Goal: Task Accomplishment & Management: Manage account settings

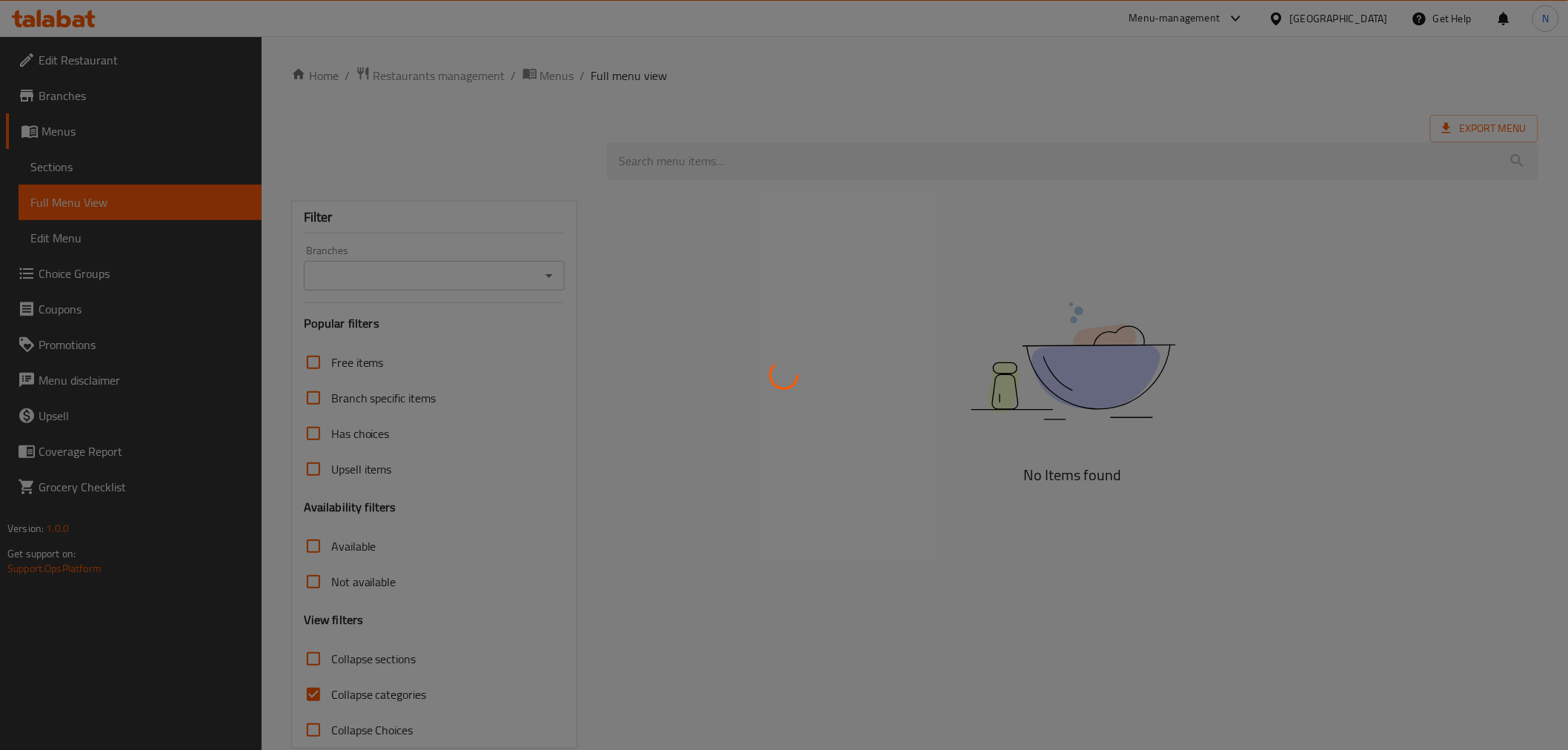
drag, startPoint x: 0, startPoint y: 0, endPoint x: 937, endPoint y: 261, distance: 972.7
click at [936, 261] on div at bounding box center [784, 375] width 1568 height 750
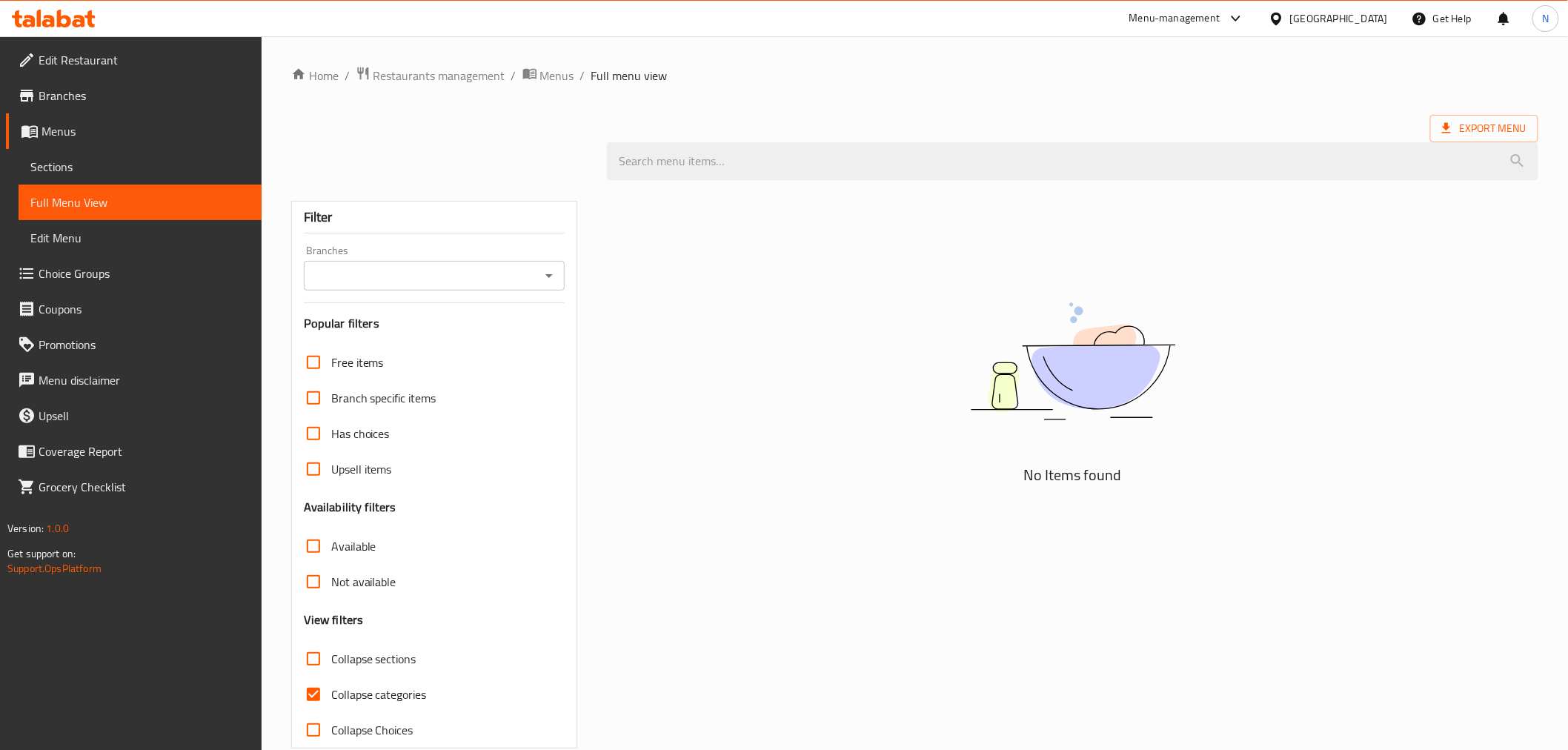
click at [1362, 20] on div "United Arab Emirates" at bounding box center [1339, 19] width 98 height 16
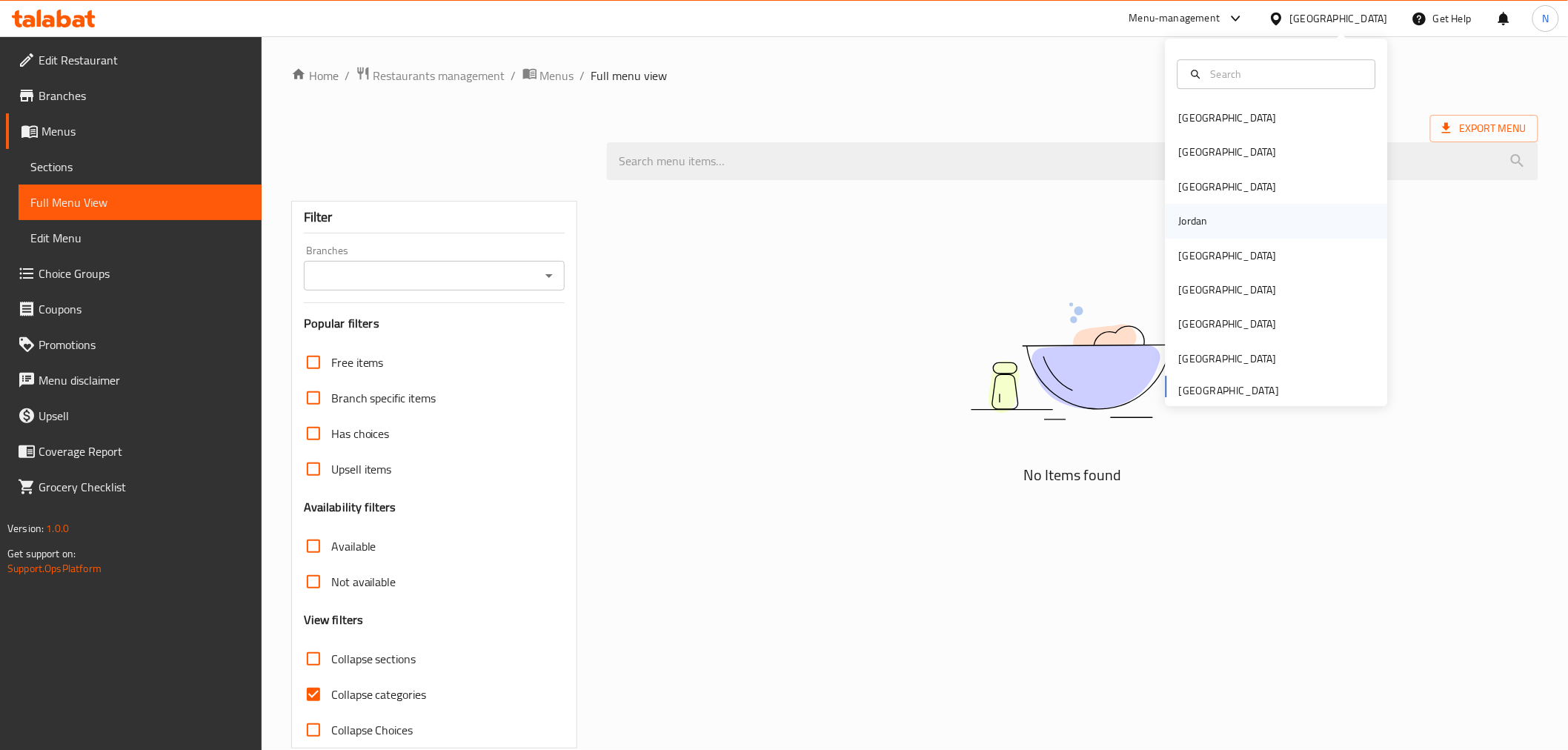
click at [1234, 219] on div "Jordan" at bounding box center [1277, 221] width 222 height 34
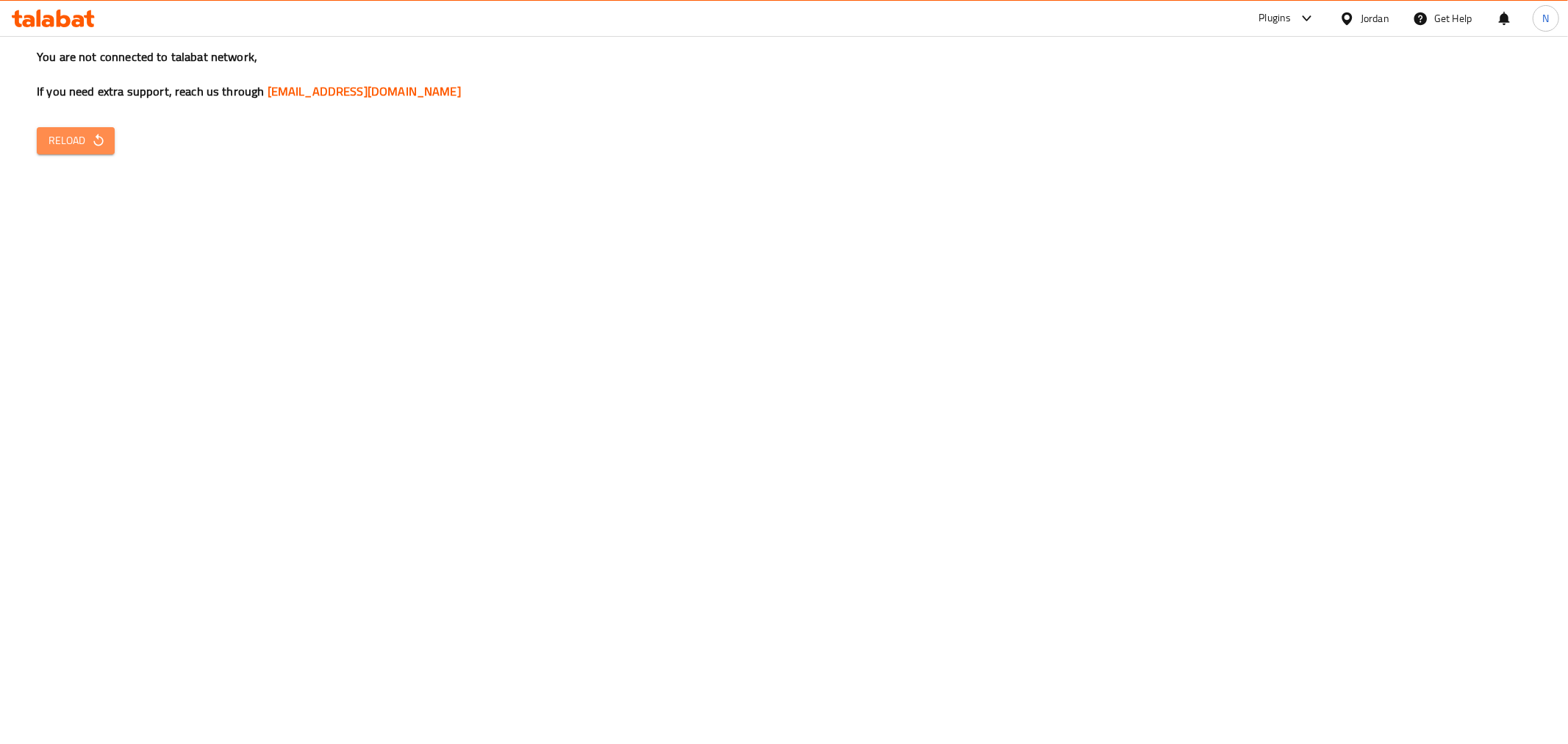
click at [89, 143] on span "Reload" at bounding box center [76, 140] width 55 height 18
click at [1289, 325] on div "You are not connected to talabat network, If you need extra support, reach us t…" at bounding box center [784, 372] width 1568 height 744
click at [82, 143] on span "Reload" at bounding box center [76, 140] width 55 height 18
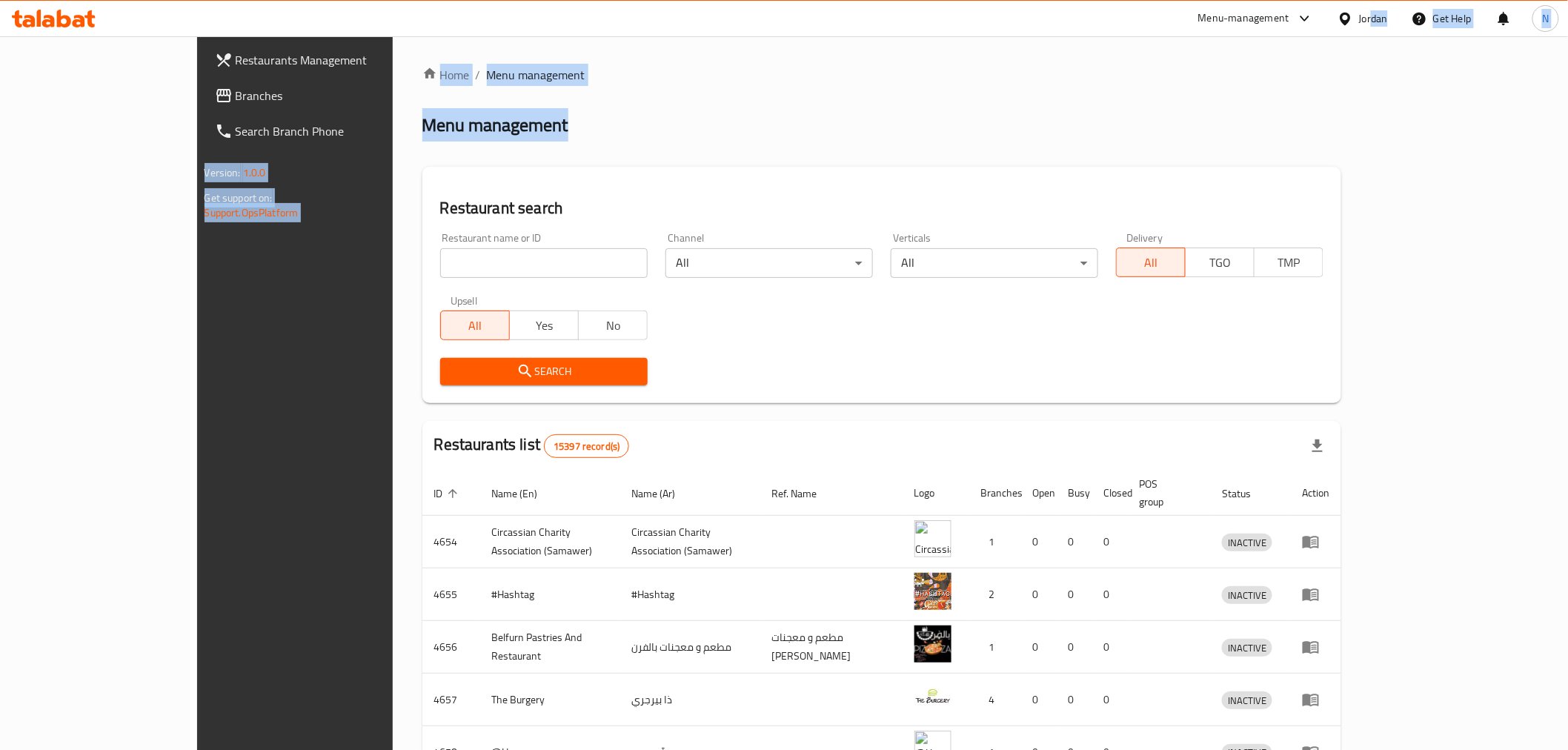
drag, startPoint x: 1374, startPoint y: 17, endPoint x: 1249, endPoint y: 83, distance: 141.4
click at [1339, 101] on div "​ Menu-management Jordan Get Help N Restaurants Management Branches Search Bran…" at bounding box center [784, 393] width 1568 height 714
click at [235, 89] on span "Branches" at bounding box center [341, 95] width 212 height 18
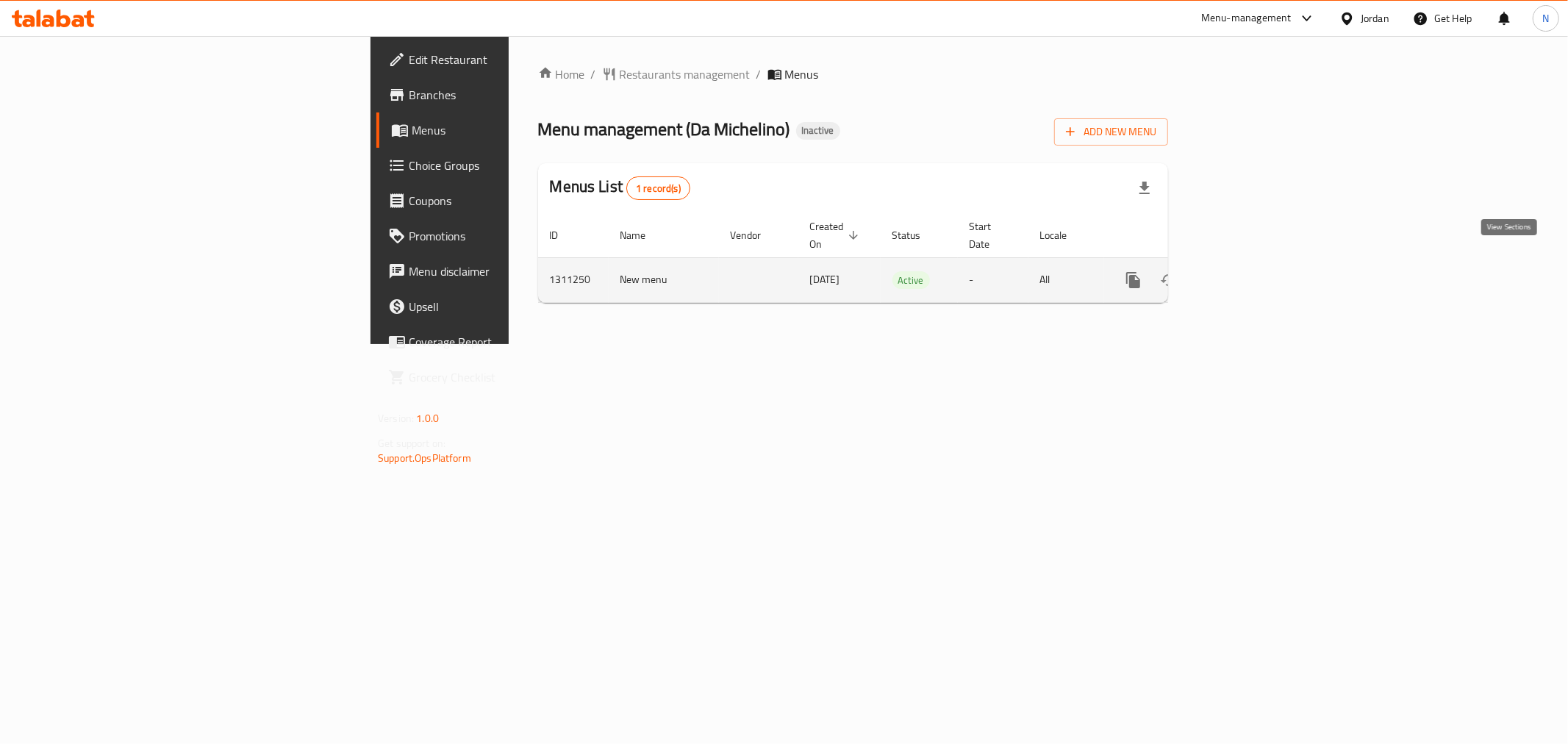
click at [1248, 271] on icon "enhanced table" at bounding box center [1239, 280] width 18 height 18
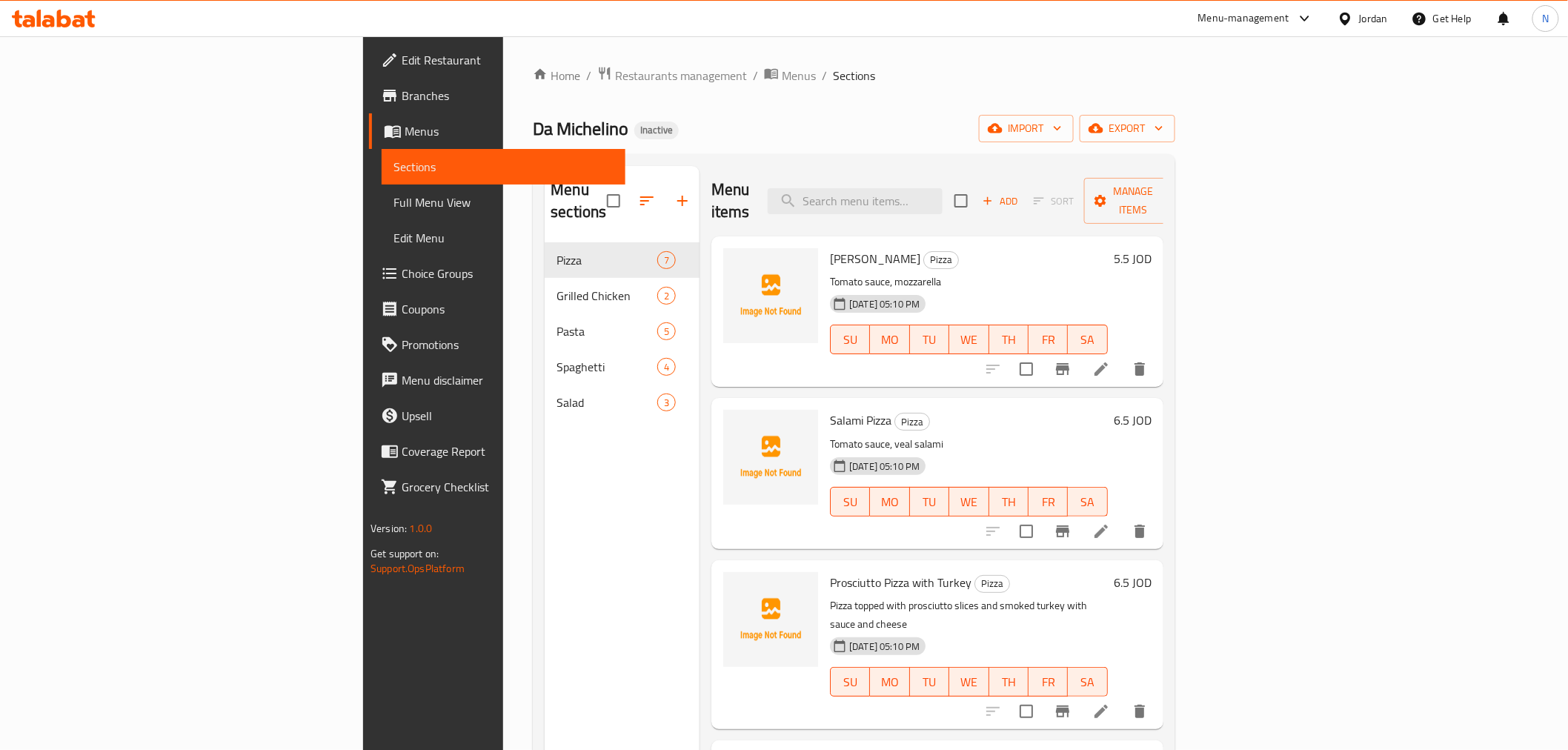
click at [1204, 63] on div "Home / Restaurants management / Menus / Sections Da Michelino Inactive import e…" at bounding box center [854, 497] width 701 height 921
click at [1383, 21] on div "Jordan" at bounding box center [1374, 19] width 29 height 16
click at [1270, 381] on div "[GEOGRAPHIC_DATA]" at bounding box center [1228, 388] width 121 height 34
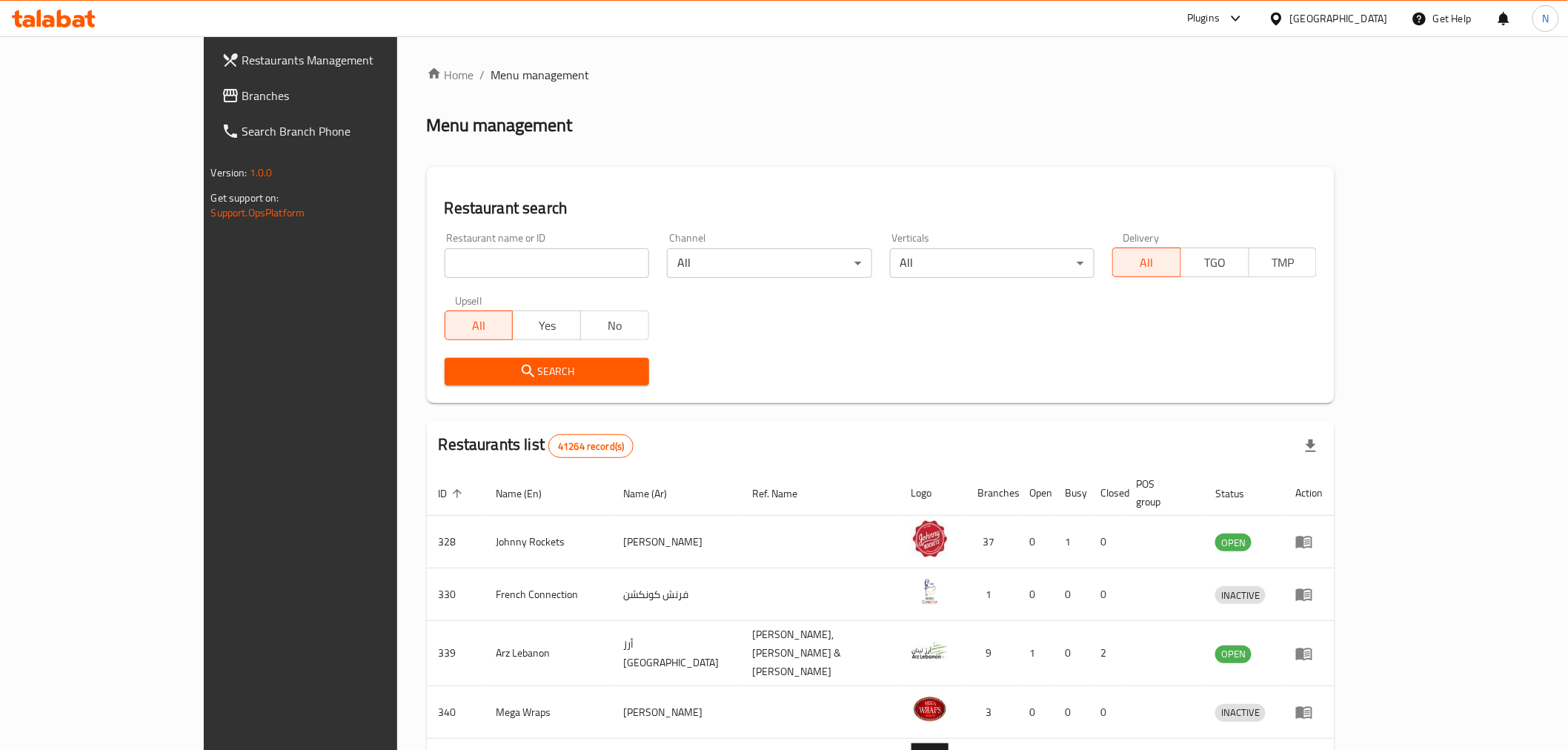
click at [96, 86] on div at bounding box center [784, 375] width 1568 height 750
click at [242, 86] on span "Branches" at bounding box center [348, 95] width 212 height 18
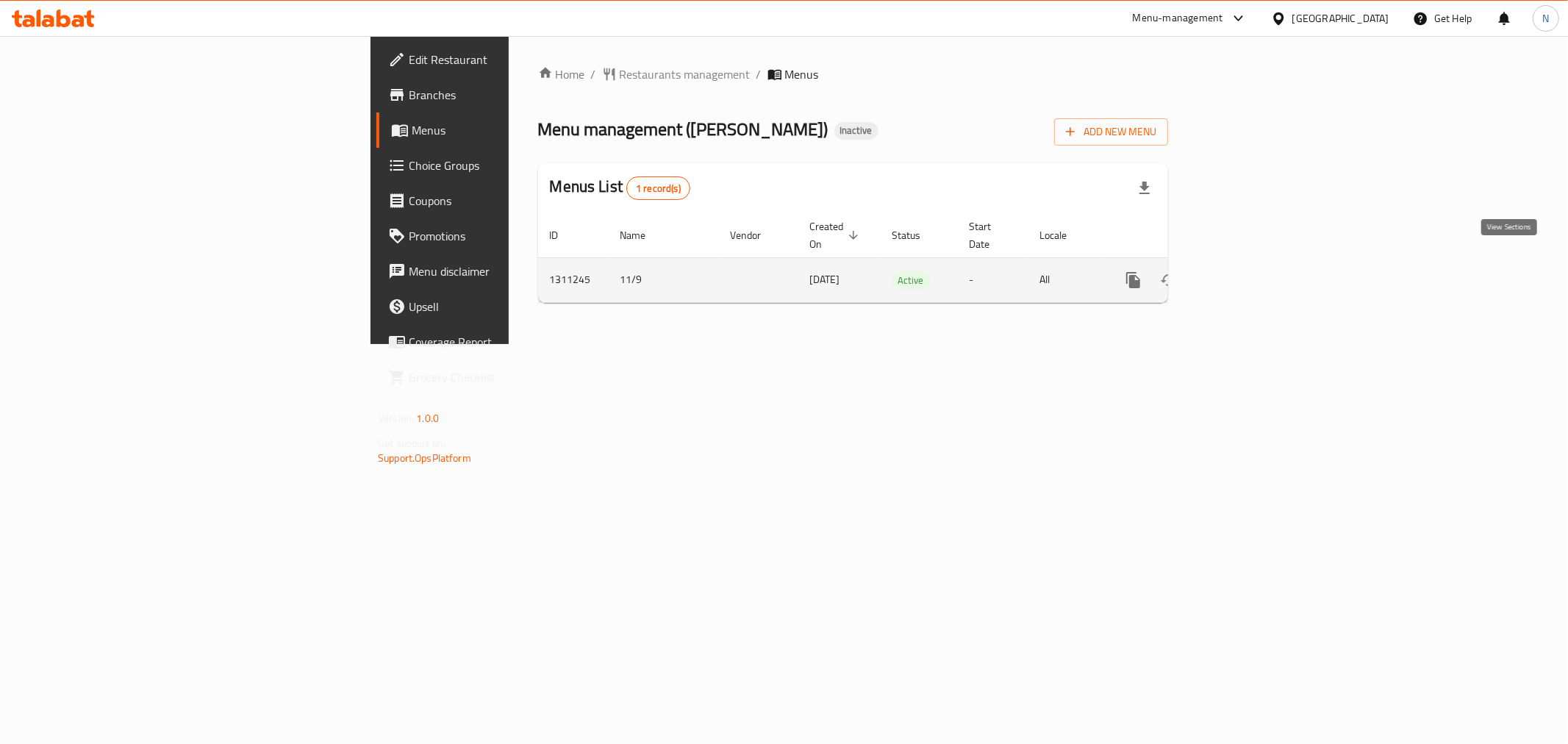
click at [1248, 271] on icon "enhanced table" at bounding box center [1239, 280] width 18 height 18
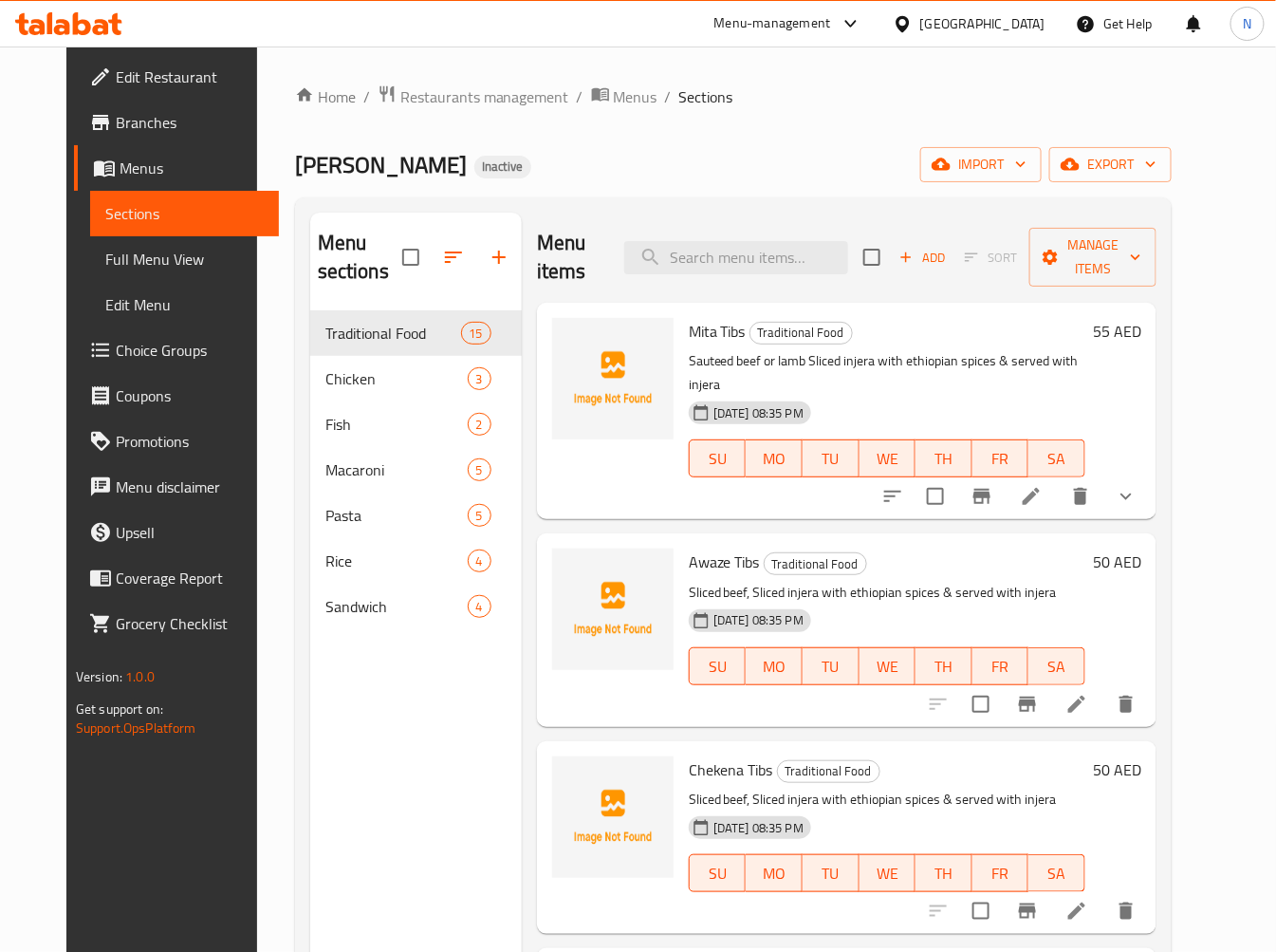
click at [689, 336] on span "Mita Tibs" at bounding box center [717, 331] width 57 height 29
copy span "Mita"
click at [689, 333] on span "Mita Tibs" at bounding box center [717, 331] width 57 height 29
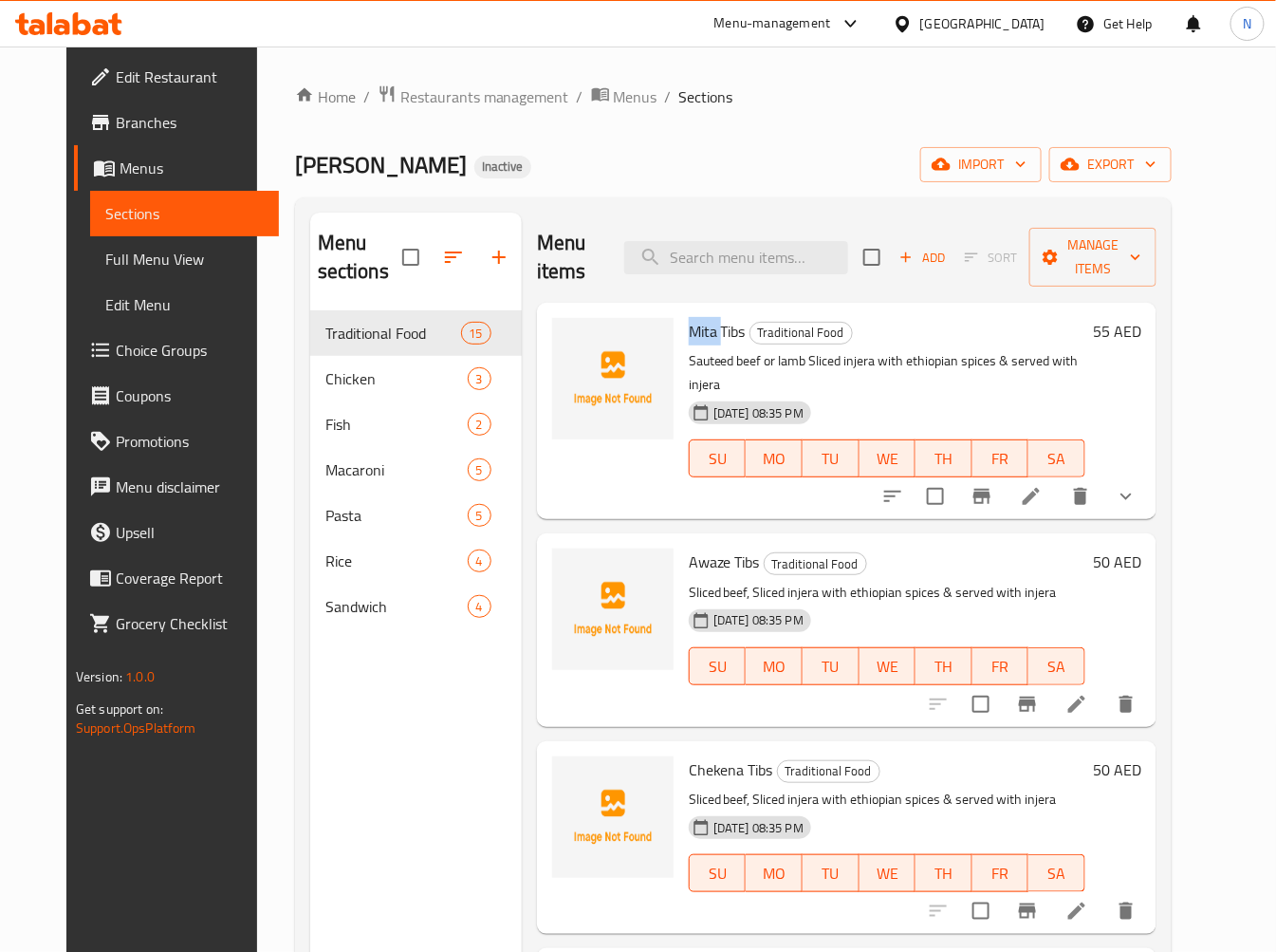
click at [681, 325] on div "Mita Tibs Traditional Food Sauteed beef or lamb Sliced injera with ethiopian sp…" at bounding box center [887, 410] width 412 height 201
drag, startPoint x: 658, startPoint y: 327, endPoint x: 702, endPoint y: 333, distance: 44.4
click at [702, 333] on div "Mita Tibs Traditional Food Sauteed beef or lamb Sliced injera with ethiopian sp…" at bounding box center [847, 410] width 605 height 201
copy div "Mita"
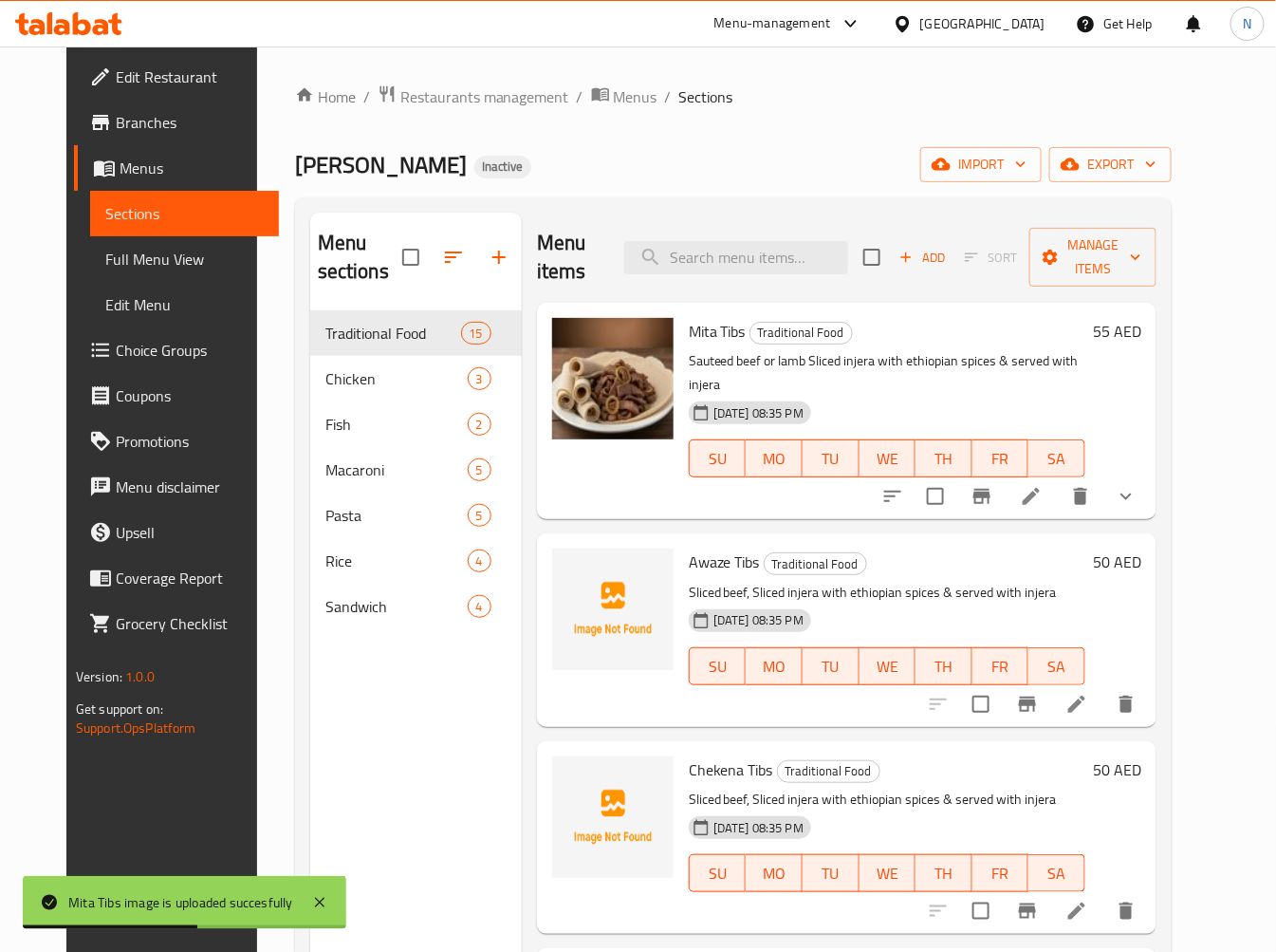
click at [819, 474] on div "Mita Tibs Traditional Food Sauteed beef or lamb Sliced injera with ethiopian sp…" at bounding box center [887, 410] width 412 height 201
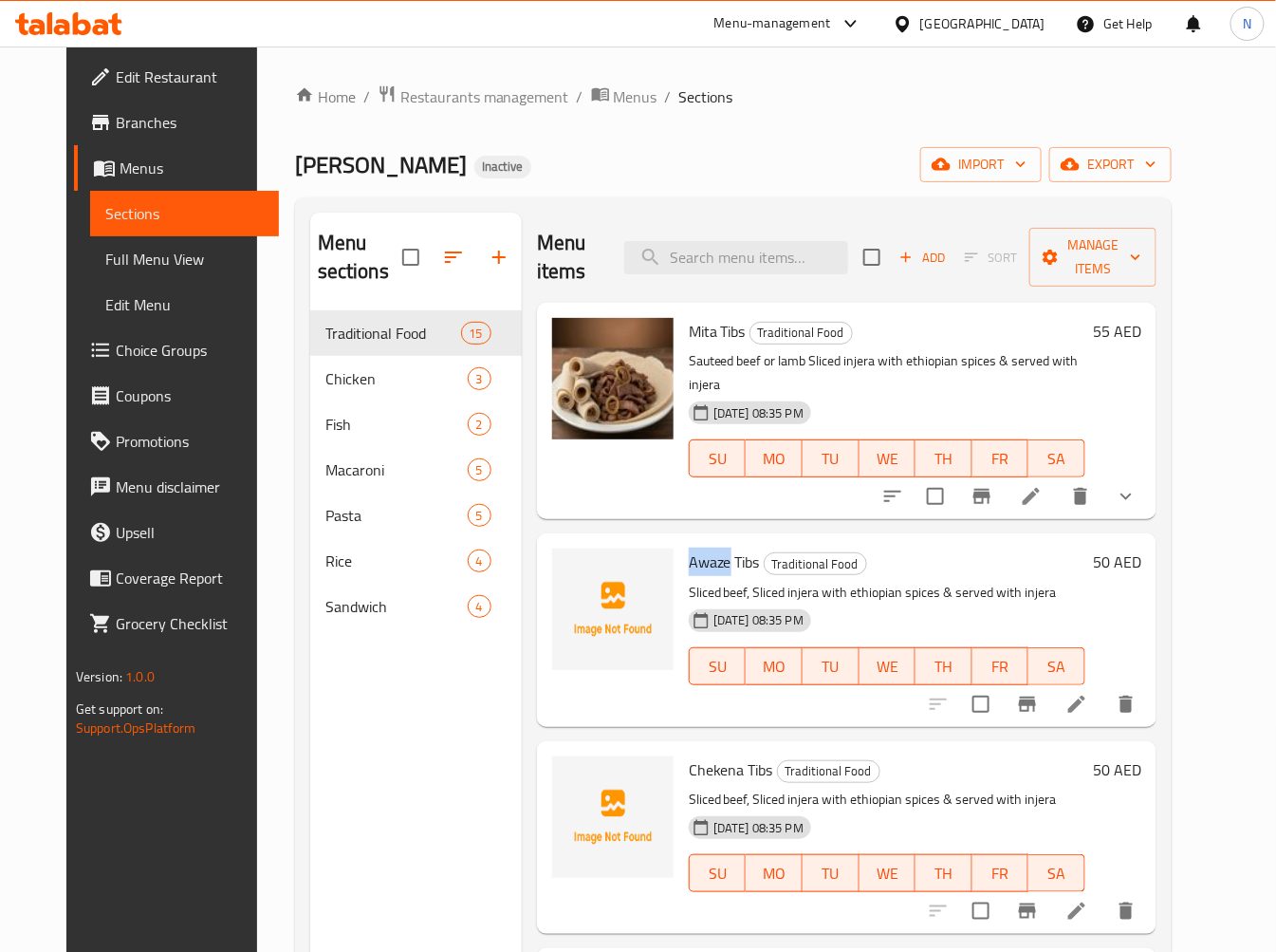
drag, startPoint x: 671, startPoint y: 533, endPoint x: 711, endPoint y: 542, distance: 41.0
click at [711, 548] on span "Awaze Tibs" at bounding box center [724, 562] width 72 height 29
copy span "Awaze"
click at [689, 755] on span "Chekena Tibs" at bounding box center [731, 770] width 85 height 29
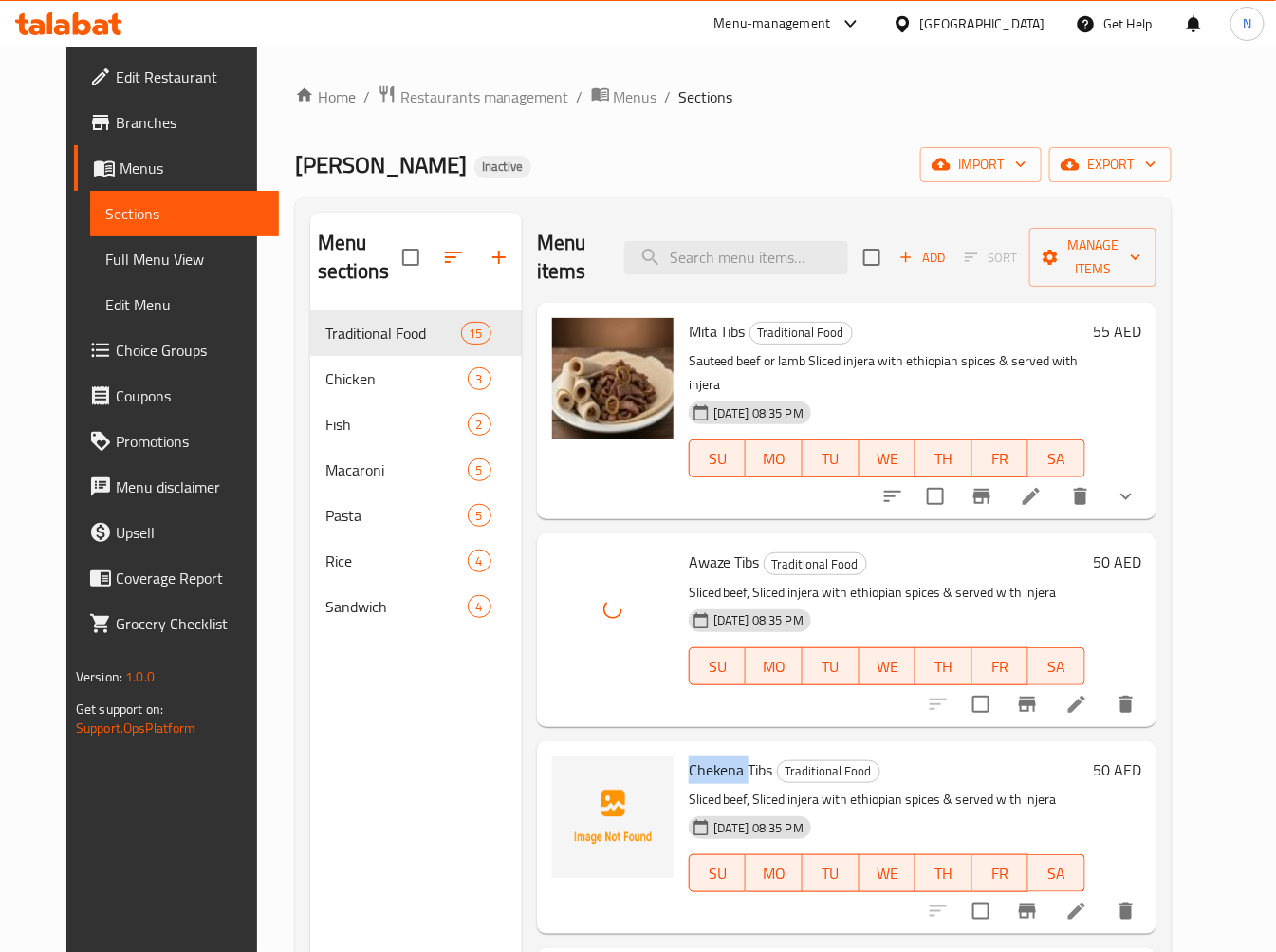
copy span "Chekena"
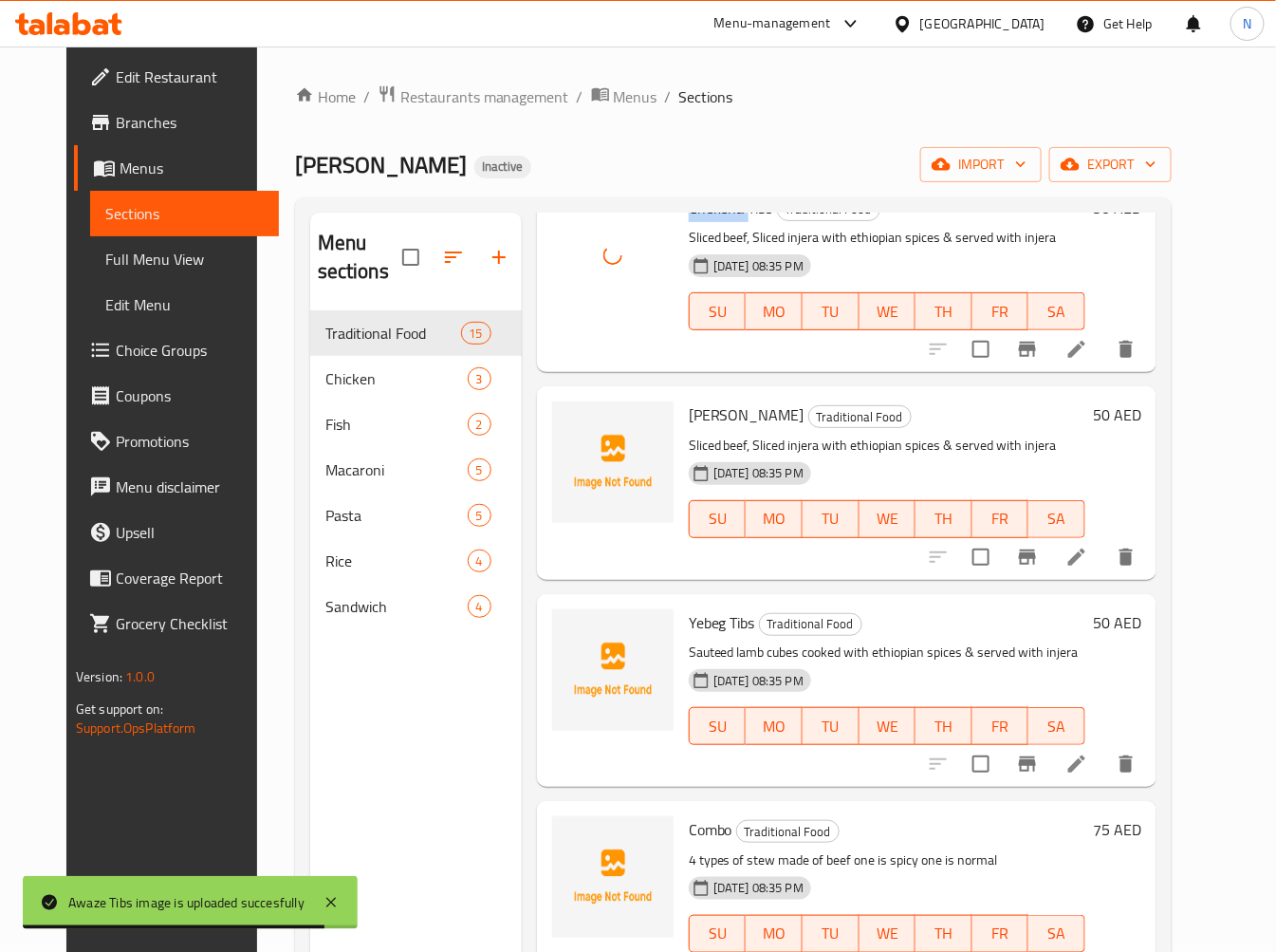
scroll to position [422, 0]
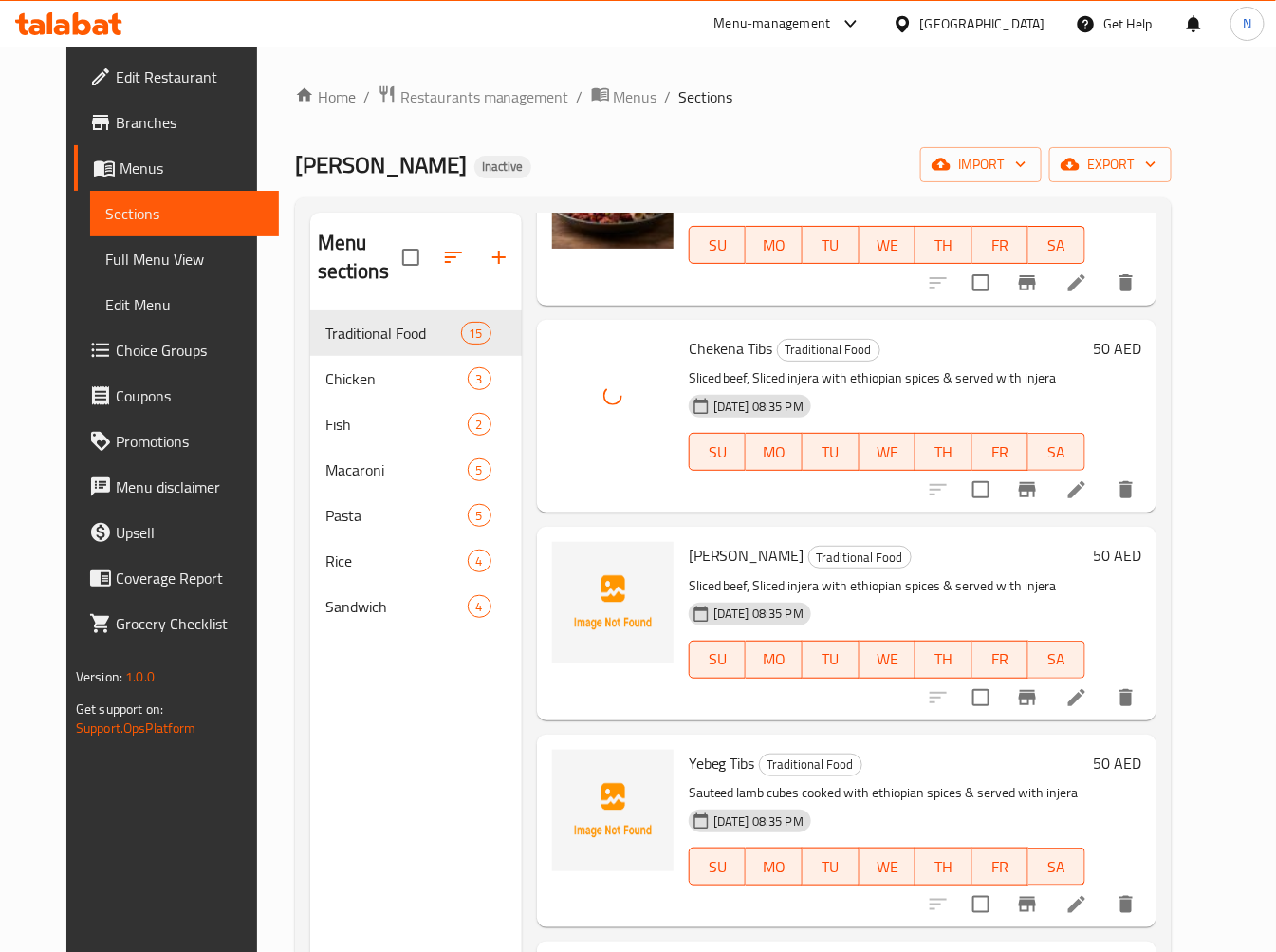
click at [693, 541] on span "[PERSON_NAME]" at bounding box center [746, 555] width 115 height 29
copy span "Derek"
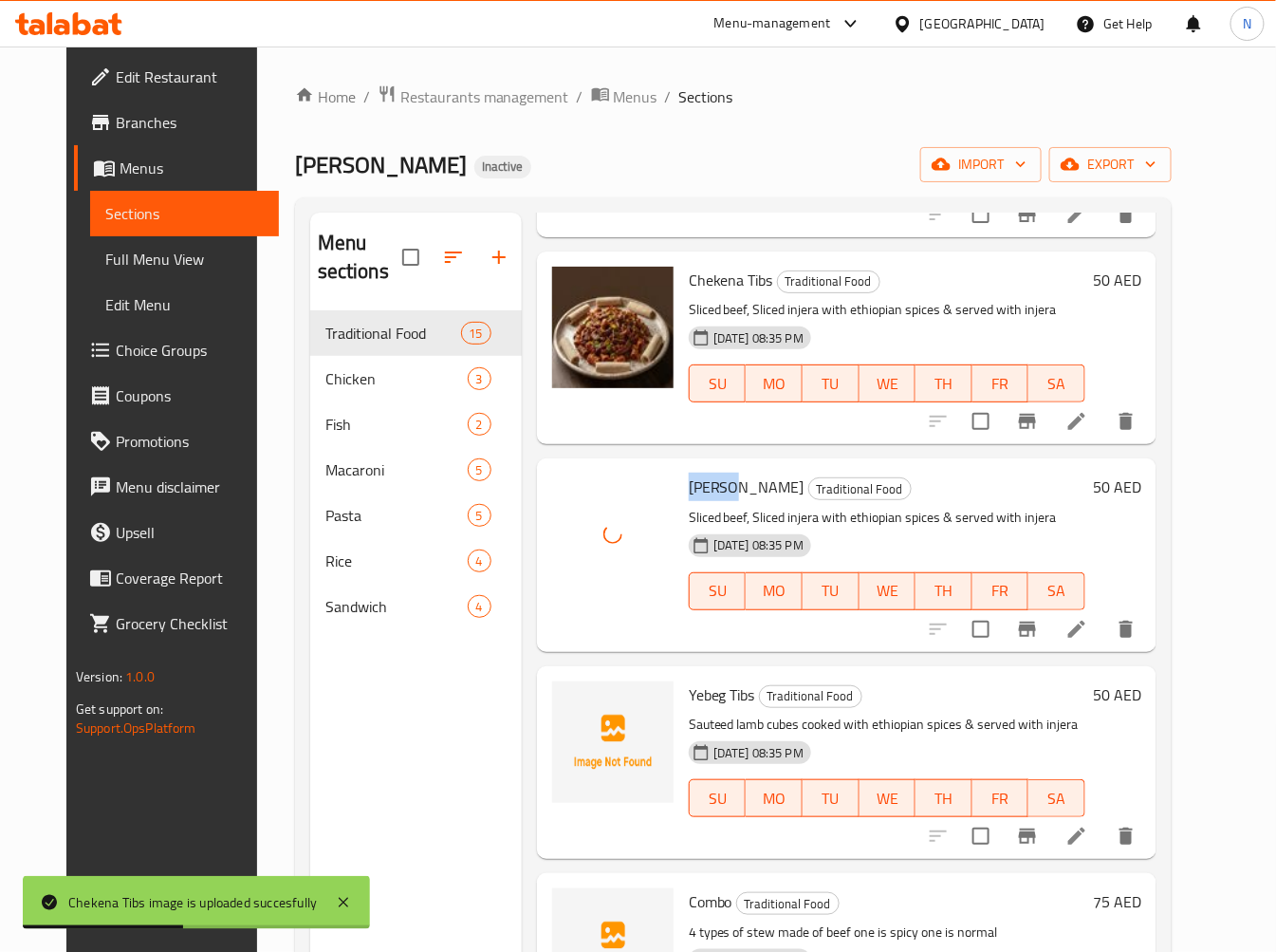
scroll to position [527, 0]
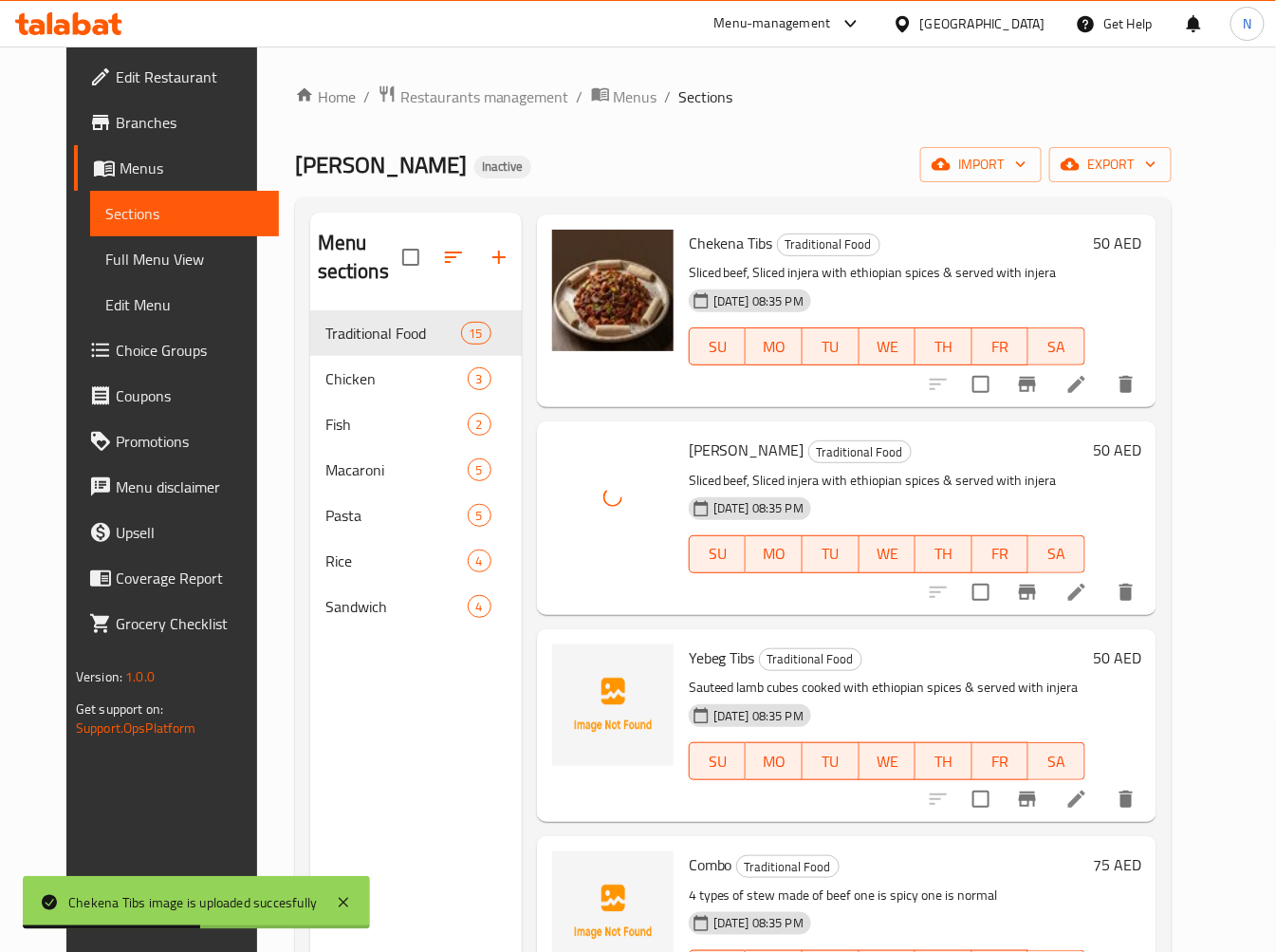
click at [689, 644] on span "Yebeg Tibs" at bounding box center [722, 658] width 67 height 29
copy span "Yebeg"
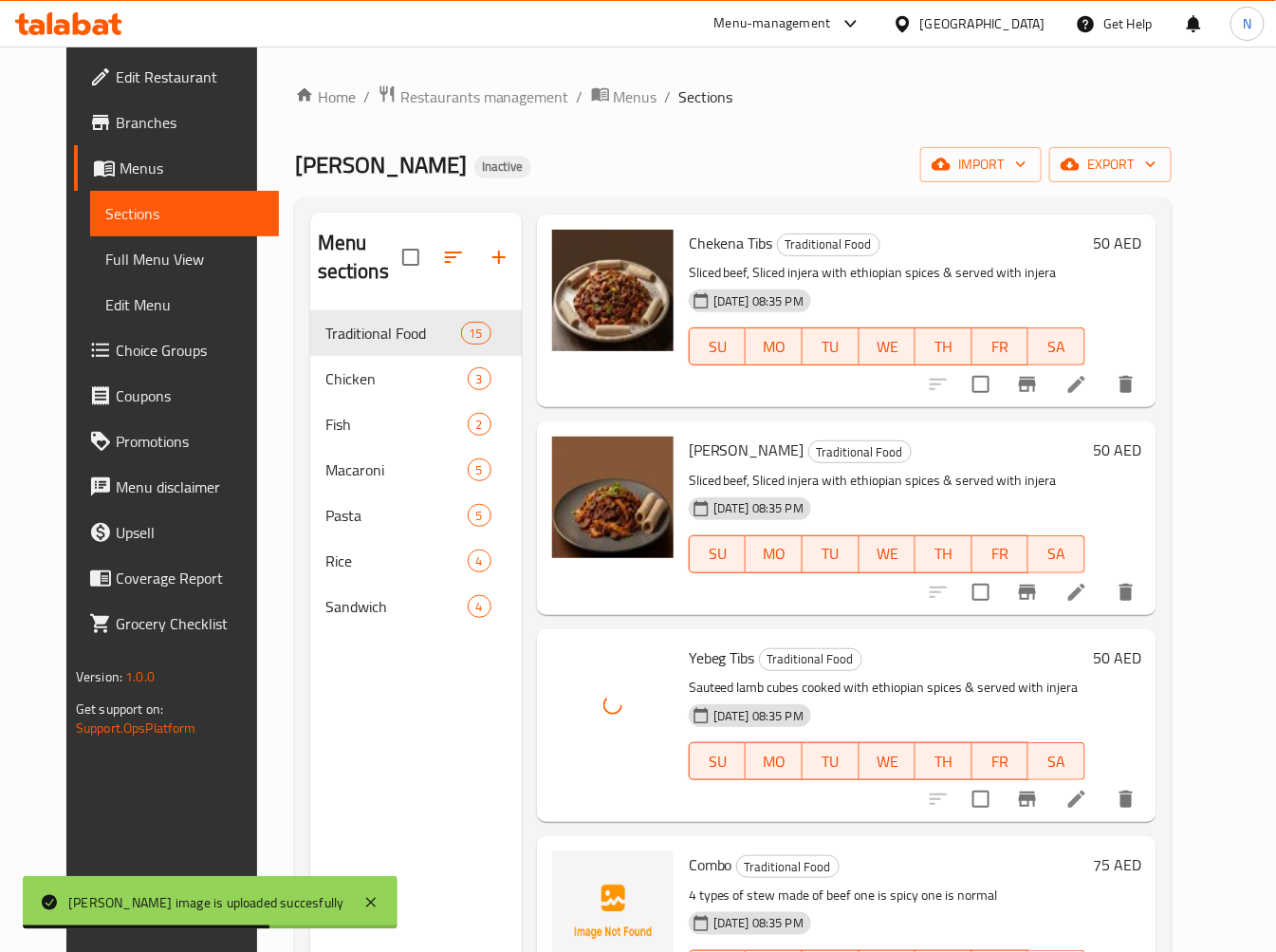
click at [681, 843] on div "Combo Traditional Food 4 types of stew made of beef one is spicy one is normal …" at bounding box center [887, 932] width 412 height 177
click at [690, 850] on span "Combo" at bounding box center [710, 864] width 44 height 29
click at [689, 850] on span "Combo" at bounding box center [710, 864] width 44 height 29
copy span "Combo"
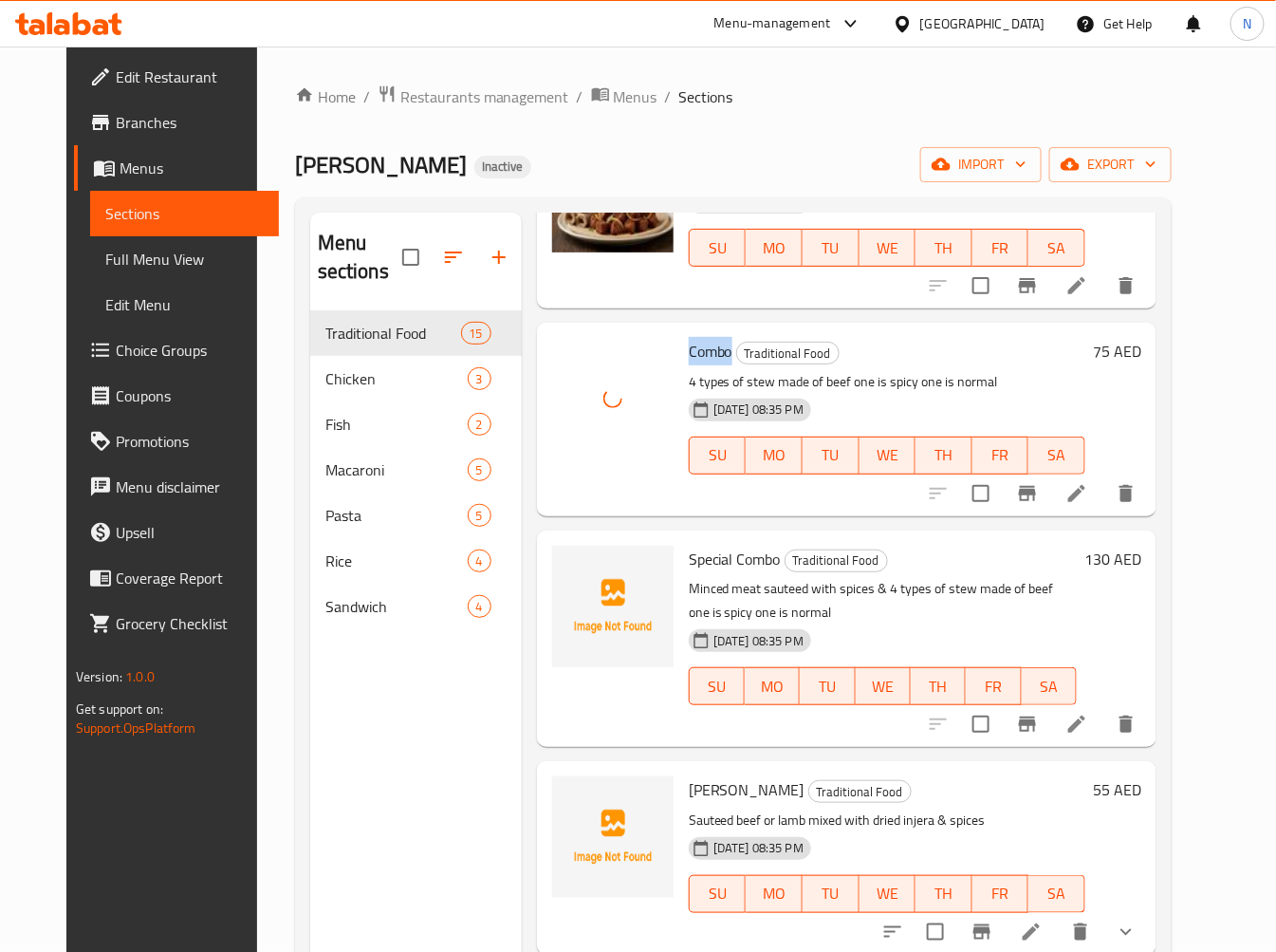
scroll to position [1160, 0]
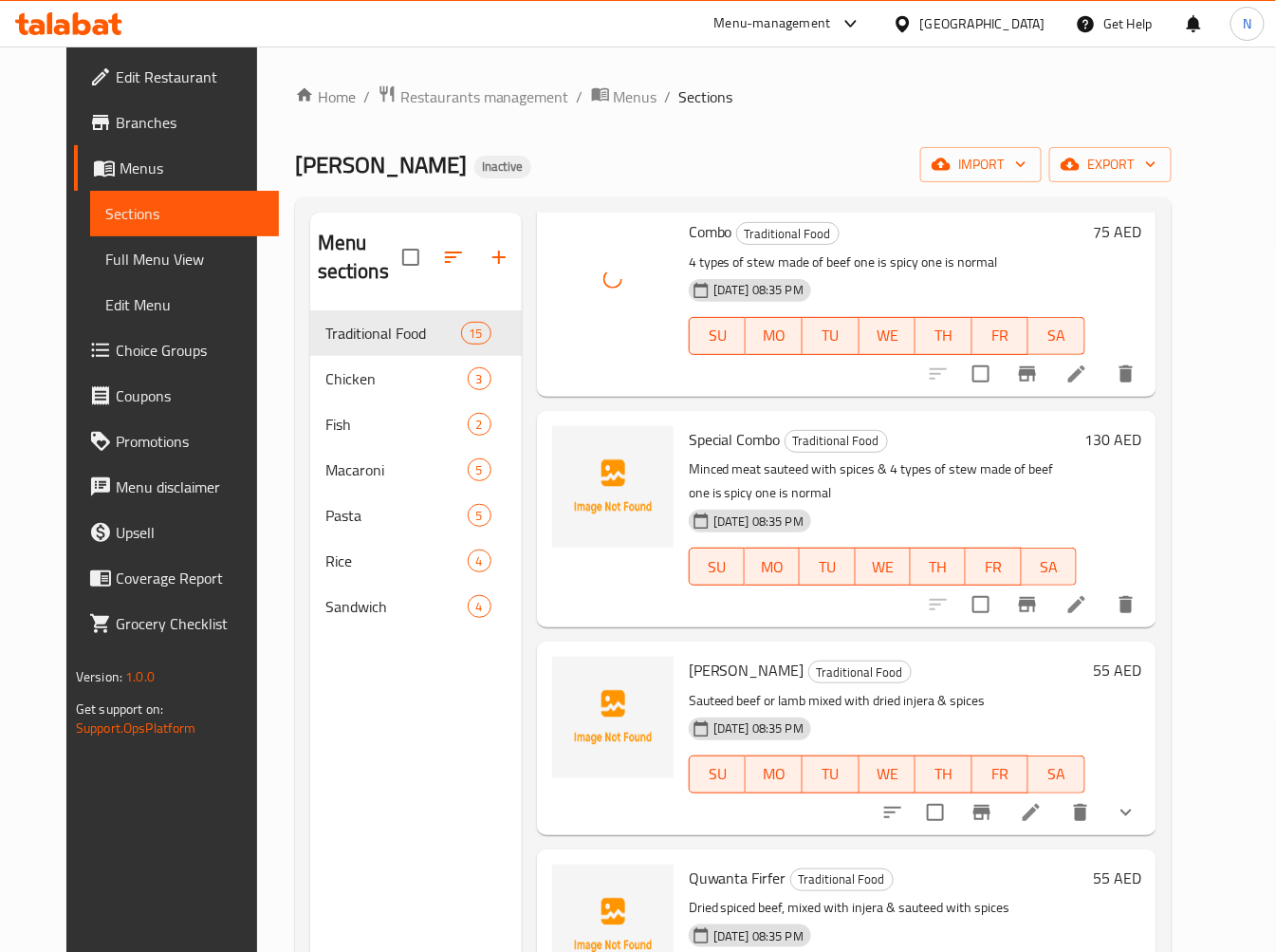
click at [696, 425] on span "Special Combo" at bounding box center [734, 440] width 93 height 29
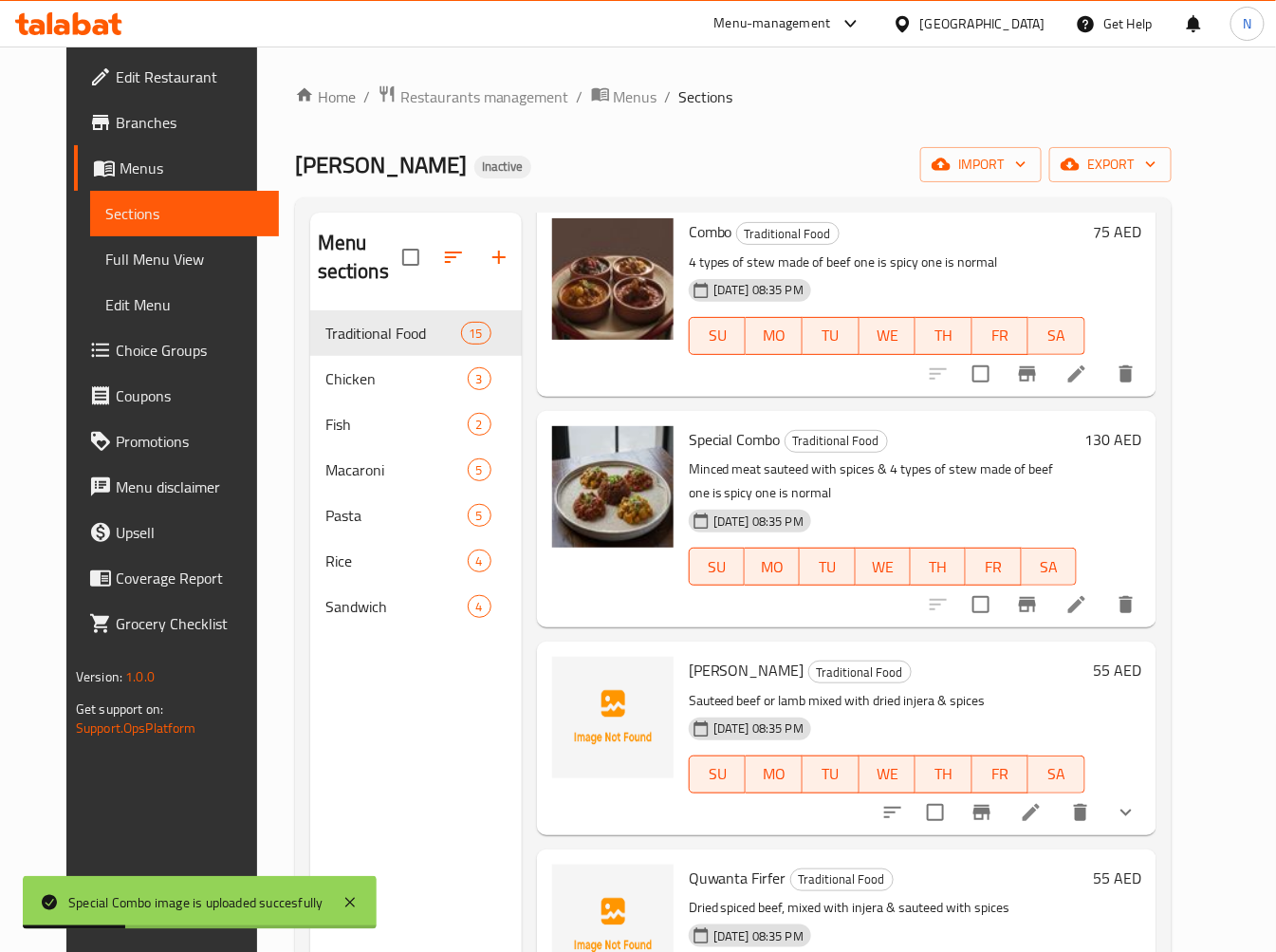
click at [689, 655] on span "[PERSON_NAME]" at bounding box center [746, 670] width 115 height 29
copy span "Dirkosh"
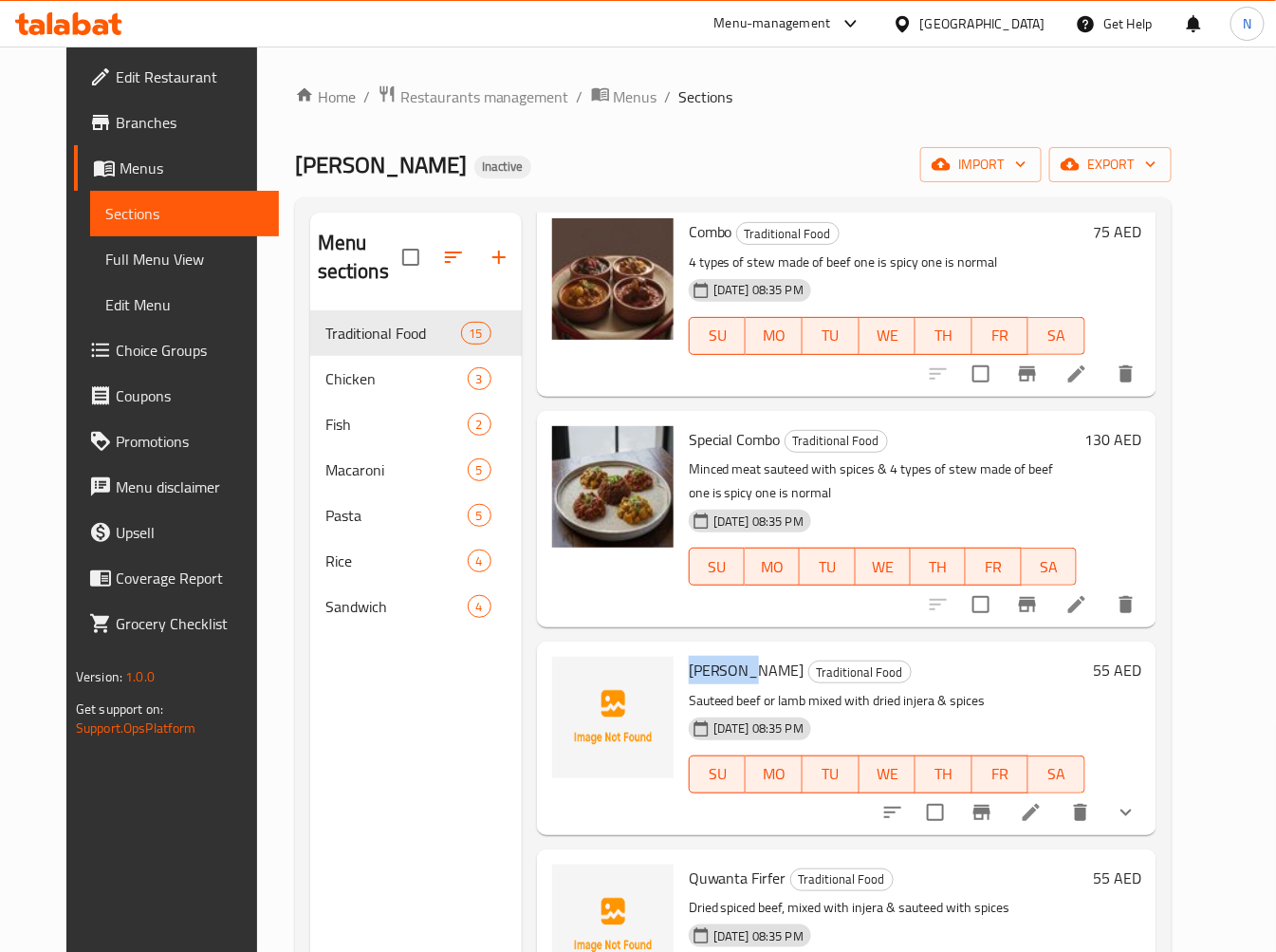
click at [700, 655] on span "[PERSON_NAME]" at bounding box center [746, 670] width 115 height 29
click at [699, 863] on span "Quwanta Firfer" at bounding box center [737, 878] width 97 height 29
copy span "Quwanta"
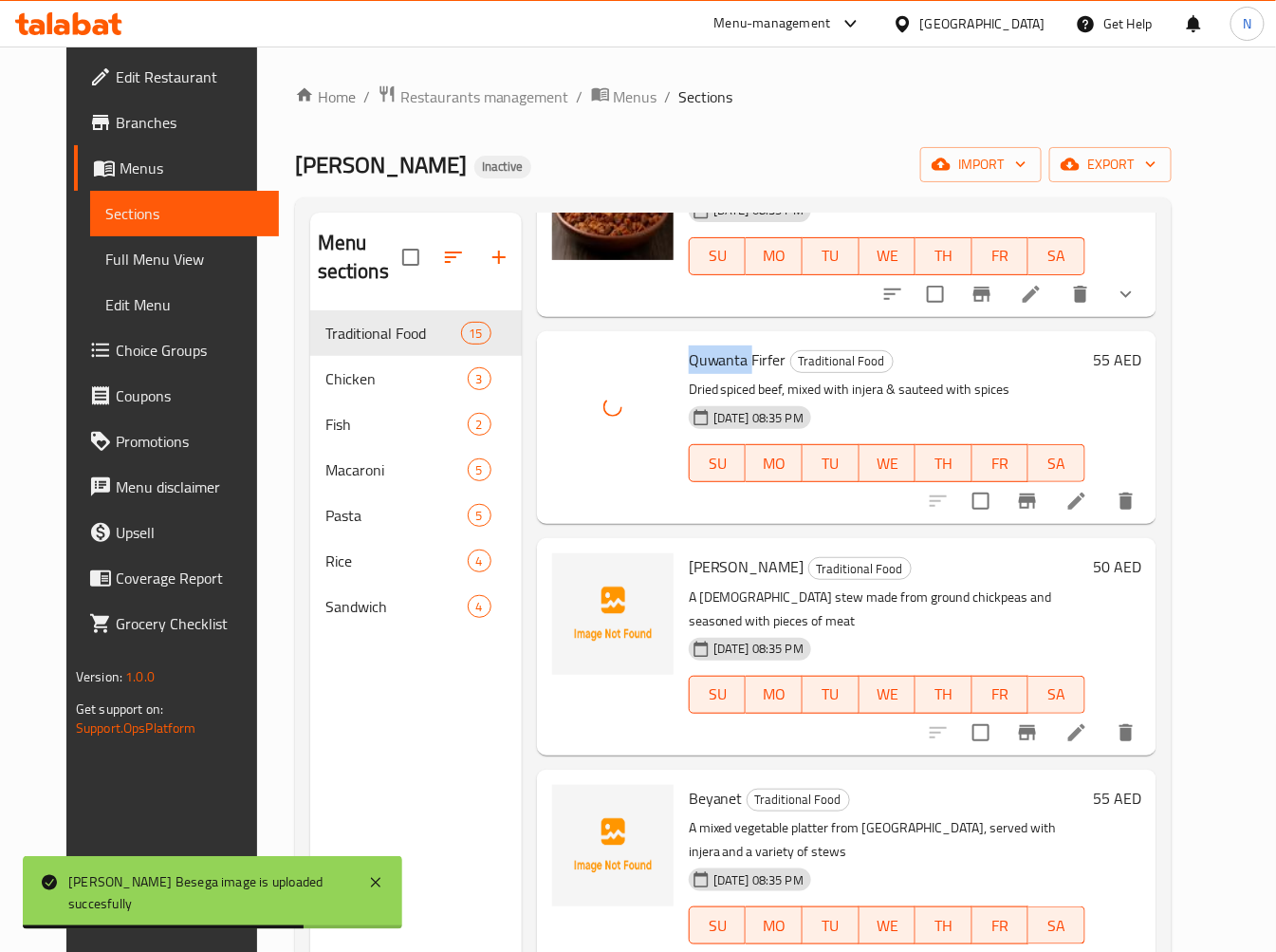
scroll to position [1687, 0]
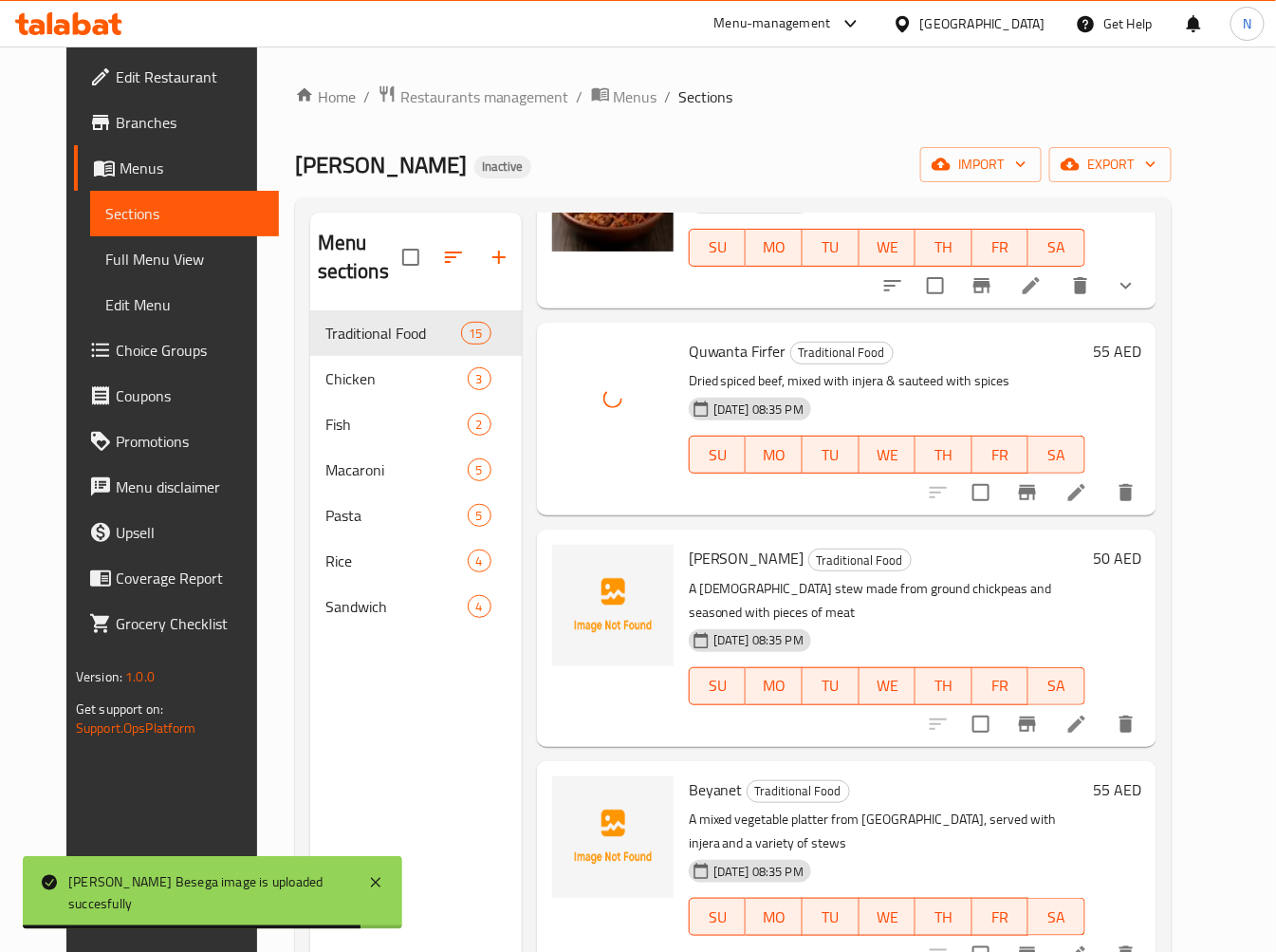
click at [692, 544] on span "[PERSON_NAME]" at bounding box center [746, 558] width 115 height 29
copy span "Bozena"
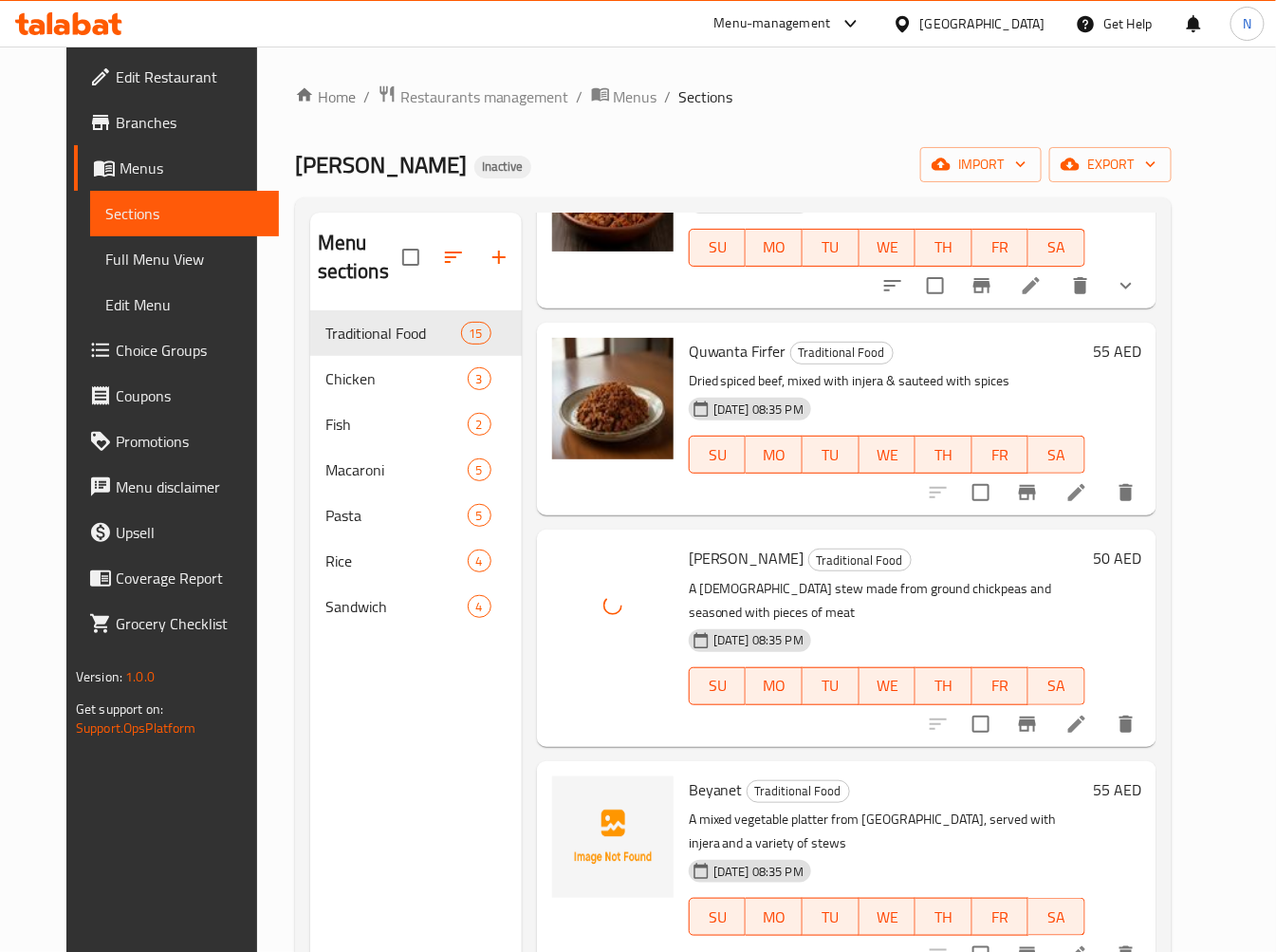
click at [689, 776] on span "Beyanet" at bounding box center [715, 790] width 54 height 29
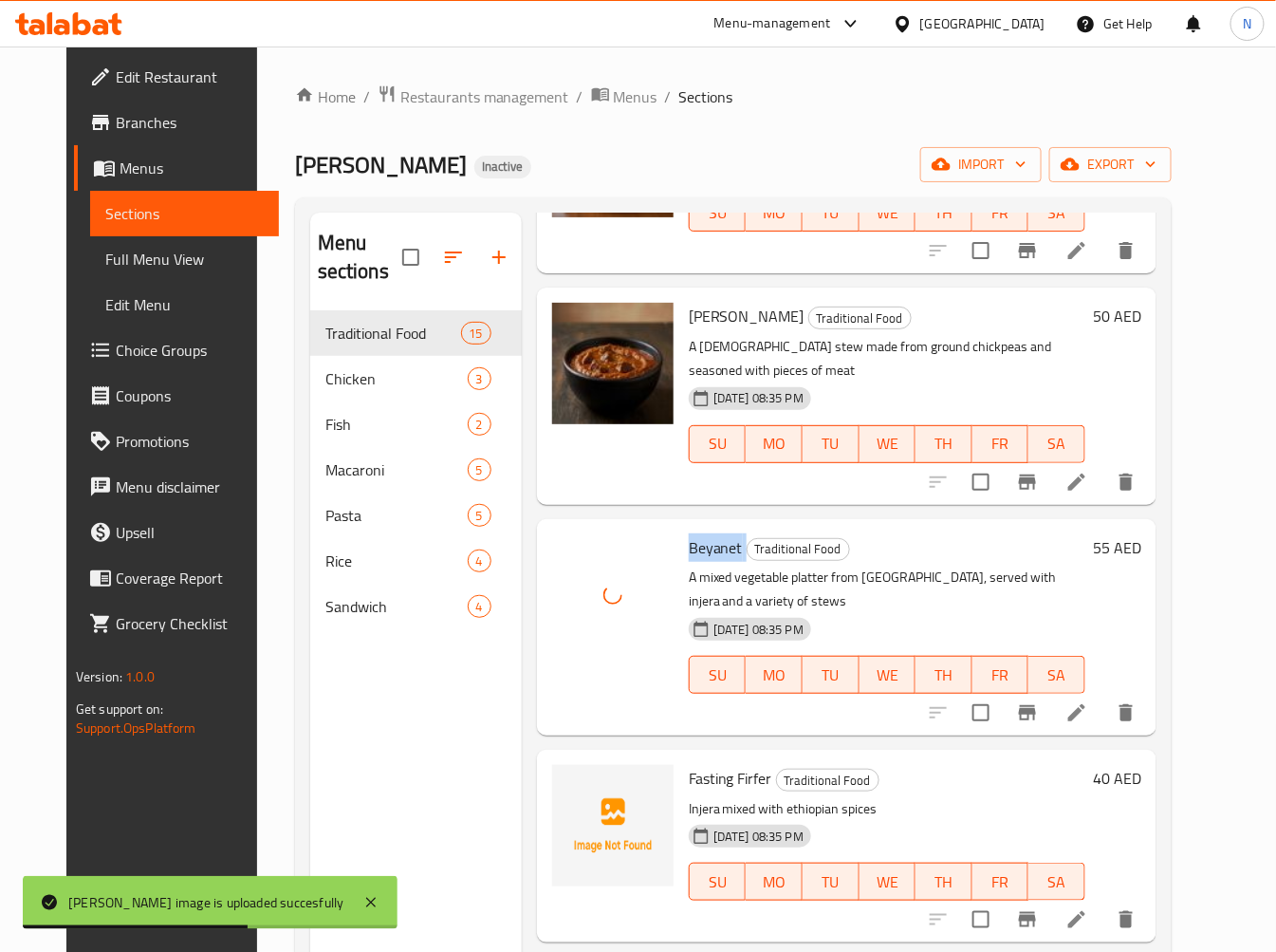
scroll to position [2109, 0]
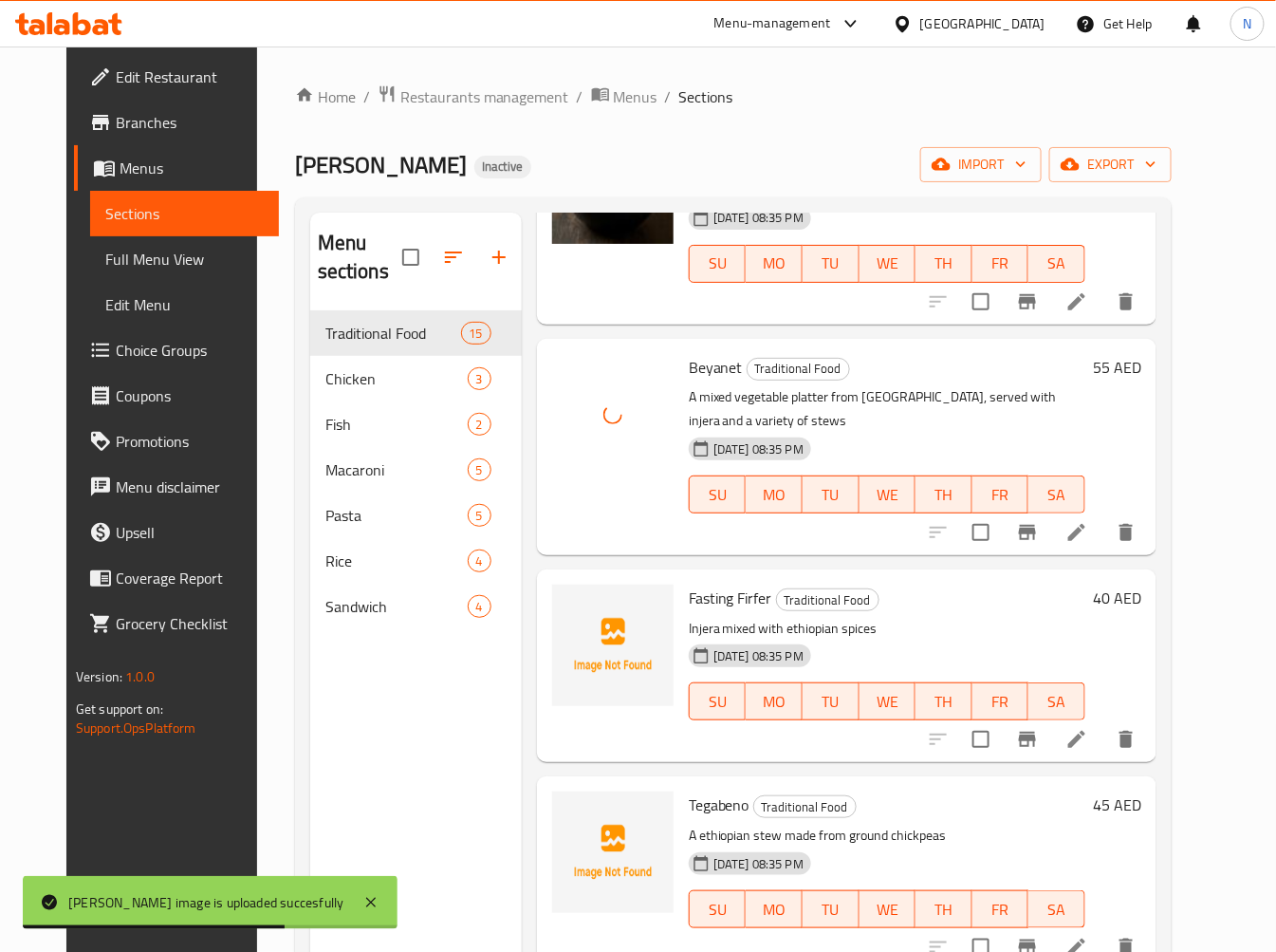
click at [698, 584] on span "Fasting Firfer" at bounding box center [731, 598] width 84 height 29
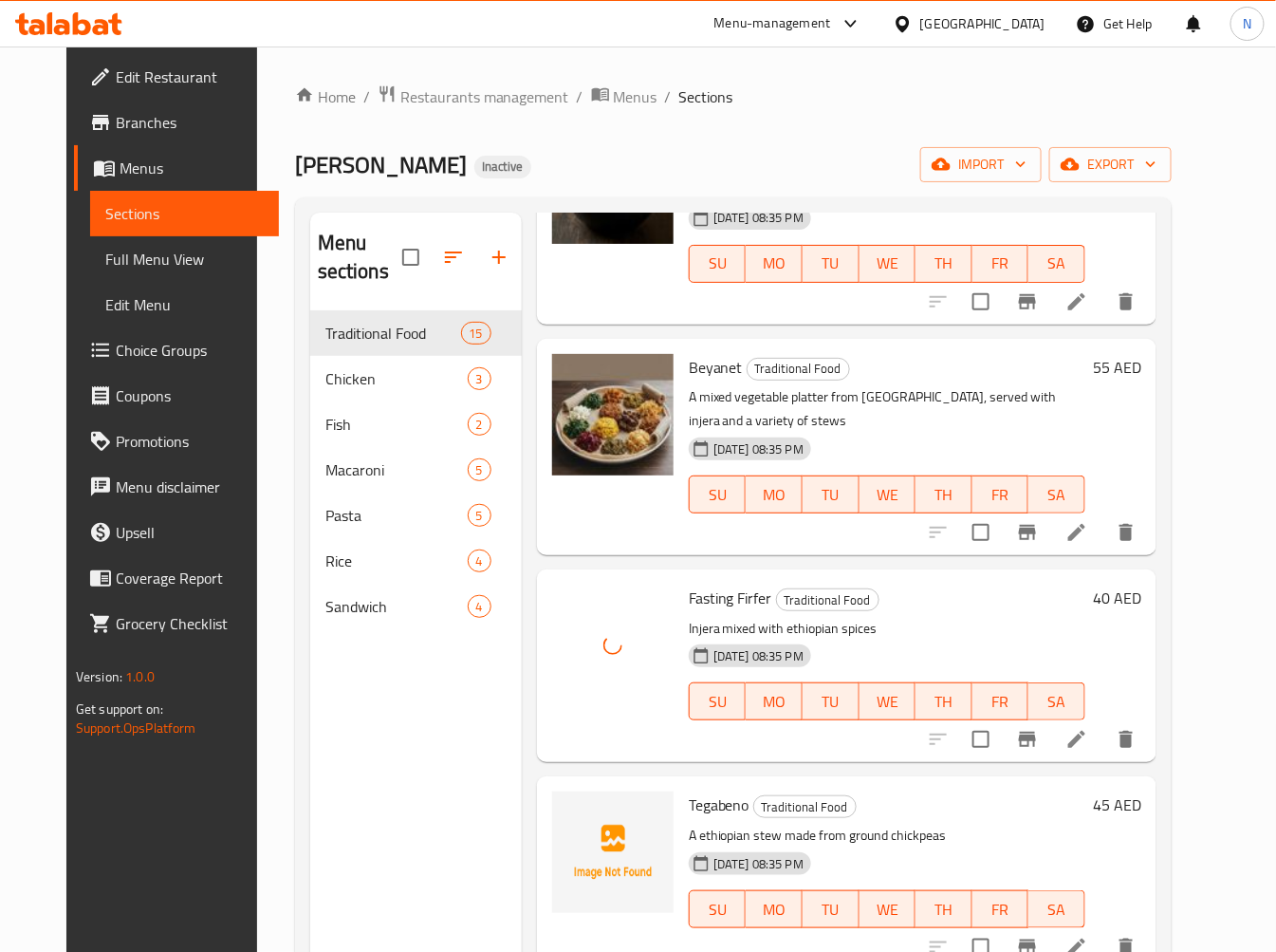
click at [700, 791] on span "Tegabeno" at bounding box center [719, 805] width 61 height 29
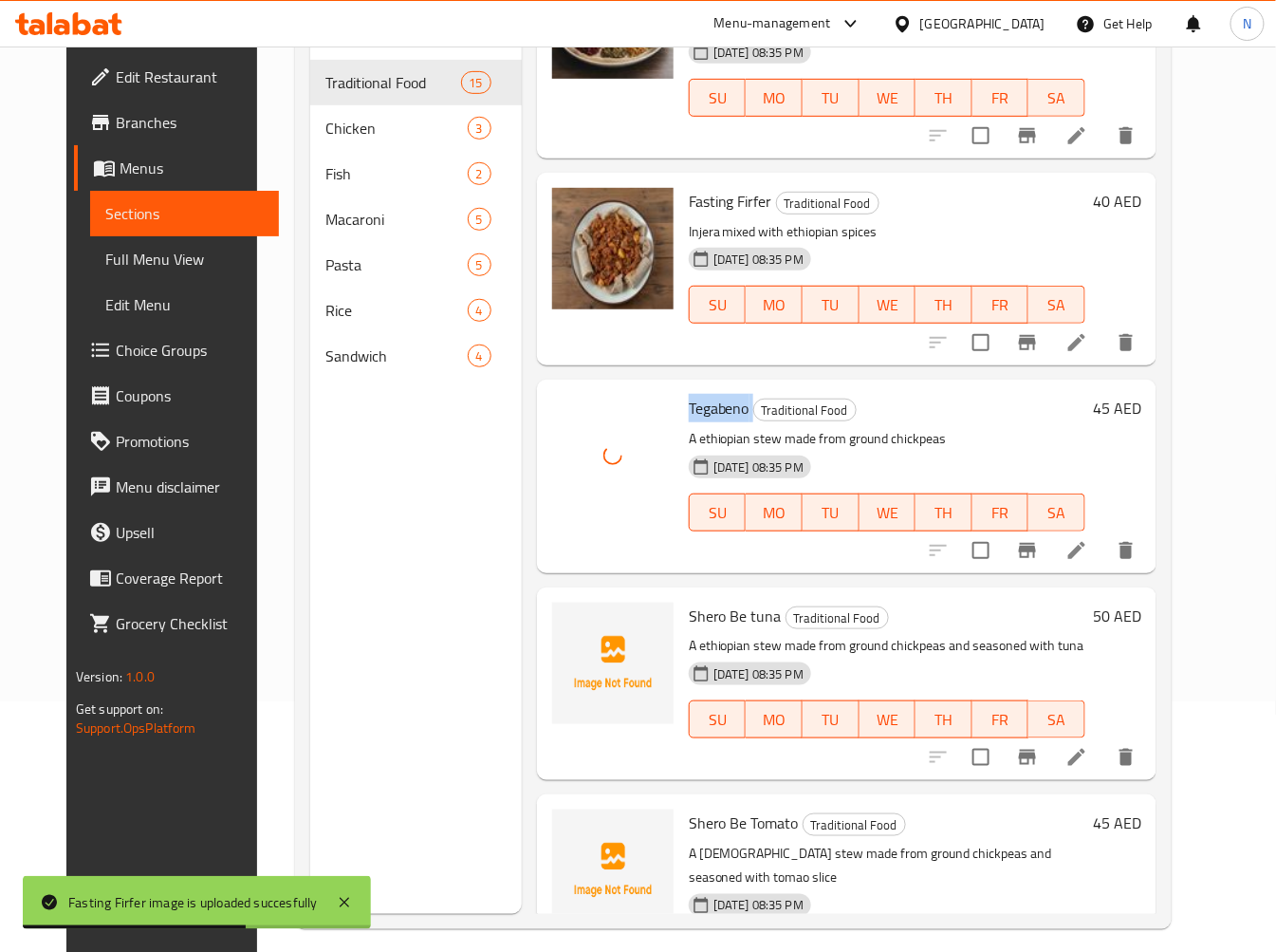
scroll to position [266, 0]
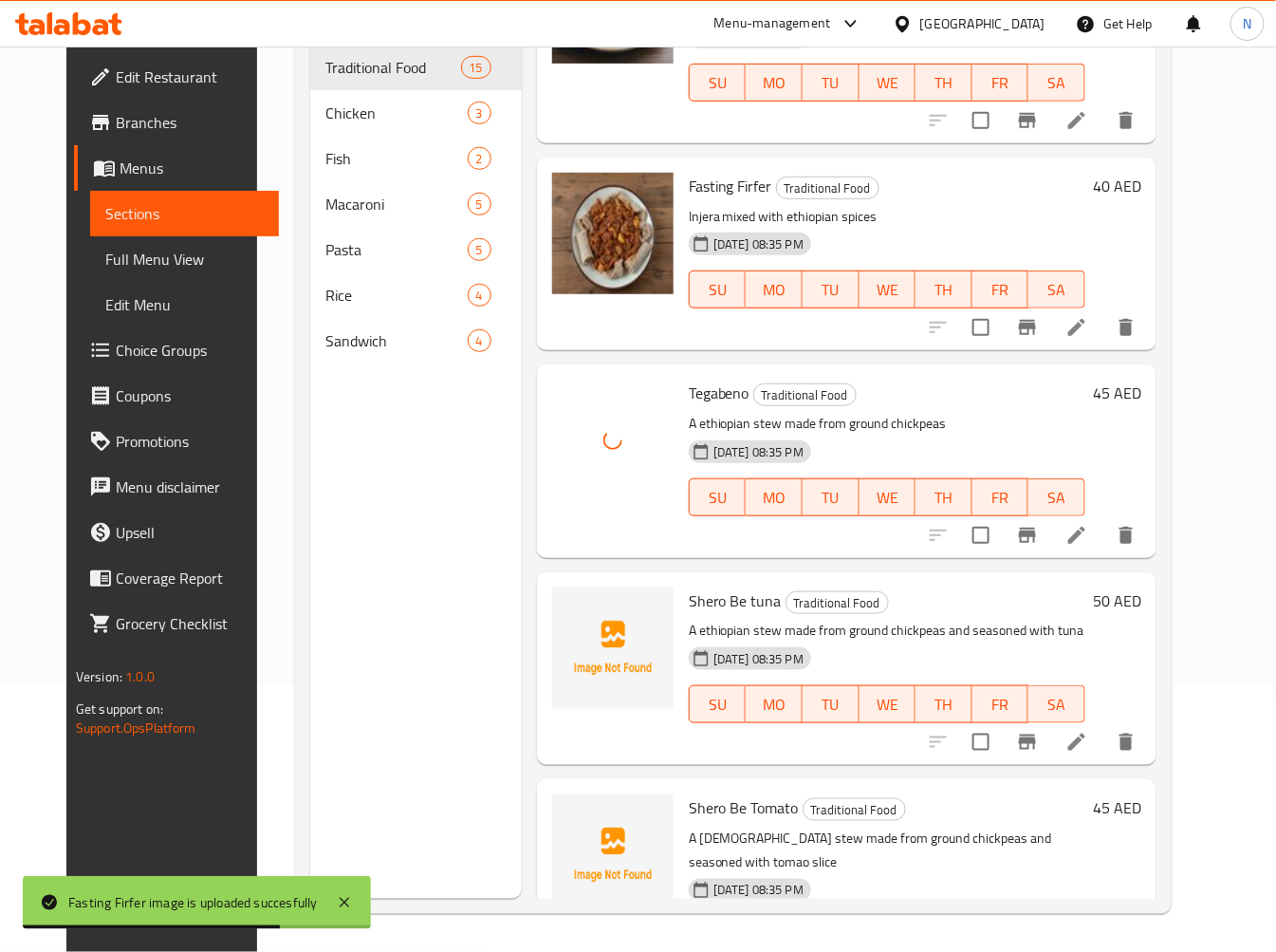
click at [689, 587] on span "Shero Be tuna" at bounding box center [735, 601] width 93 height 29
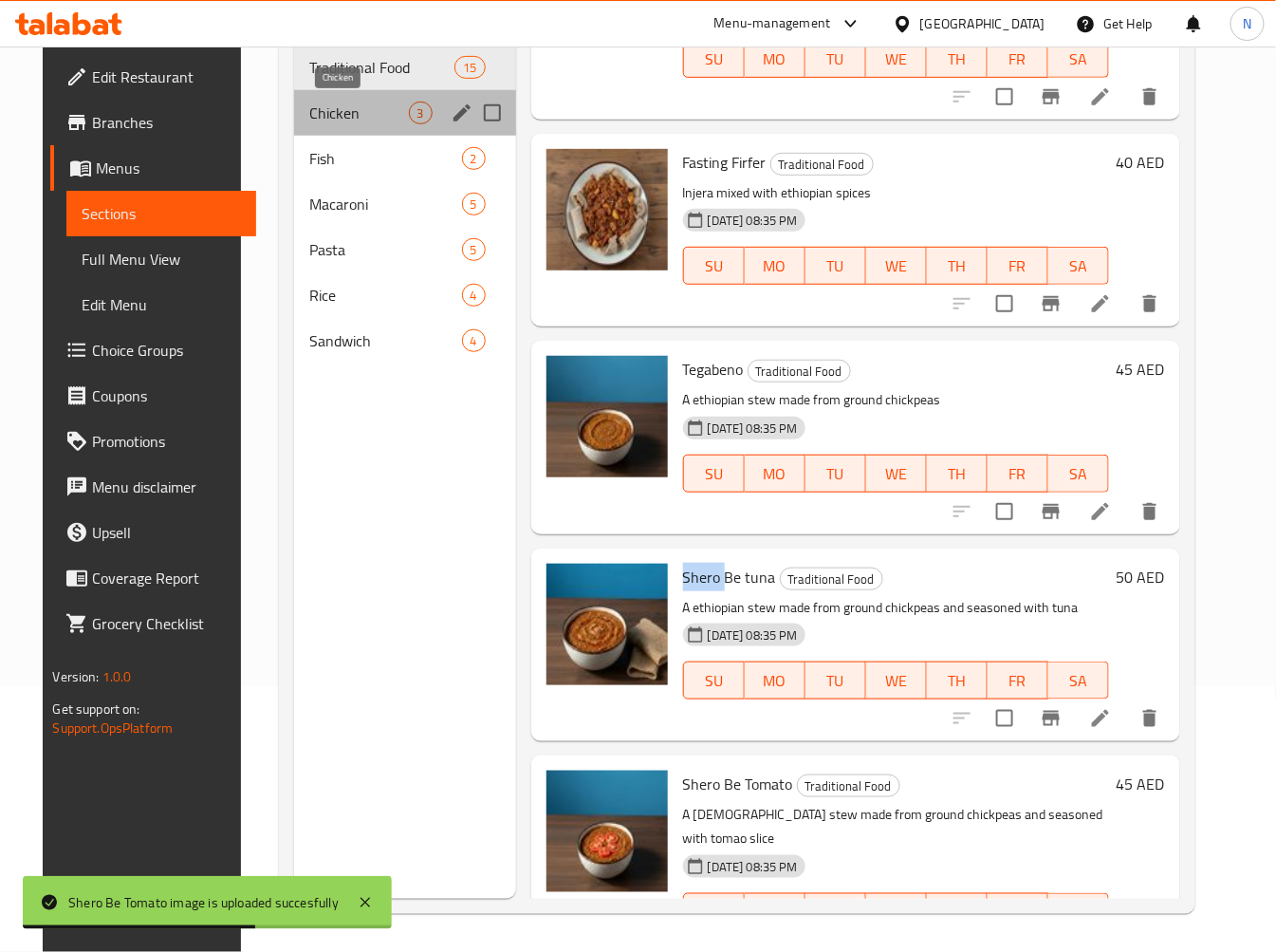
click at [343, 112] on span "Chicken" at bounding box center [358, 113] width 98 height 23
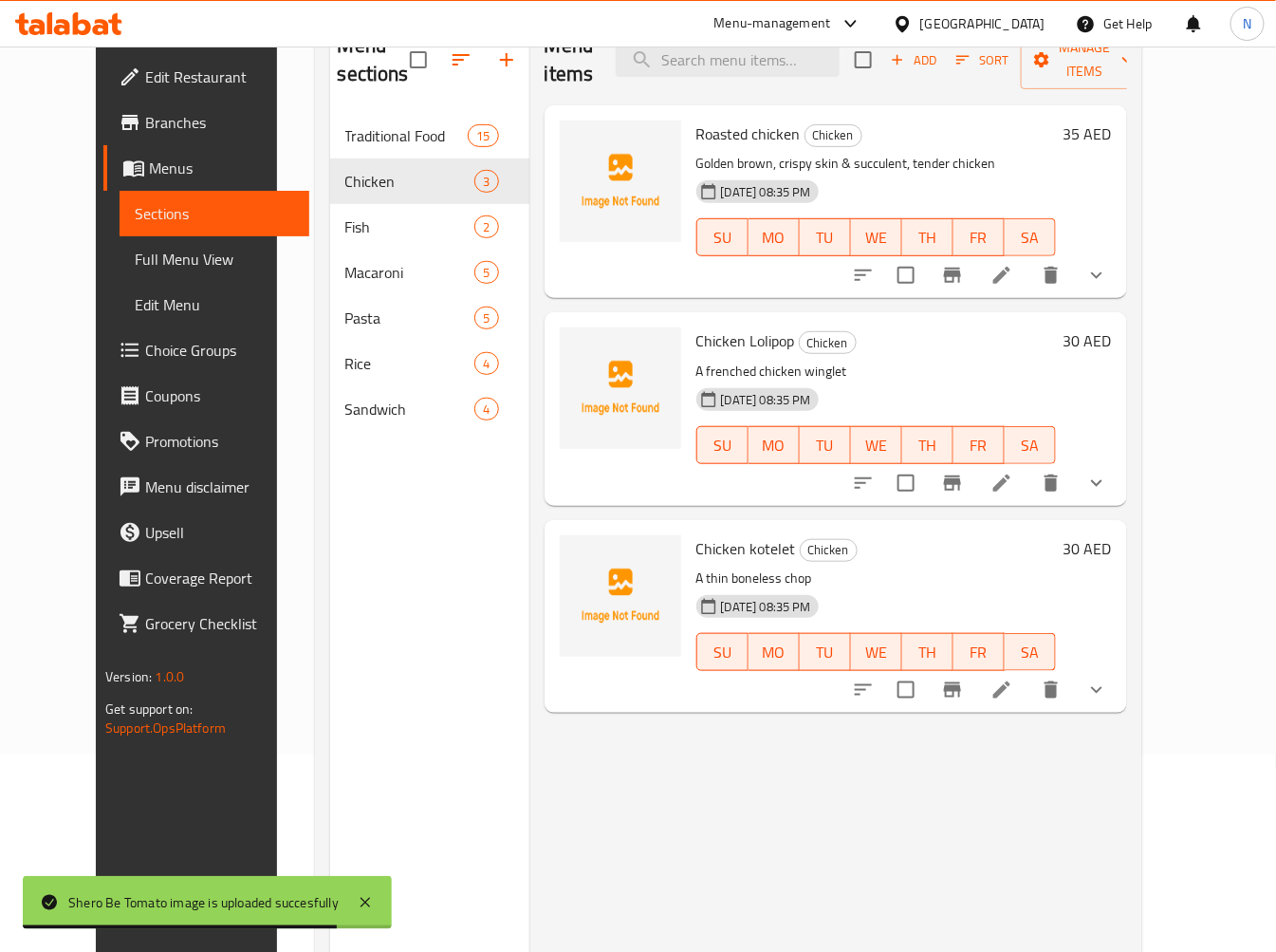
scroll to position [159, 0]
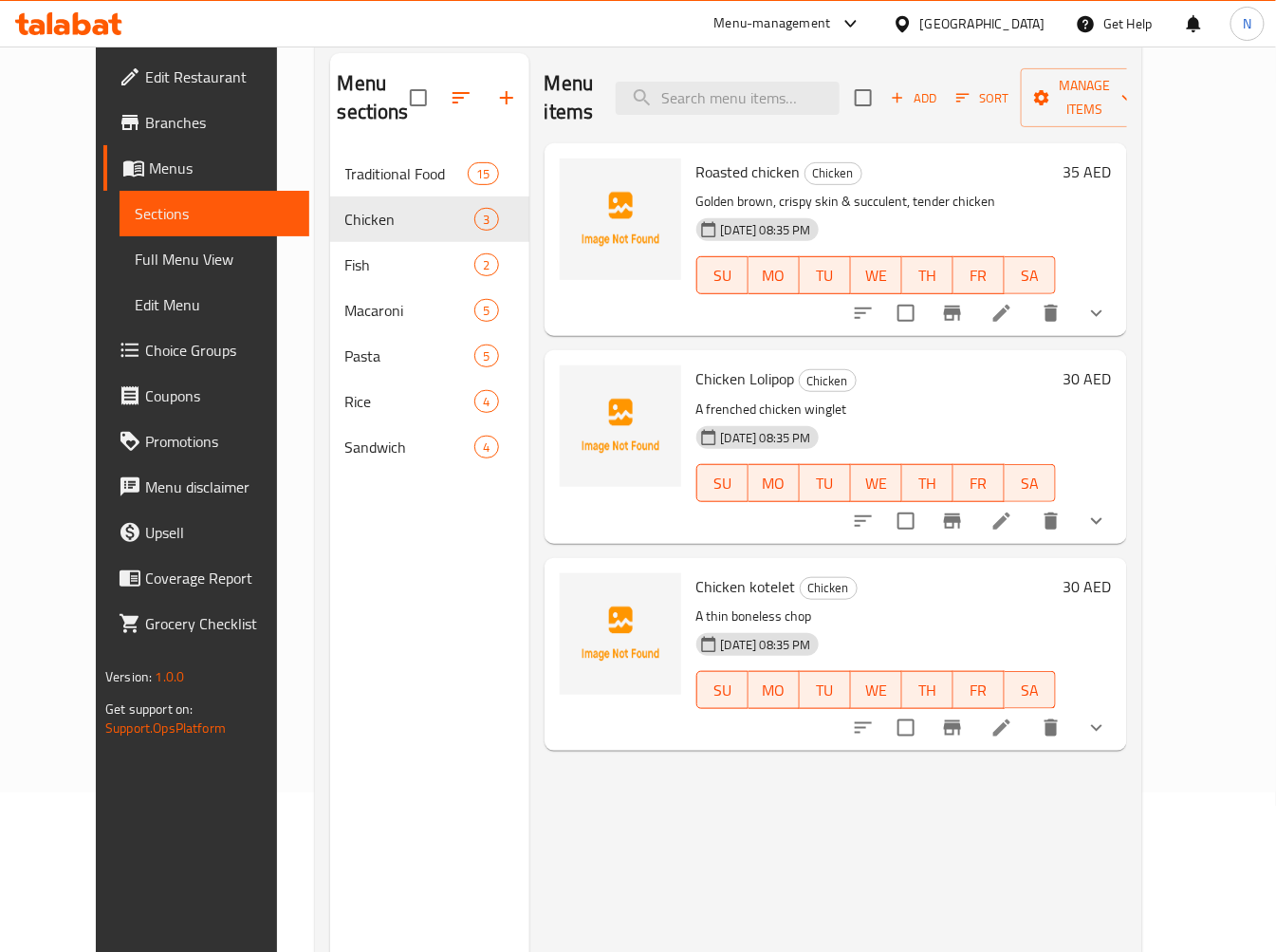
click at [696, 157] on span "Roasted chicken" at bounding box center [748, 172] width 104 height 29
click at [745, 157] on span "Roasted chicken" at bounding box center [748, 172] width 104 height 29
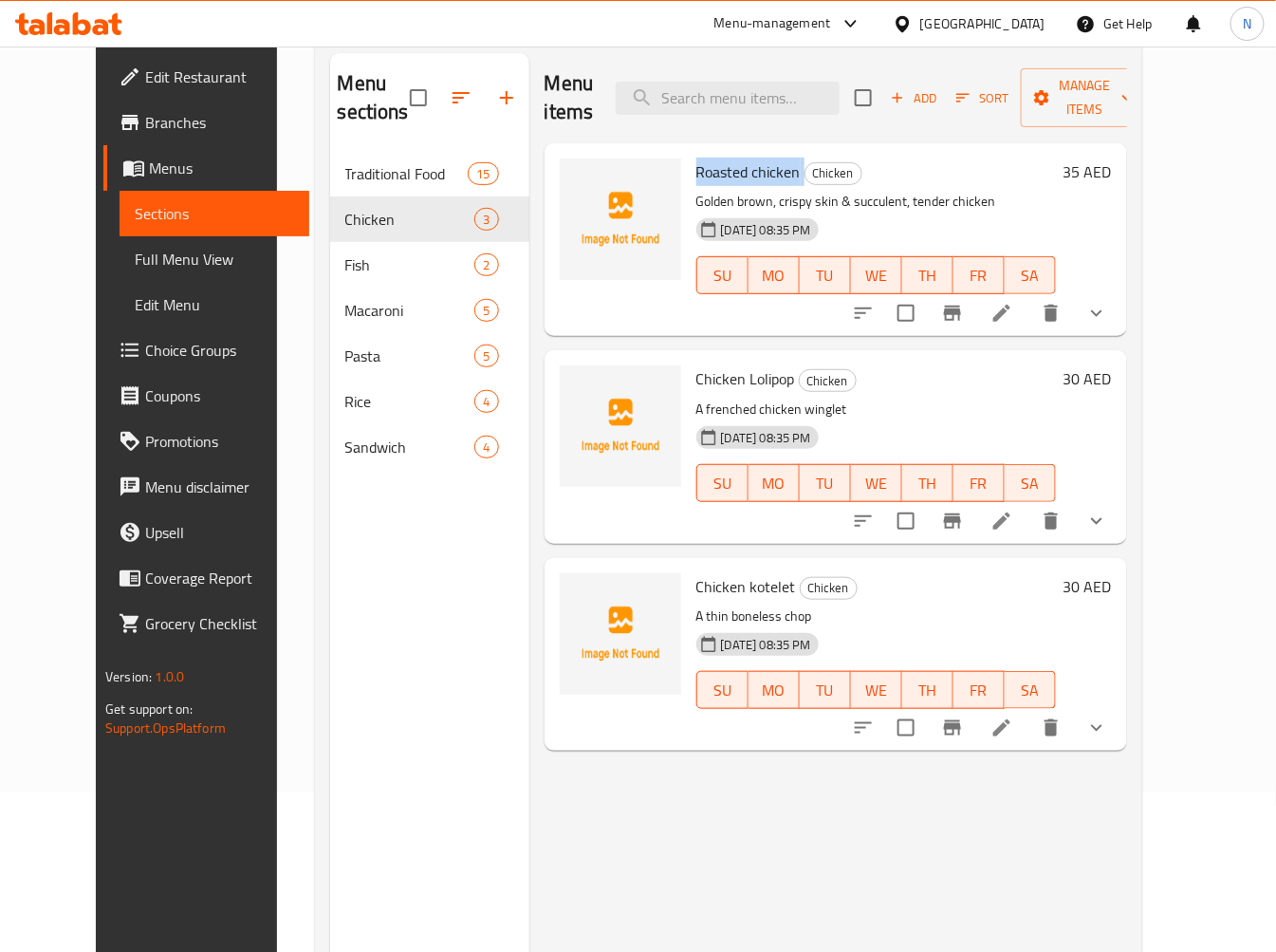
click at [745, 157] on span "Roasted chicken" at bounding box center [748, 172] width 104 height 29
click at [757, 157] on span "Roasted chicken" at bounding box center [748, 172] width 104 height 29
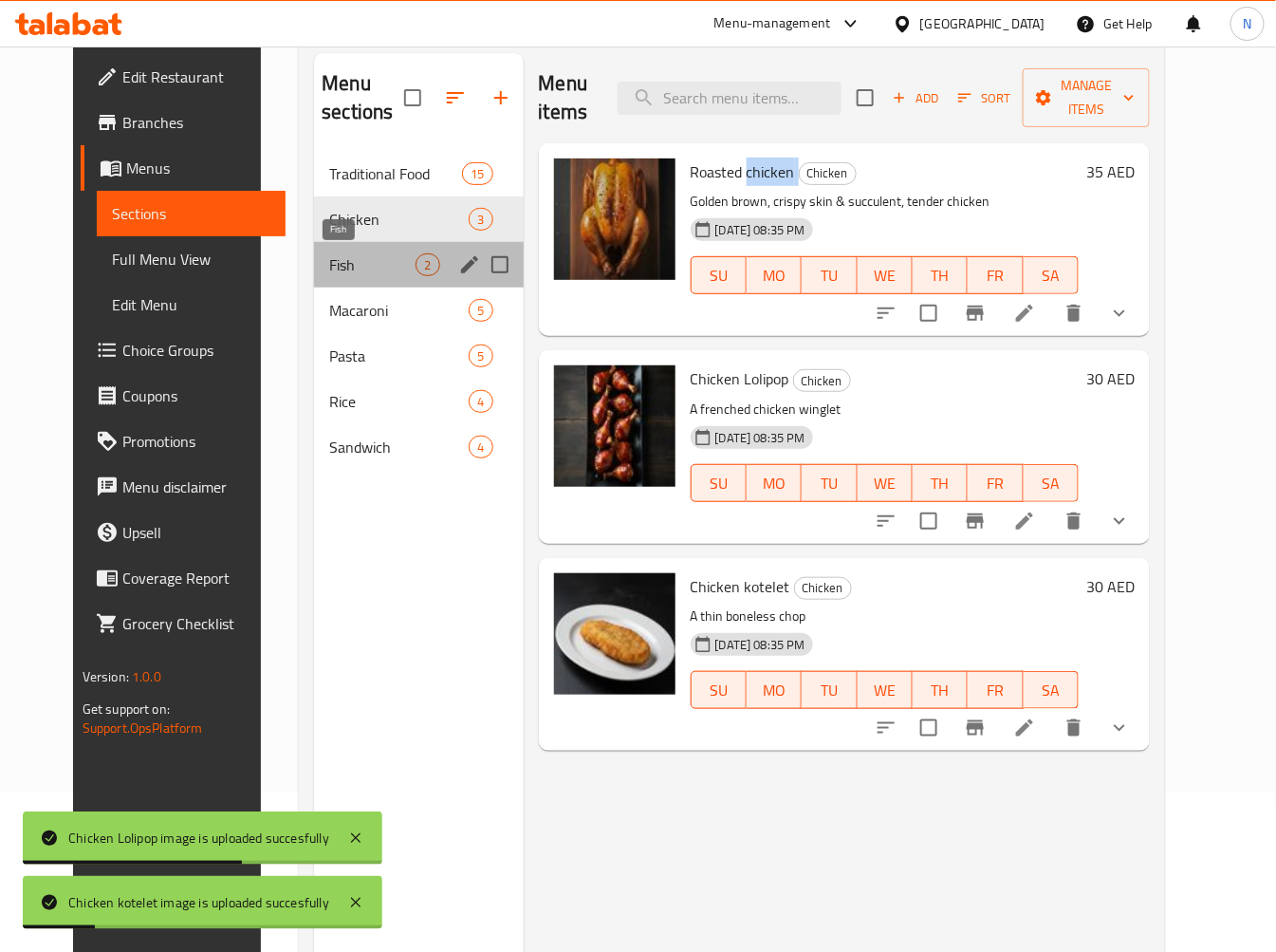
click at [330, 260] on span "Fish" at bounding box center [372, 265] width 87 height 23
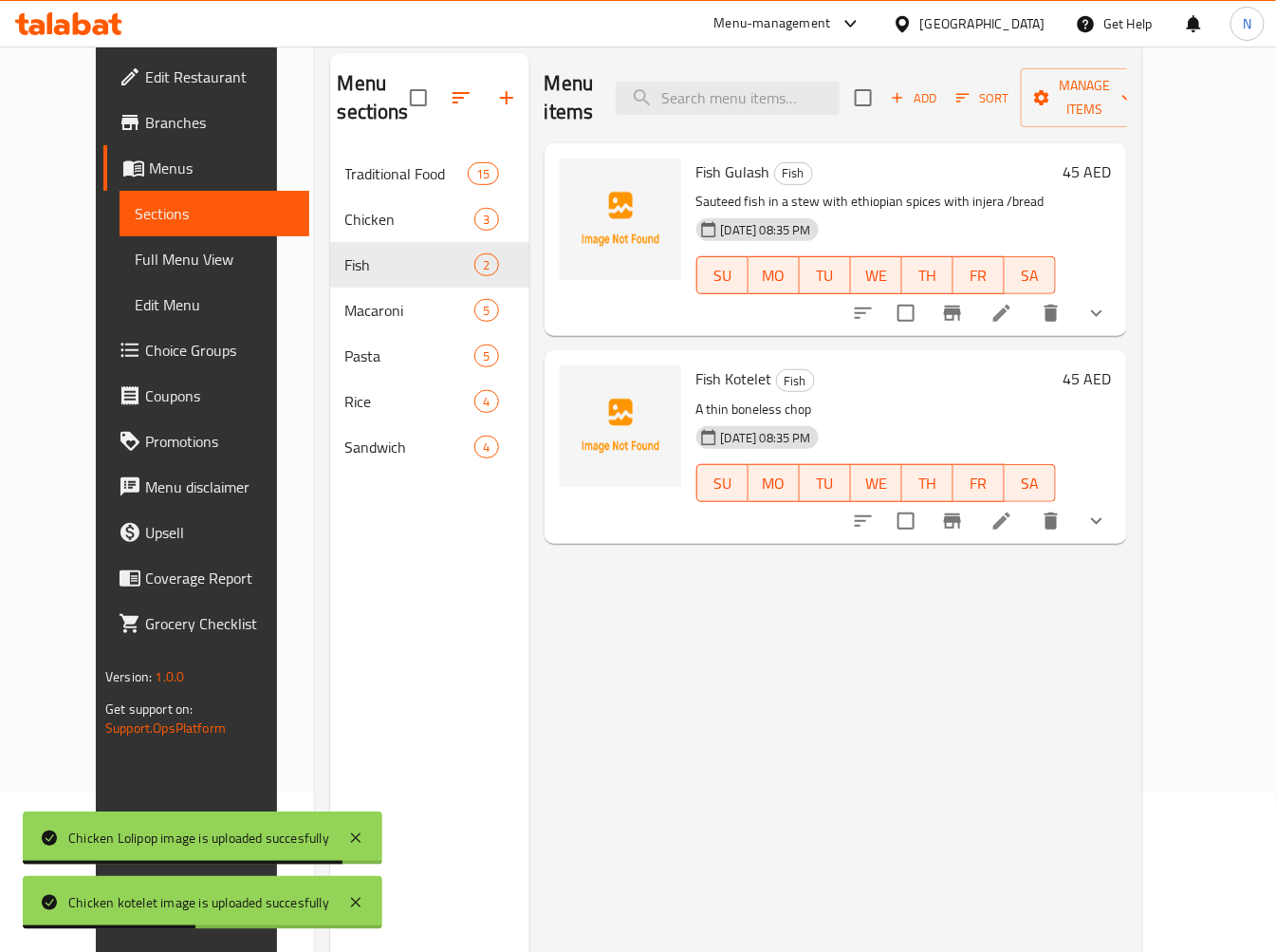
click at [716, 157] on span "Fish Gulash" at bounding box center [733, 172] width 74 height 29
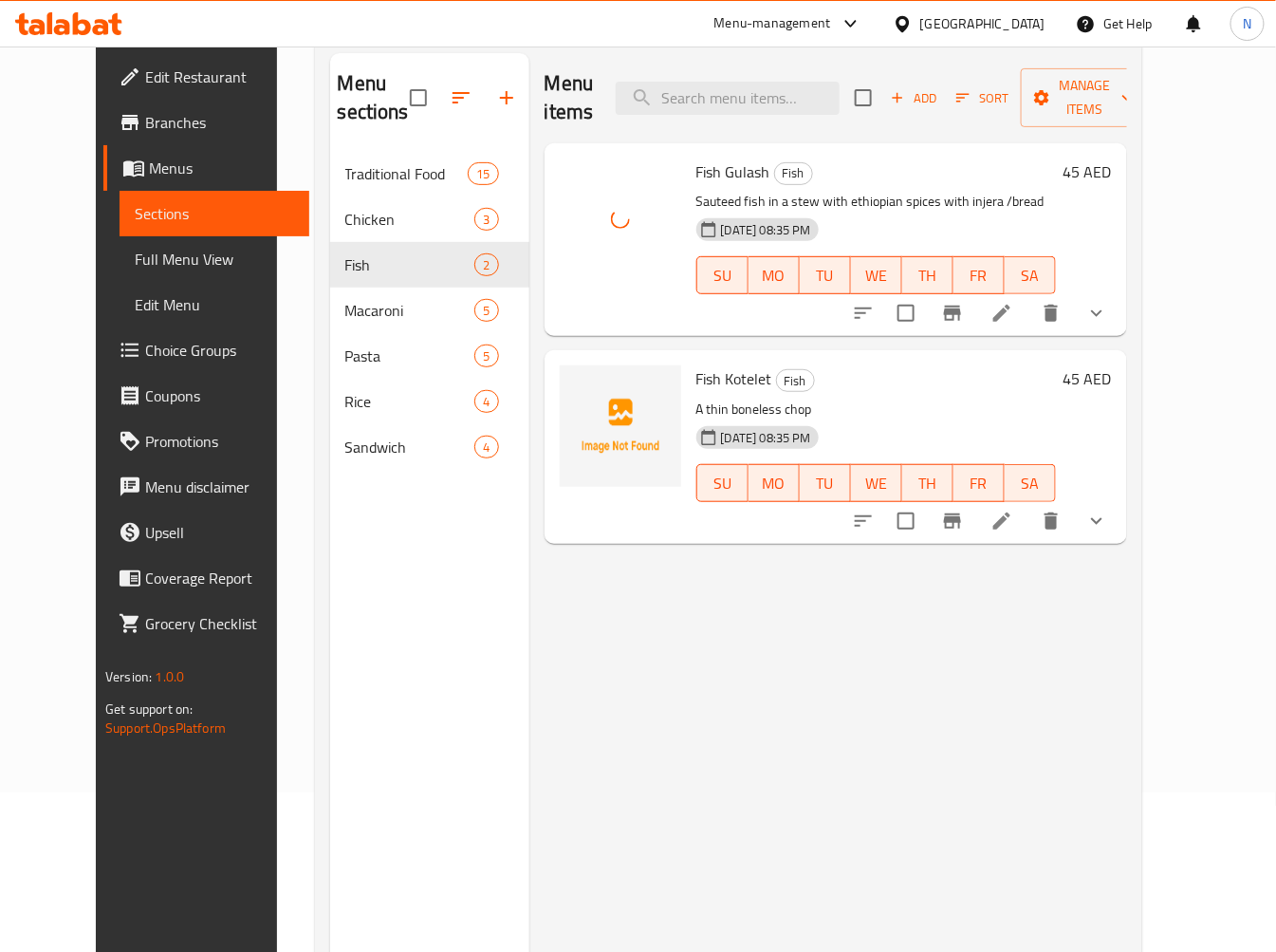
click at [696, 364] on span "Fish Kotelet" at bounding box center [734, 379] width 76 height 29
drag, startPoint x: 689, startPoint y: 352, endPoint x: 44, endPoint y: 252, distance: 652.7
click at [696, 364] on span "Fish Kotelet" at bounding box center [734, 379] width 76 height 29
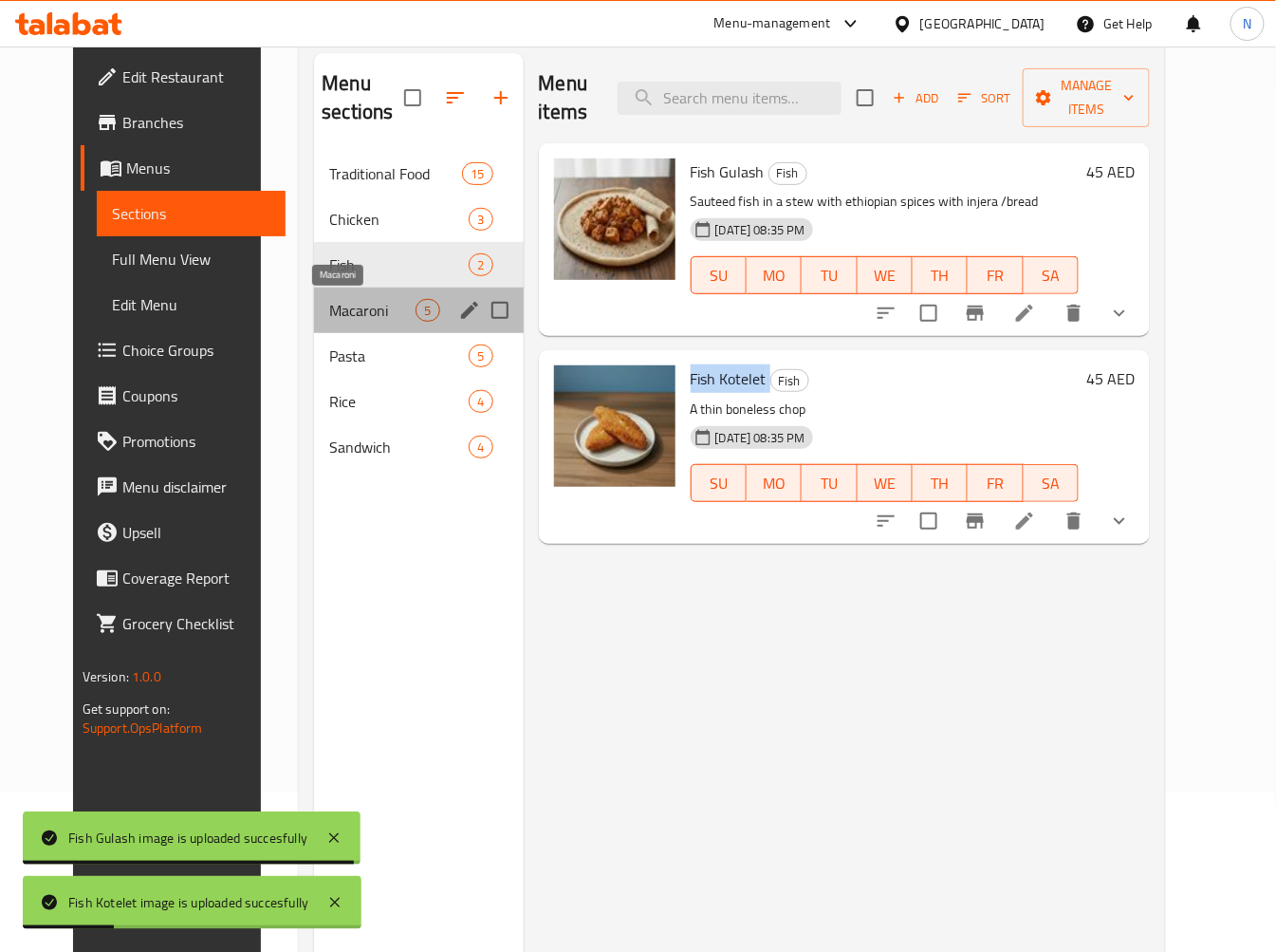
click at [329, 308] on span "Macaroni" at bounding box center [372, 310] width 87 height 23
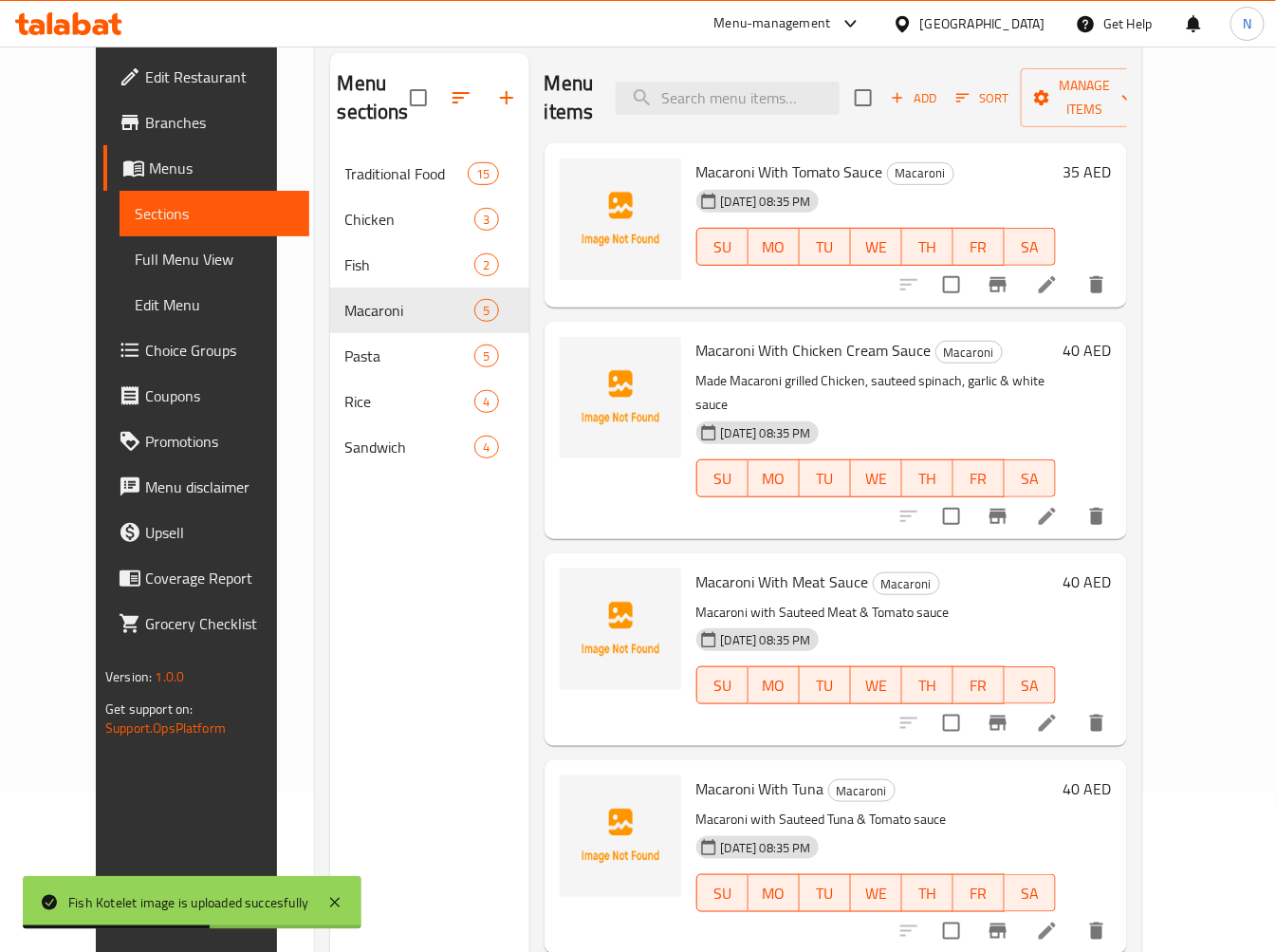
click at [716, 169] on span "Macaroni With Tomato Sauce" at bounding box center [790, 172] width 187 height 29
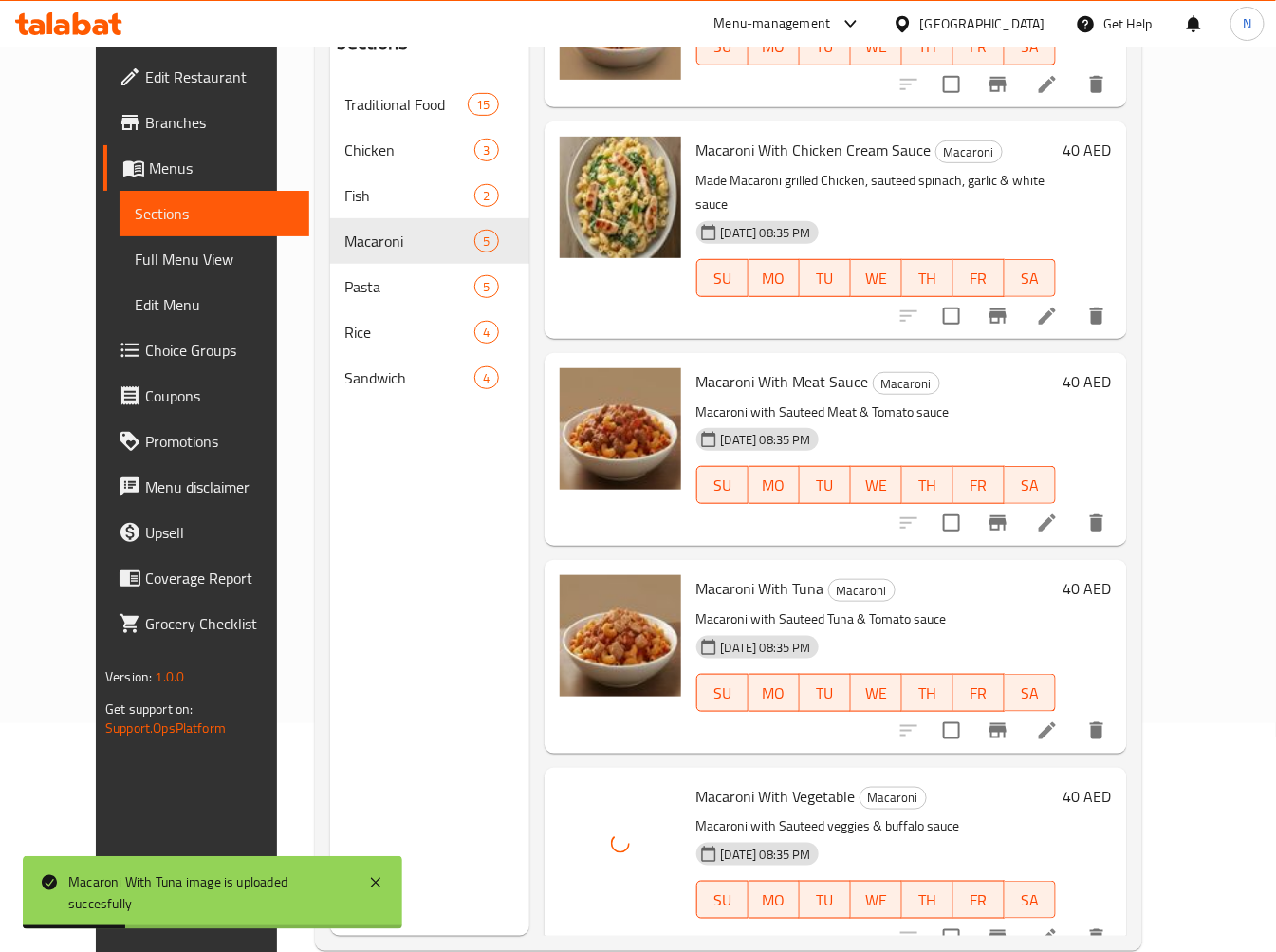
scroll to position [266, 0]
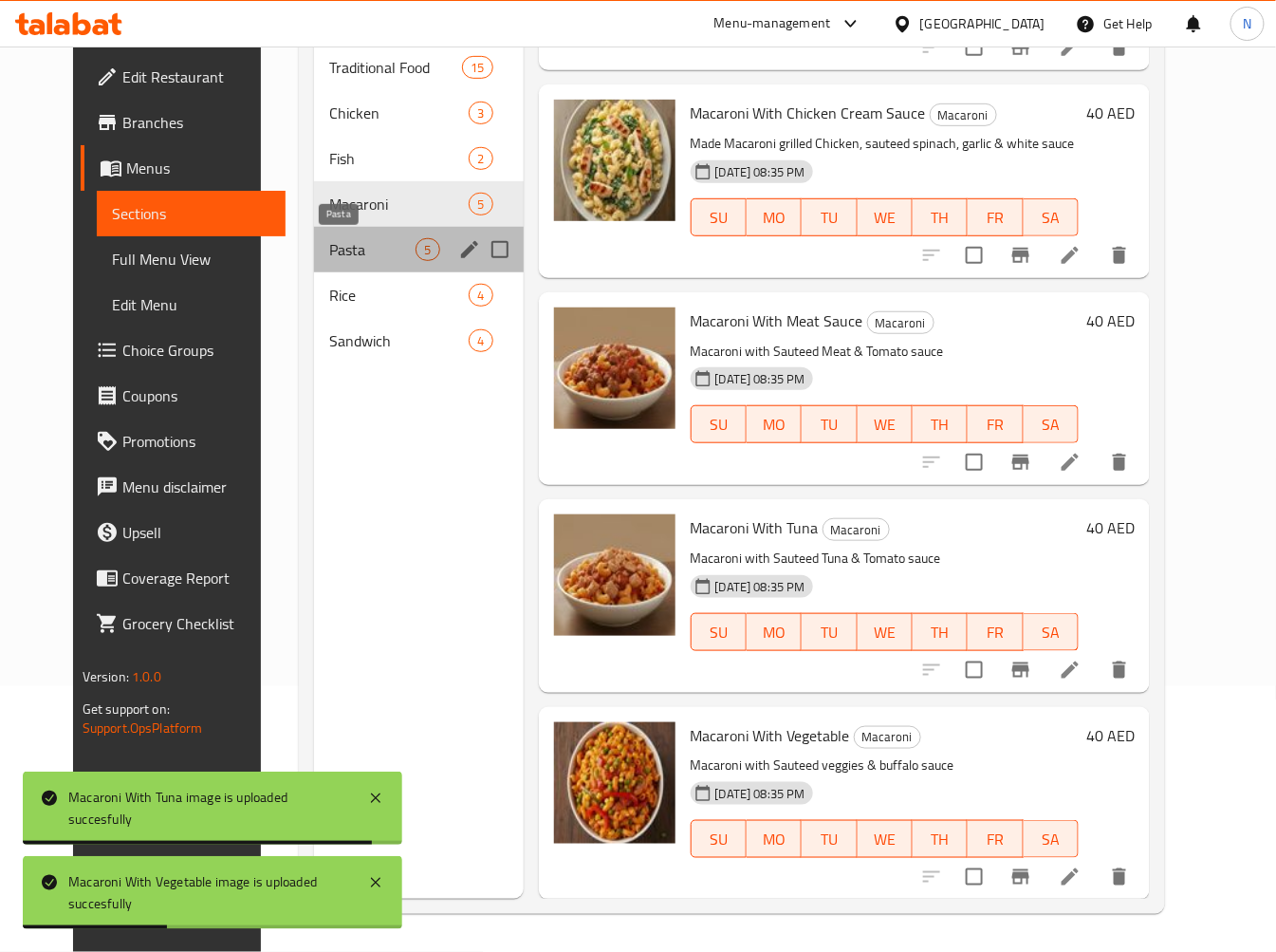
click at [349, 249] on span "Pasta" at bounding box center [372, 250] width 87 height 23
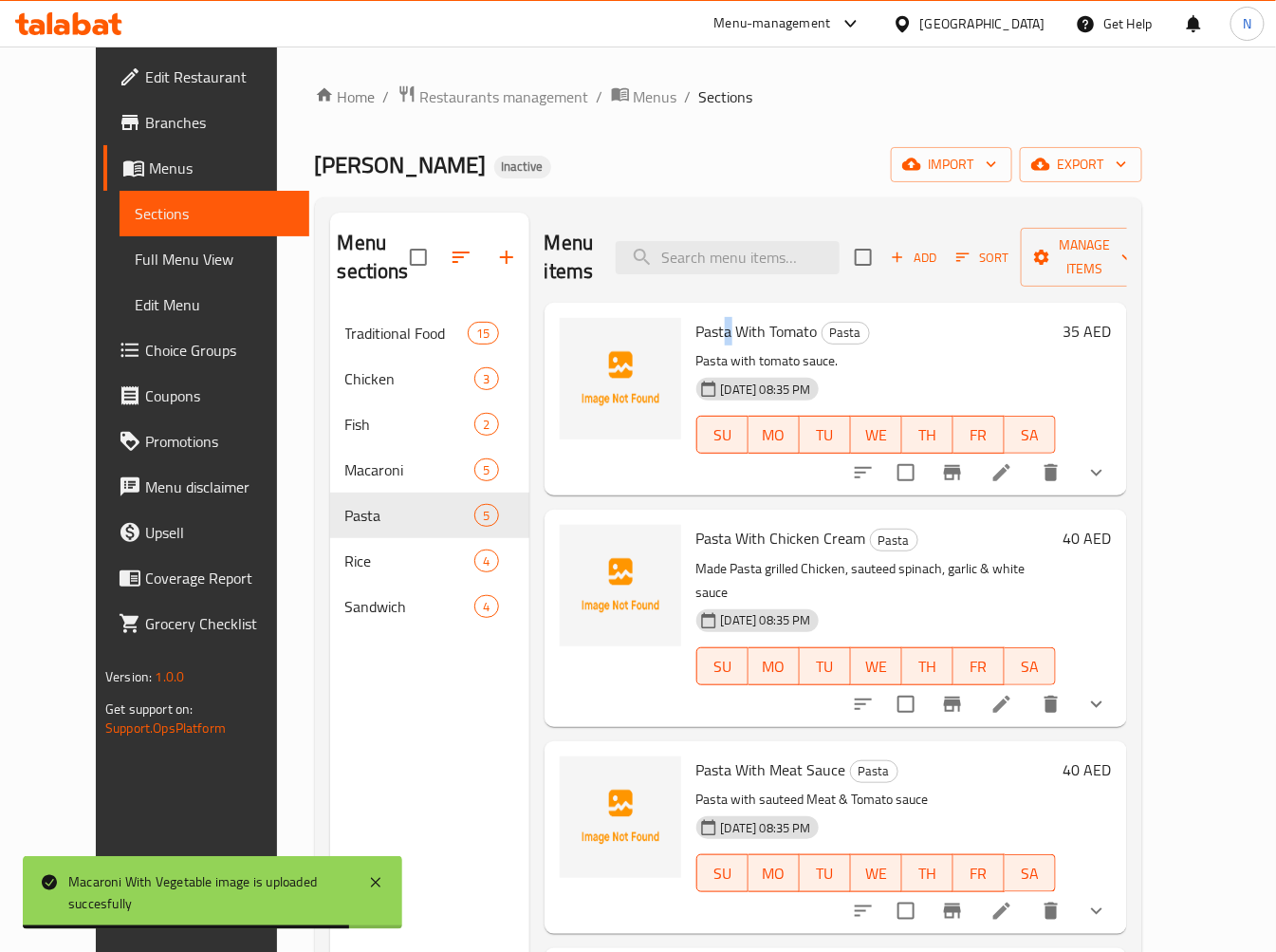
click at [702, 339] on span "Pasta With Tomato" at bounding box center [756, 331] width 121 height 29
click at [696, 333] on span "Pasta With Tomato" at bounding box center [756, 331] width 121 height 29
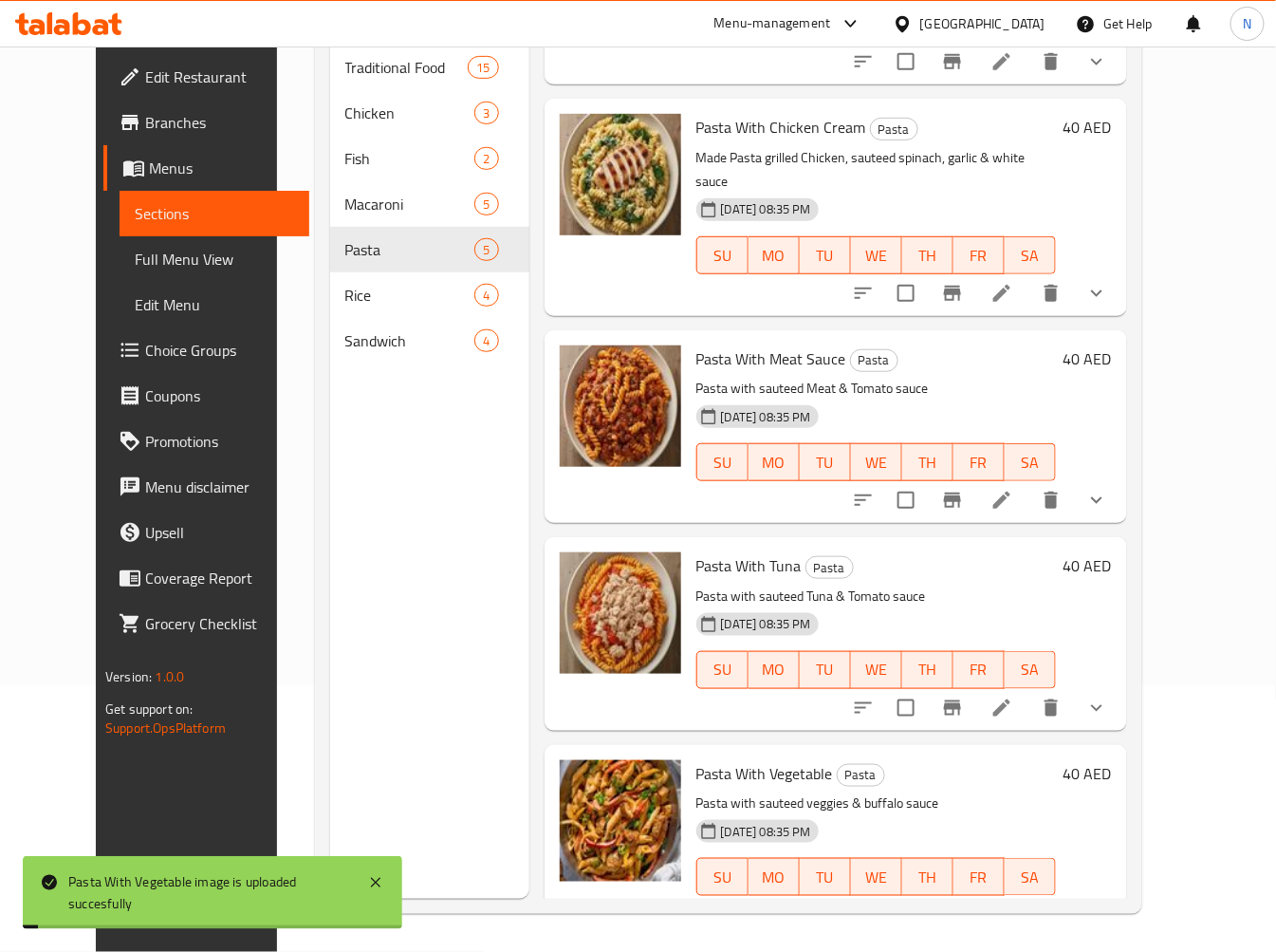
scroll to position [159, 0]
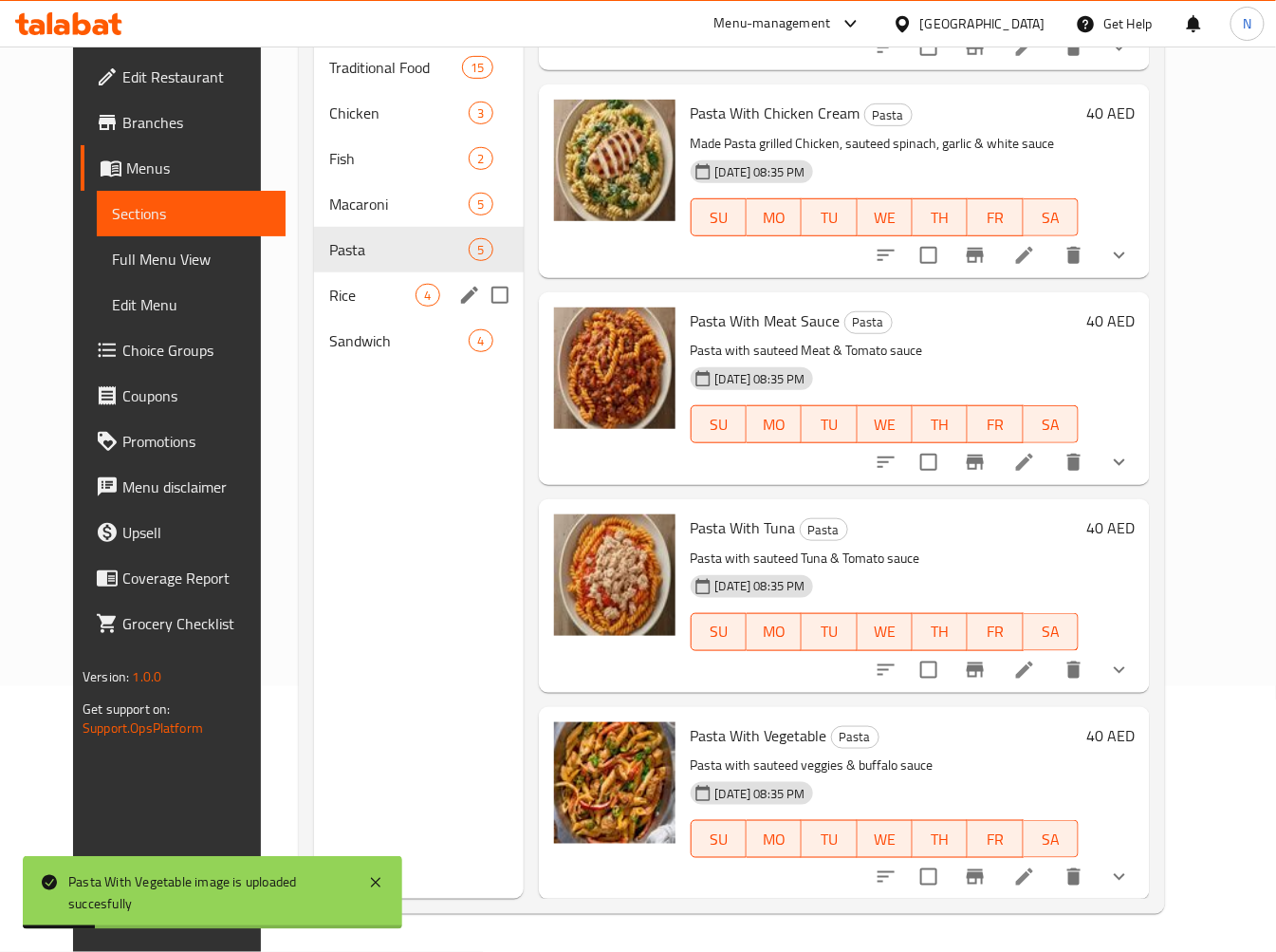
click at [329, 292] on span "Rice" at bounding box center [372, 295] width 87 height 23
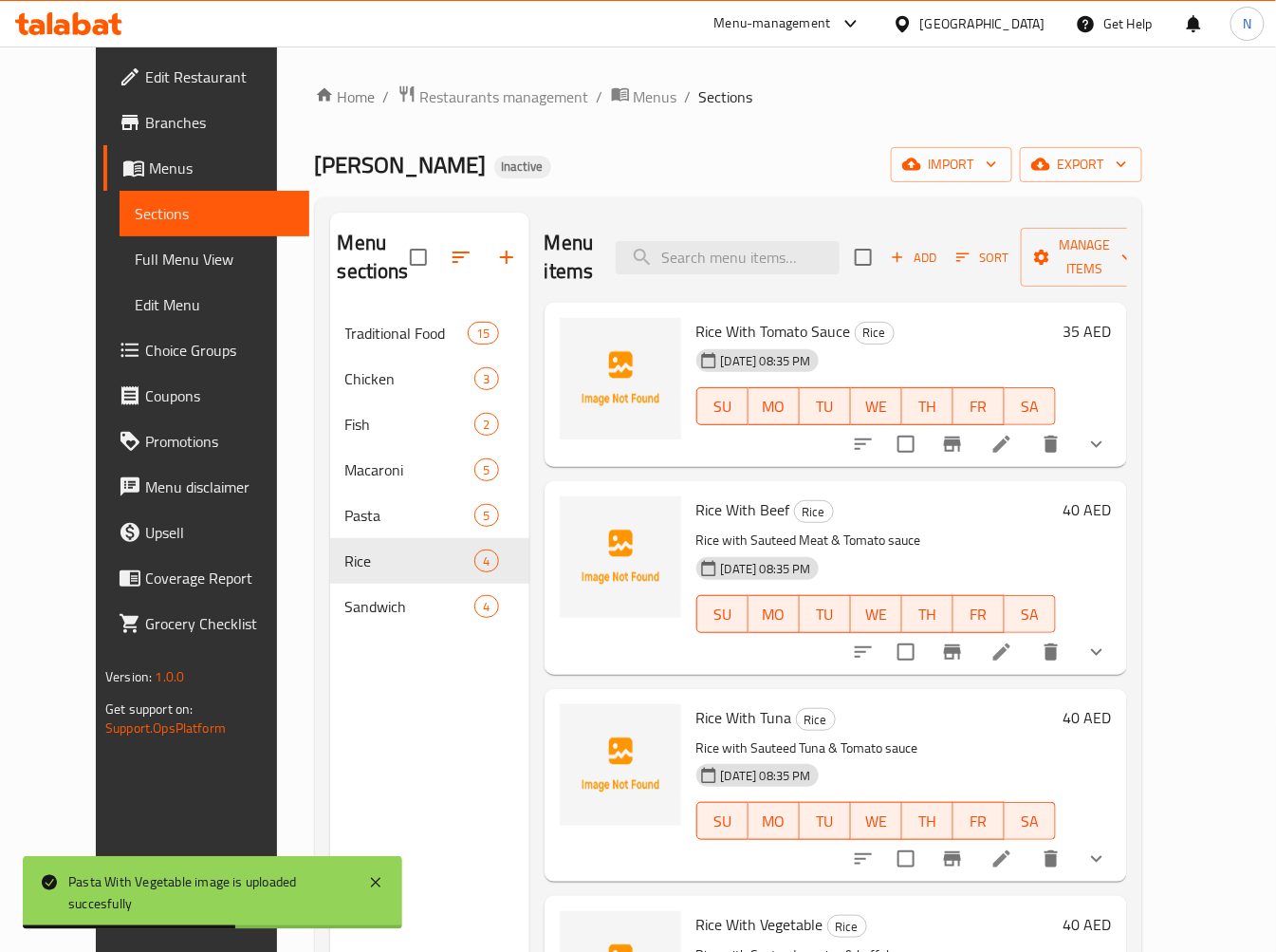
click at [696, 317] on span "Rice With Tomato Sauce" at bounding box center [773, 331] width 154 height 29
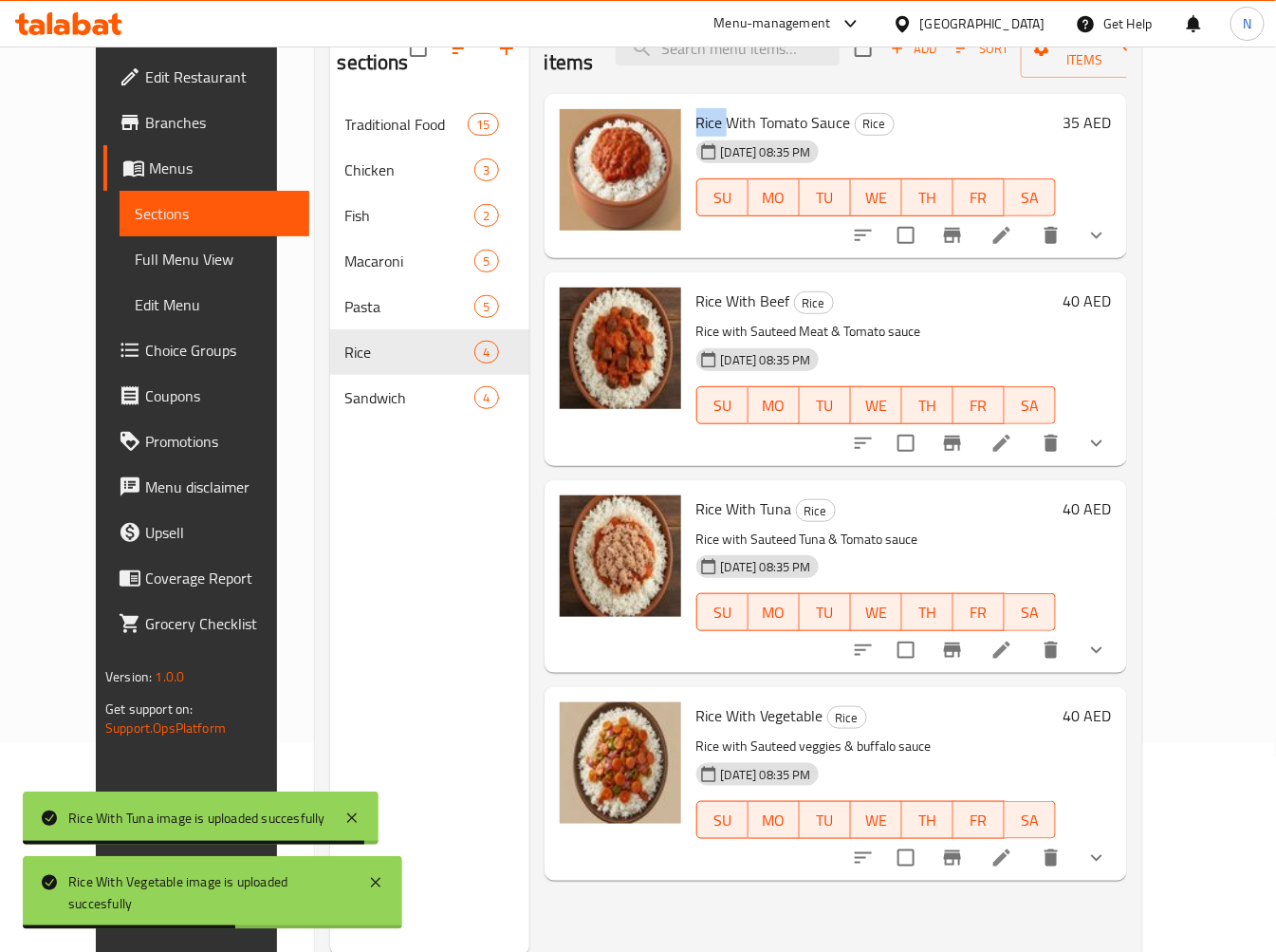
scroll to position [211, 0]
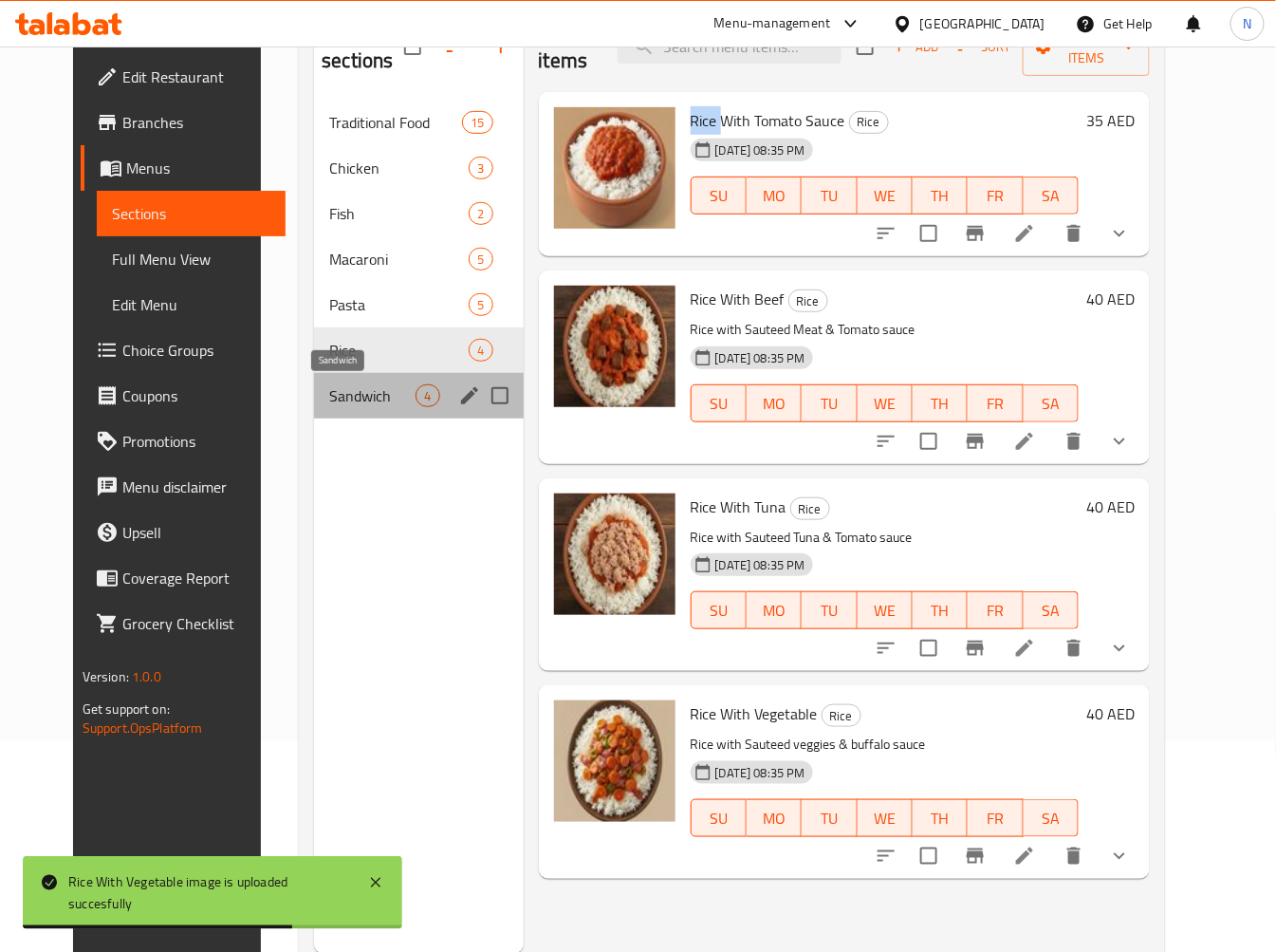
click at [378, 401] on span "Sandwich" at bounding box center [372, 396] width 87 height 23
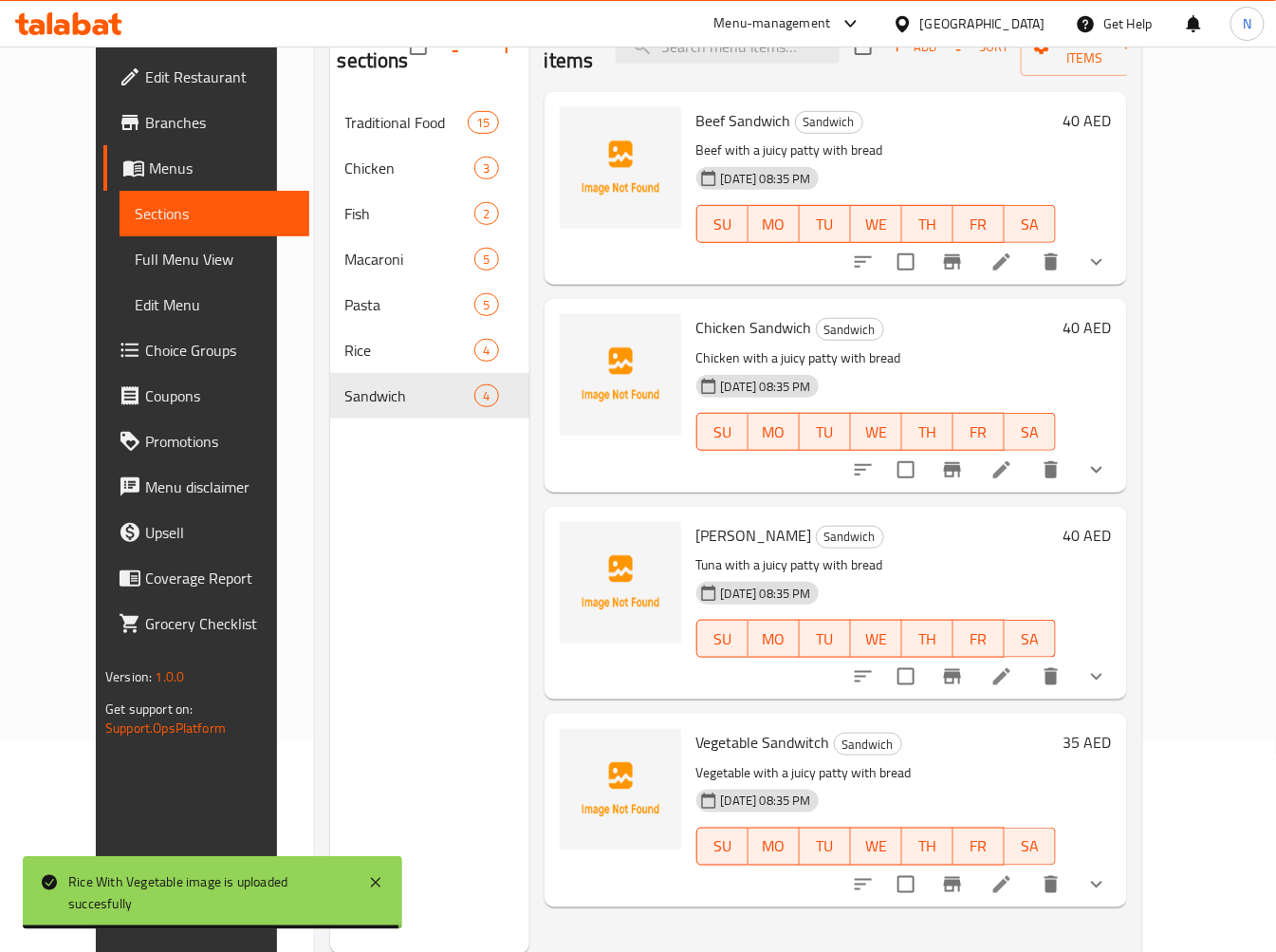
click at [718, 106] on span "Beef Sandwich" at bounding box center [743, 120] width 94 height 29
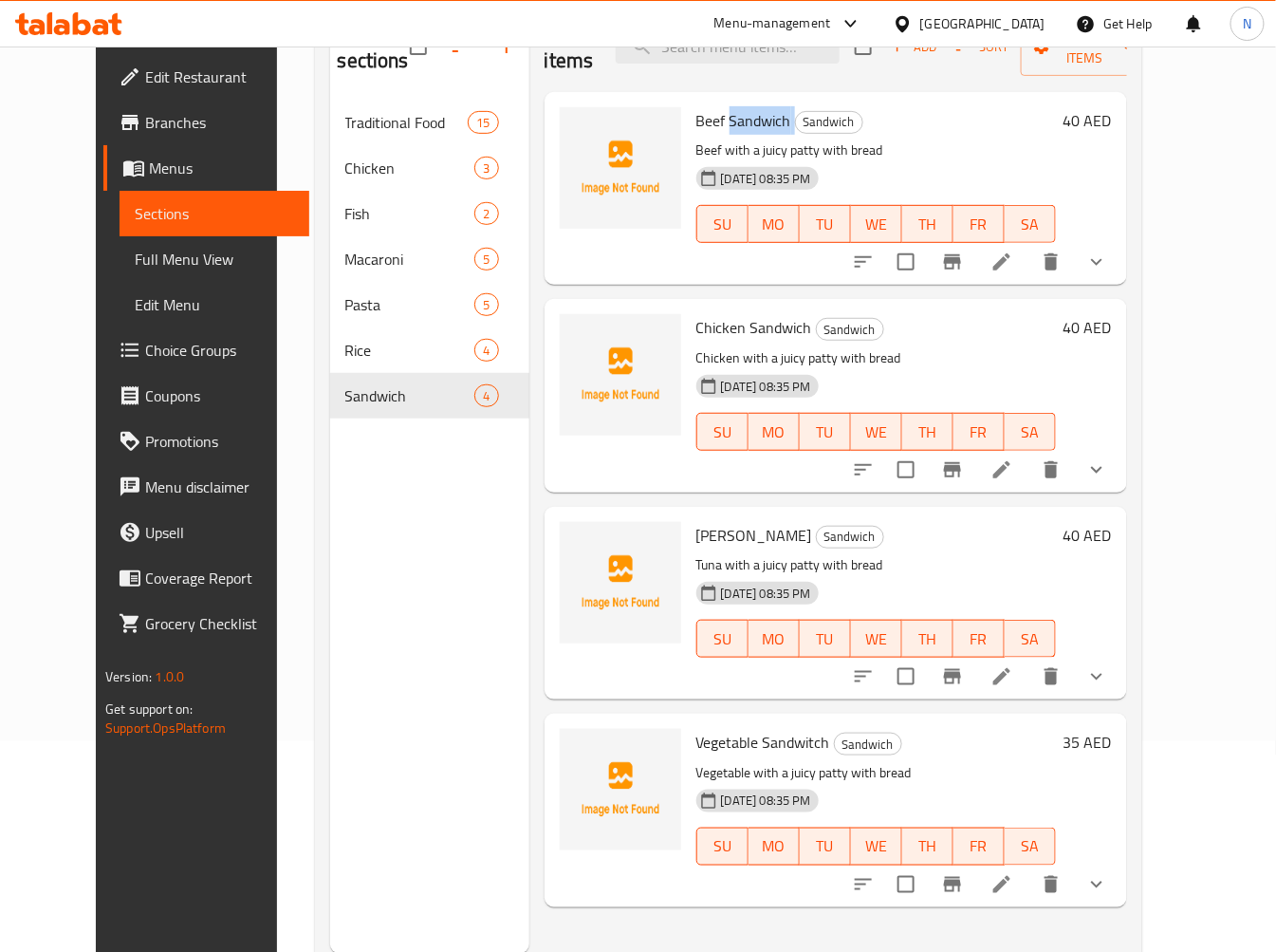
click at [718, 106] on span "Beef Sandwich" at bounding box center [743, 120] width 94 height 29
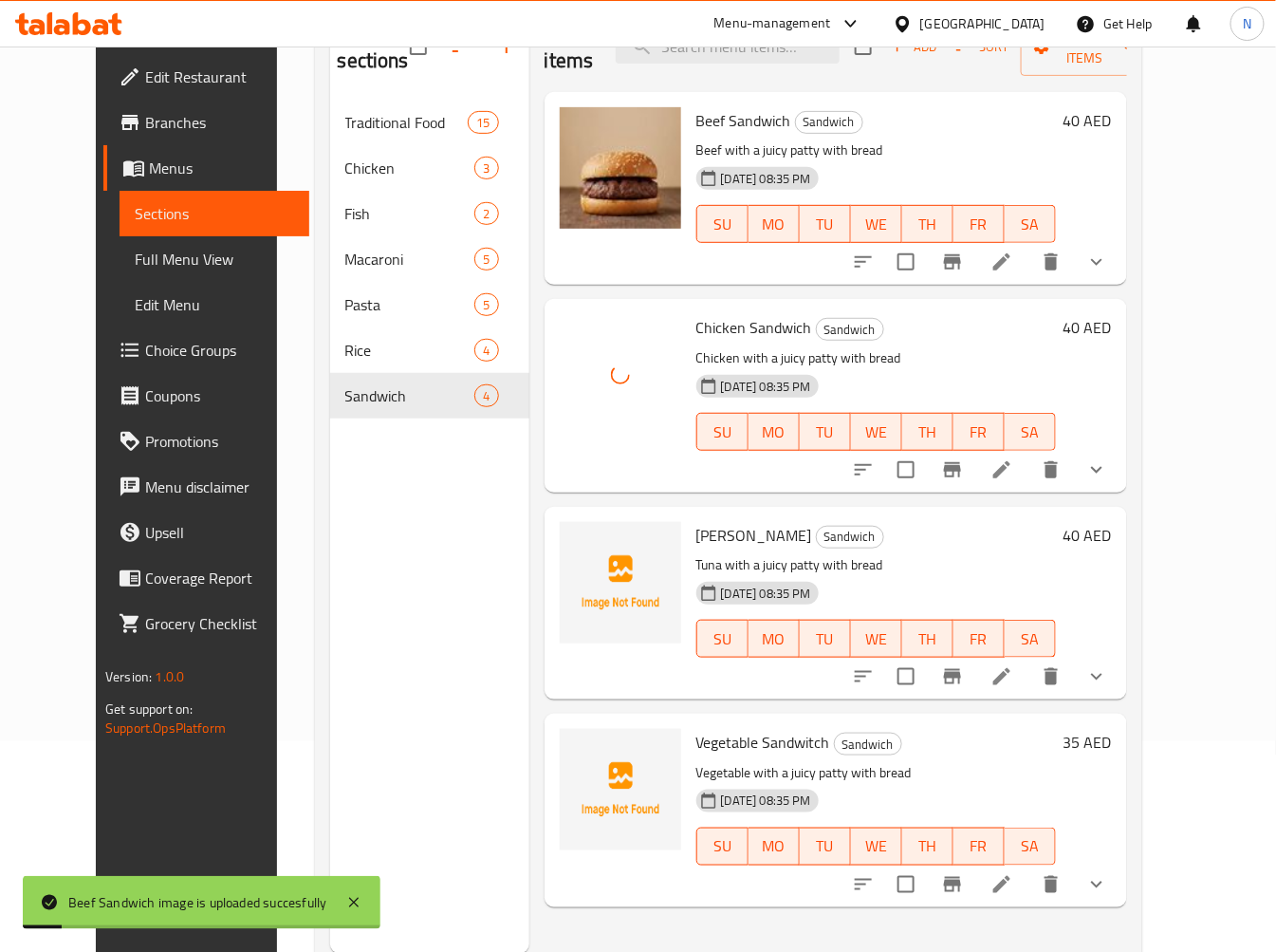
click at [696, 521] on span "[PERSON_NAME]" at bounding box center [753, 535] width 115 height 29
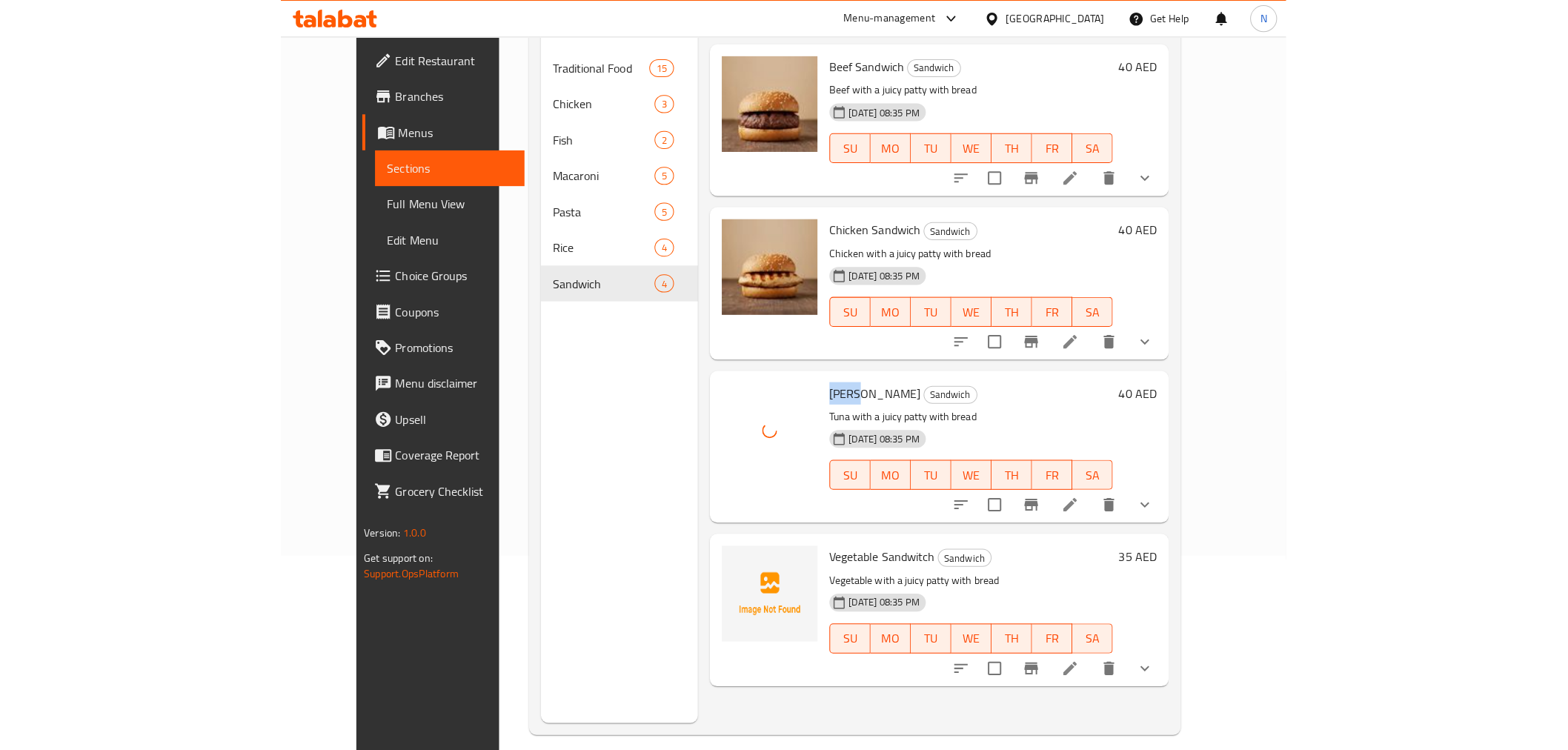
scroll to position [208, 0]
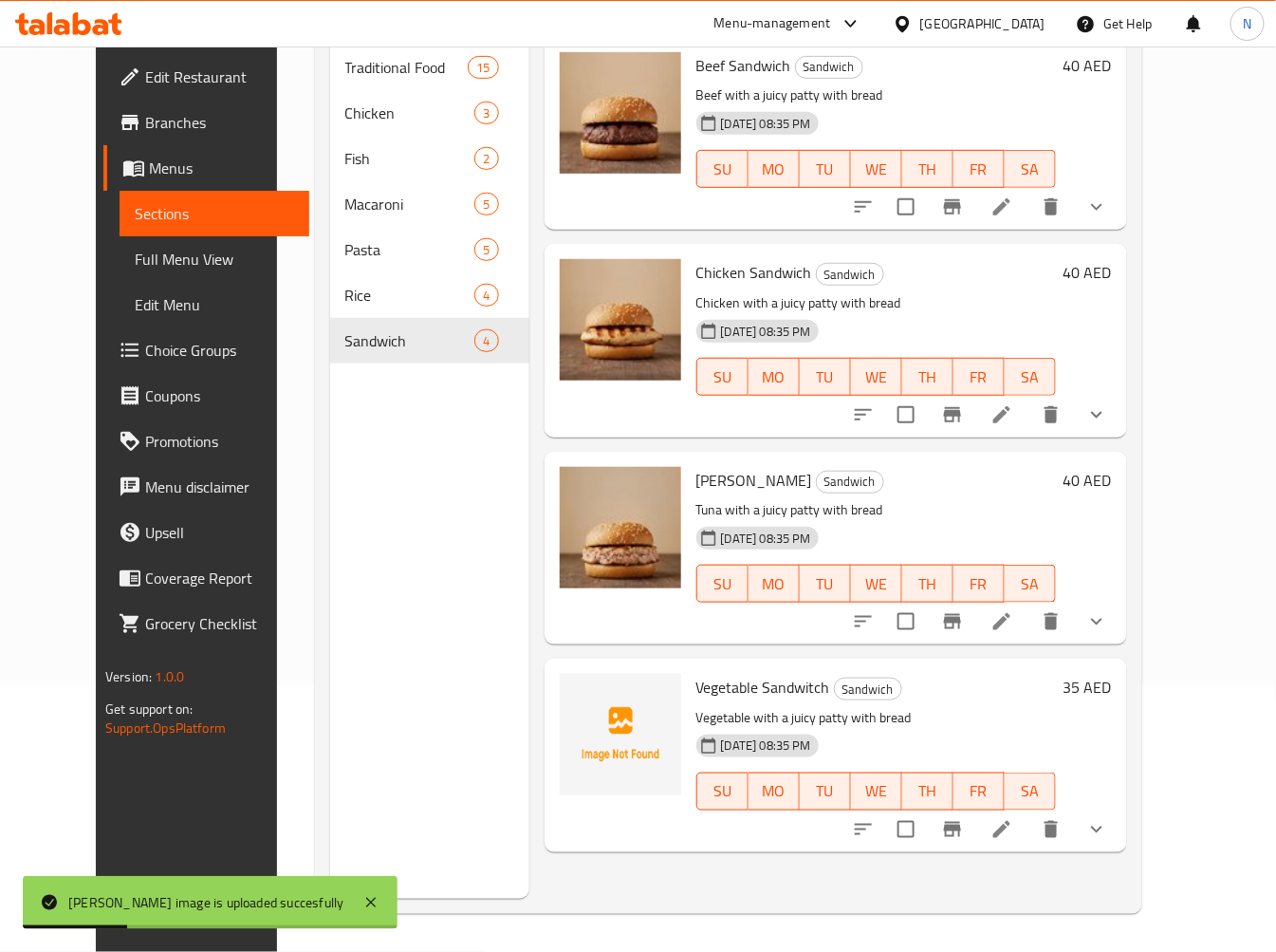
click at [712, 673] on span "Vegetable Sandwitch" at bounding box center [763, 687] width 134 height 29
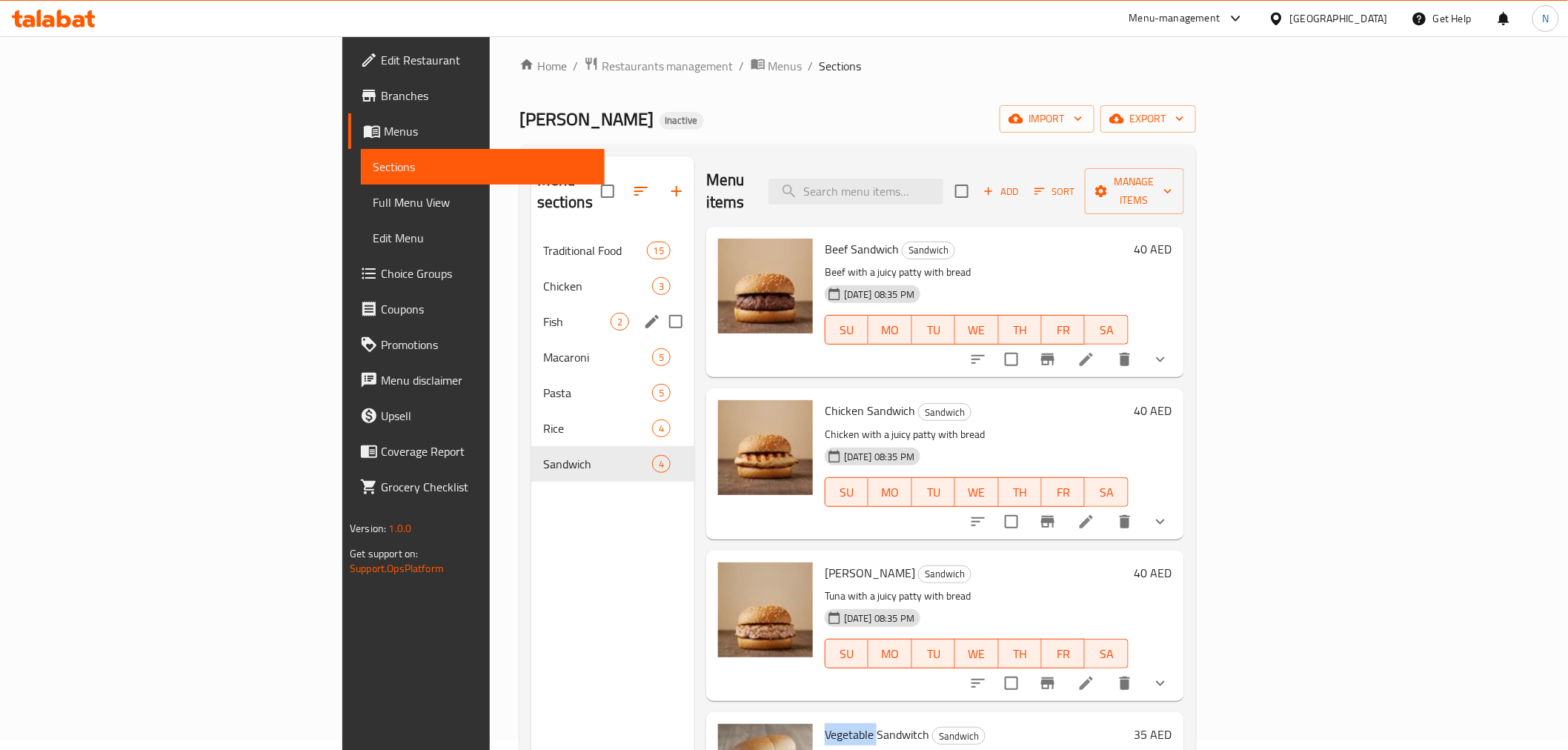
scroll to position [0, 0]
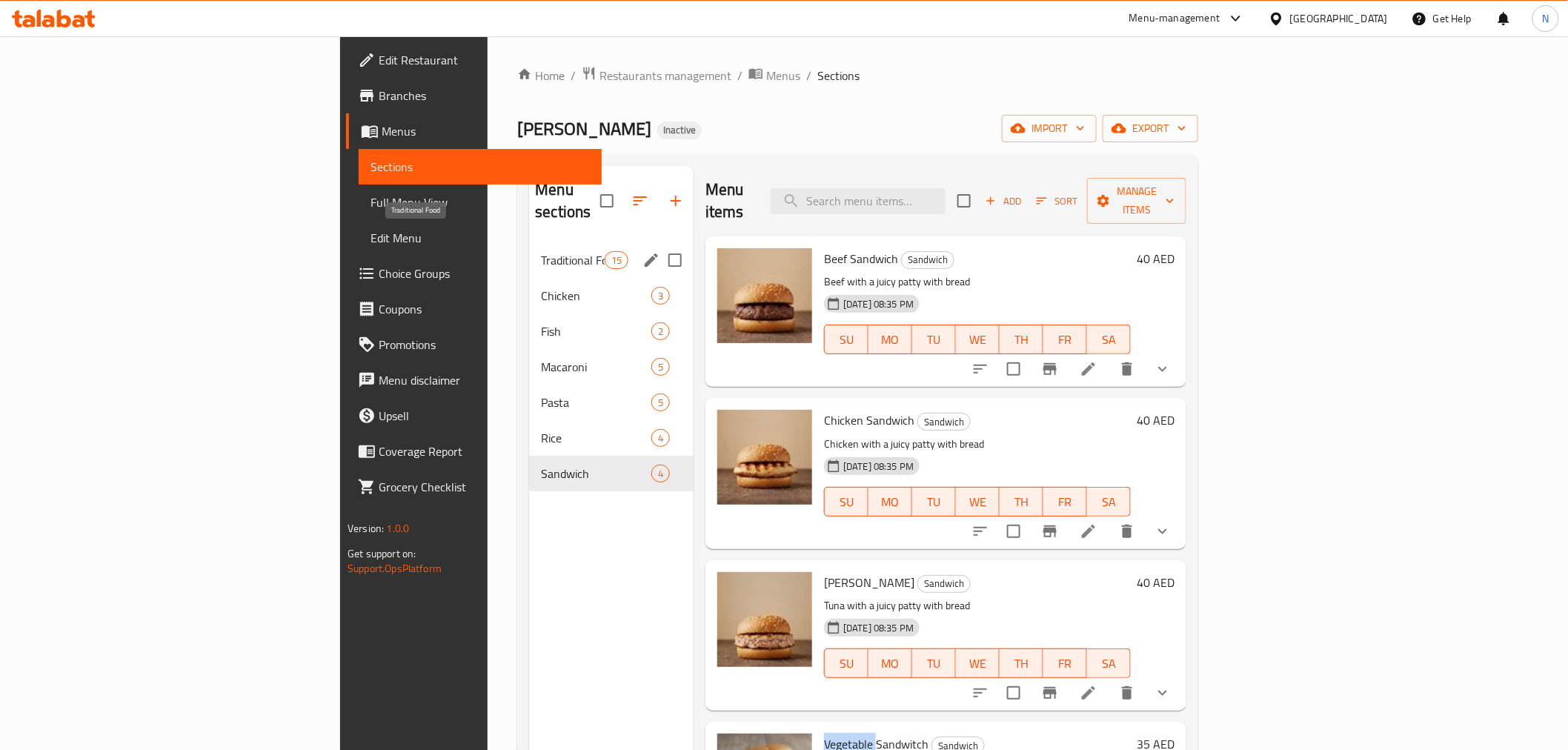
click at [541, 251] on span "Traditional Food" at bounding box center [572, 260] width 63 height 18
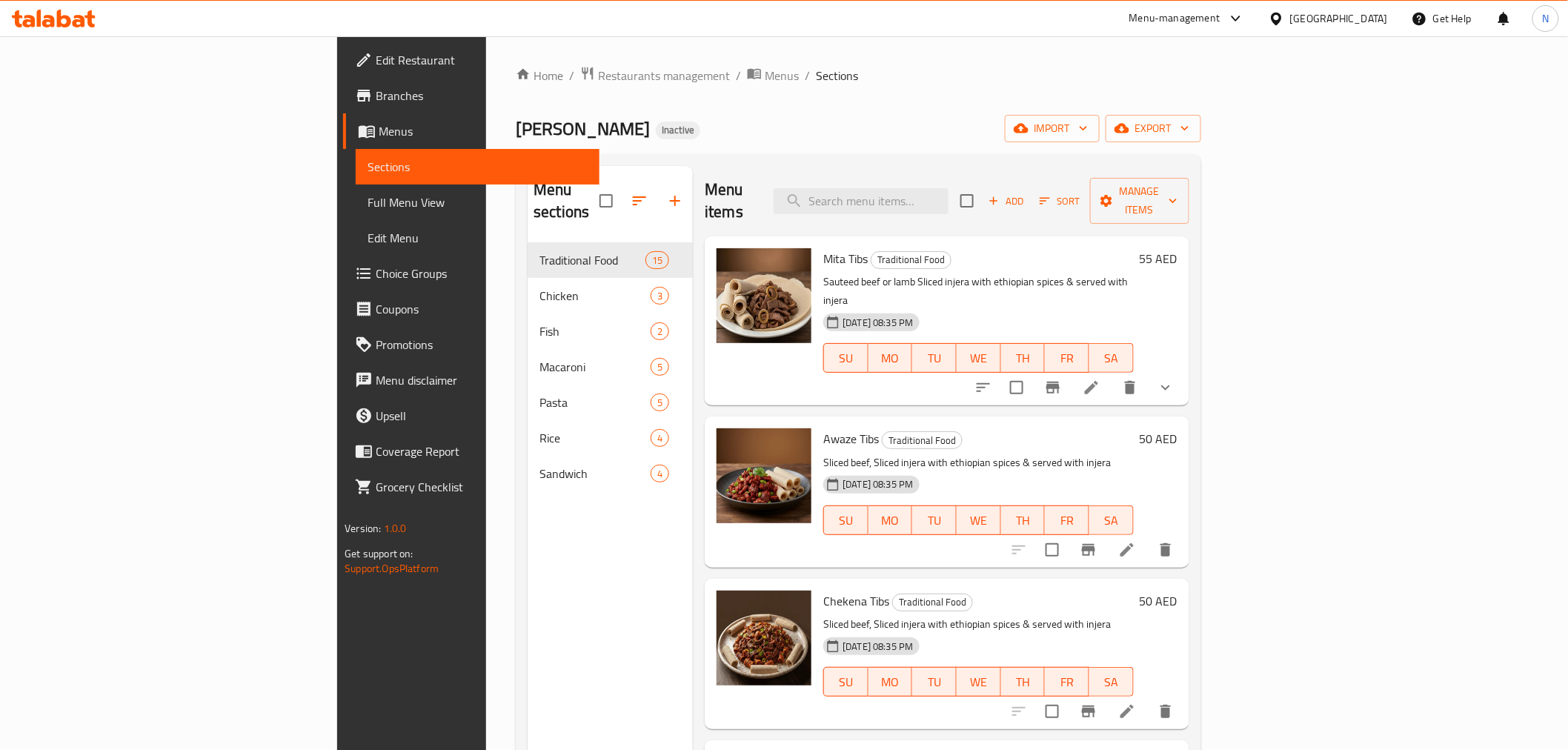
click at [1062, 273] on p "Sauteed beef or lamb Sliced injera with ethiopian spices & served with injera" at bounding box center [978, 291] width 310 height 37
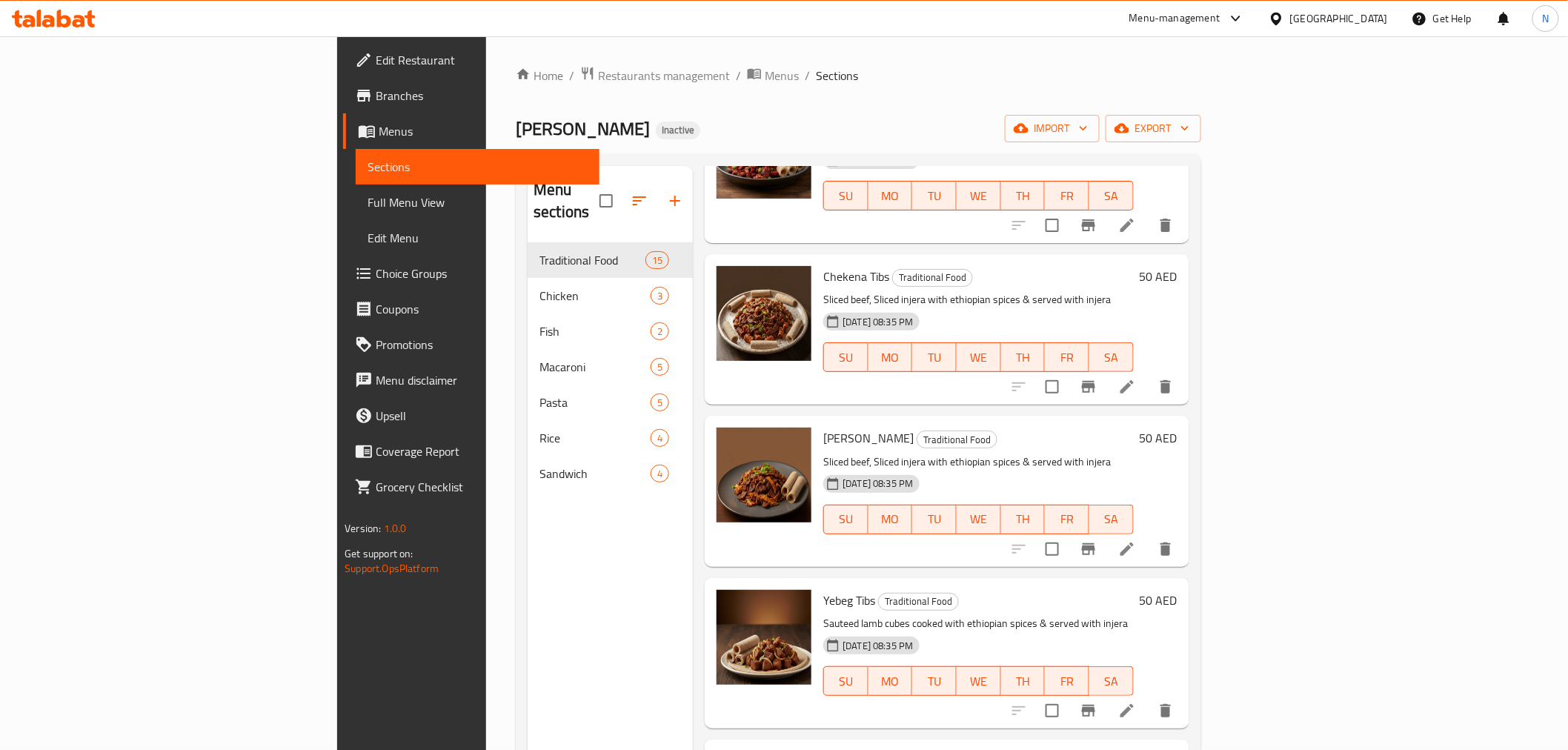
scroll to position [329, 0]
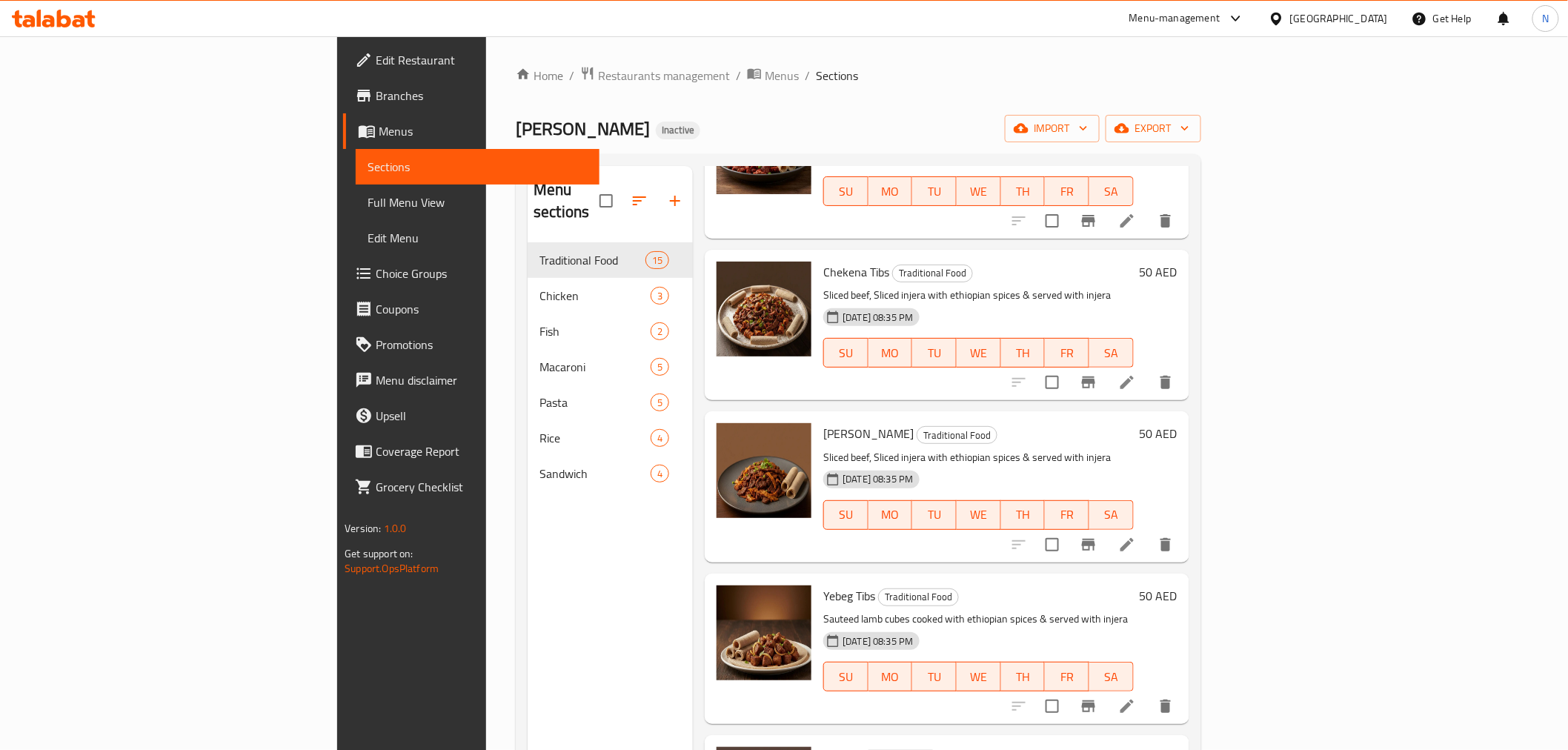
click at [823, 261] on span "Chekena Tibs" at bounding box center [856, 272] width 66 height 22
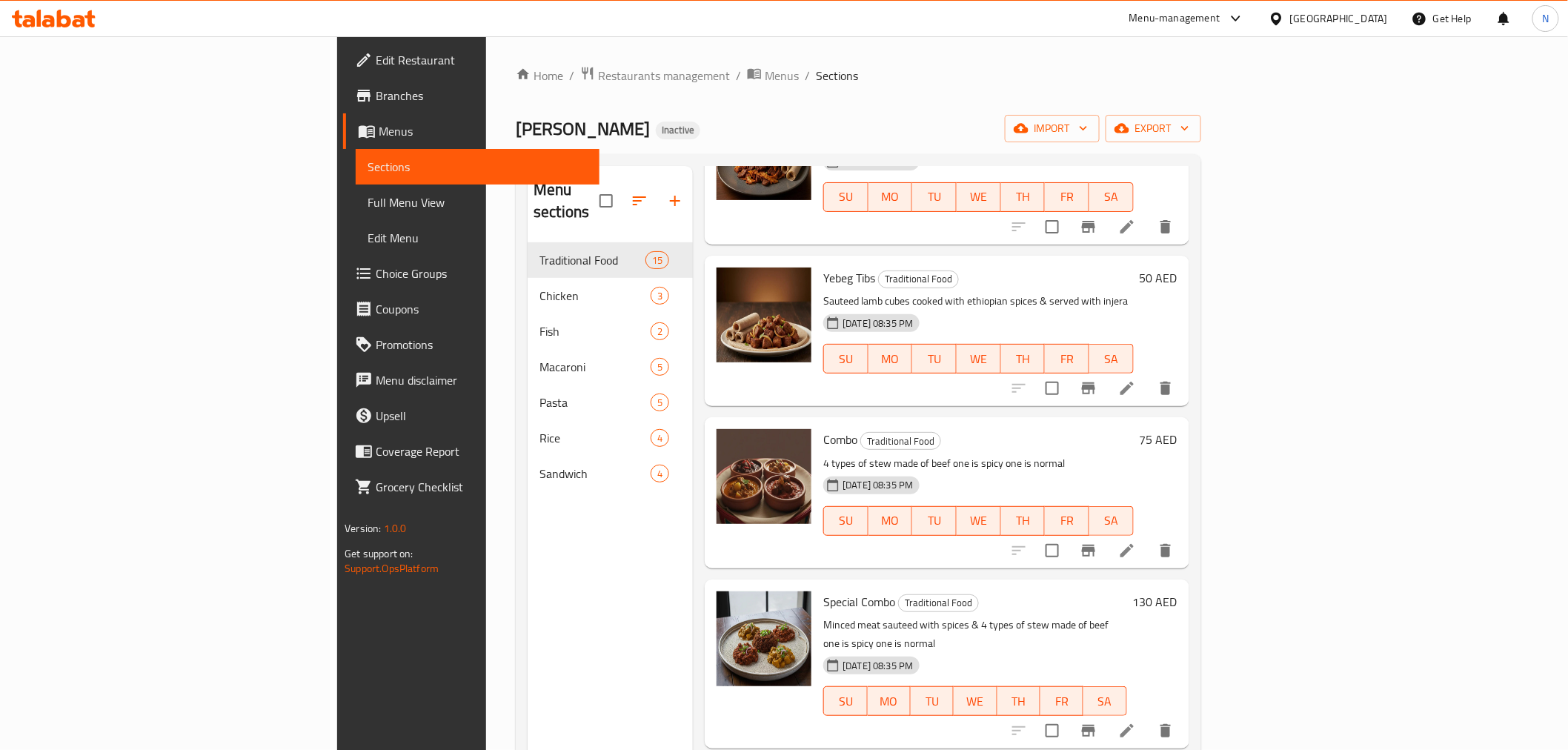
scroll to position [658, 0]
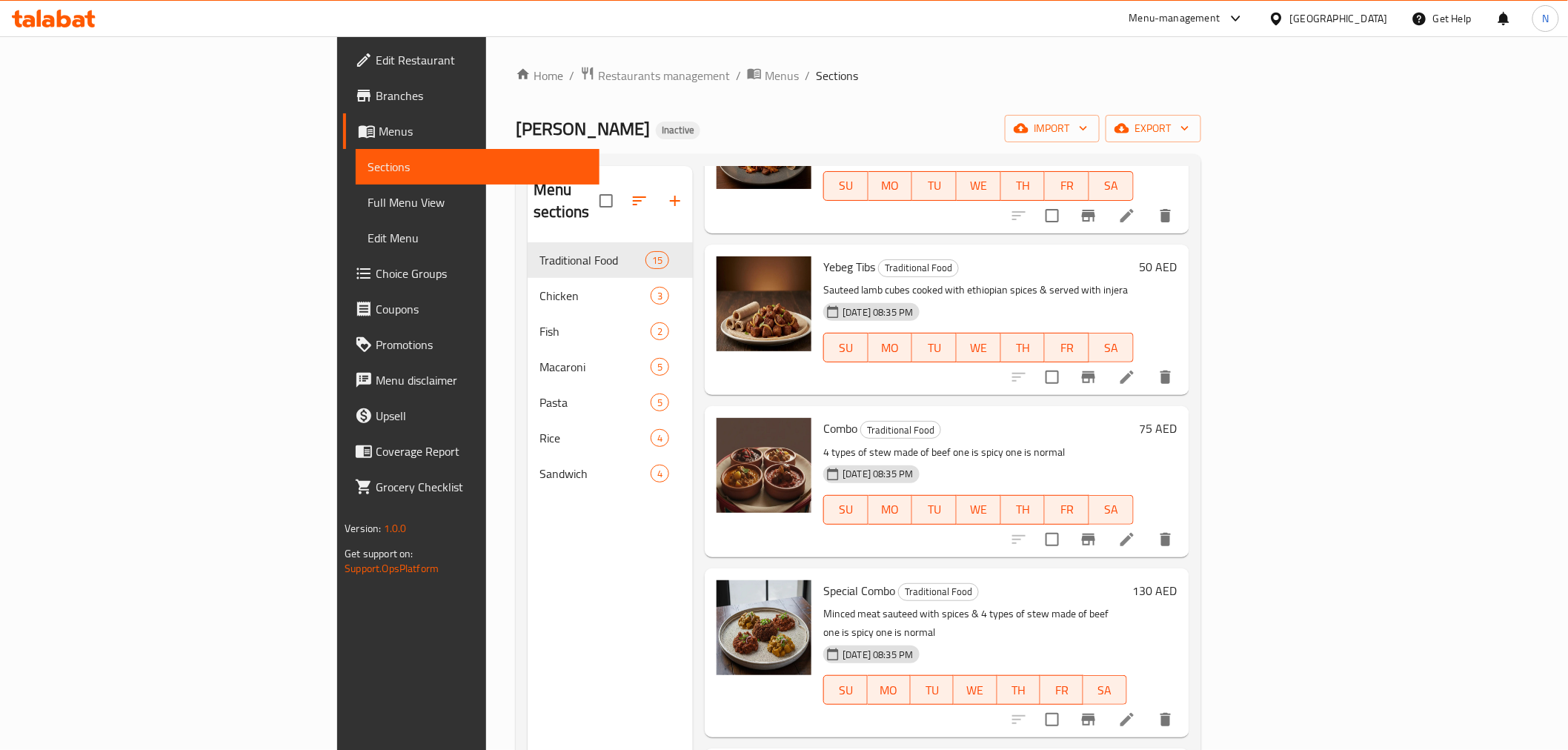
drag, startPoint x: 1291, startPoint y: 83, endPoint x: 1276, endPoint y: 2, distance: 82.4
click at [1201, 79] on ol "Home / Restaurants management / Menus / Sections" at bounding box center [857, 76] width 685 height 19
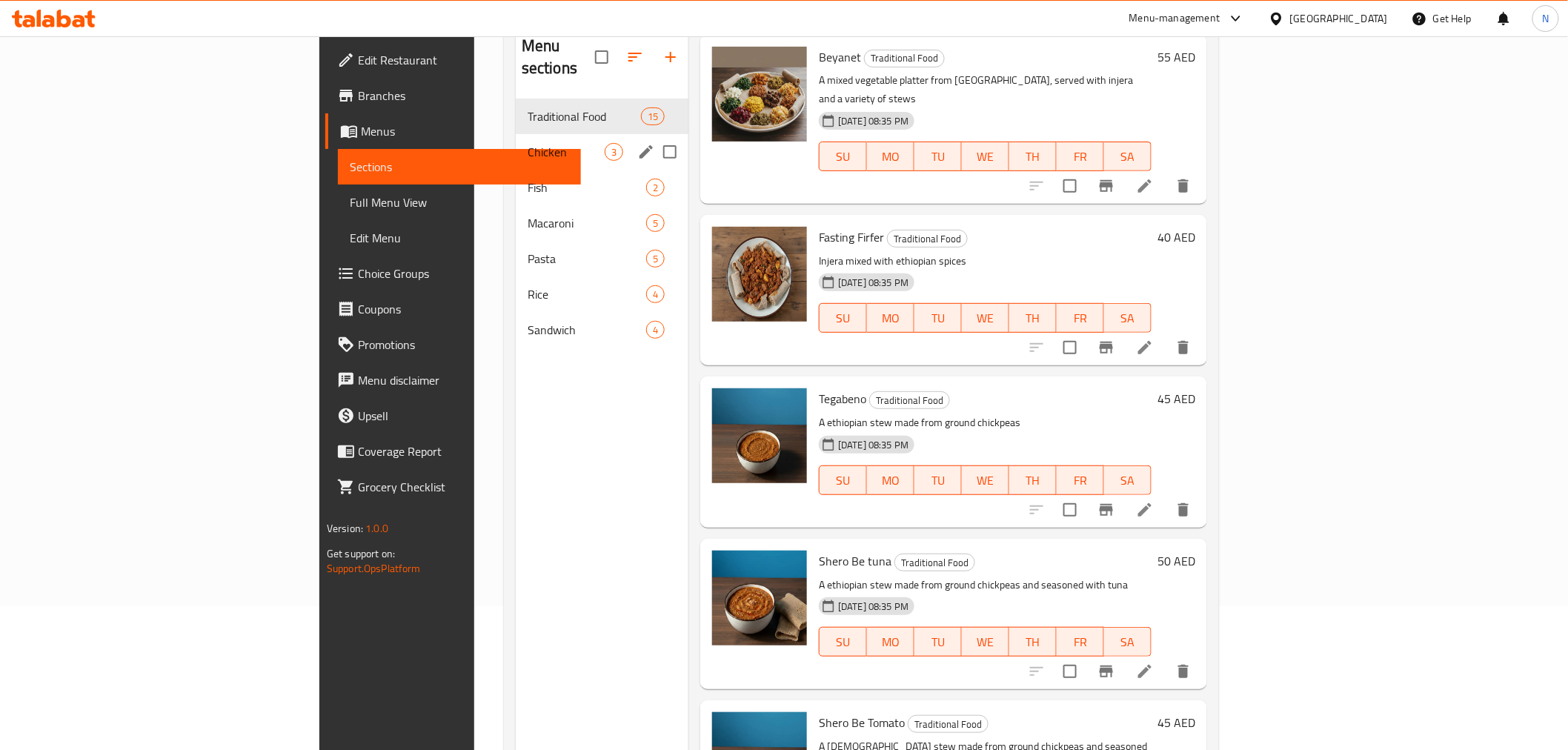
scroll to position [124, 0]
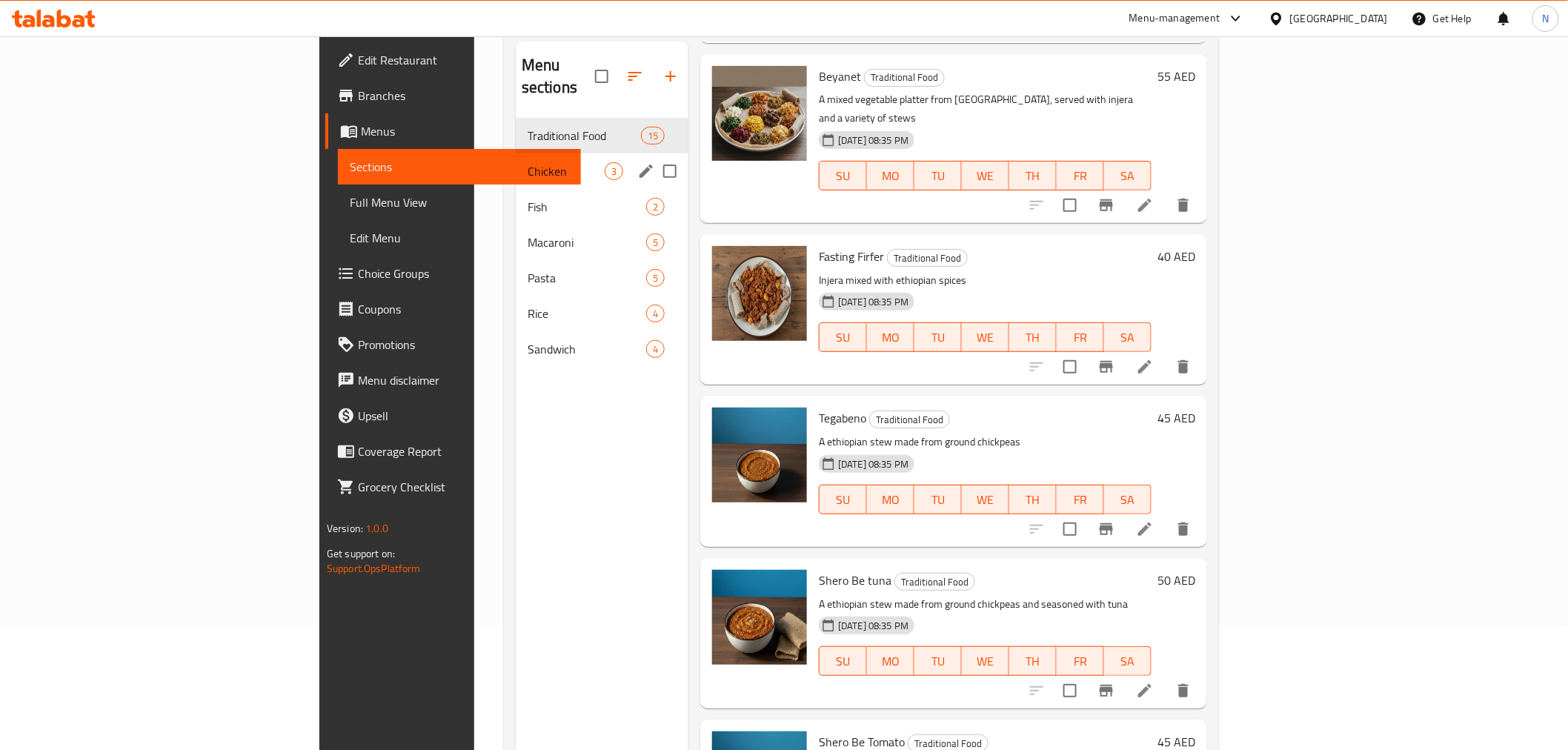
click at [515, 153] on div "Chicken 3" at bounding box center [602, 171] width 173 height 36
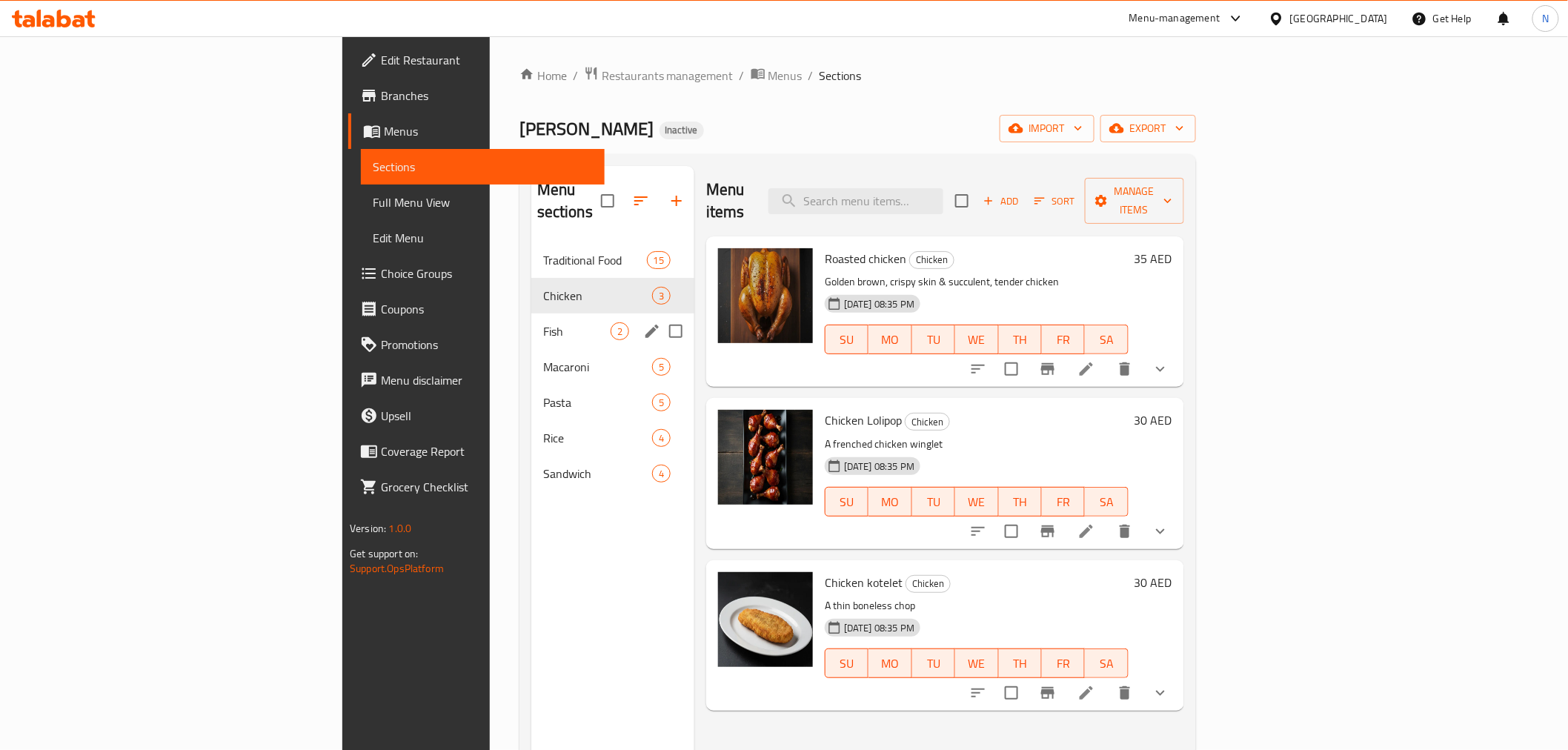
click at [531, 314] on div "Fish 2" at bounding box center [612, 331] width 163 height 36
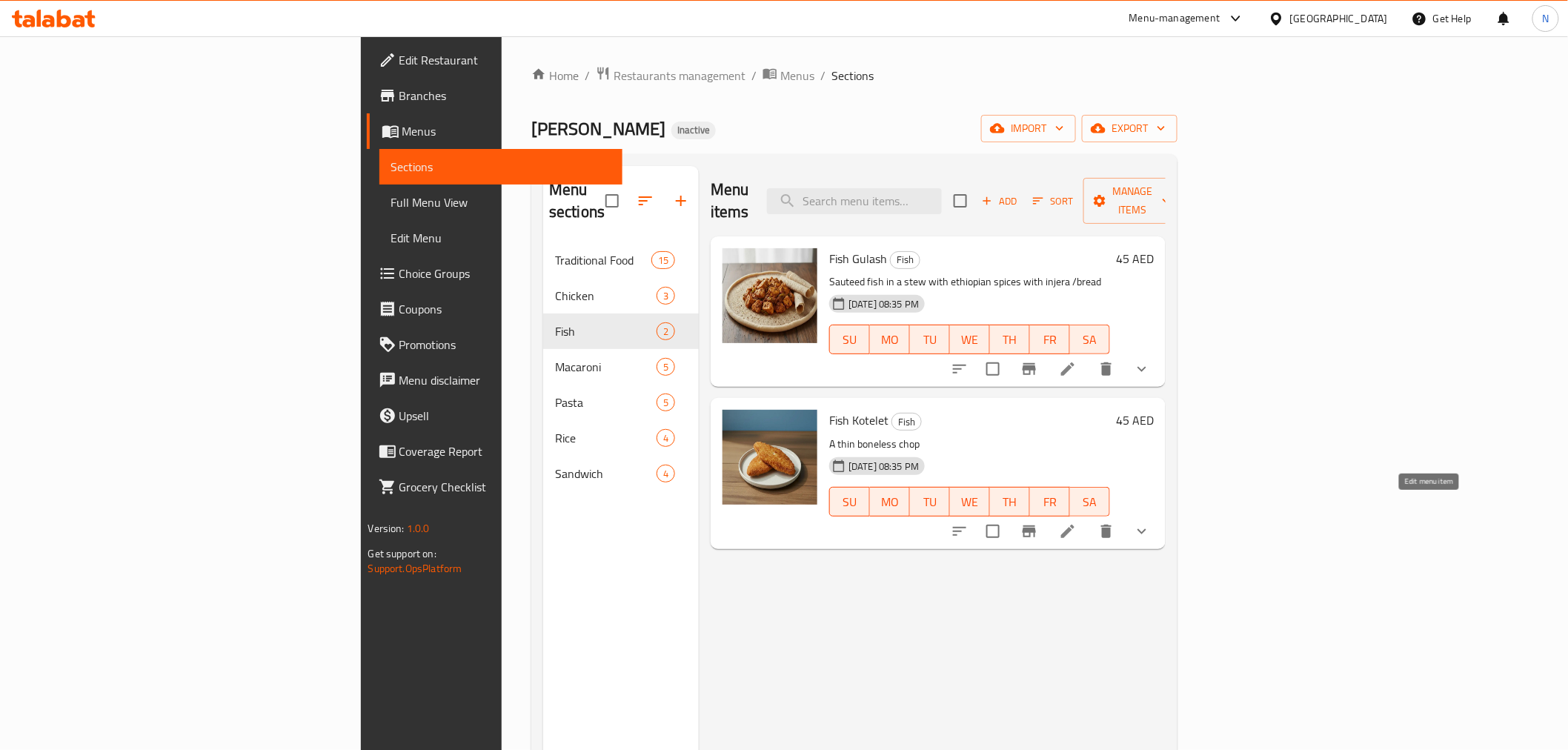
click at [1077, 522] on icon at bounding box center [1068, 531] width 18 height 18
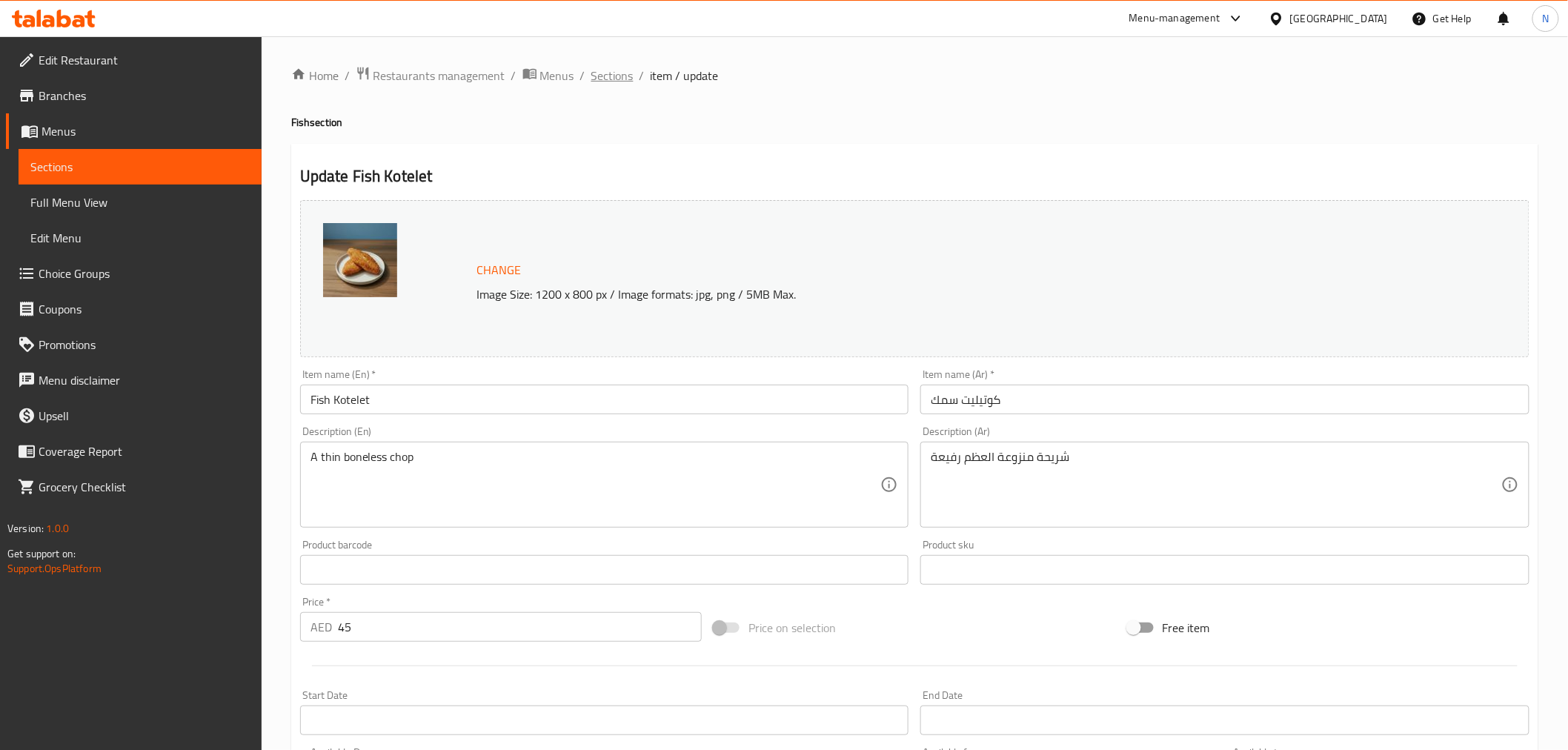
click at [613, 77] on span "Sections" at bounding box center [612, 76] width 42 height 18
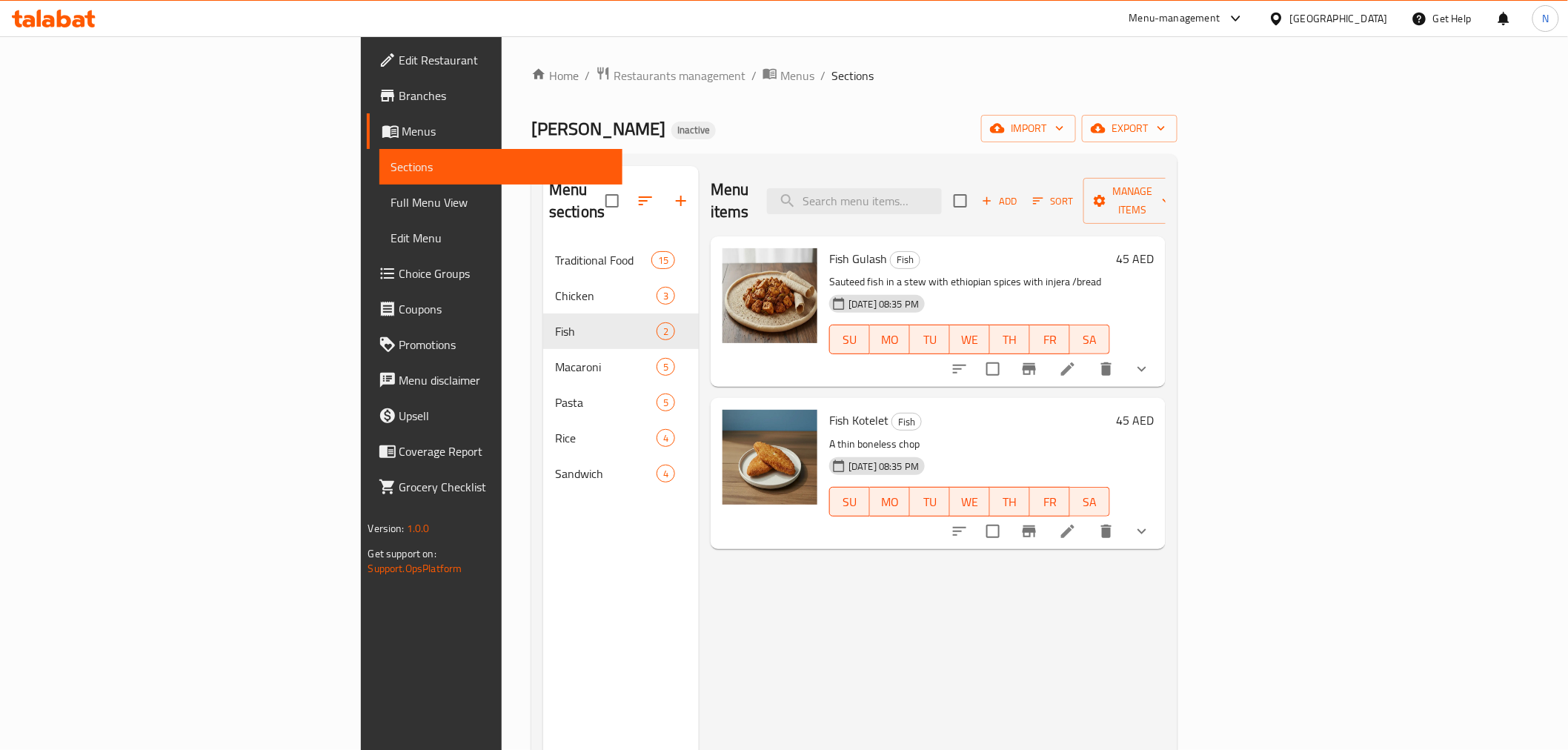
drag, startPoint x: 1287, startPoint y: 108, endPoint x: 1299, endPoint y: 84, distance: 26.8
click at [1178, 102] on div "Home / Restaurants management / Menus / Sections Fidel Lounge Inactive import e…" at bounding box center [854, 497] width 647 height 862
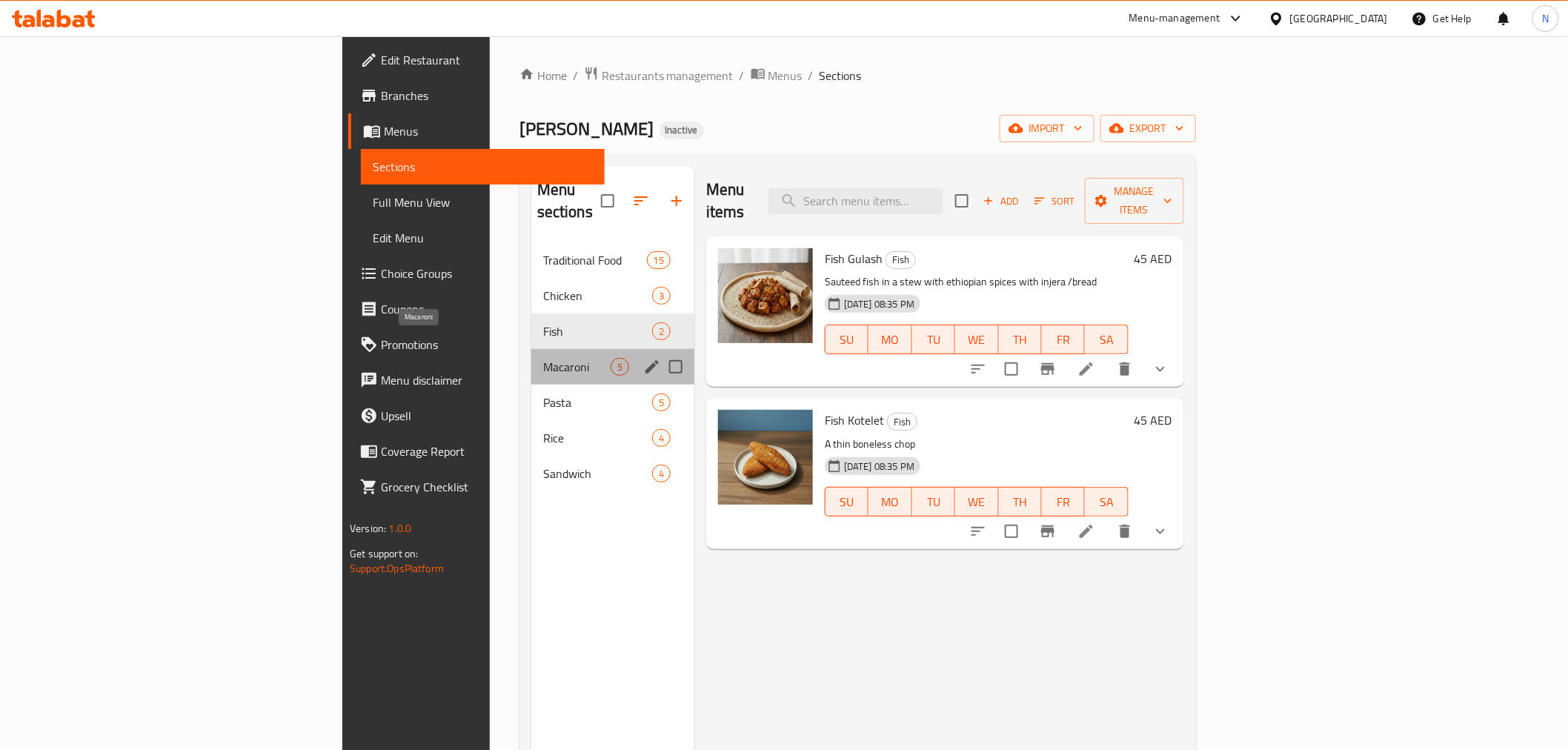
click at [543, 358] on span "Macaroni" at bounding box center [577, 367] width 68 height 18
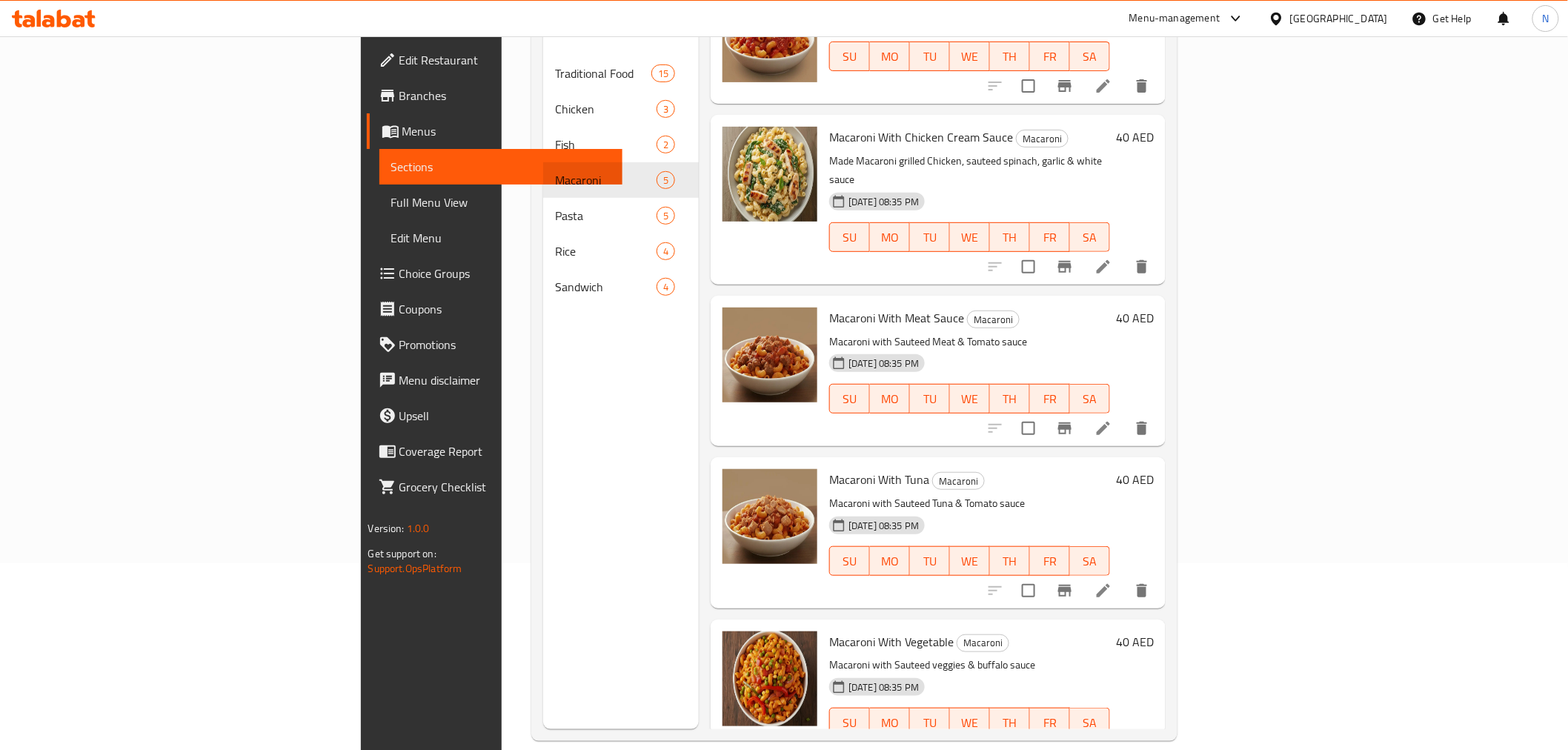
scroll to position [208, 0]
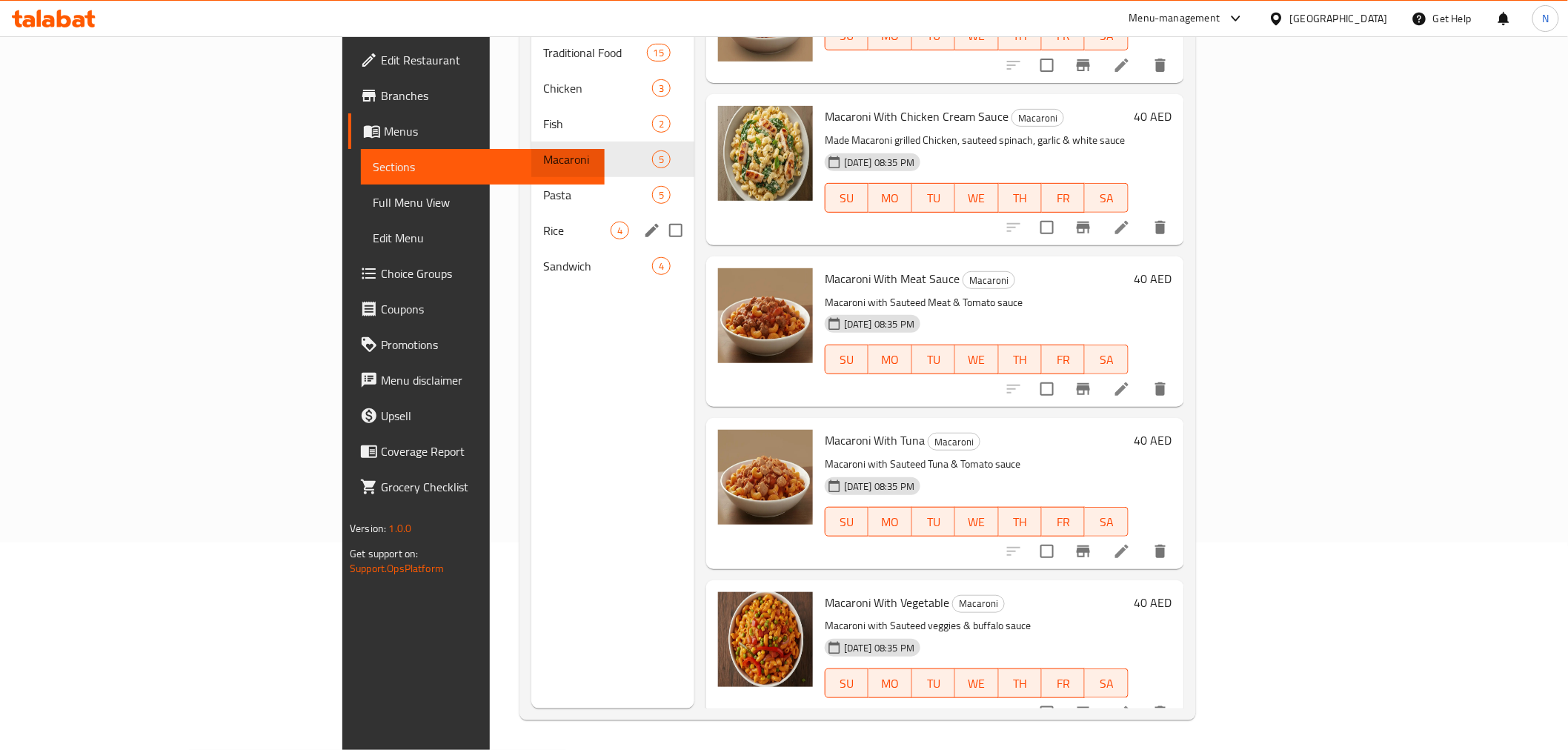
click at [543, 186] on span "Pasta" at bounding box center [597, 195] width 109 height 18
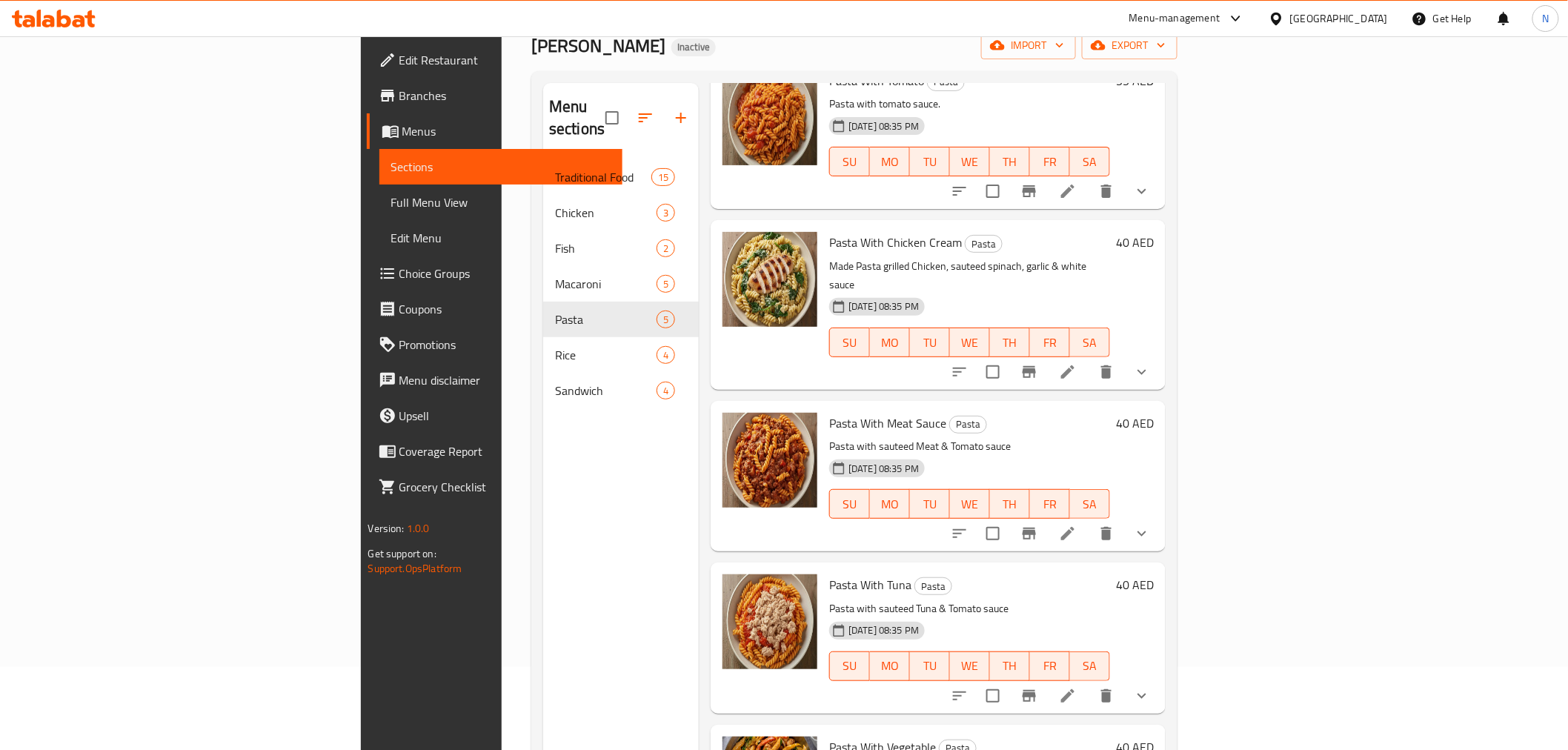
scroll to position [208, 0]
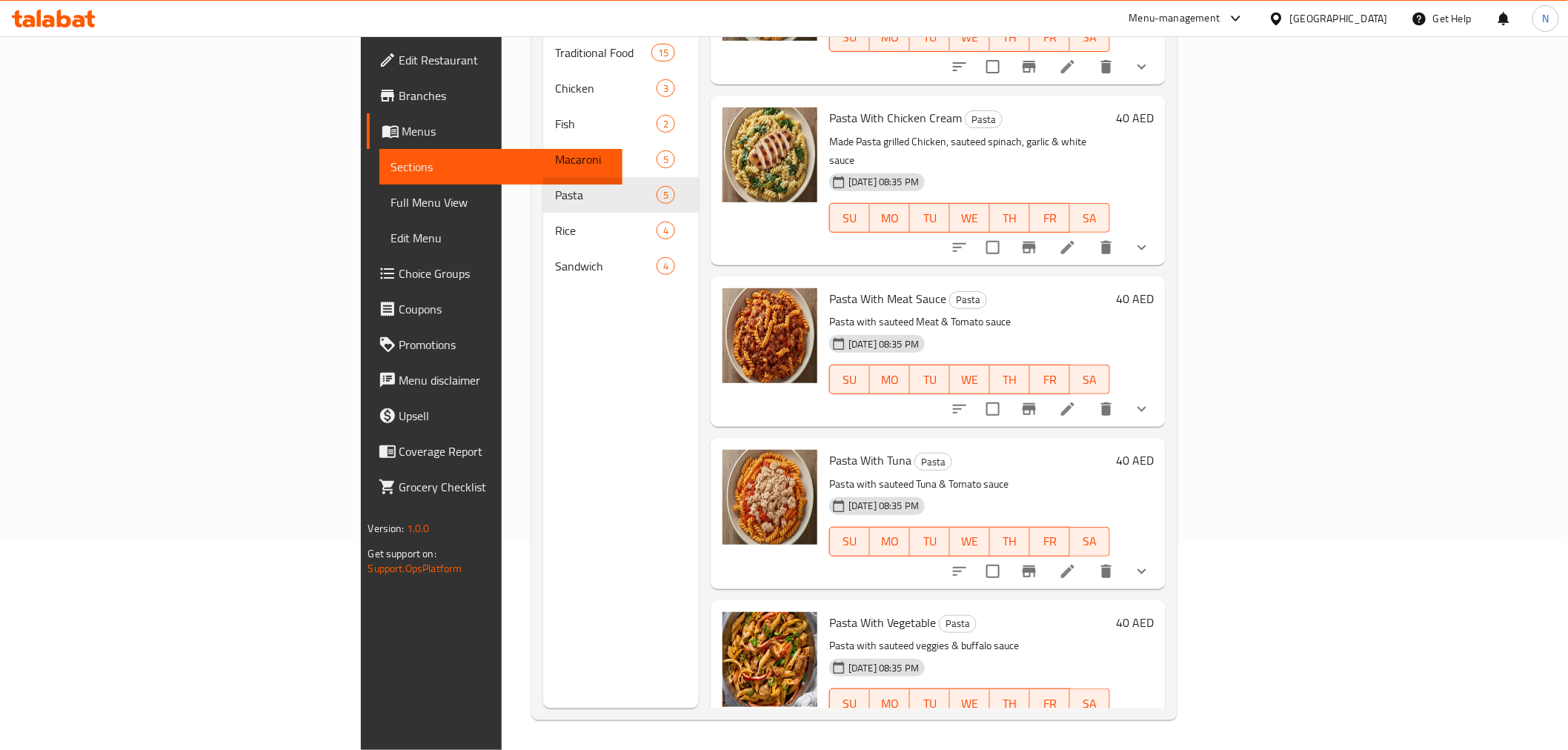
click at [829, 611] on span "Pasta With Vegetable" at bounding box center [882, 623] width 107 height 22
click at [823, 606] on div "Pasta With Vegetable Pasta Pasta with sauteed veggies & buffalo sauce 11-09-202…" at bounding box center [969, 676] width 293 height 139
click at [829, 611] on span "Pasta With Vegetable" at bounding box center [882, 623] width 107 height 22
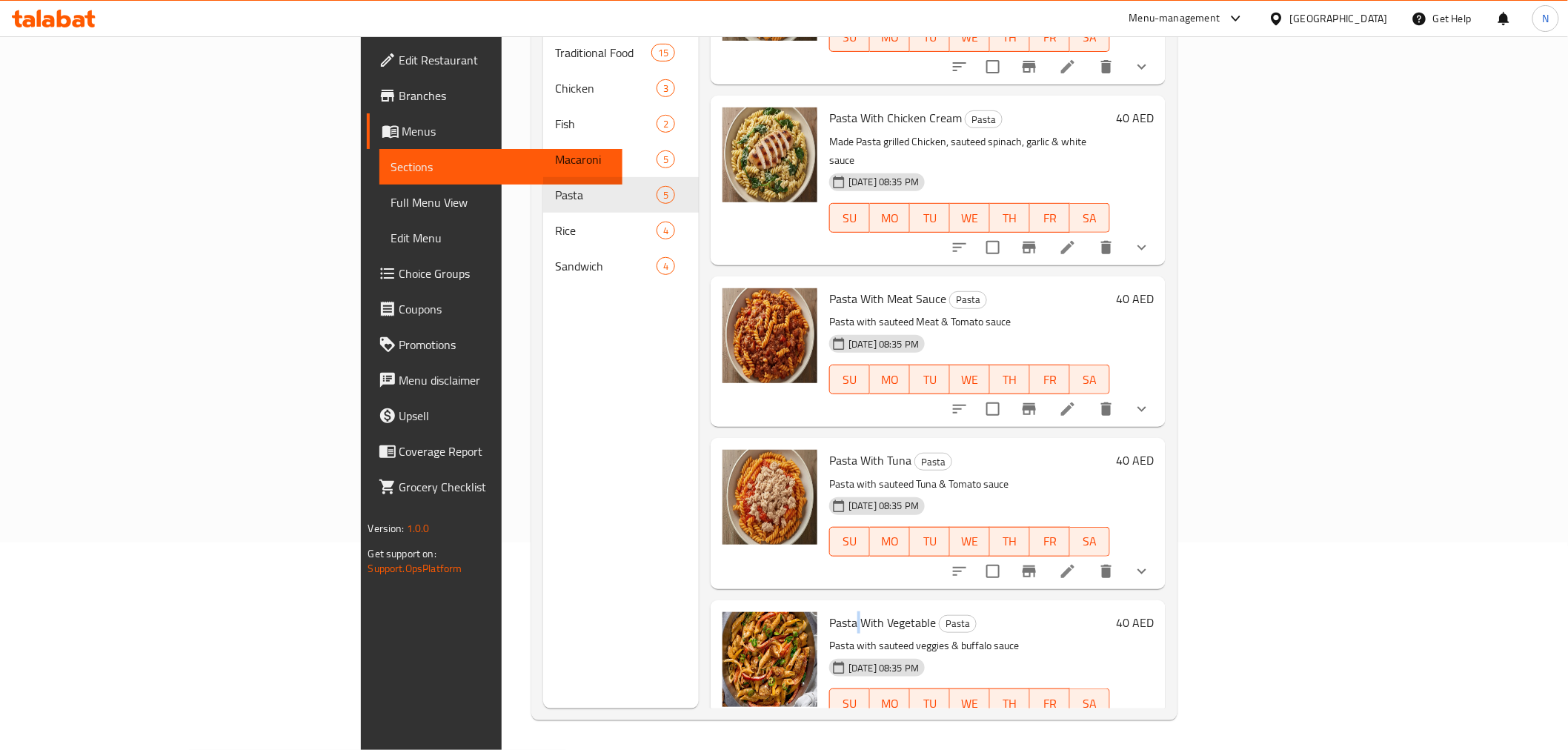
click at [829, 611] on span "Pasta With Vegetable" at bounding box center [882, 623] width 107 height 22
drag, startPoint x: 692, startPoint y: 621, endPoint x: 773, endPoint y: 394, distance: 241.0
click at [773, 394] on div "Menu items Add Sort Manage items Pasta With Tomato Pasta Pasta with tomato sauc…" at bounding box center [932, 333] width 467 height 750
click at [829, 611] on span "Pasta With Vegetable" at bounding box center [882, 623] width 107 height 22
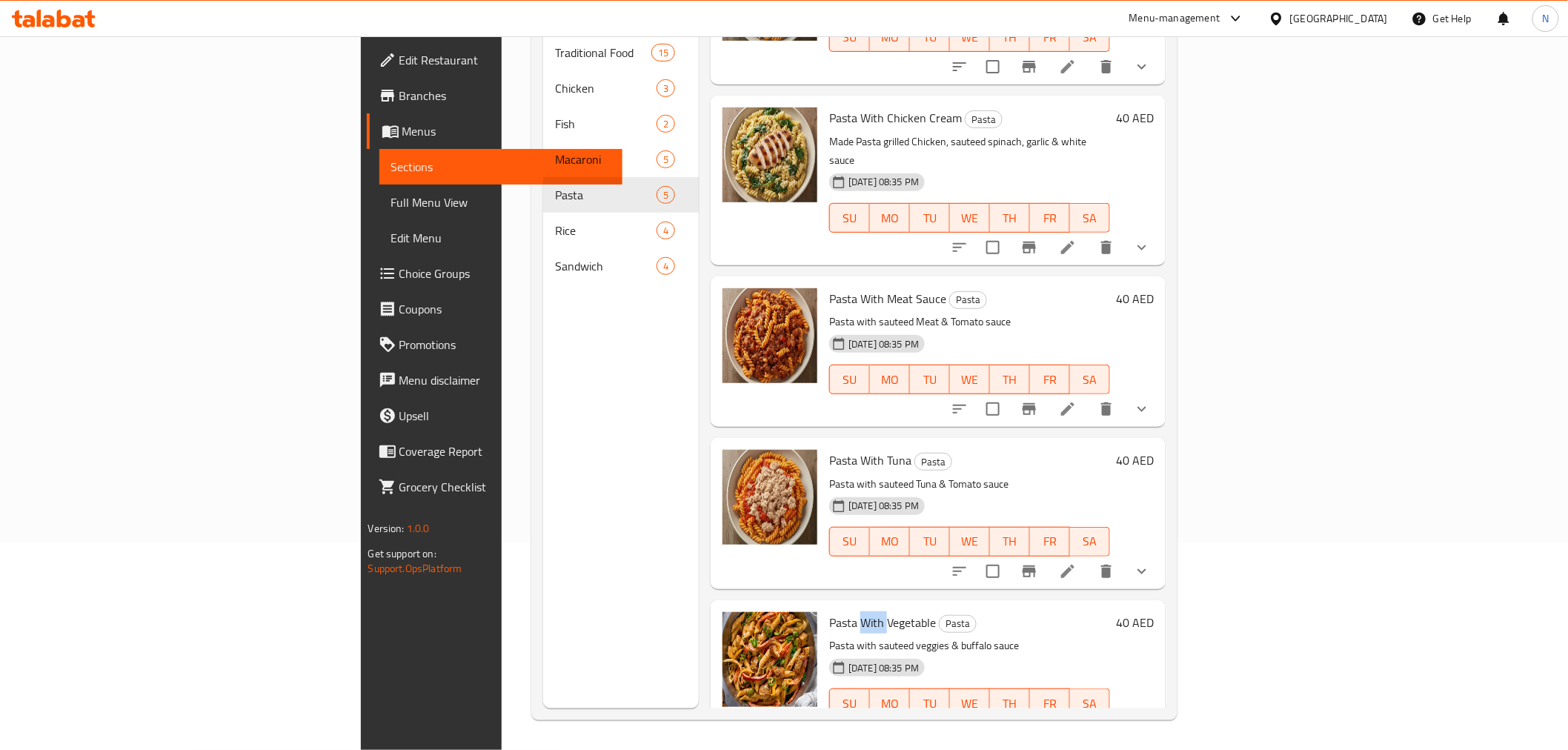
click at [829, 611] on span "Pasta With Vegetable" at bounding box center [882, 623] width 107 height 22
click at [964, 475] on p "Pasta with sauteed Tuna & Tomato sauce" at bounding box center [969, 484] width 281 height 19
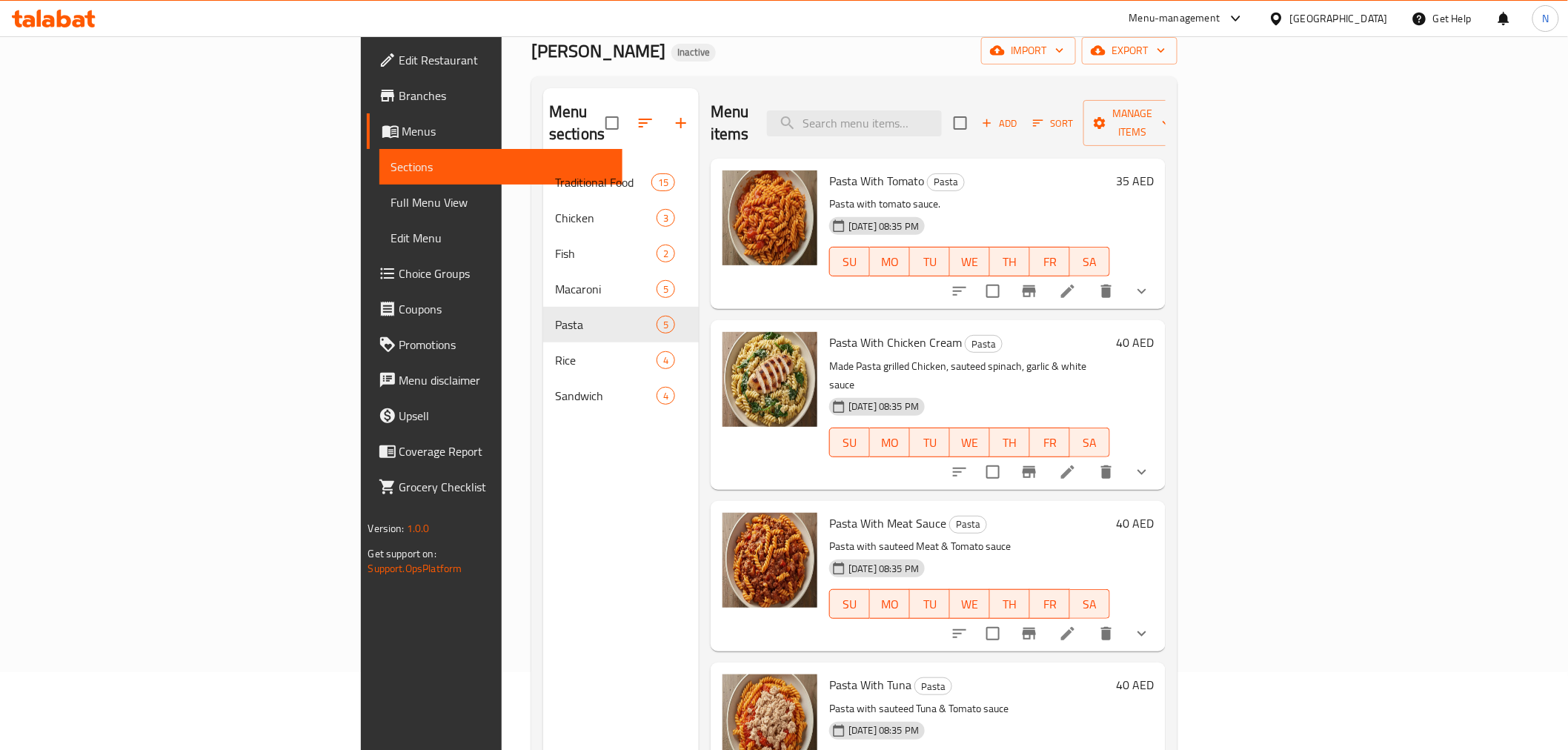
scroll to position [0, 0]
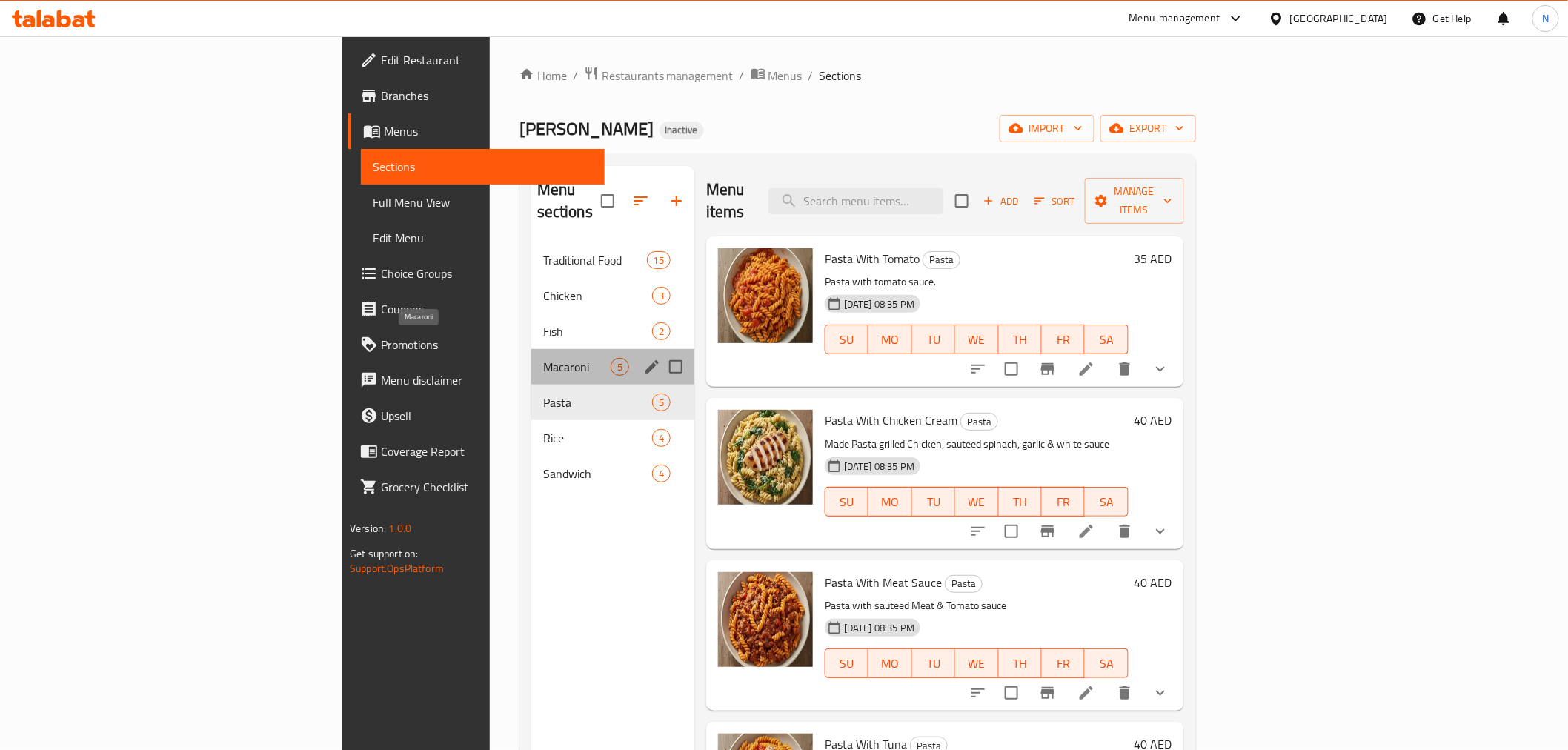
click at [543, 358] on span "Macaroni" at bounding box center [577, 367] width 68 height 18
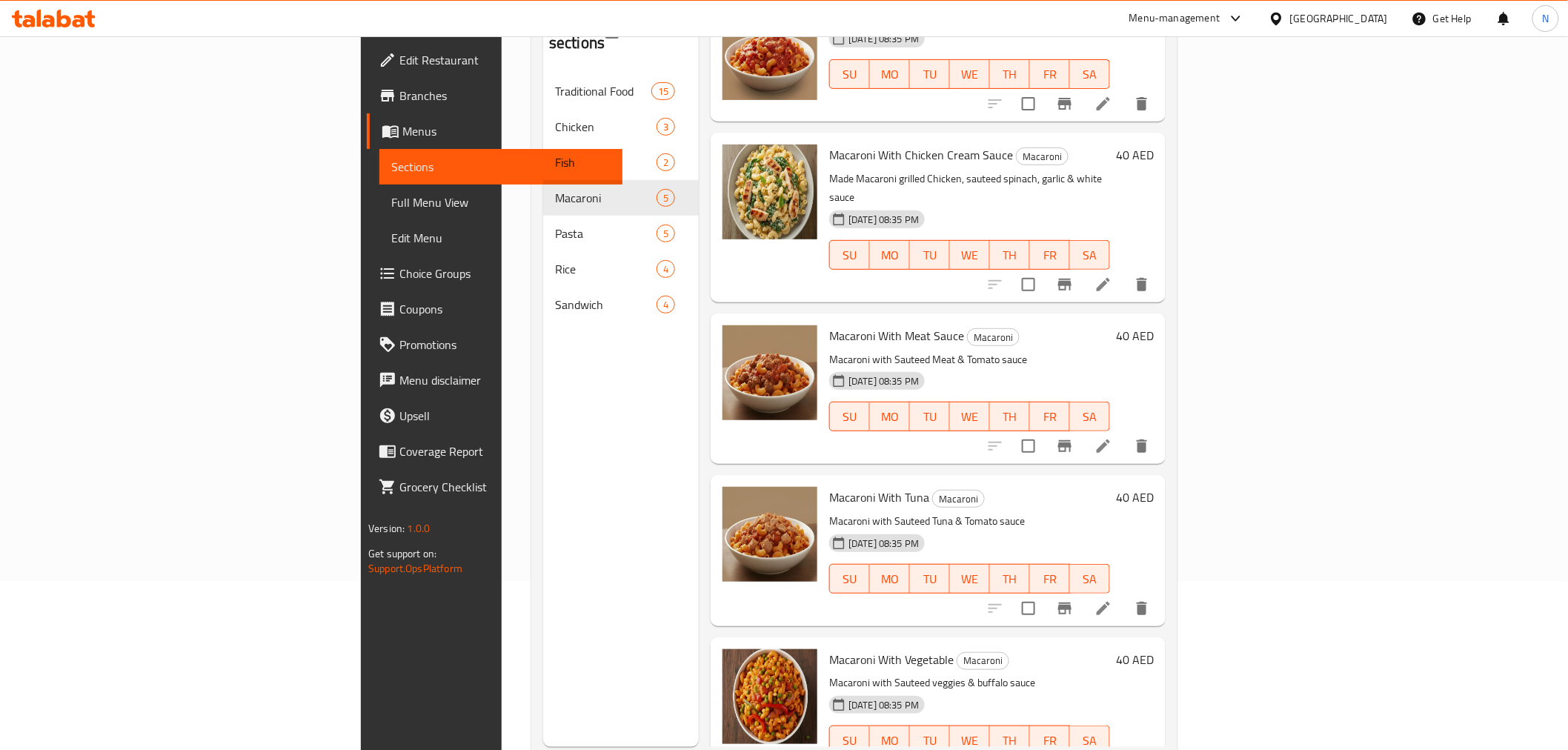
scroll to position [208, 0]
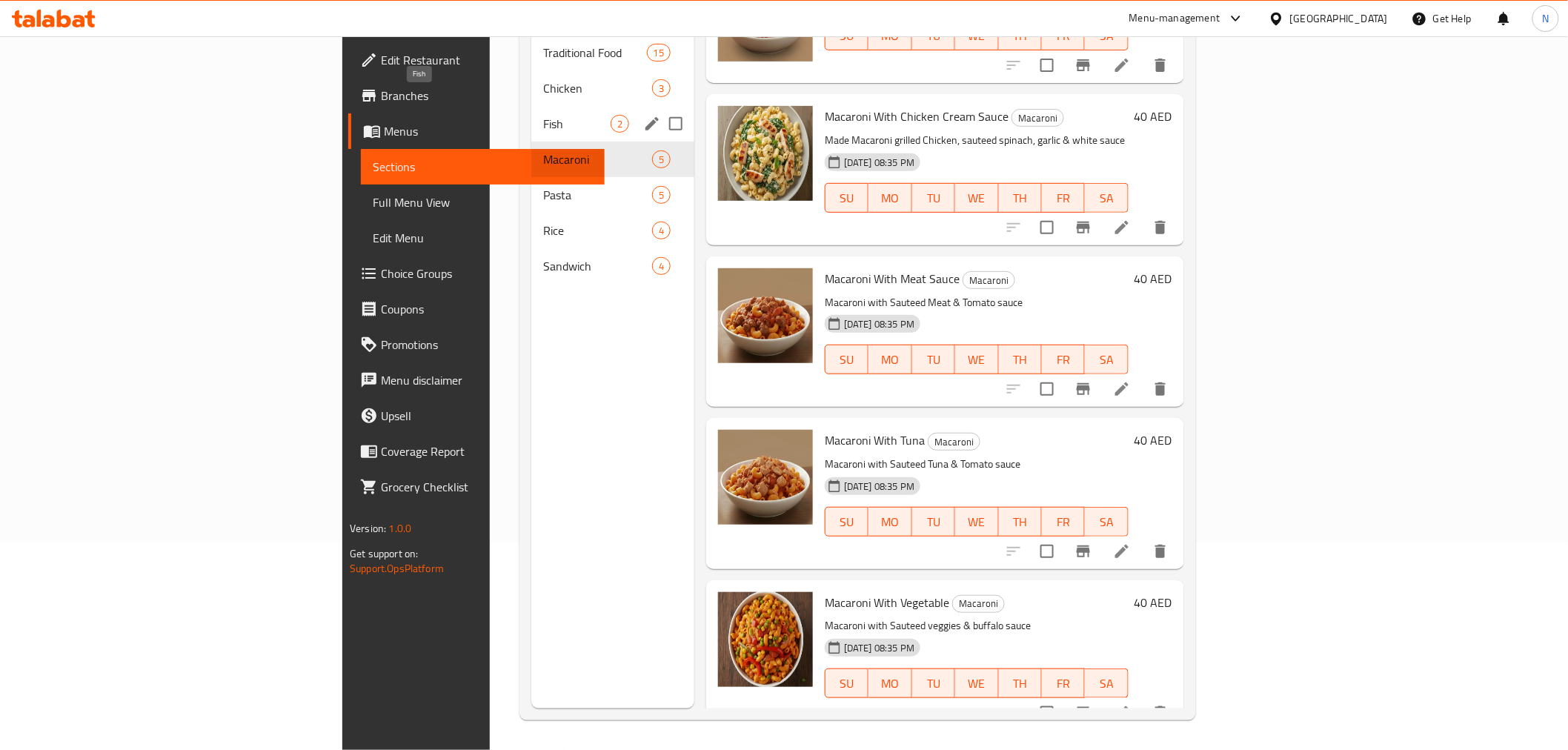
click at [543, 115] on span "Fish" at bounding box center [577, 124] width 68 height 18
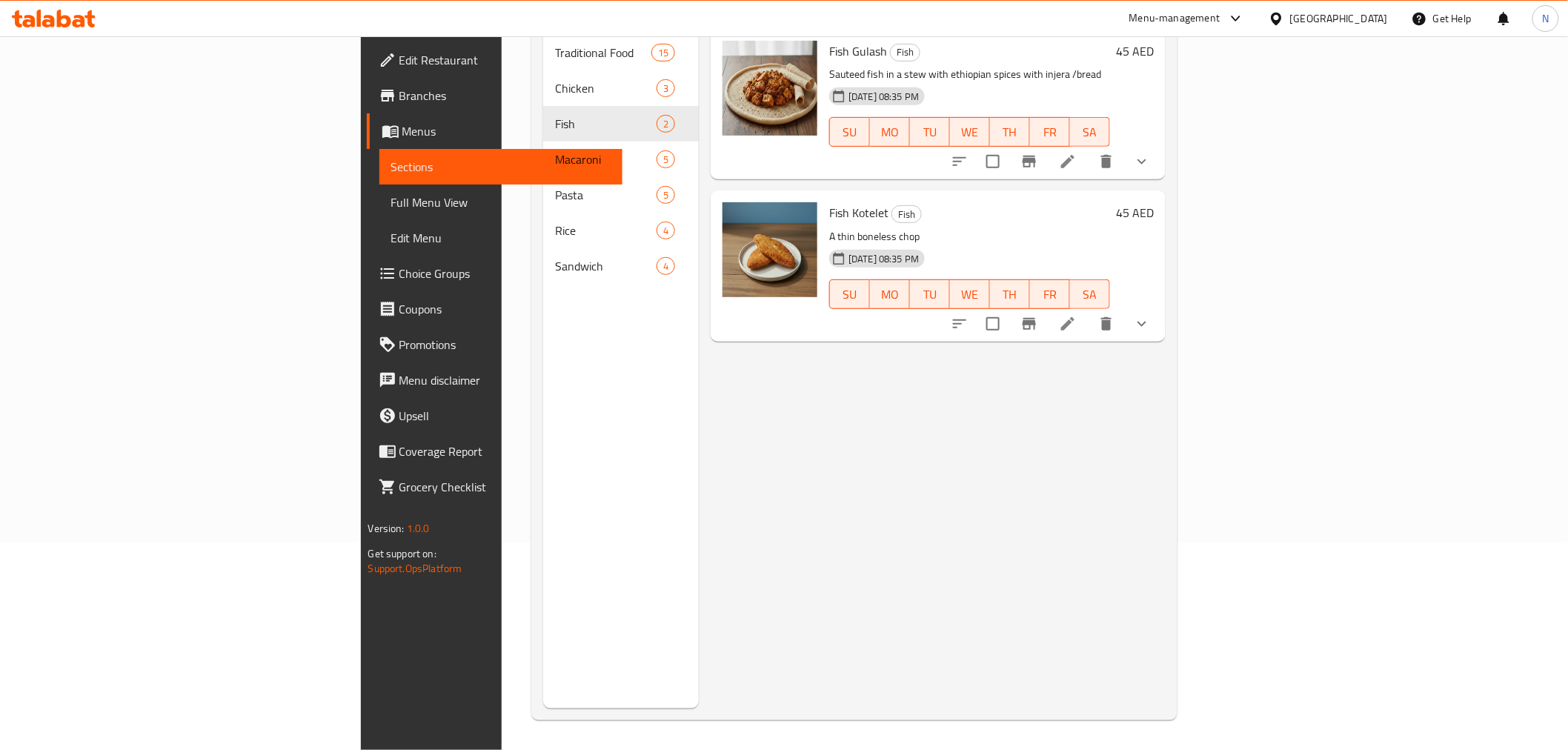
click at [1011, 420] on div "Menu items Add Sort Manage items Fish Gulash Fish Sauteed fish in a stew with e…" at bounding box center [932, 333] width 467 height 750
click at [752, 191] on div "Fish Kotelet Fish A thin boneless chop 11-09-2025 08:35 PM SU MO TU WE TH FR SA…" at bounding box center [938, 266] width 455 height 150
click at [829, 202] on span "Fish Kotelet" at bounding box center [859, 213] width 60 height 22
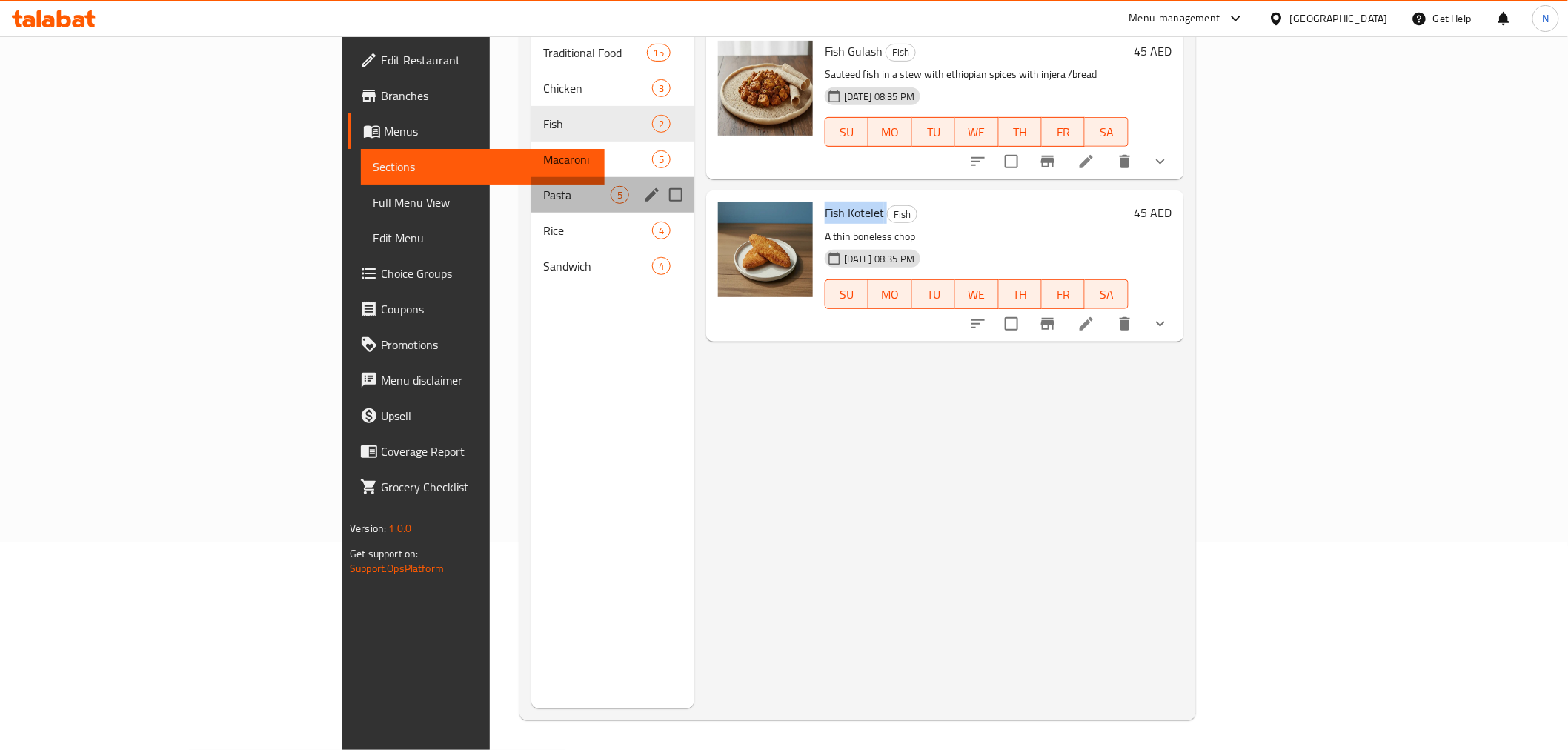
click at [531, 189] on div "Pasta 5" at bounding box center [612, 195] width 163 height 36
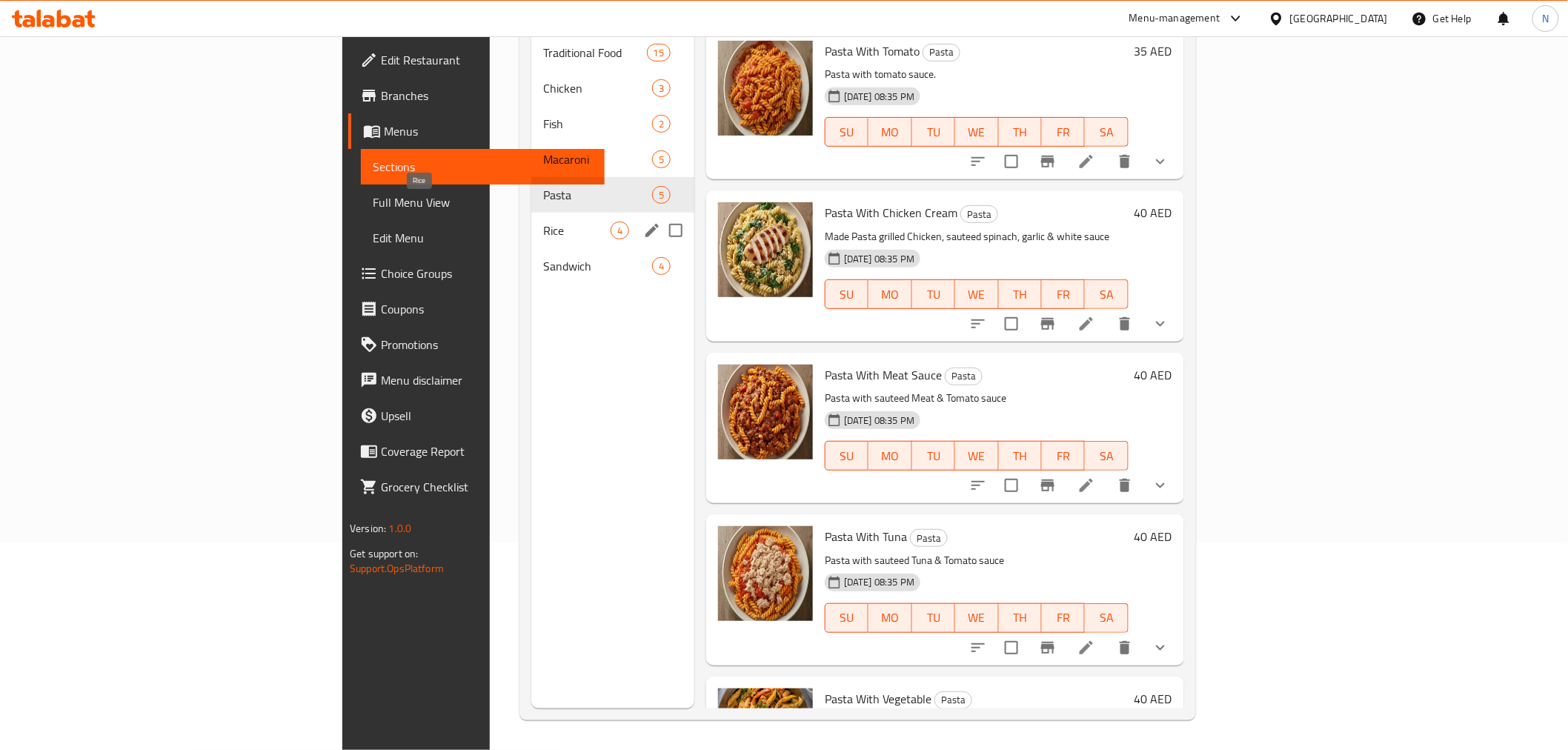
click at [543, 221] on span "Rice" at bounding box center [577, 230] width 68 height 18
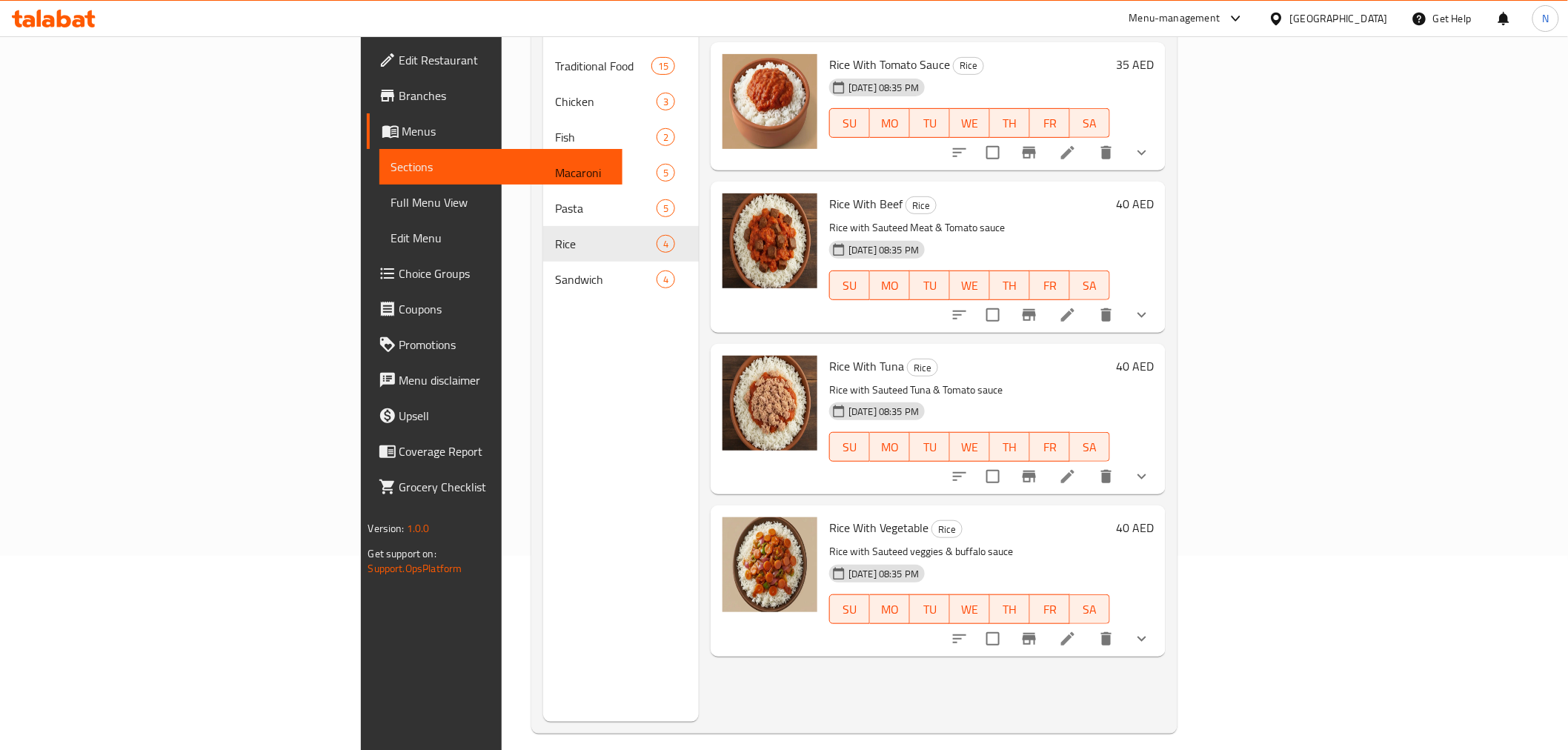
scroll to position [208, 0]
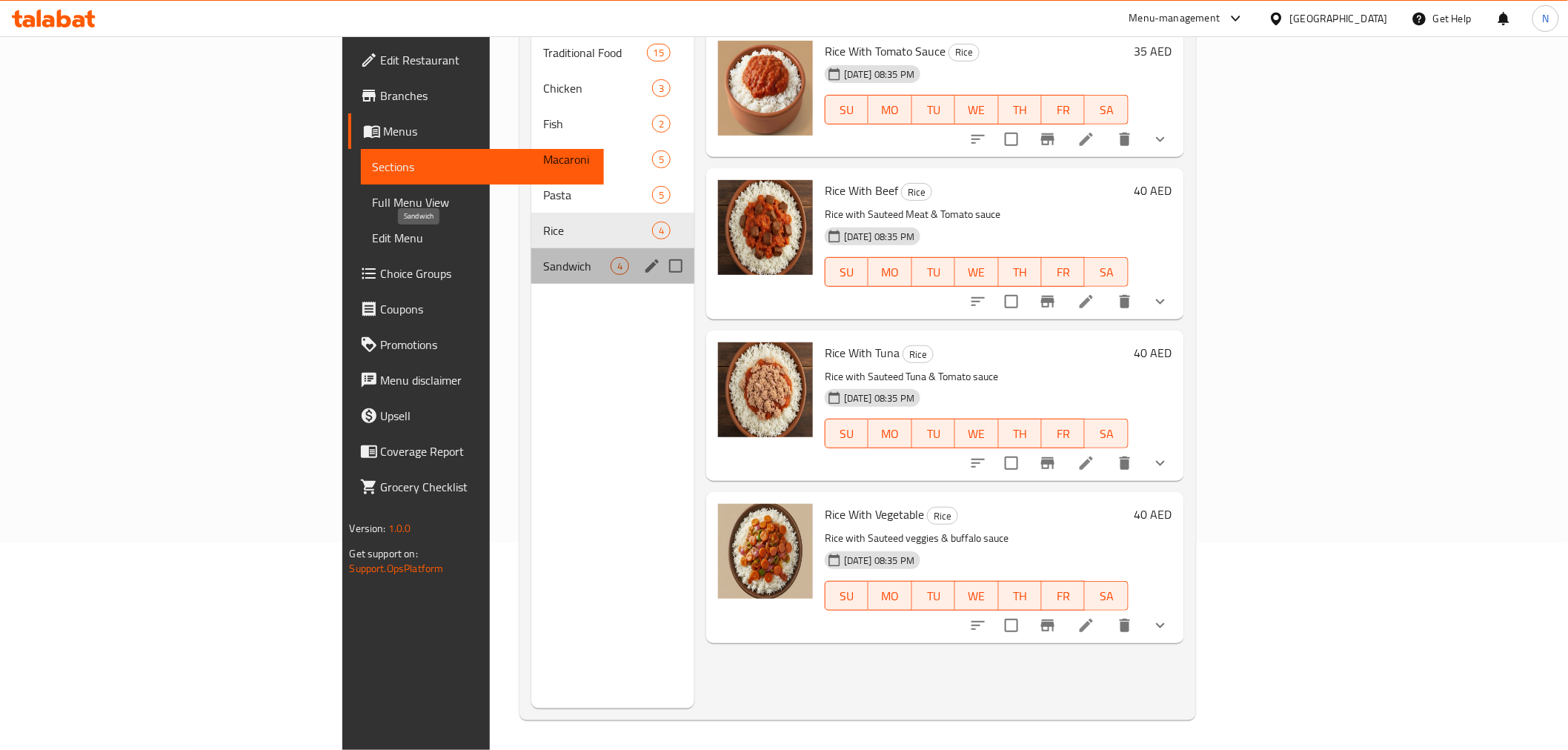
click at [543, 257] on span "Sandwich" at bounding box center [577, 266] width 68 height 18
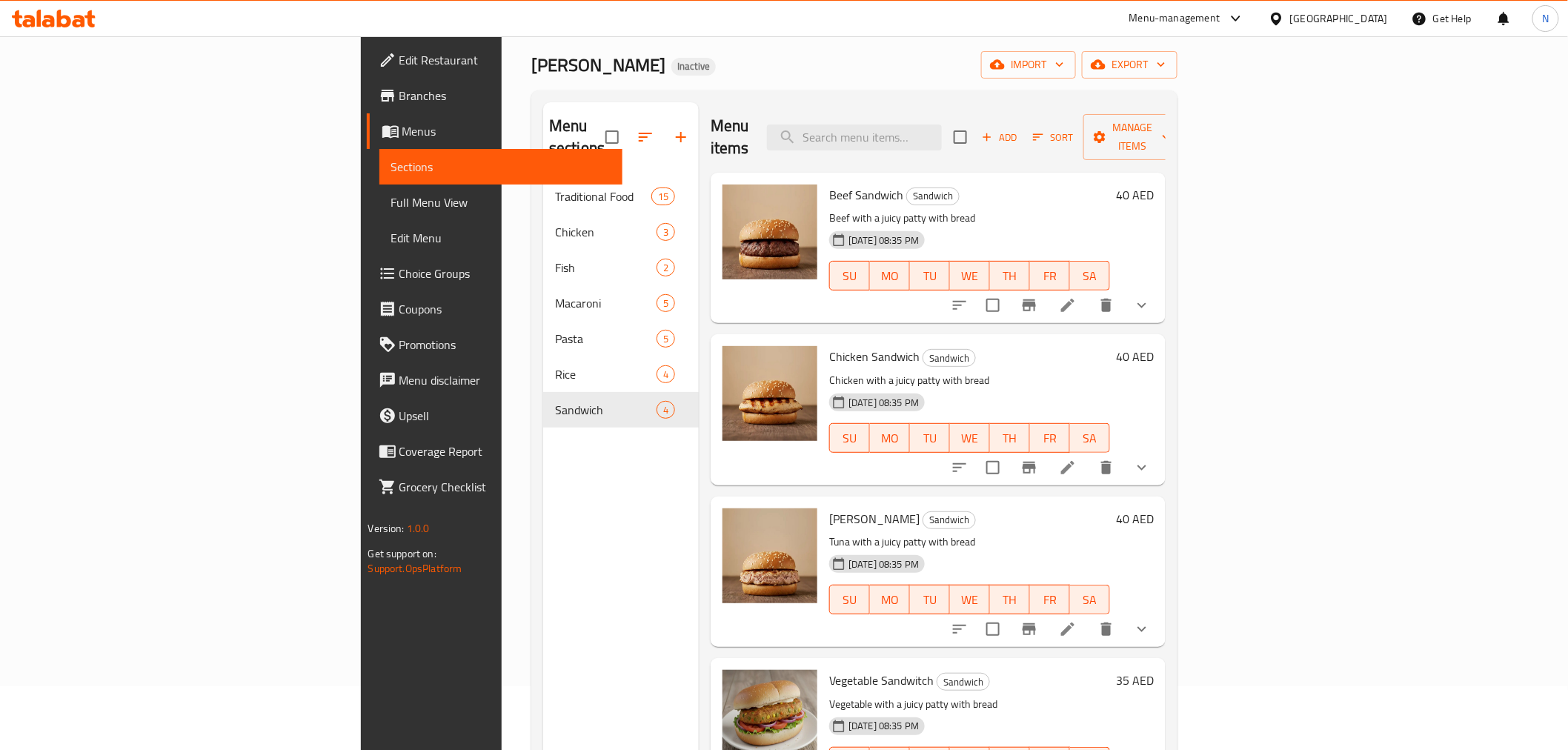
scroll to position [165, 0]
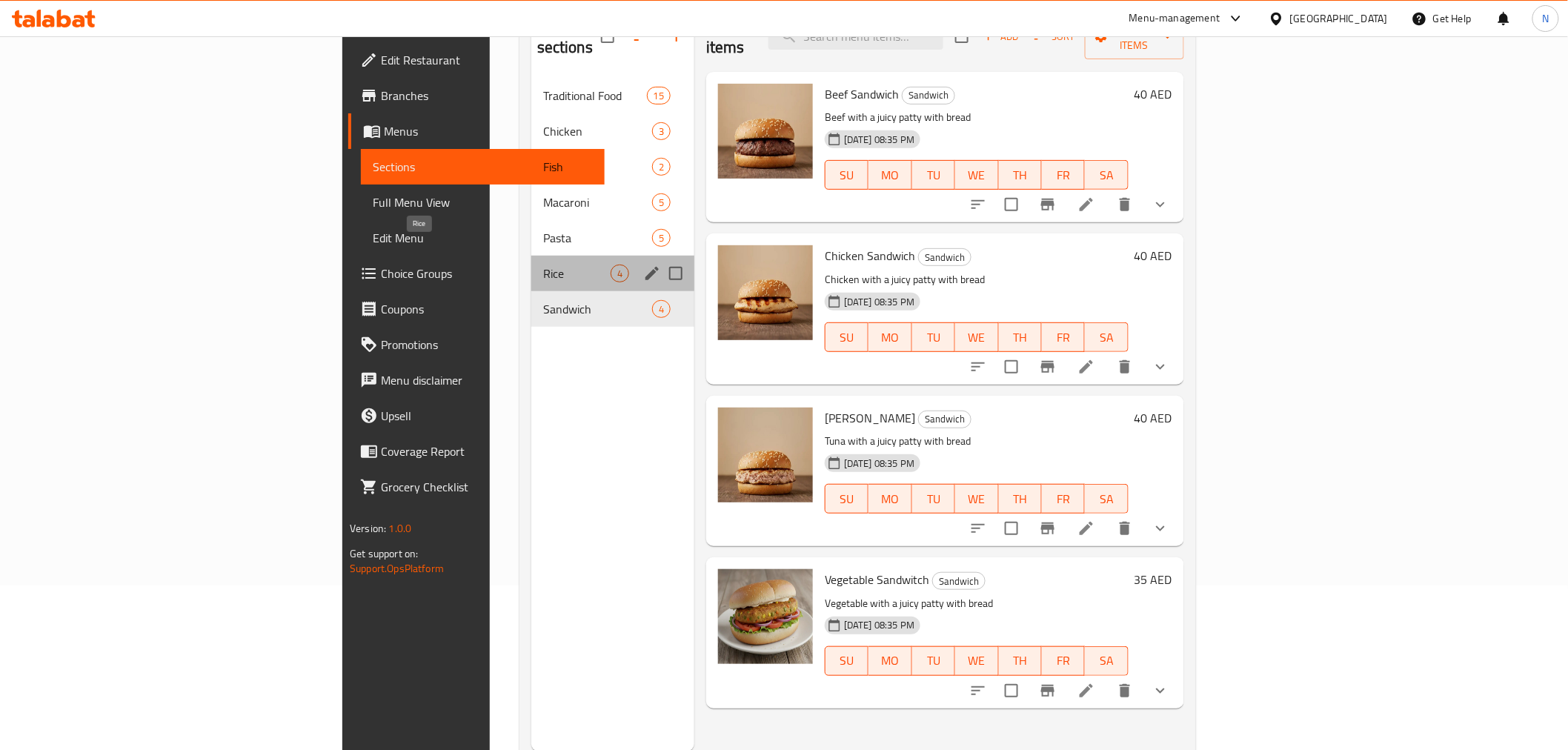
click at [543, 264] on span "Rice" at bounding box center [577, 273] width 68 height 18
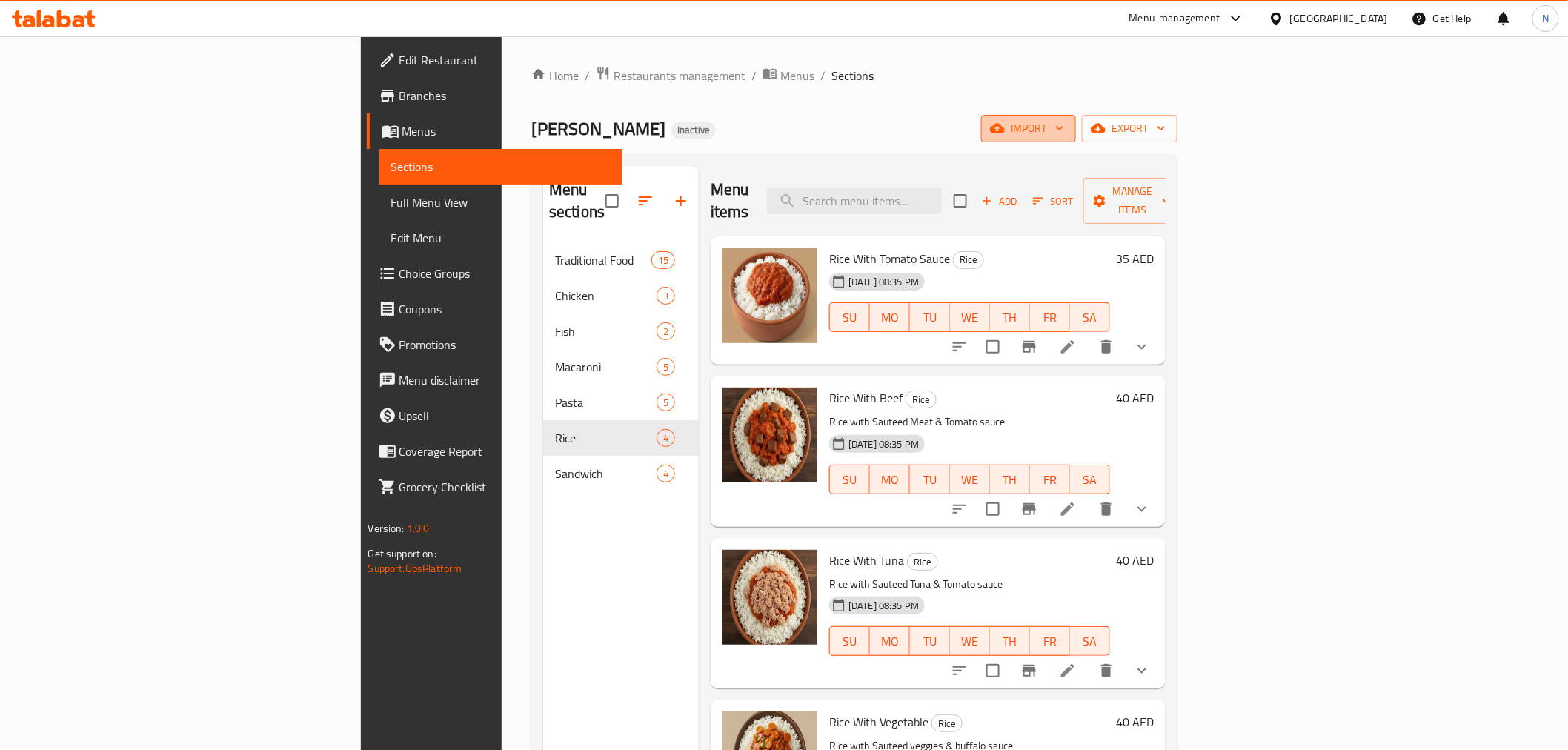
click at [1064, 123] on span "import" at bounding box center [1029, 128] width 72 height 19
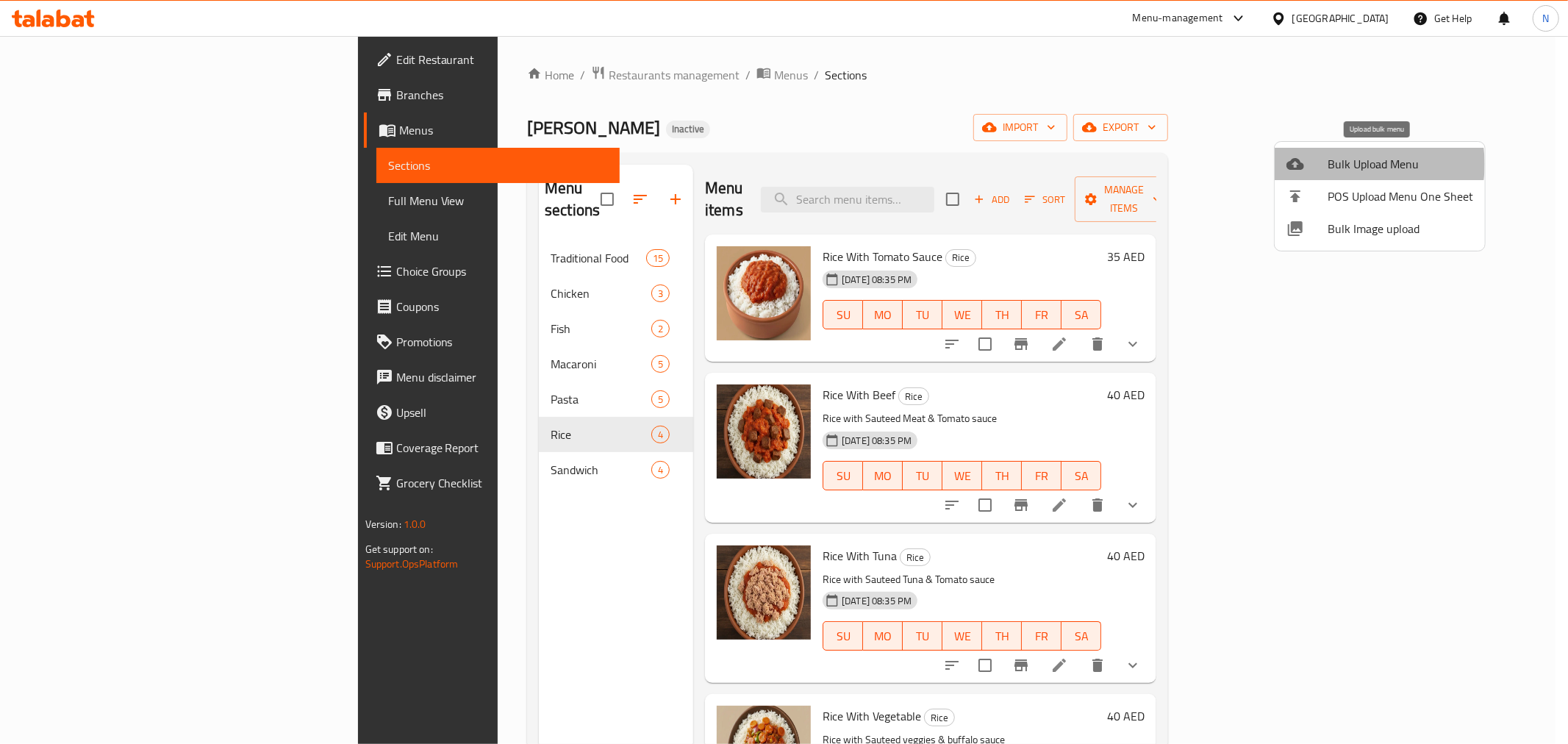
click at [1354, 165] on span "Bulk Upload Menu" at bounding box center [1400, 164] width 146 height 18
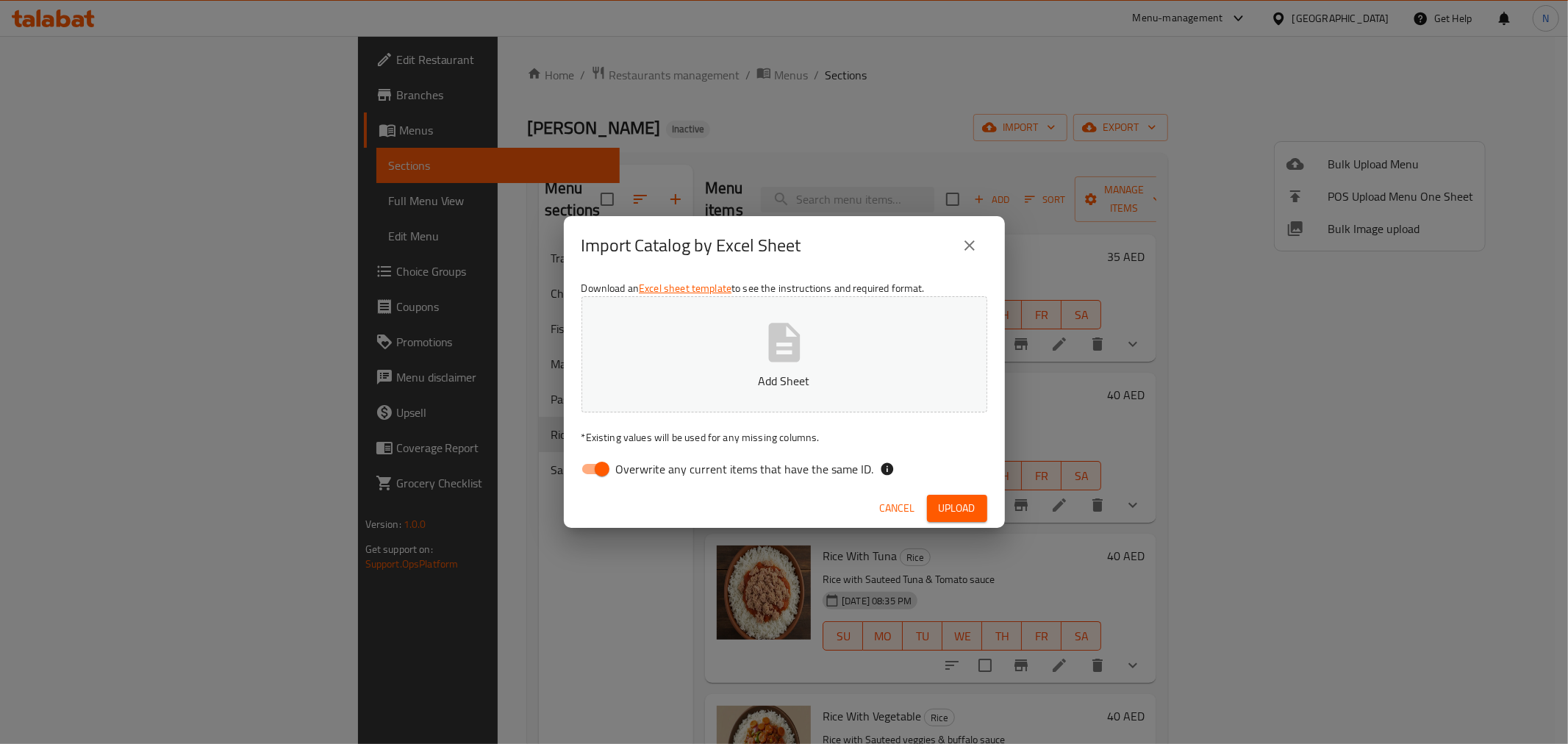
click at [1478, 127] on div "Import Catalog by Excel Sheet Download an Excel sheet template to see the instr…" at bounding box center [784, 372] width 1568 height 744
click at [980, 241] on button "close" at bounding box center [969, 245] width 35 height 35
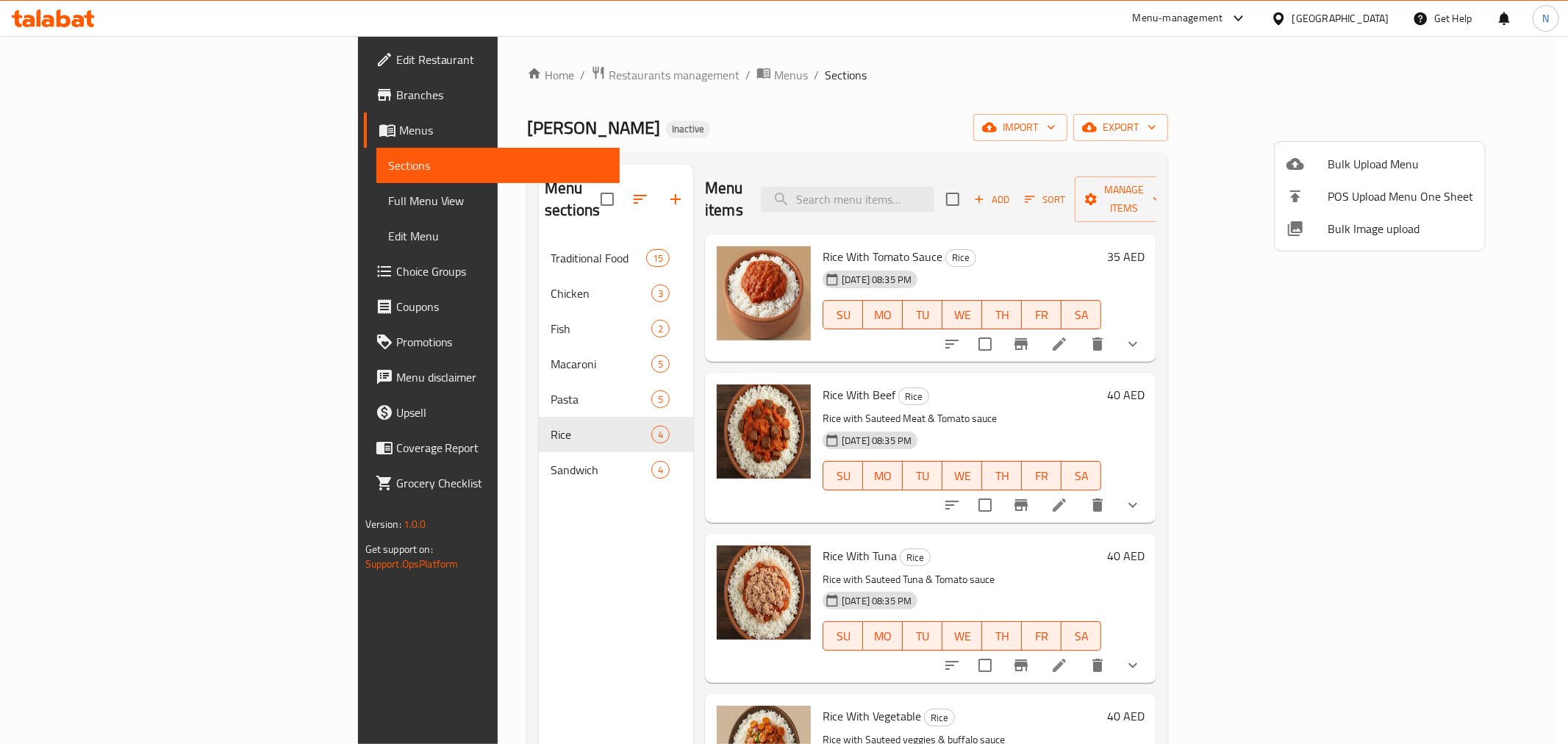
click at [1453, 129] on div at bounding box center [784, 372] width 1568 height 744
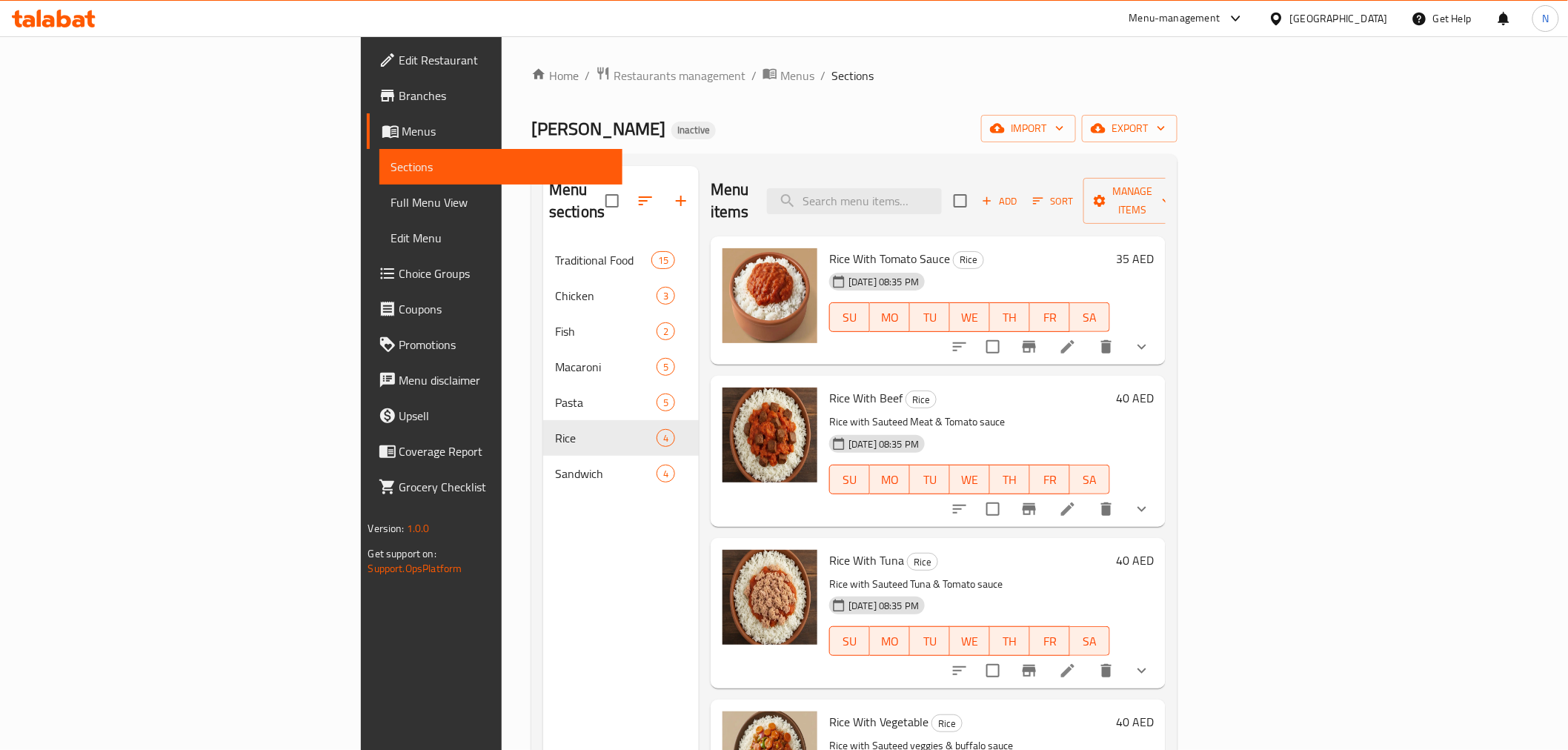
click at [1105, 130] on icon "button" at bounding box center [1099, 128] width 15 height 10
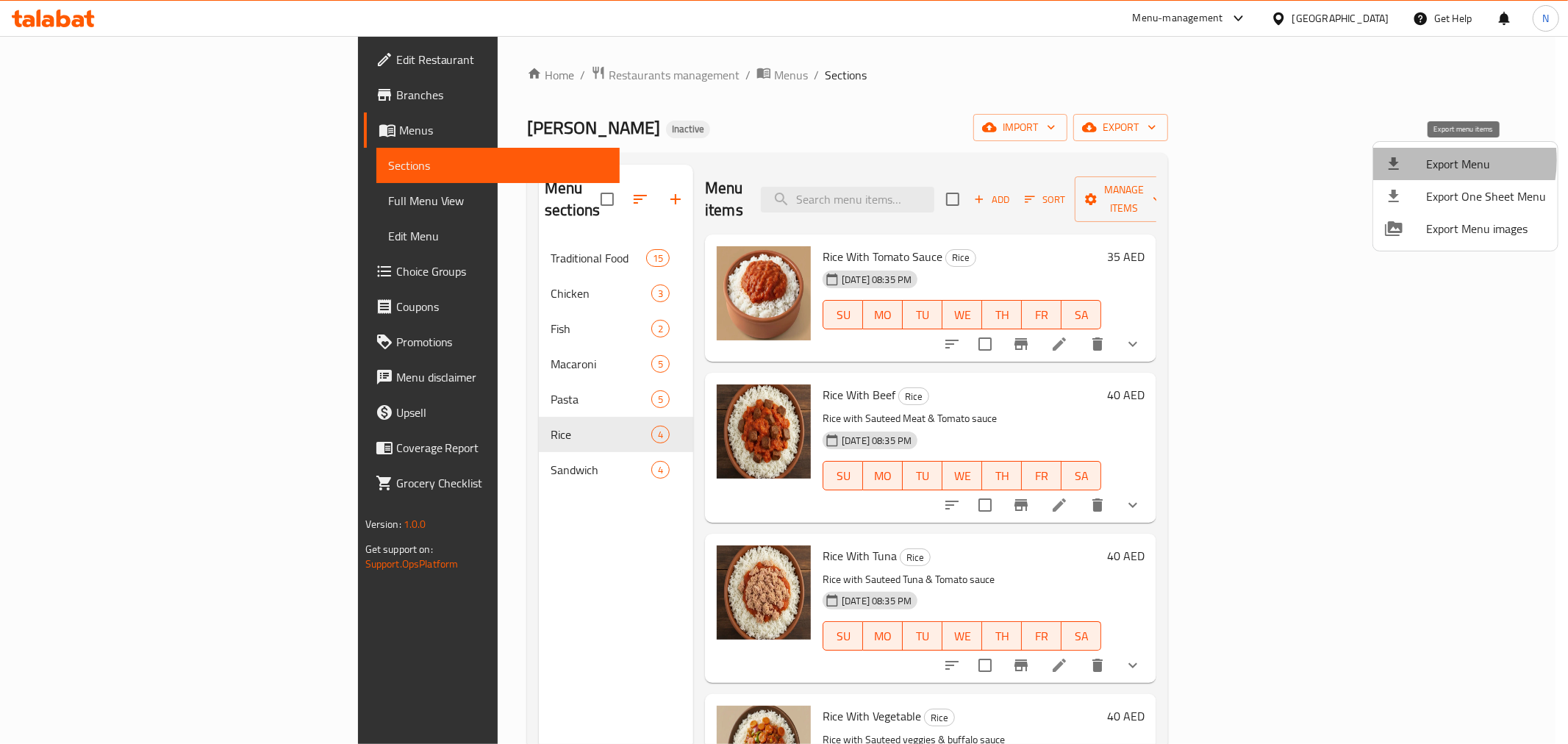
click at [1428, 160] on span "Export Menu" at bounding box center [1486, 164] width 120 height 18
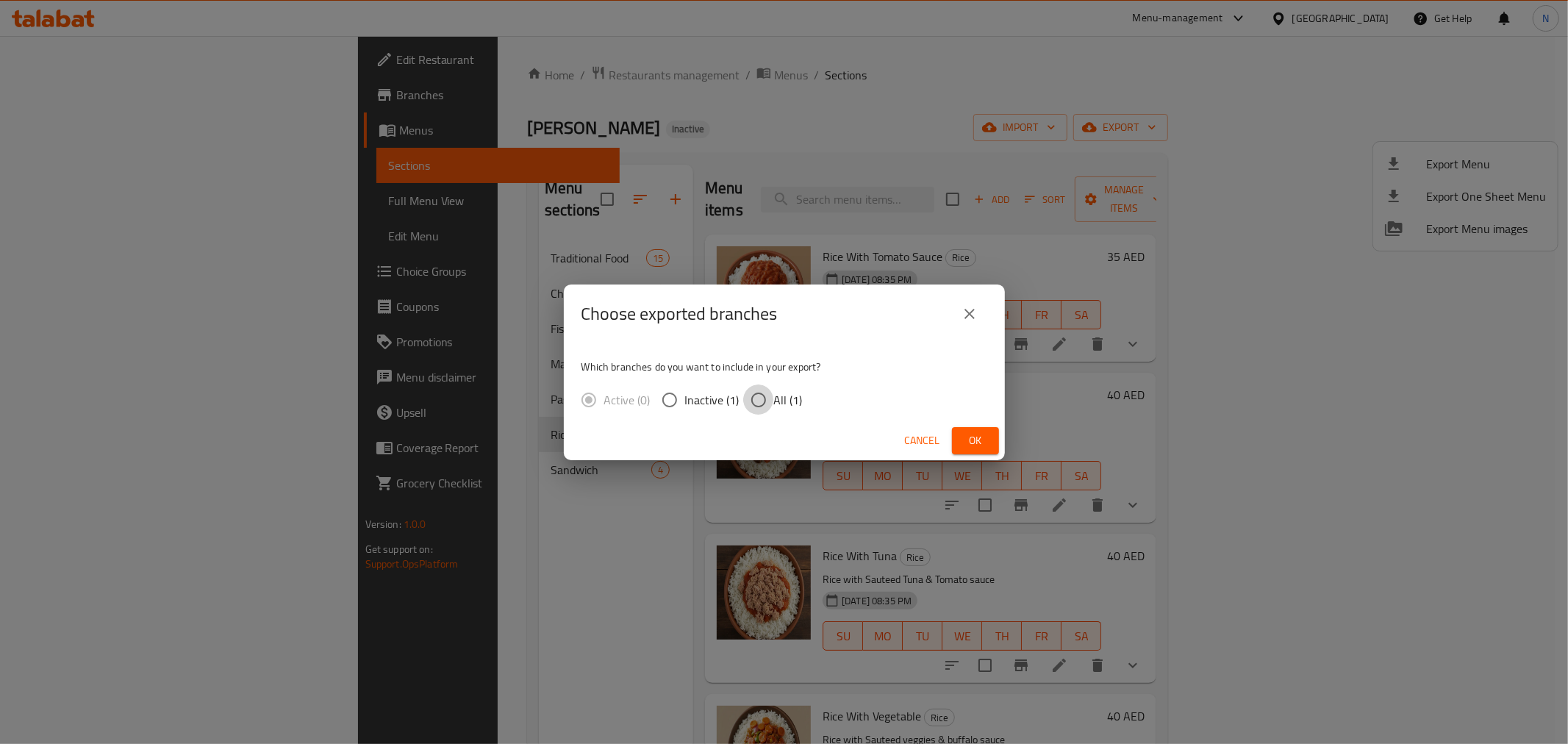
click at [768, 399] on input "All (1)" at bounding box center [759, 400] width 31 height 31
radio input "true"
click at [950, 432] on div "Cancel Ok" at bounding box center [784, 440] width 441 height 39
click at [967, 441] on span "Ok" at bounding box center [975, 440] width 24 height 18
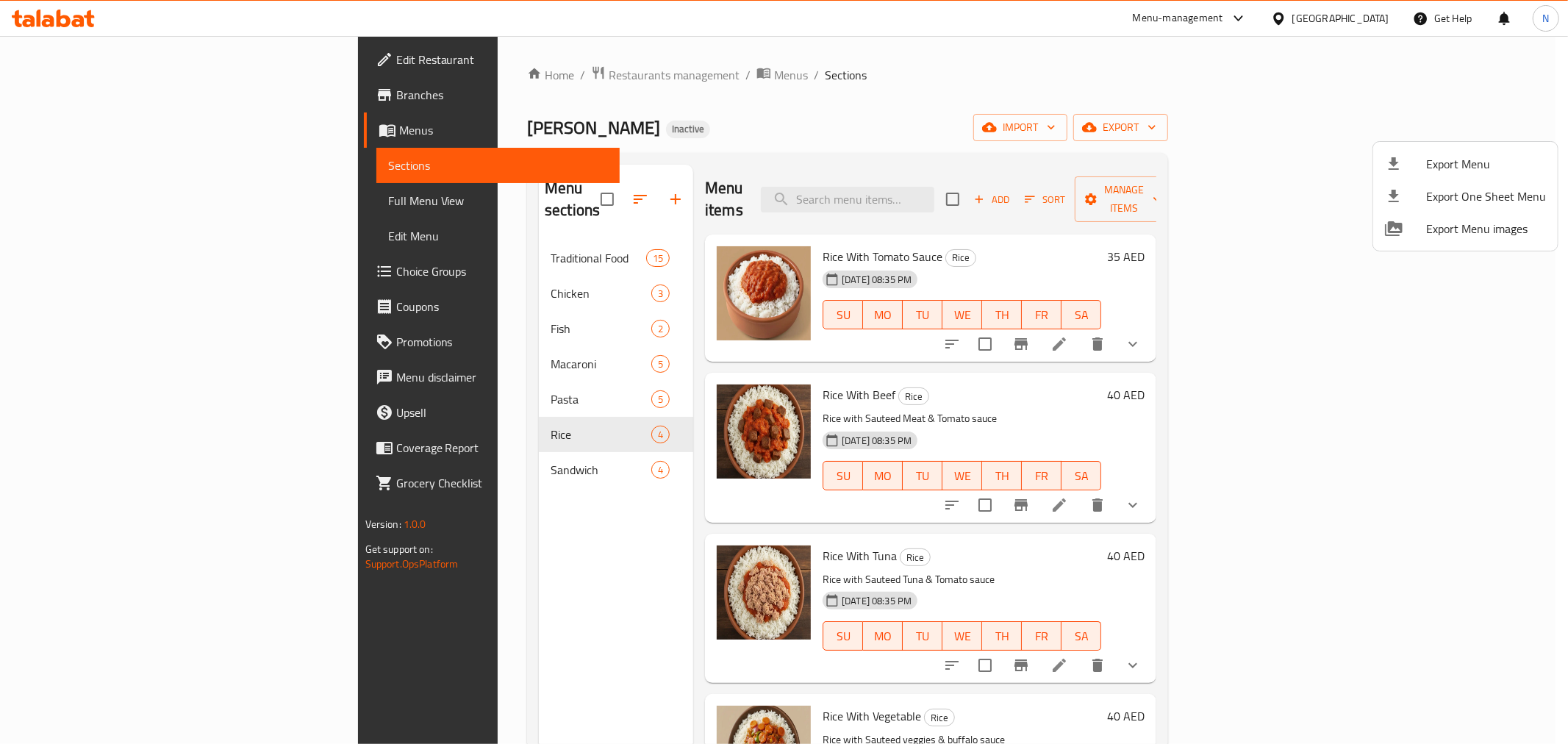
click at [545, 75] on div at bounding box center [784, 372] width 1568 height 744
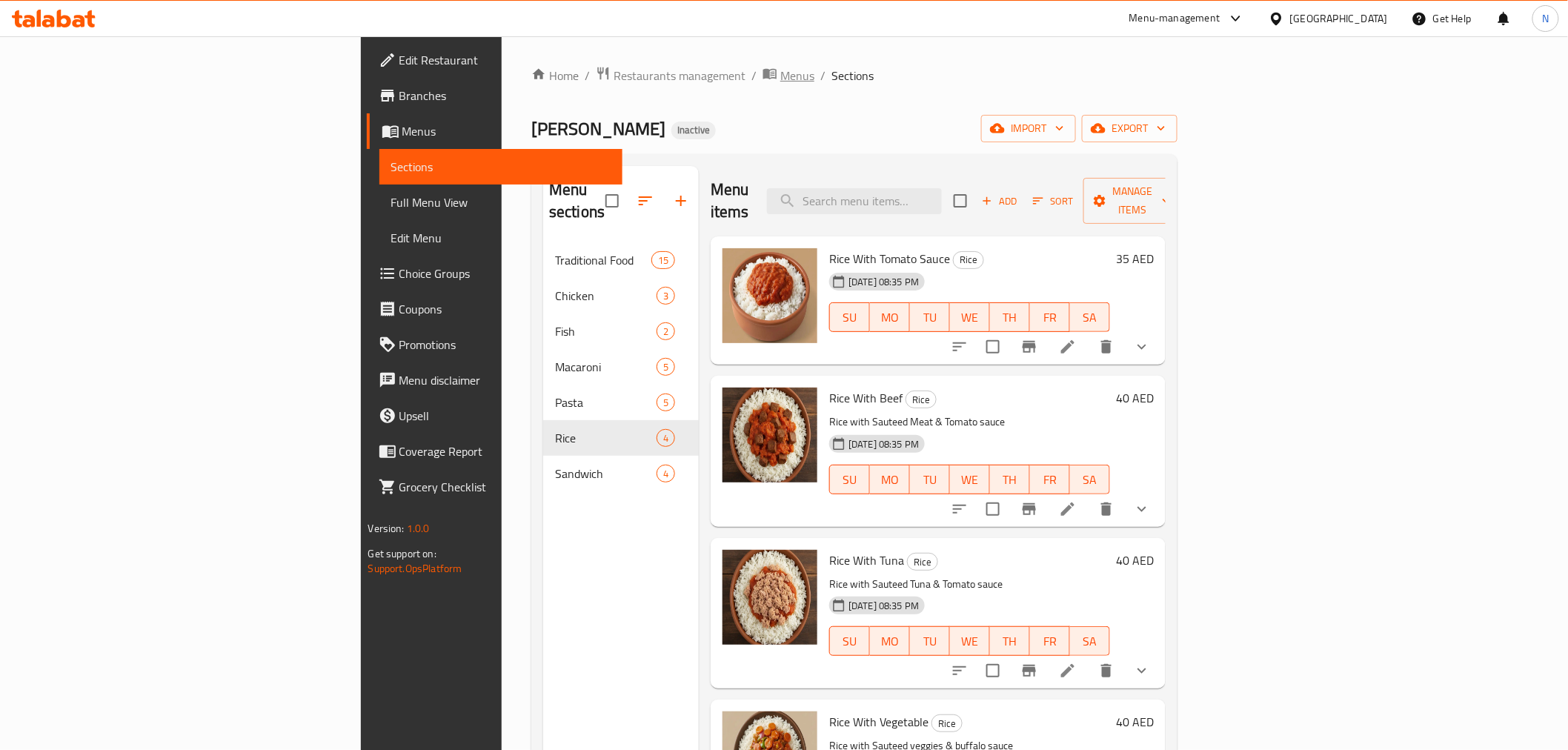
click at [781, 74] on span "Menus" at bounding box center [798, 76] width 34 height 18
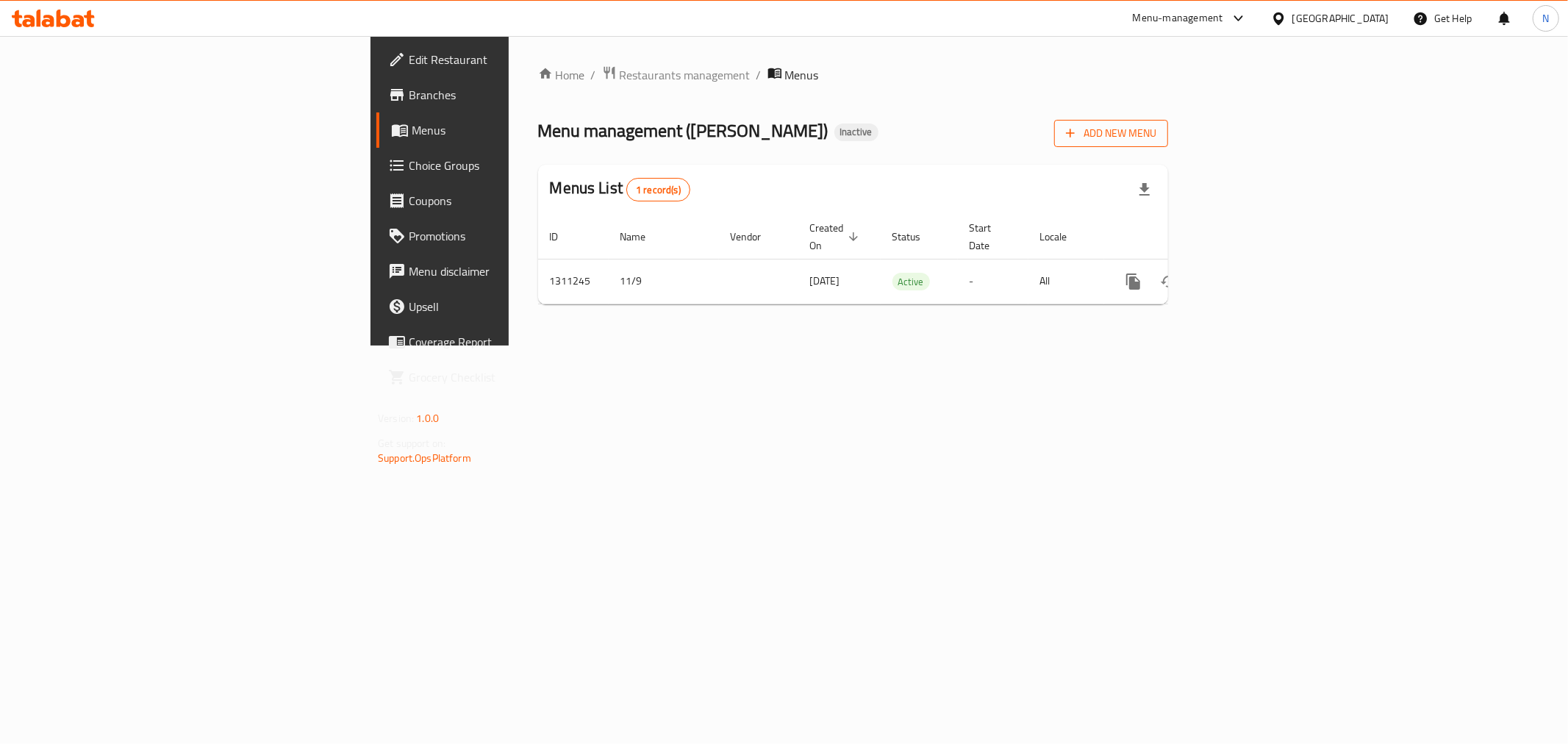
click at [1156, 137] on span "Add New Menu" at bounding box center [1111, 133] width 90 height 18
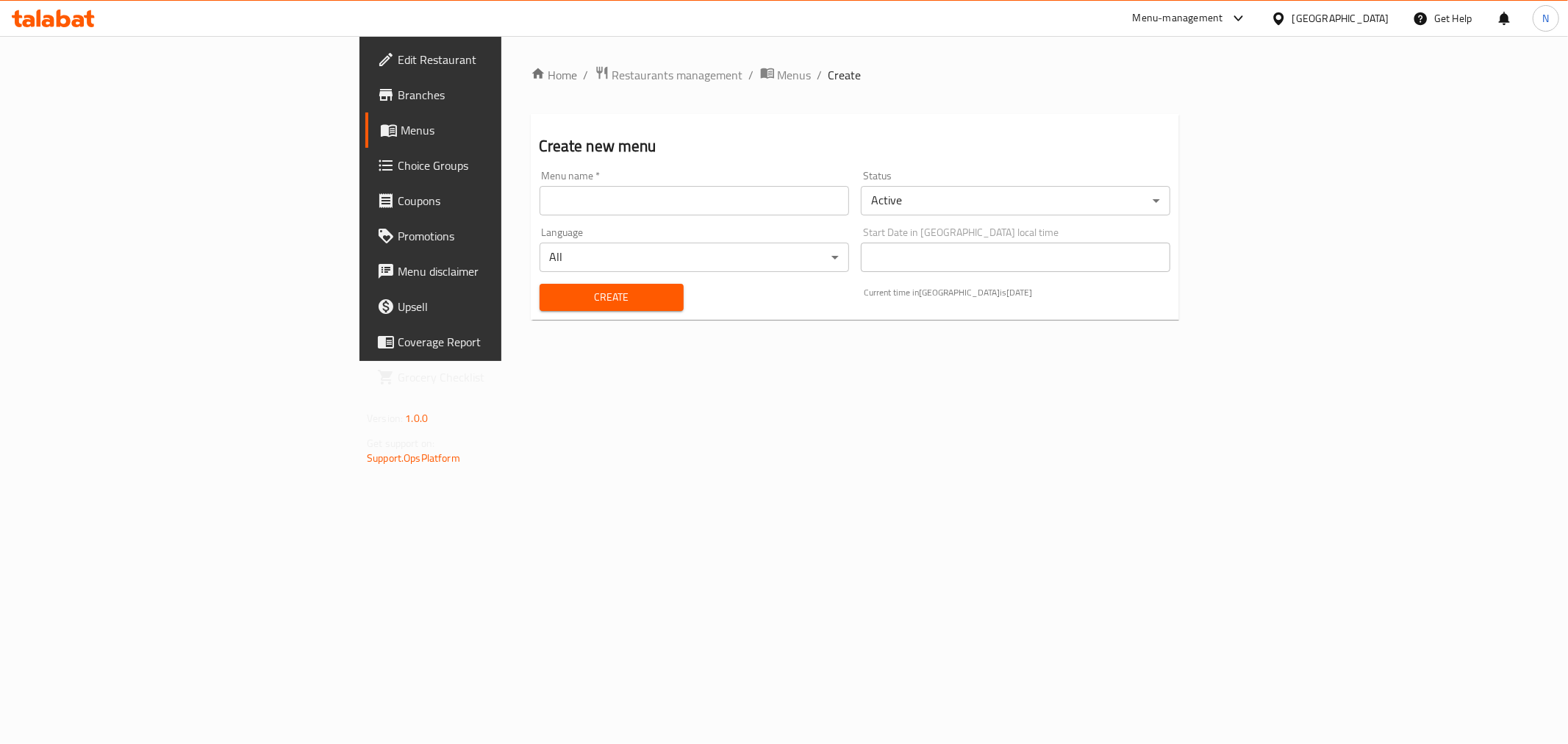
click at [794, 206] on input "text" at bounding box center [694, 201] width 310 height 30
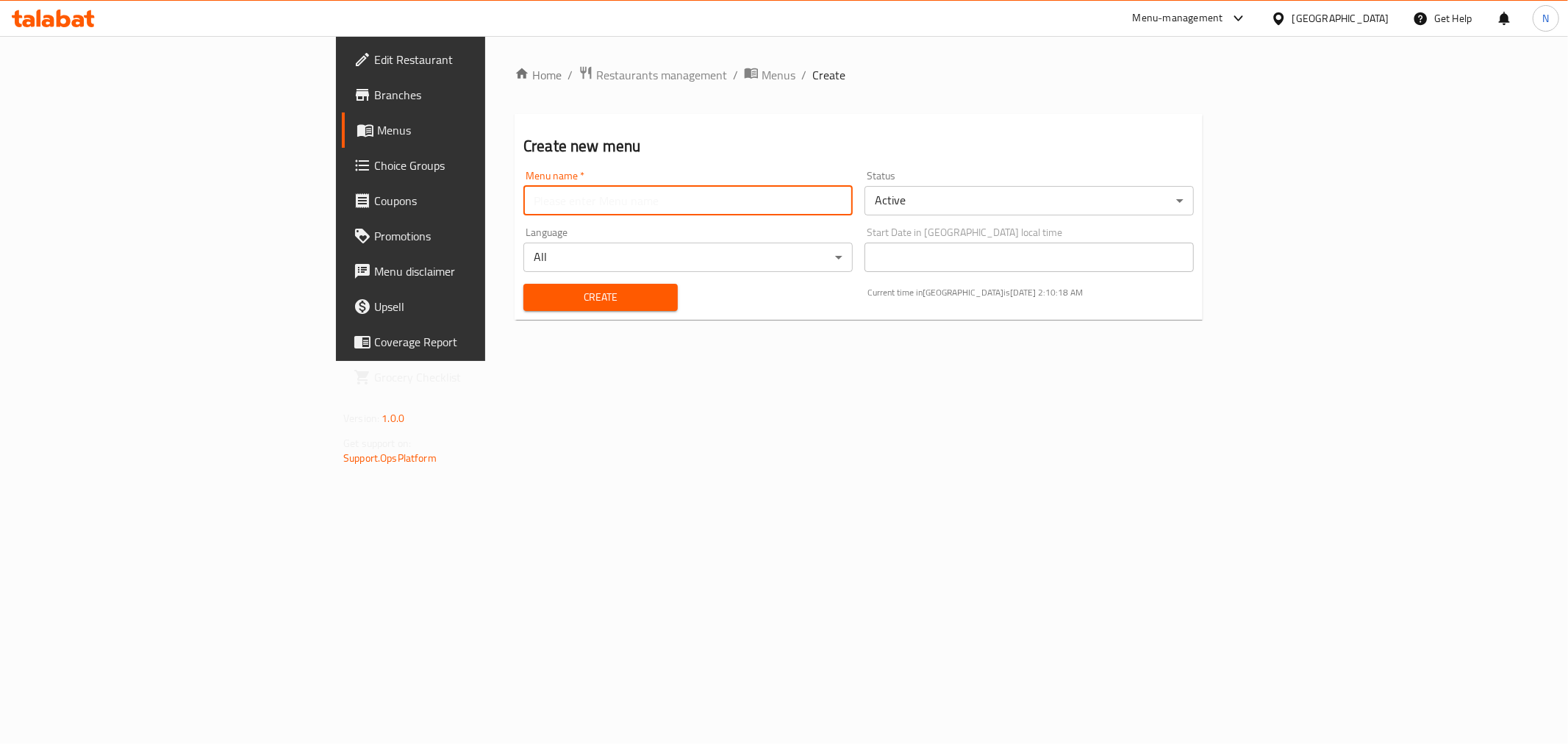
type input "new"
click at [535, 297] on span "Create" at bounding box center [600, 297] width 131 height 18
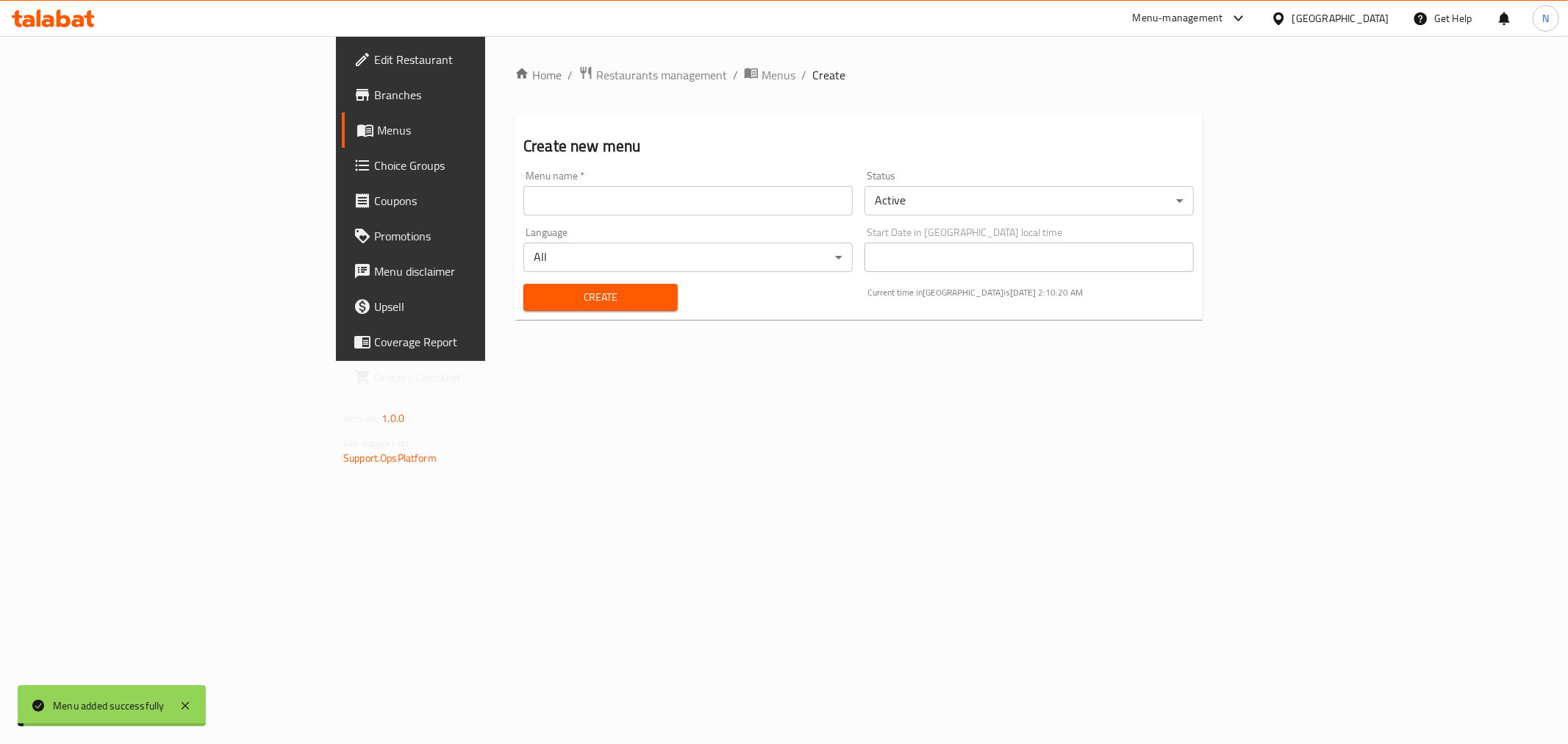
click at [762, 72] on span "Menus" at bounding box center [779, 75] width 34 height 18
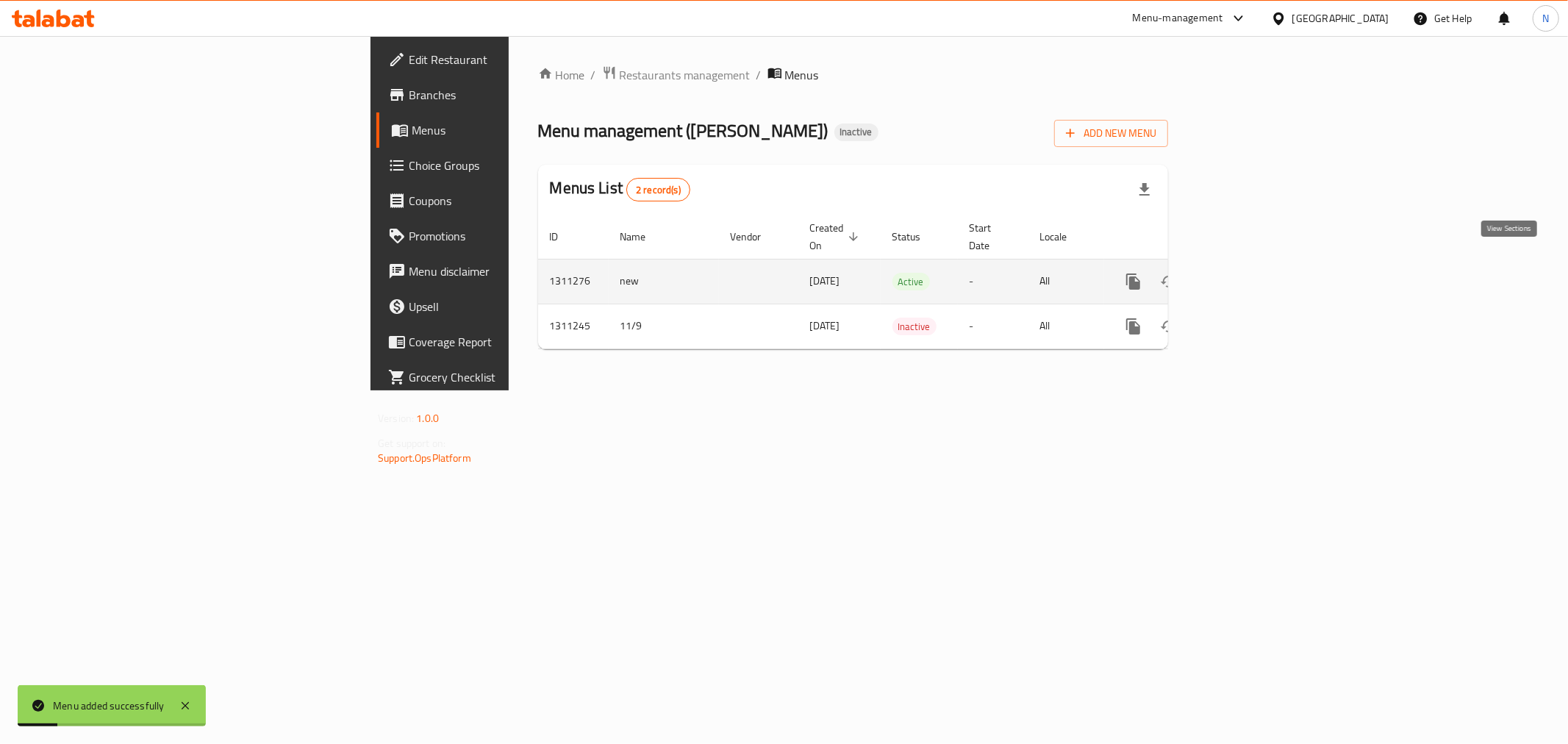
click at [1248, 273] on icon "enhanced table" at bounding box center [1239, 281] width 18 height 18
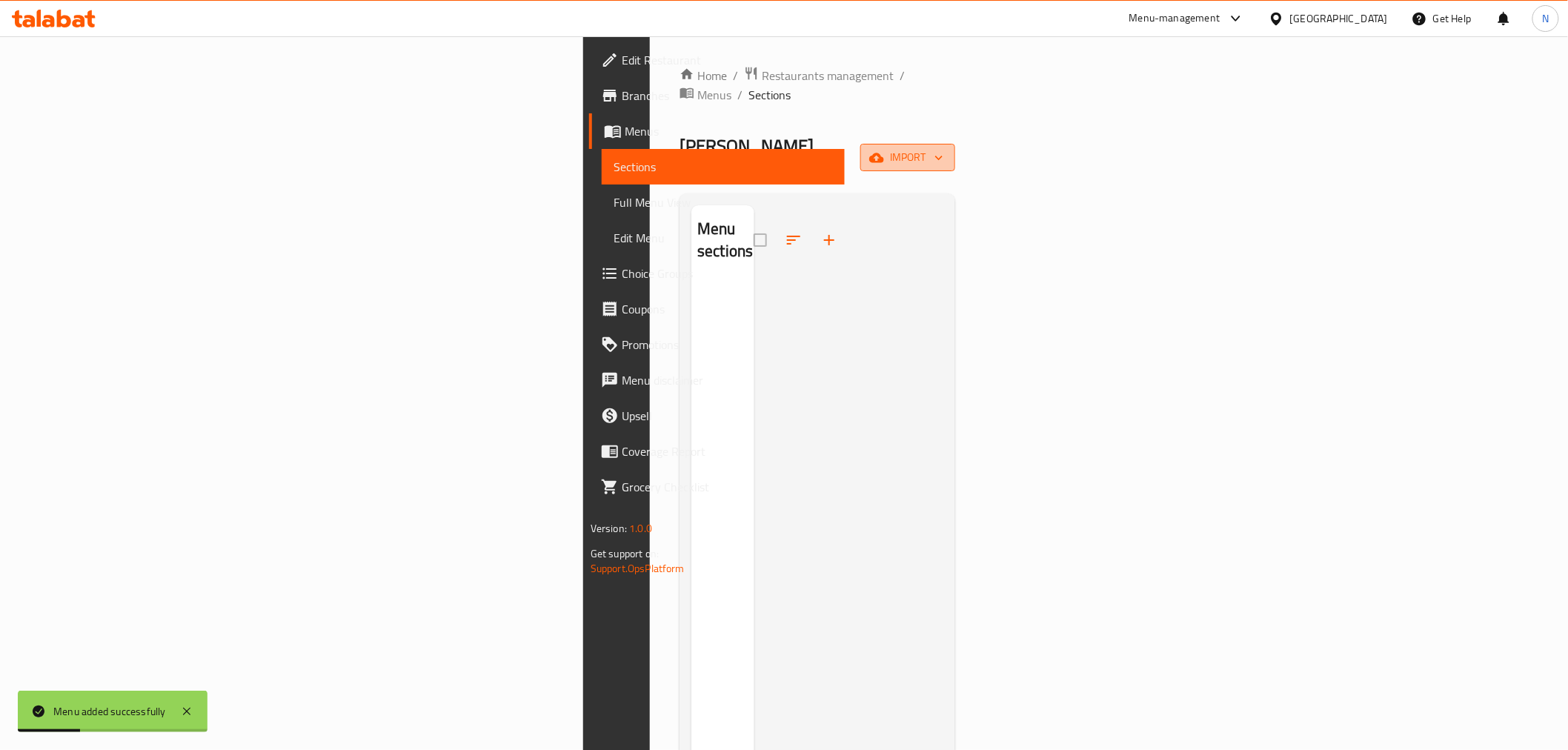
click at [944, 148] on span "import" at bounding box center [908, 157] width 72 height 19
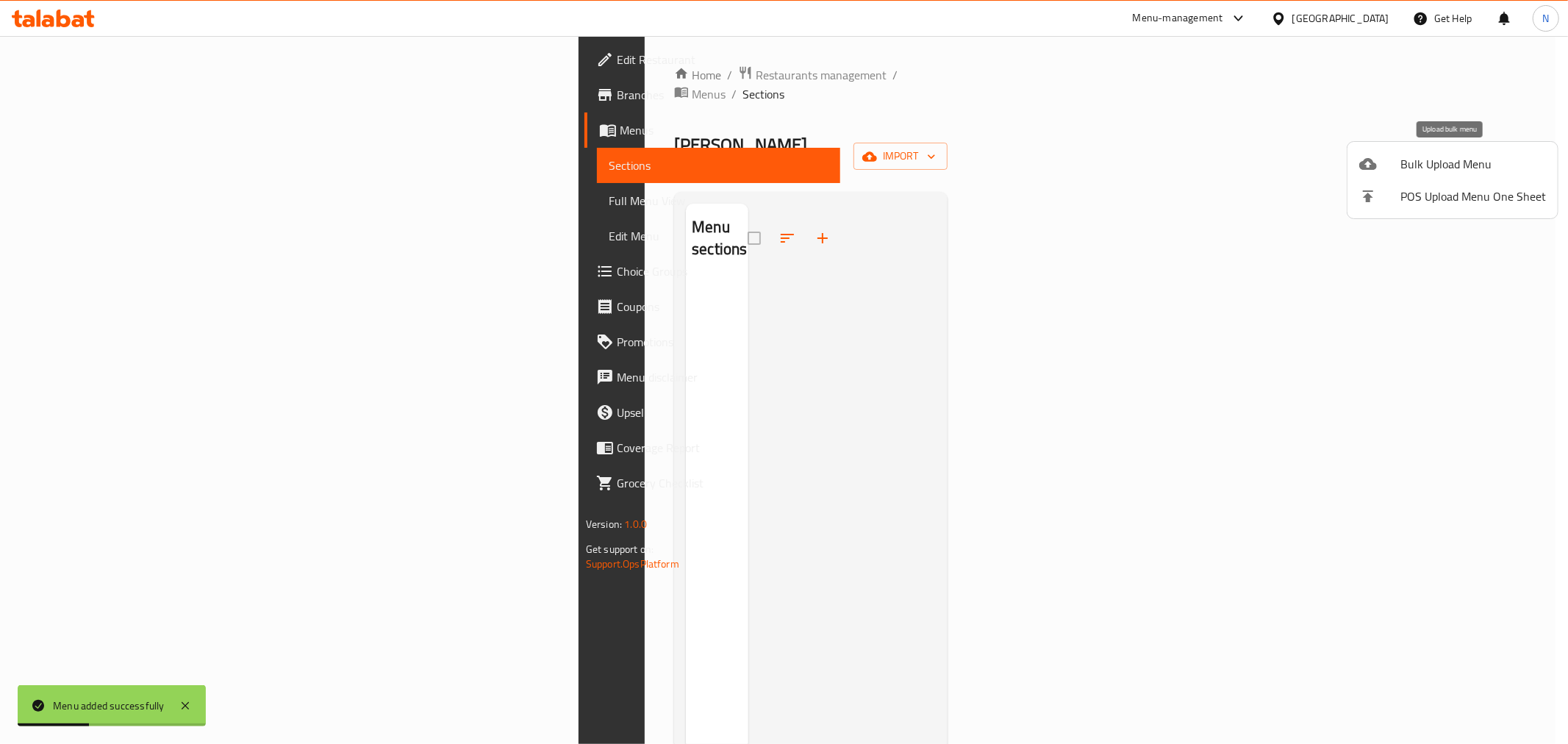
click at [1435, 155] on span "Bulk Upload Menu" at bounding box center [1473, 164] width 146 height 18
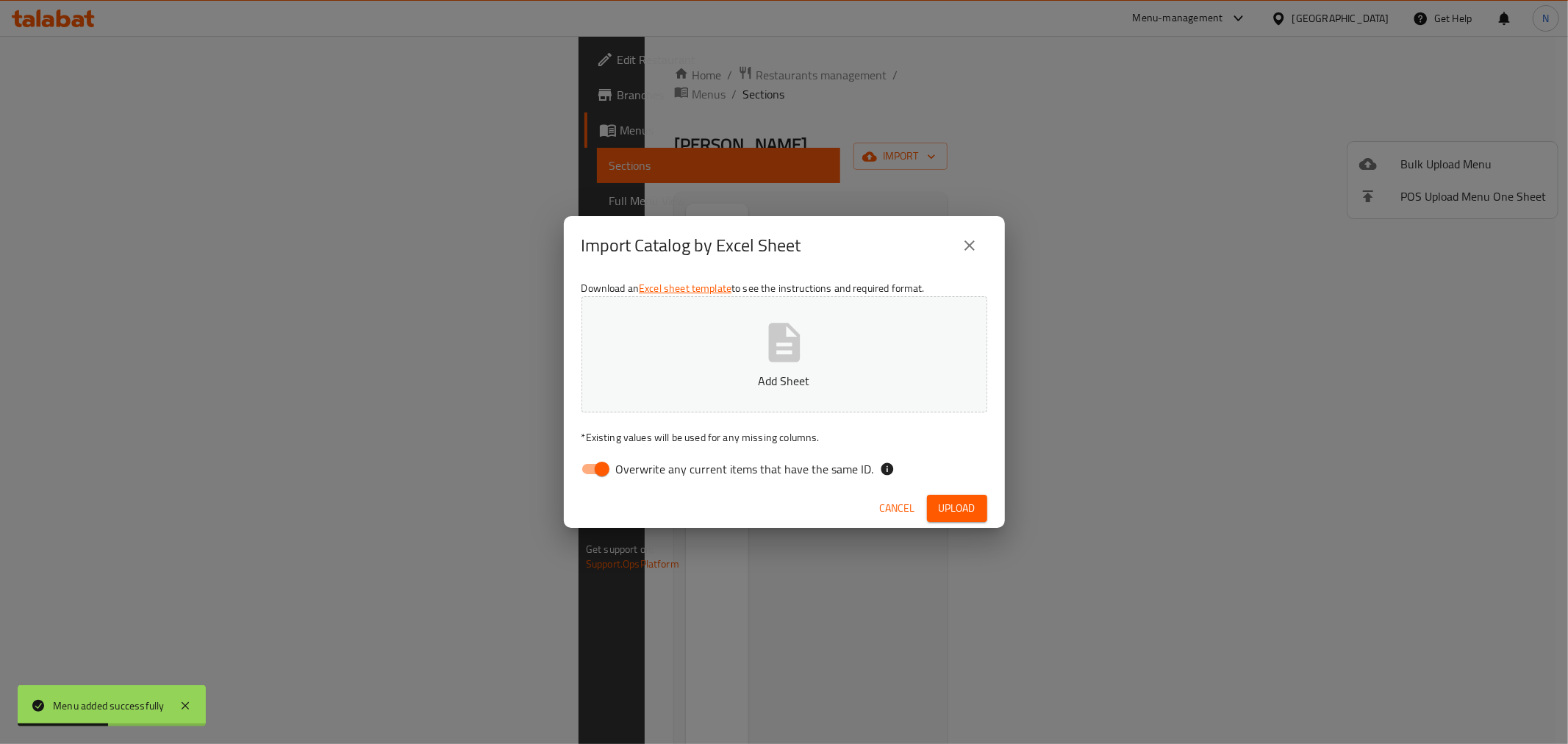
click at [599, 460] on input "Overwrite any current items that have the same ID." at bounding box center [601, 469] width 83 height 28
checkbox input "false"
click at [978, 513] on button "Upload" at bounding box center [958, 508] width 61 height 27
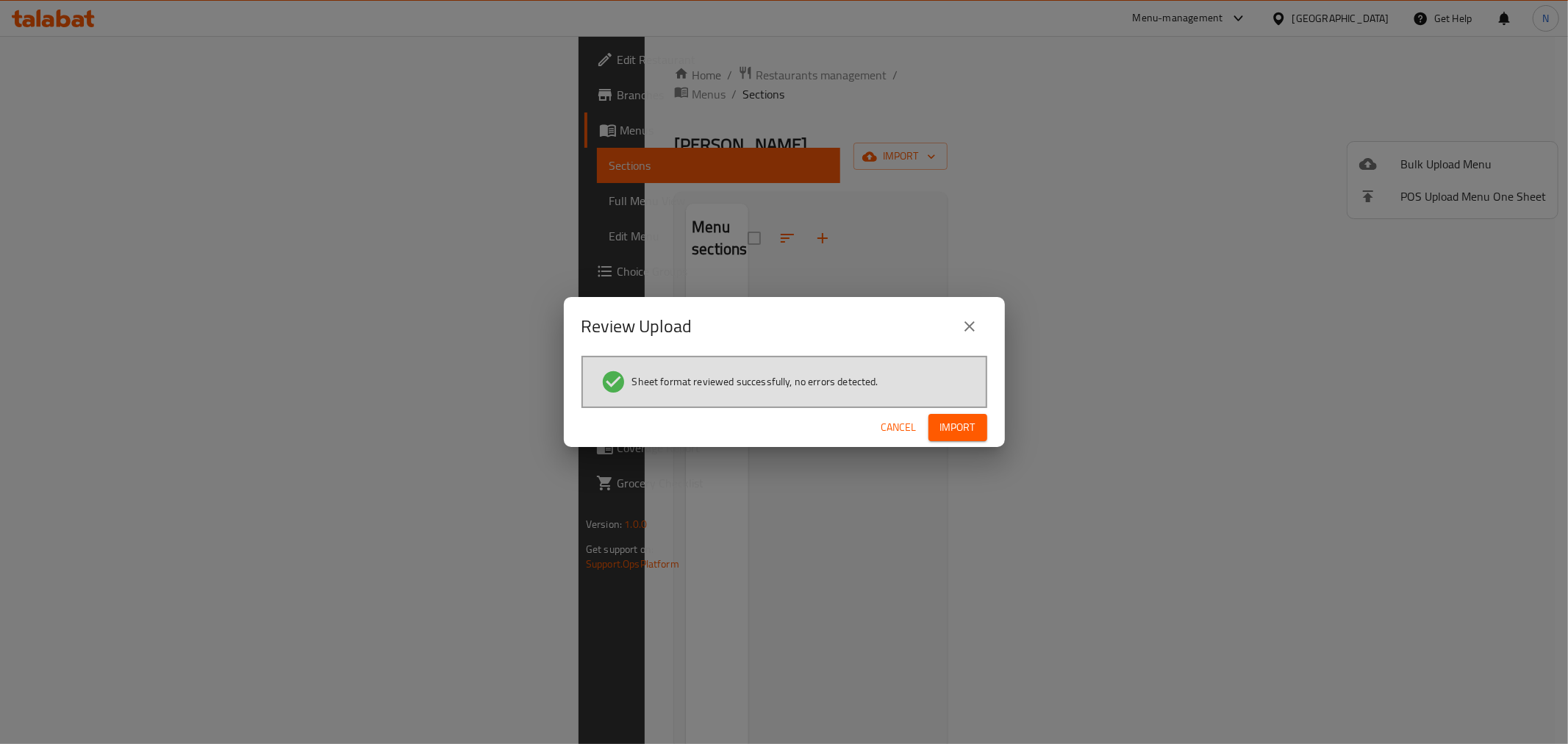
click at [964, 432] on span "Import" at bounding box center [958, 427] width 35 height 18
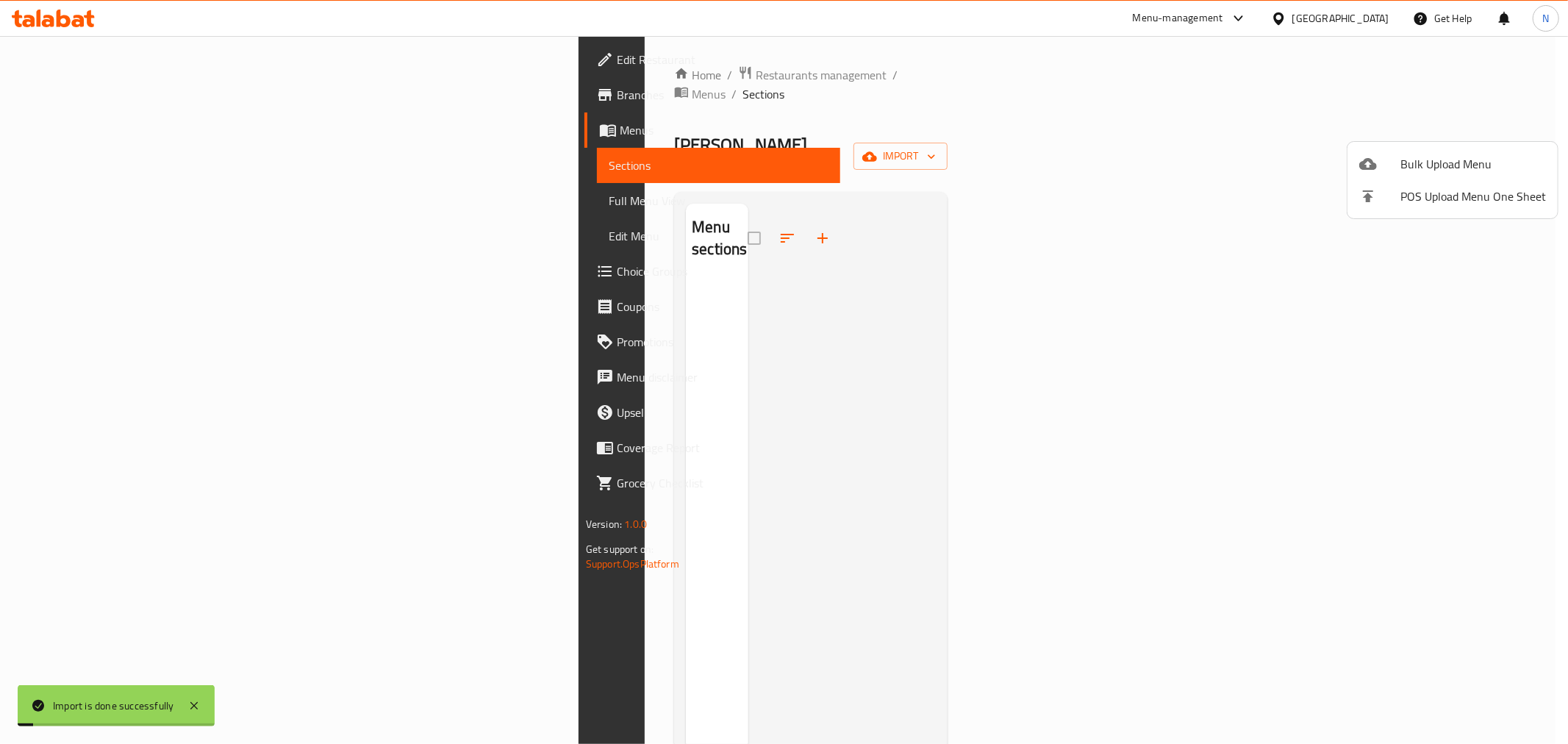
click at [79, 199] on div at bounding box center [784, 372] width 1568 height 744
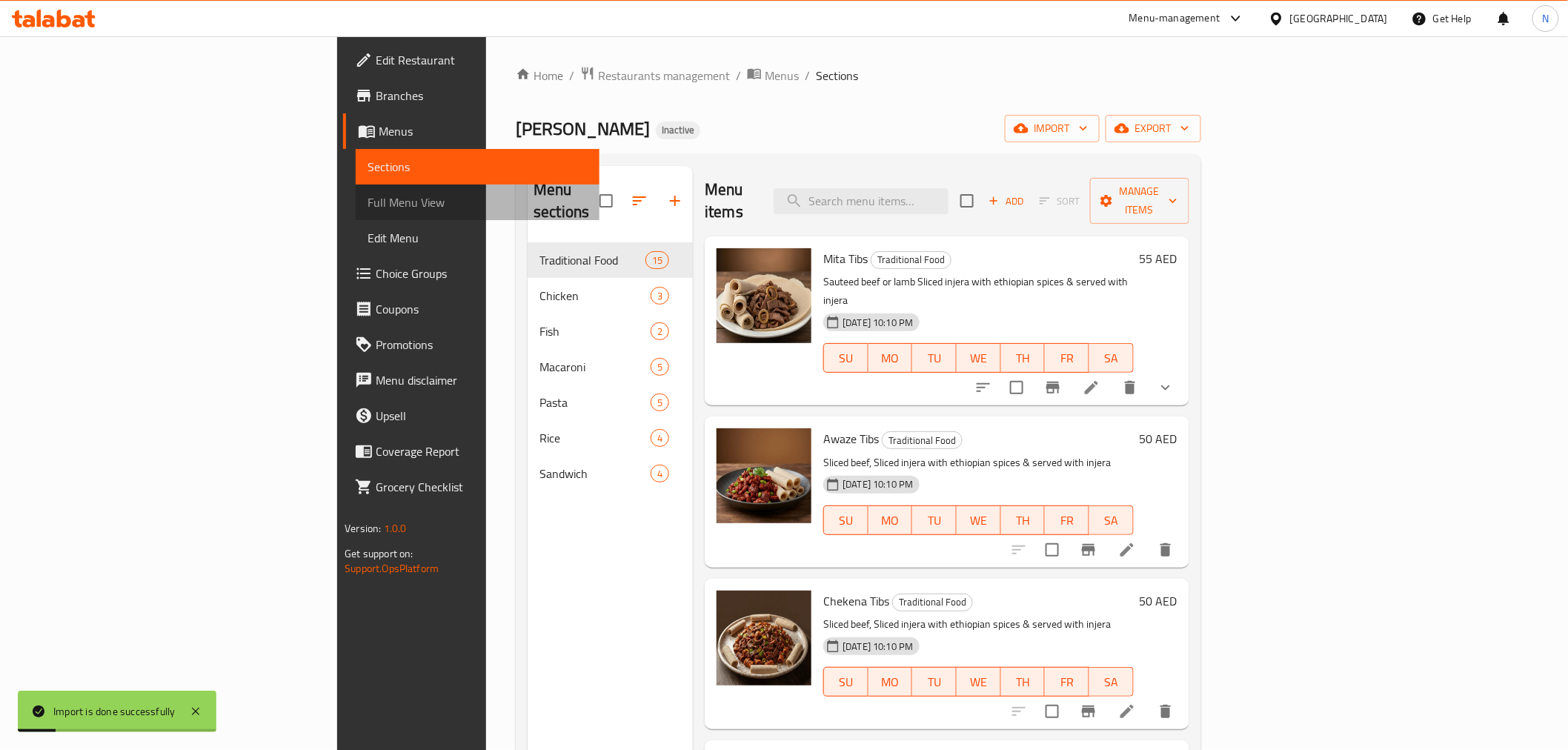
drag, startPoint x: 80, startPoint y: 200, endPoint x: 109, endPoint y: 201, distance: 29.0
click at [367, 200] on span "Full Menu View" at bounding box center [477, 203] width 219 height 18
click at [367, 201] on span "Full Menu View" at bounding box center [477, 203] width 219 height 18
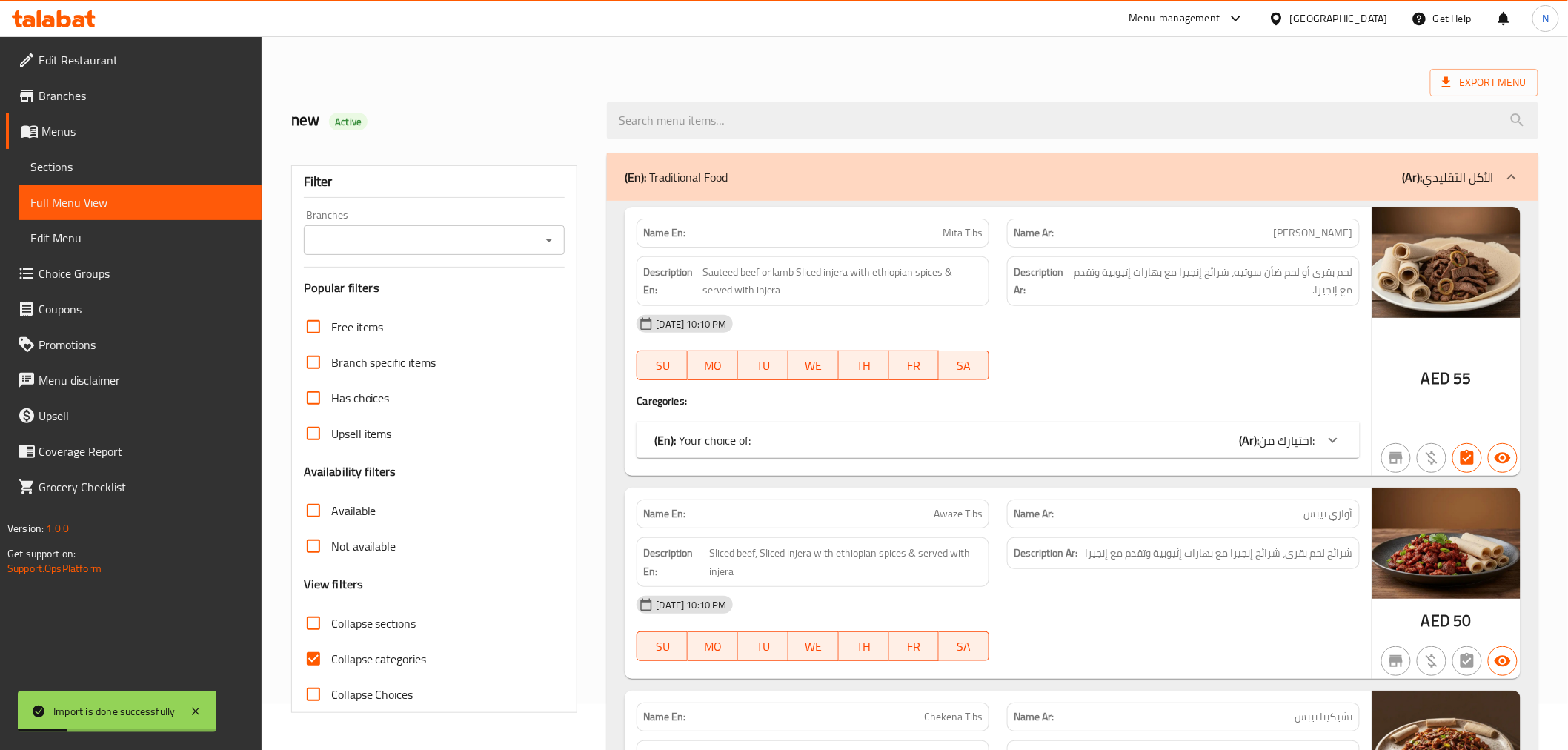
scroll to position [411, 0]
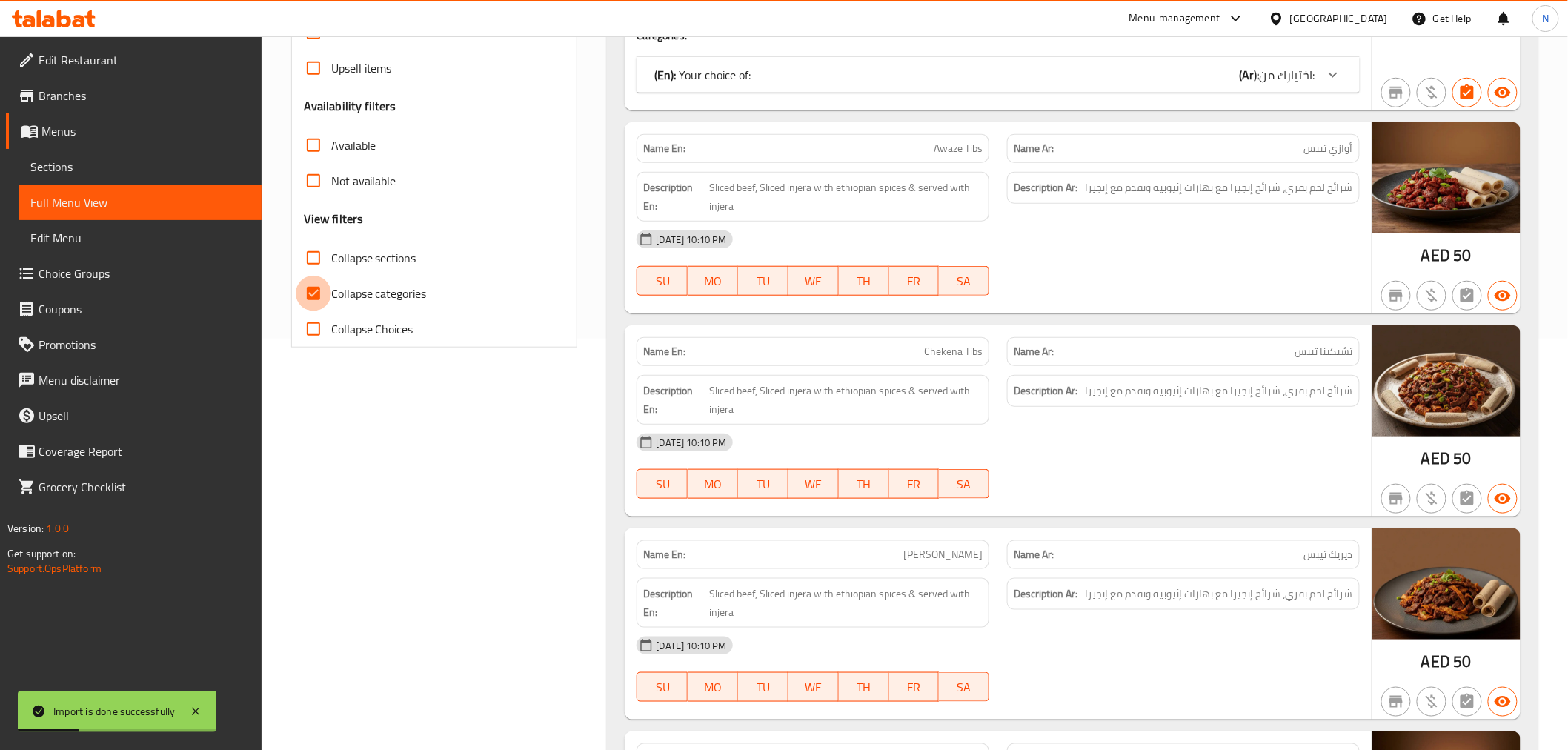
click at [325, 292] on input "Collapse categories" at bounding box center [314, 293] width 36 height 36
checkbox input "false"
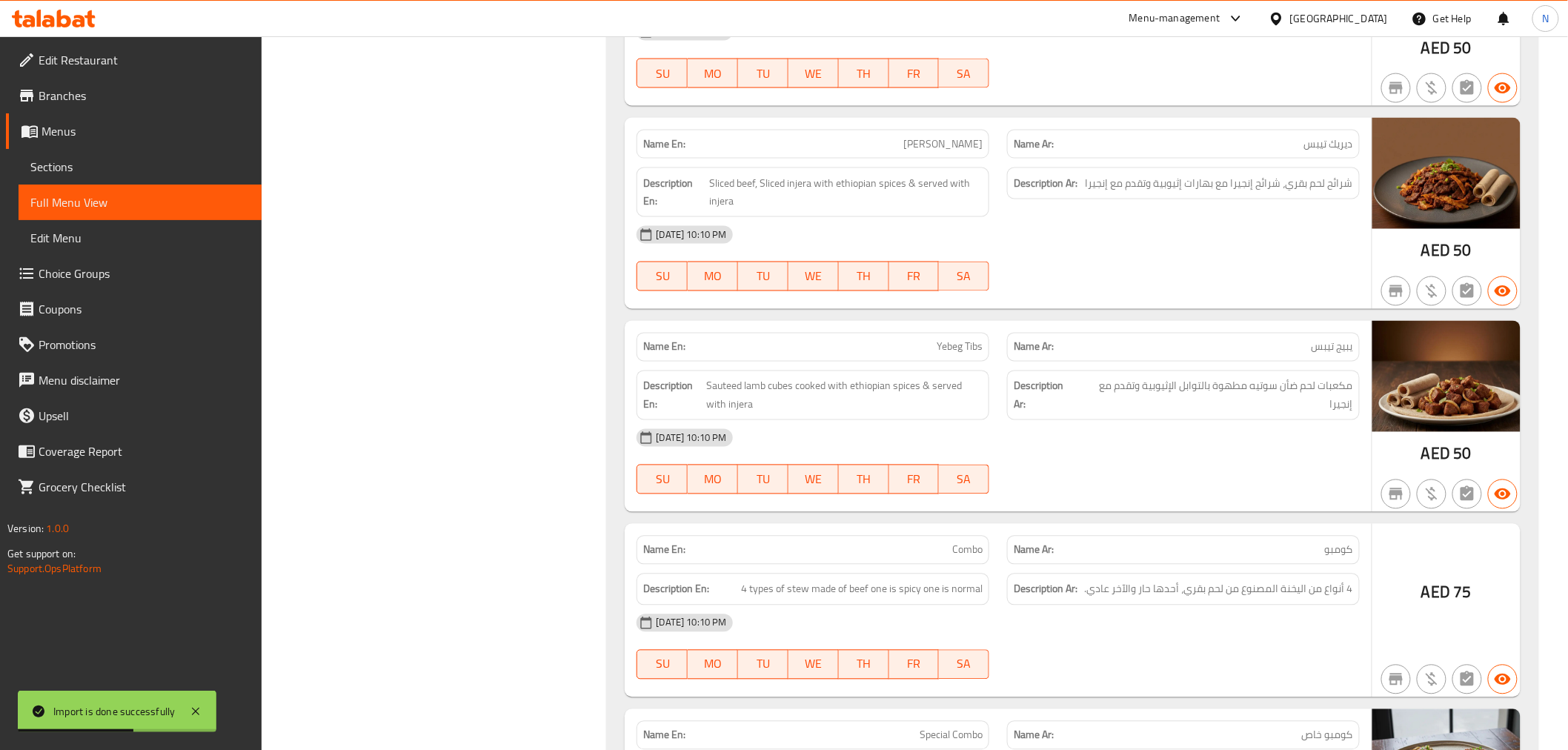
scroll to position [1729, 0]
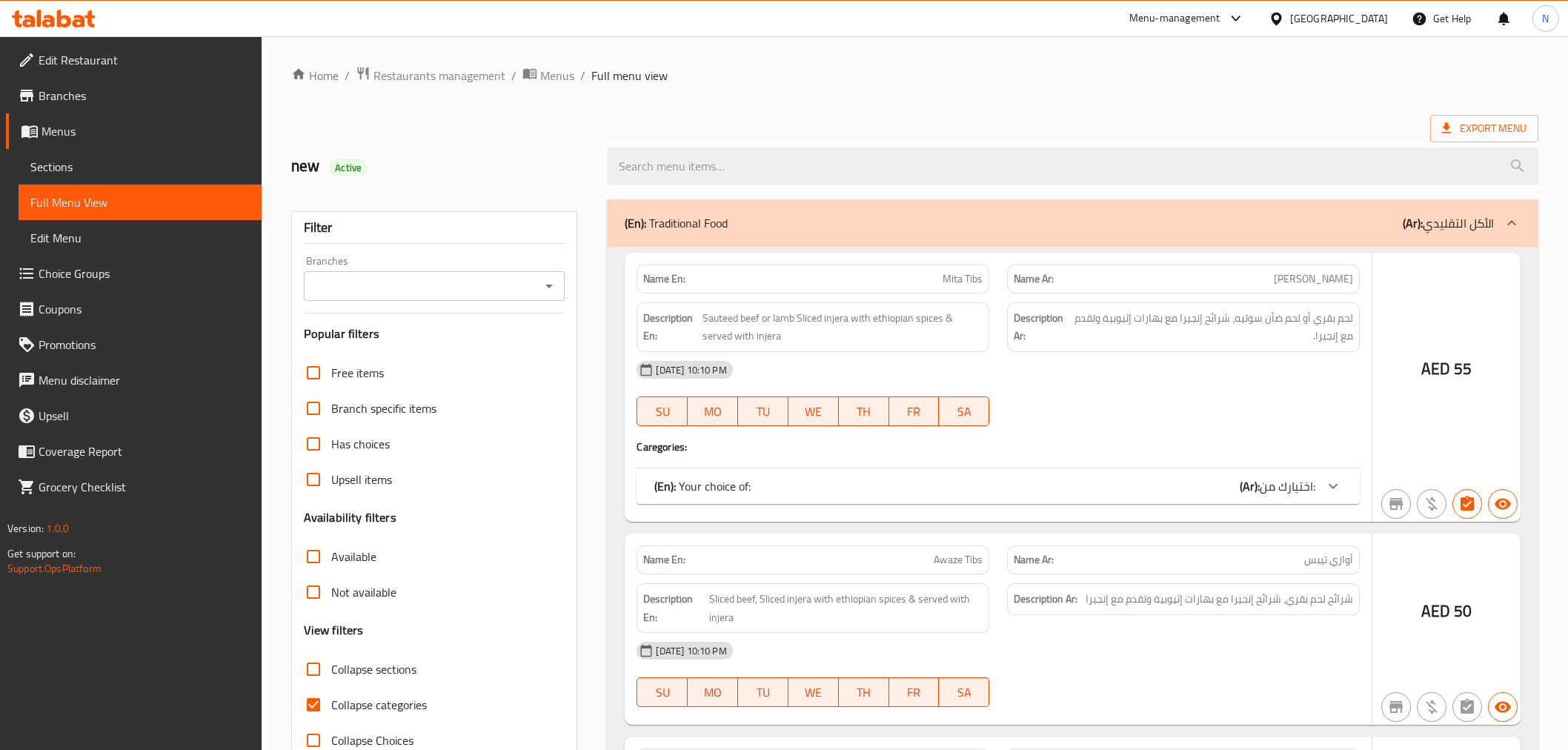
click at [305, 671] on div at bounding box center [784, 375] width 1568 height 750
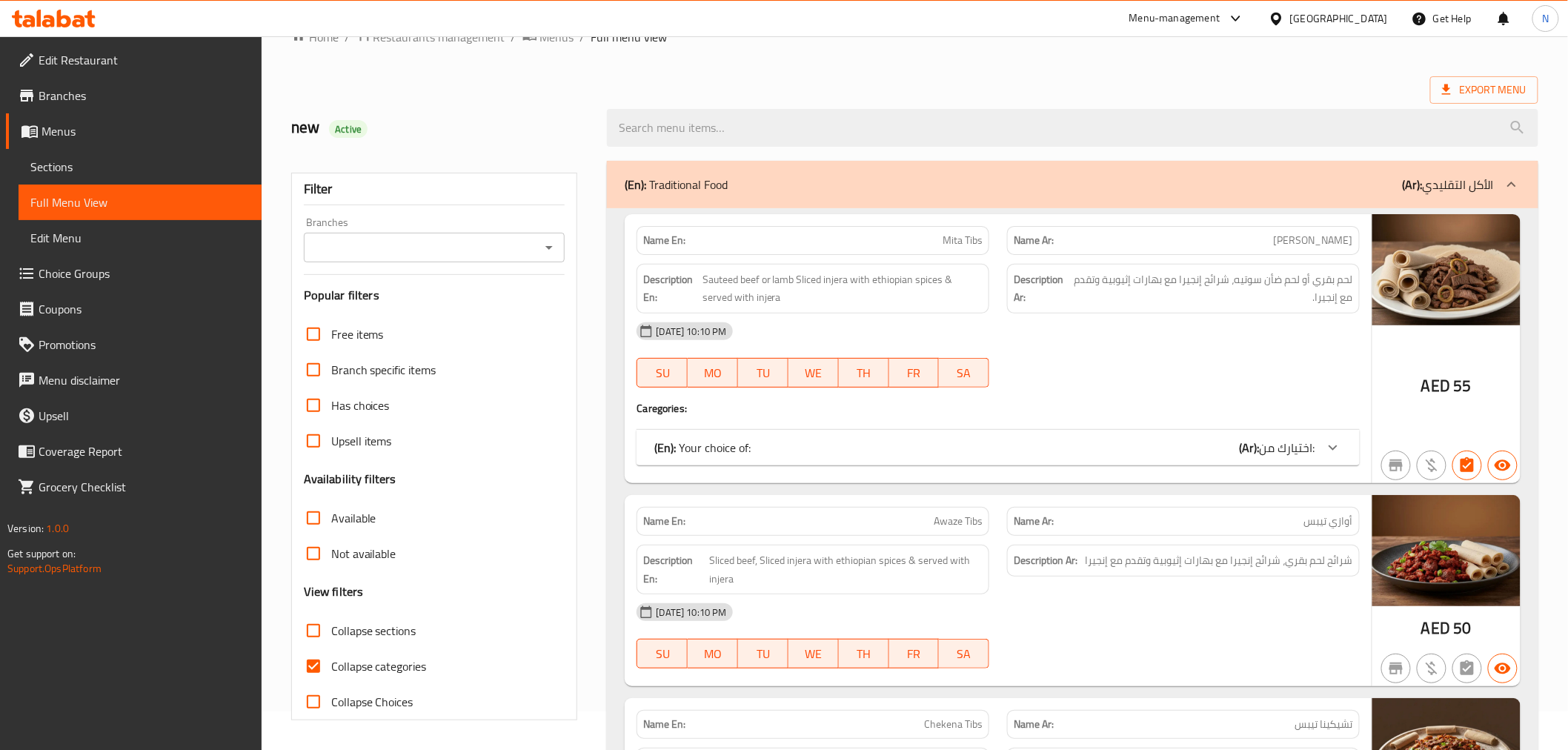
scroll to position [39, 0]
drag, startPoint x: 319, startPoint y: 661, endPoint x: 378, endPoint y: 670, distance: 59.7
click at [317, 661] on input "Collapse categories" at bounding box center [314, 667] width 36 height 36
checkbox input "false"
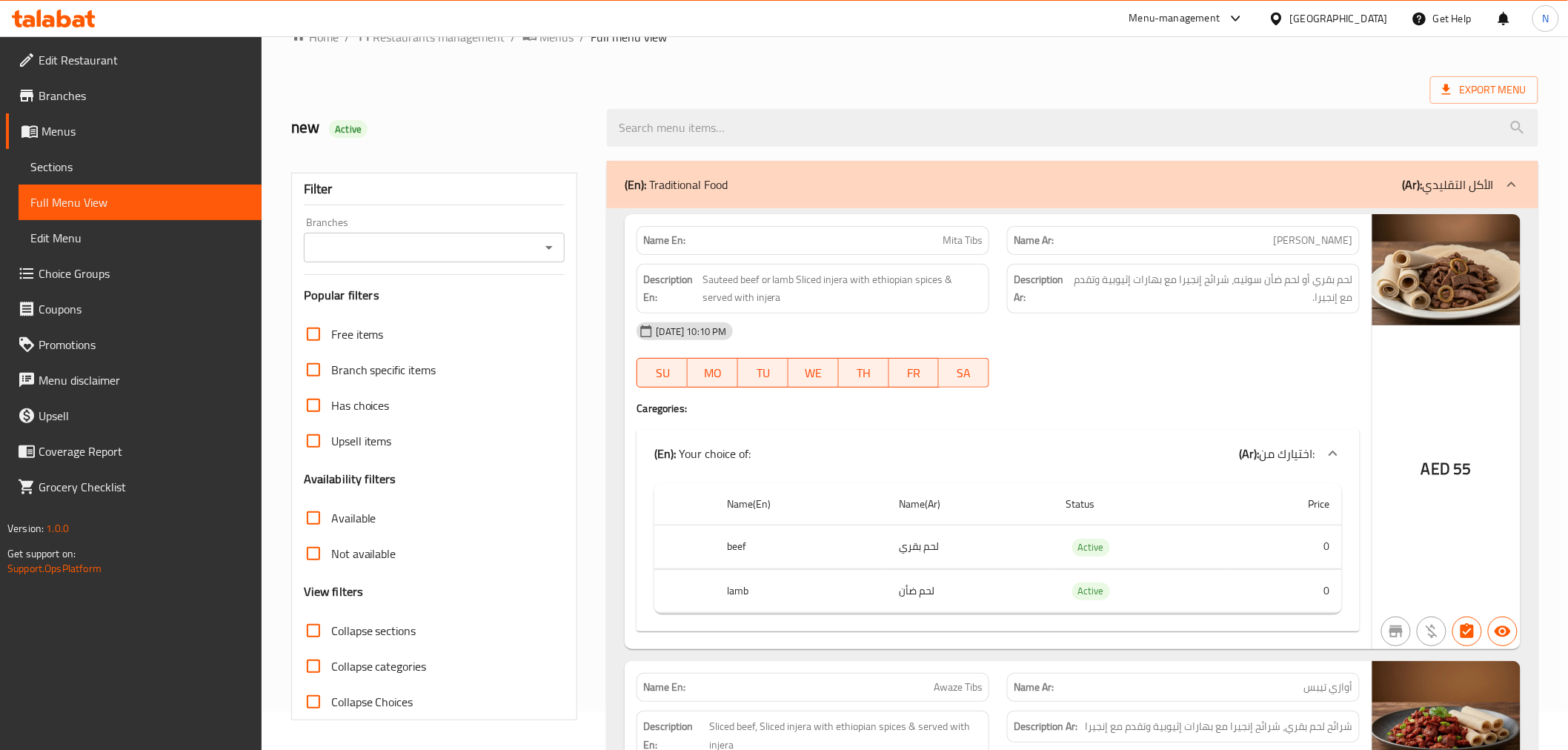
scroll to position [615, 0]
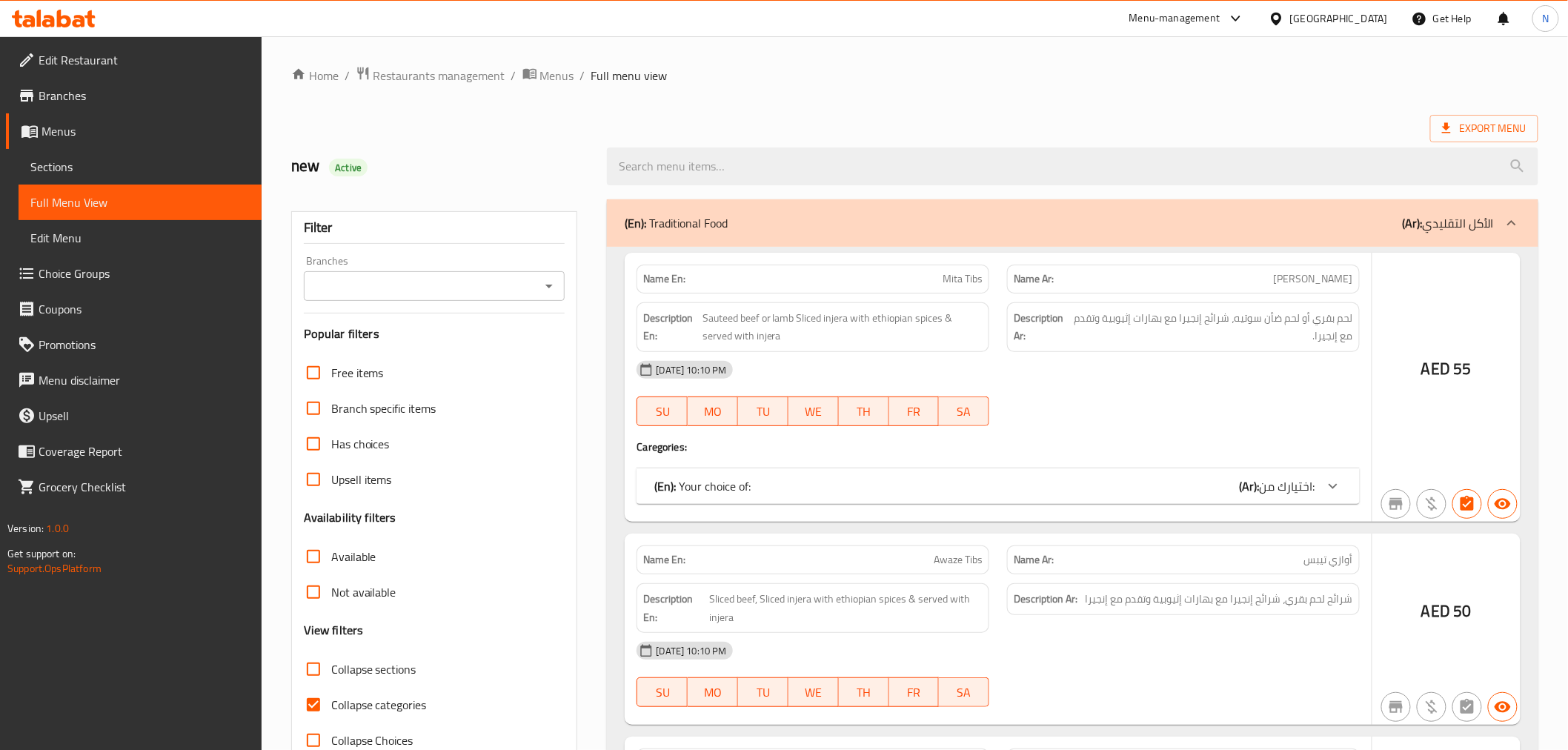
click at [317, 705] on div at bounding box center [784, 375] width 1568 height 750
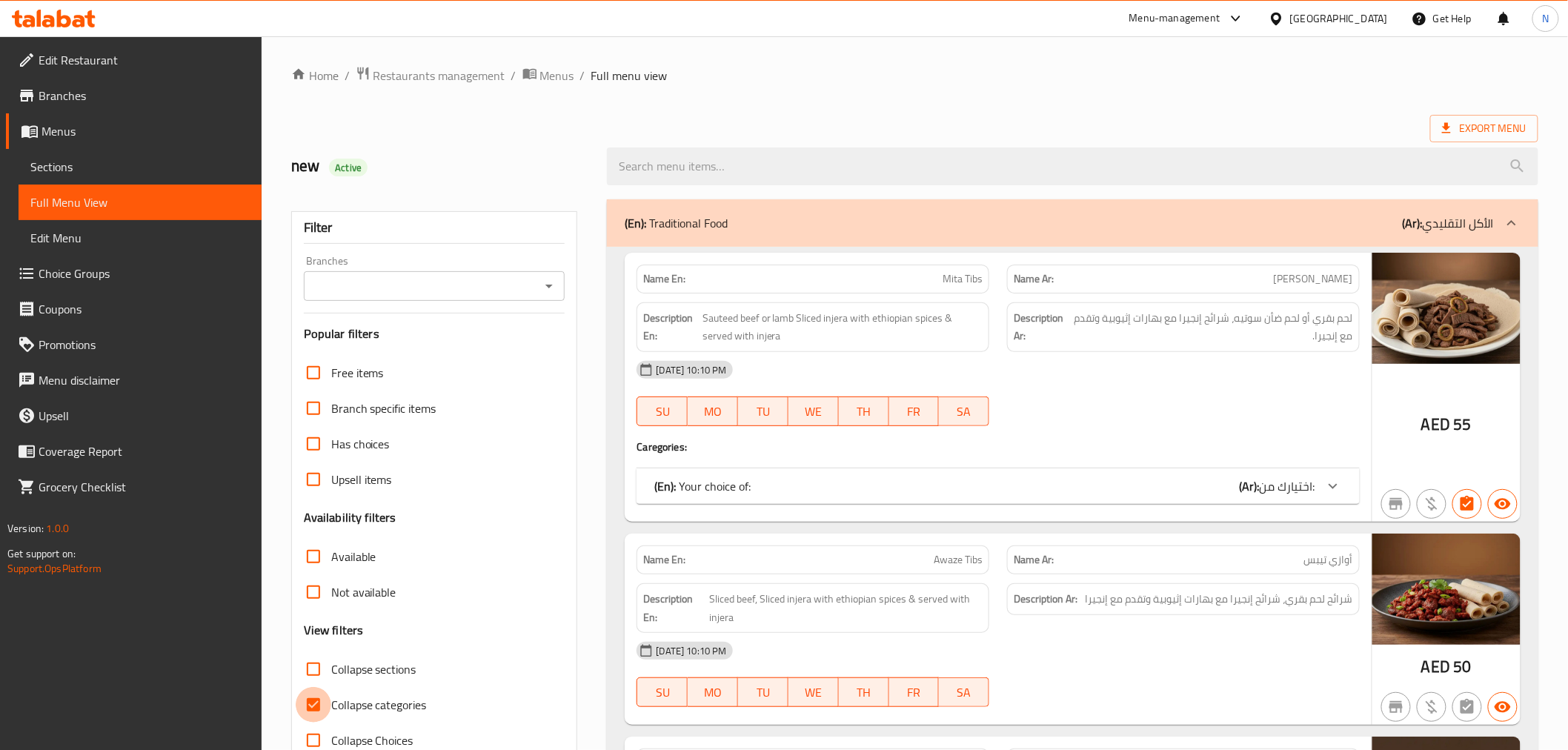
click at [314, 705] on input "Collapse categories" at bounding box center [314, 705] width 36 height 36
checkbox input "false"
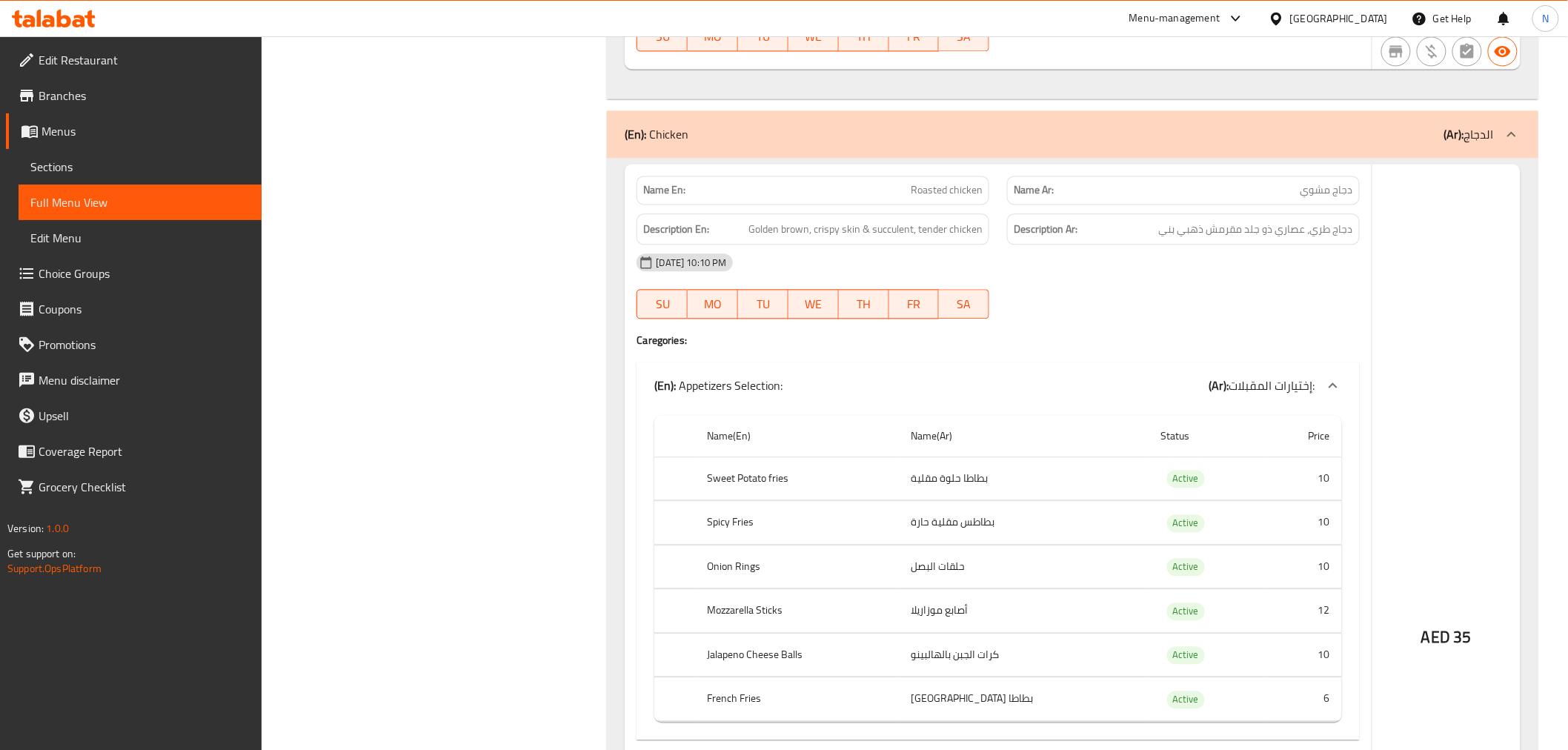
scroll to position [3375, 0]
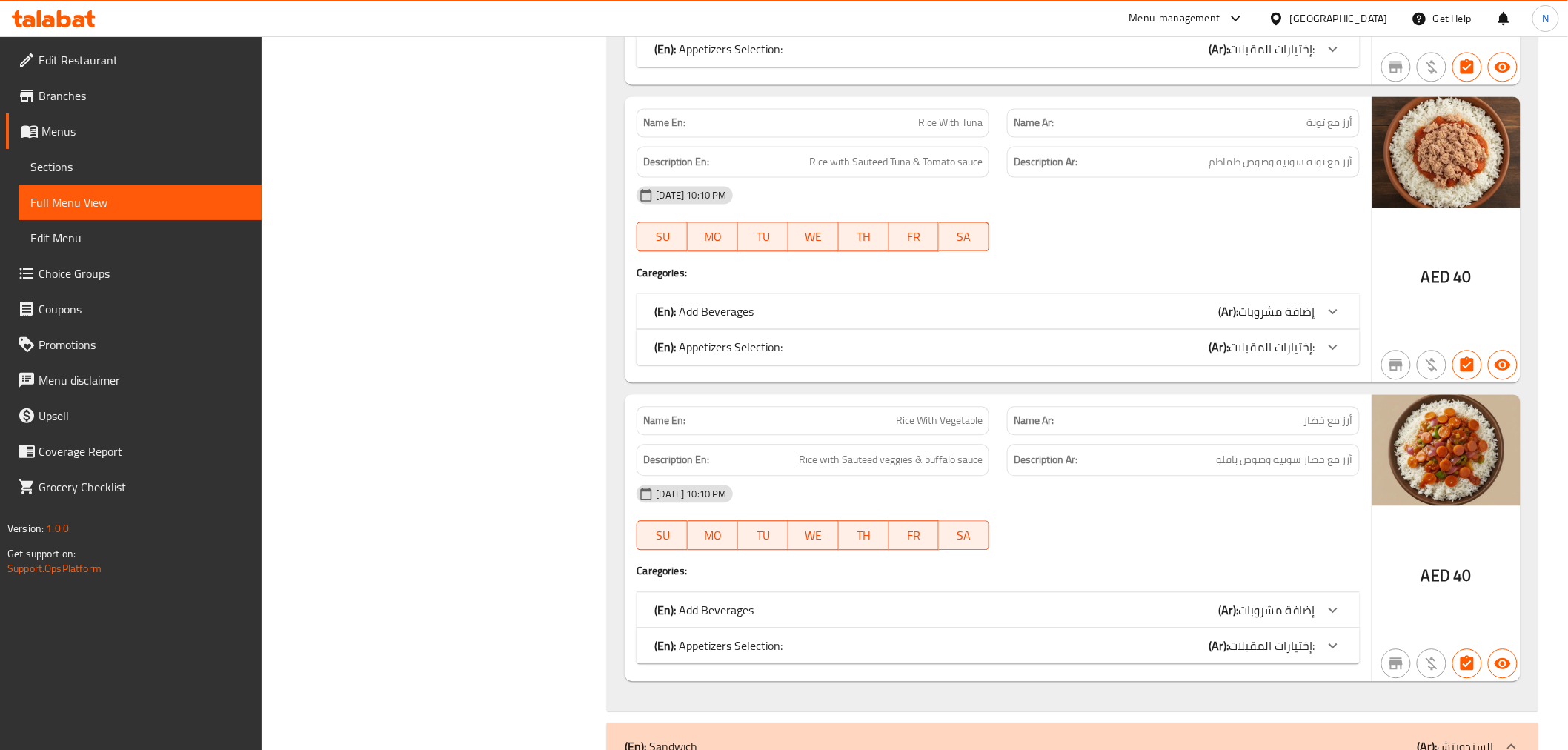
scroll to position [7536, 0]
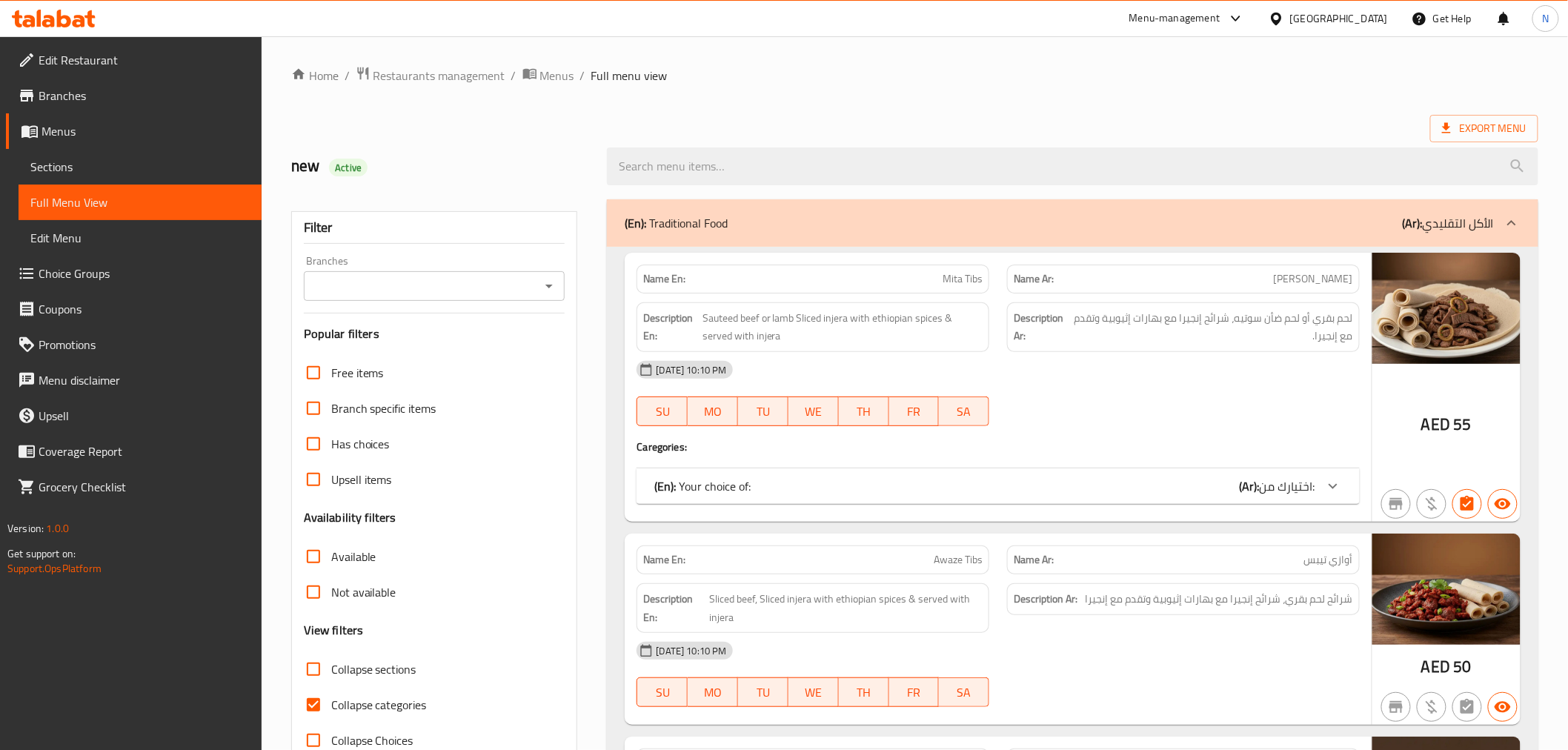
scroll to position [329, 0]
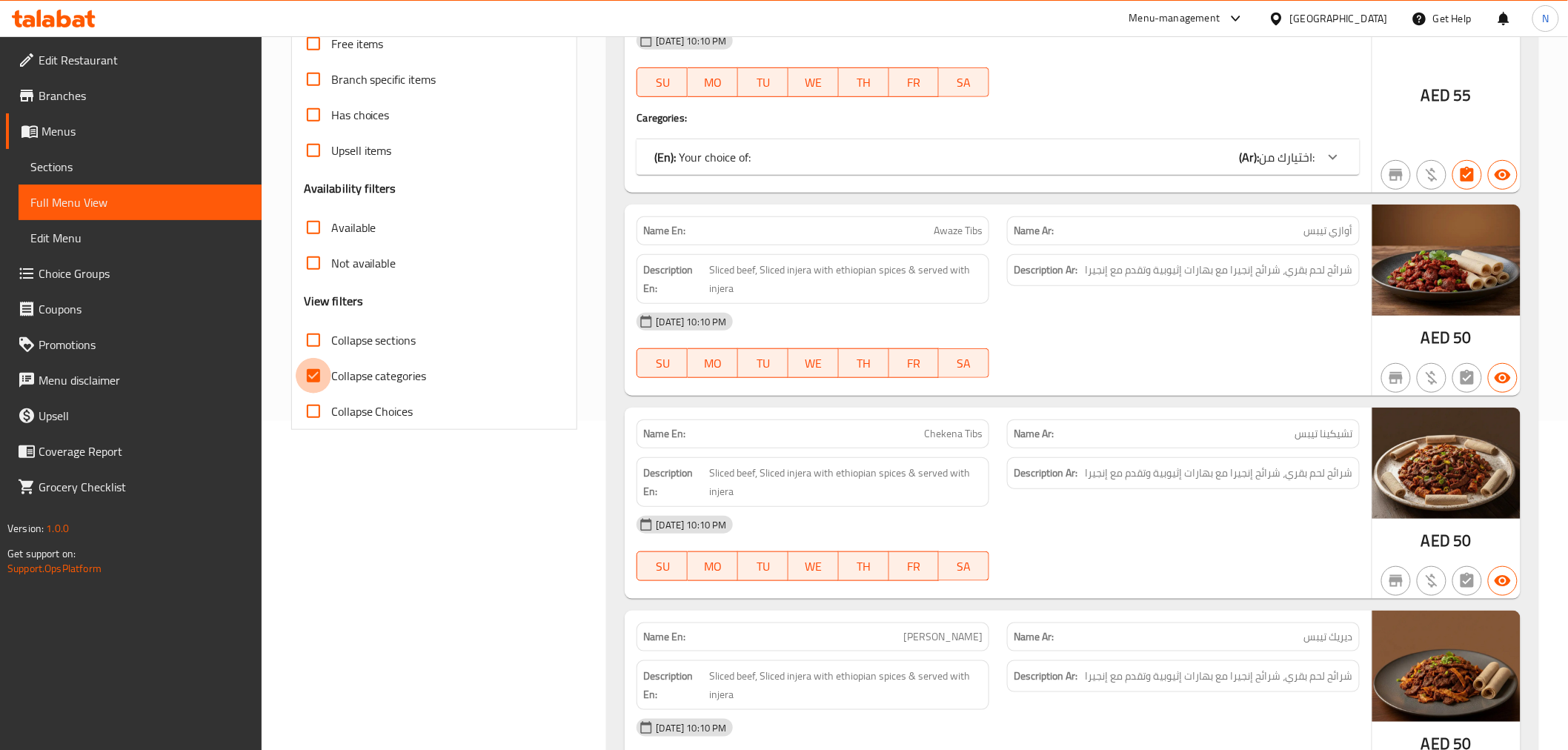
click at [323, 380] on input "Collapse categories" at bounding box center [314, 376] width 36 height 36
checkbox input "false"
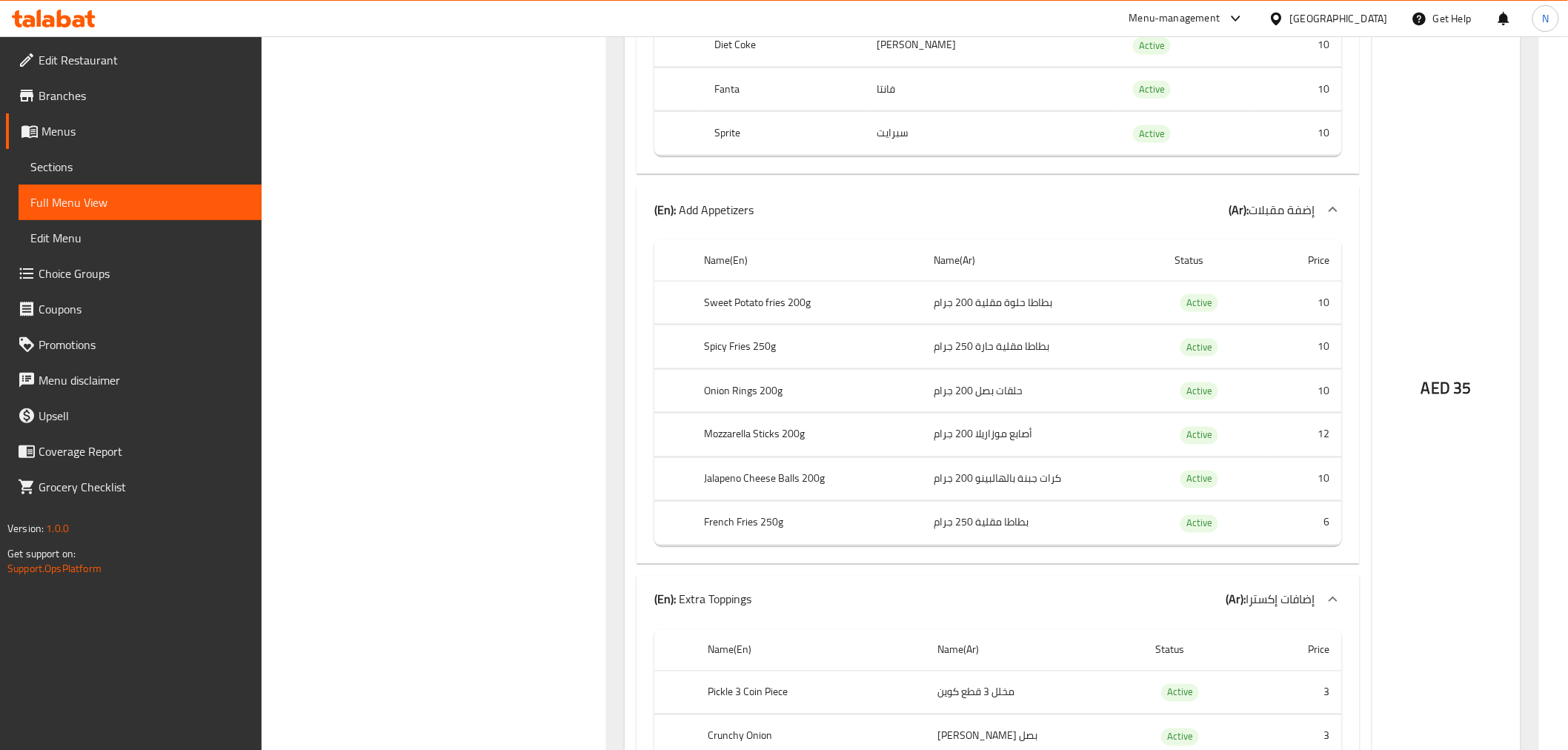
scroll to position [24234, 0]
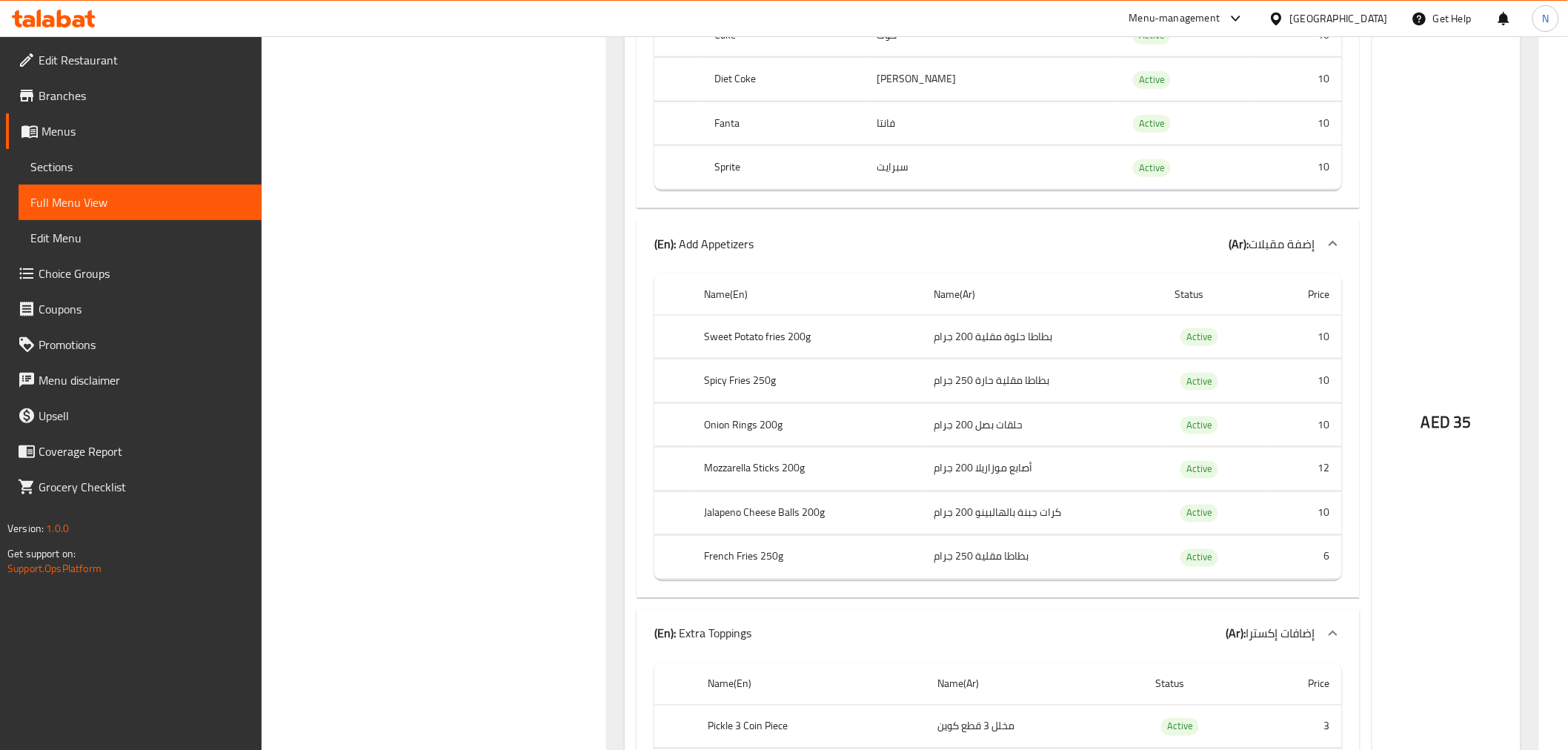
click at [142, 160] on span "Sections" at bounding box center [140, 167] width 219 height 18
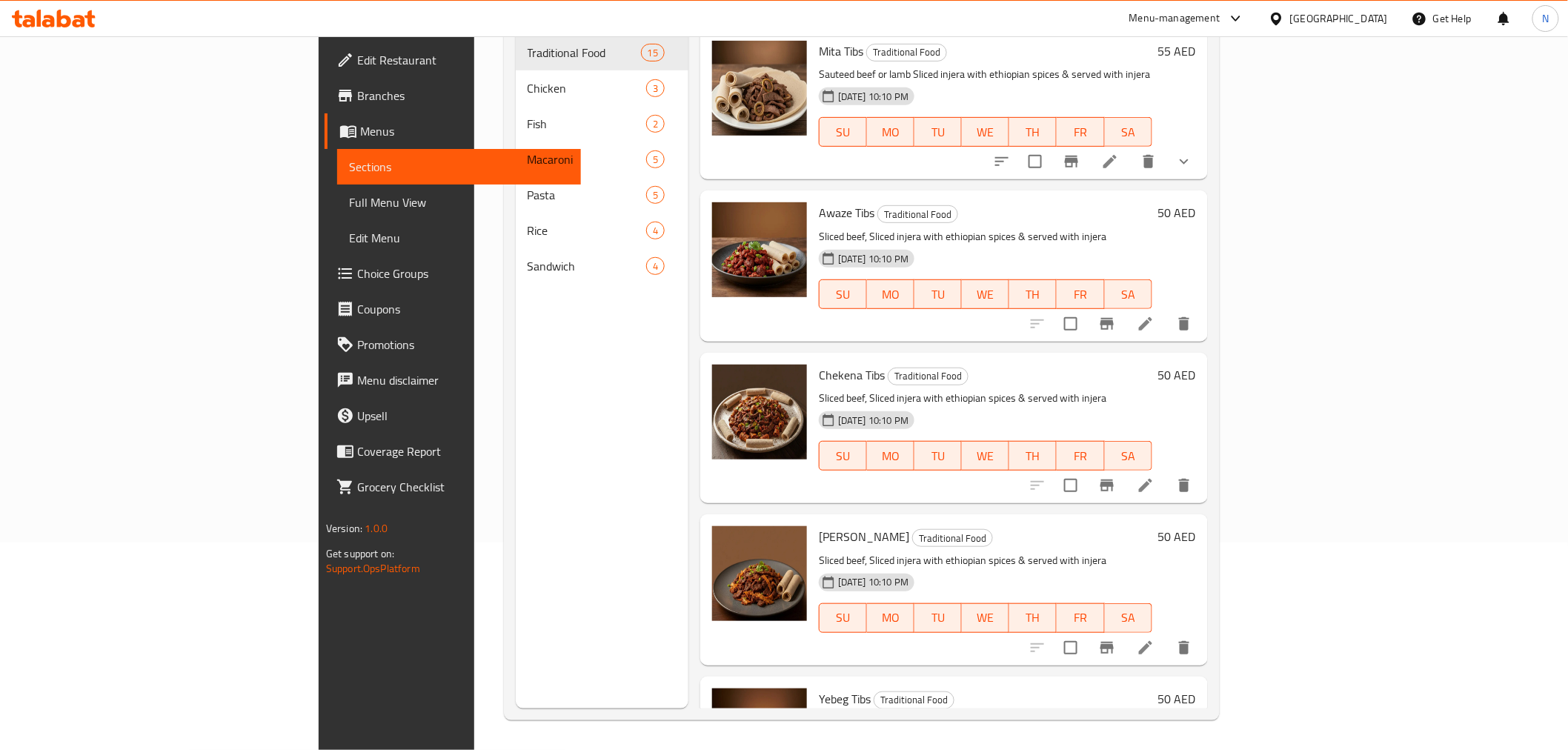
scroll to position [208, 0]
click at [361, 139] on span "Menus" at bounding box center [465, 131] width 209 height 18
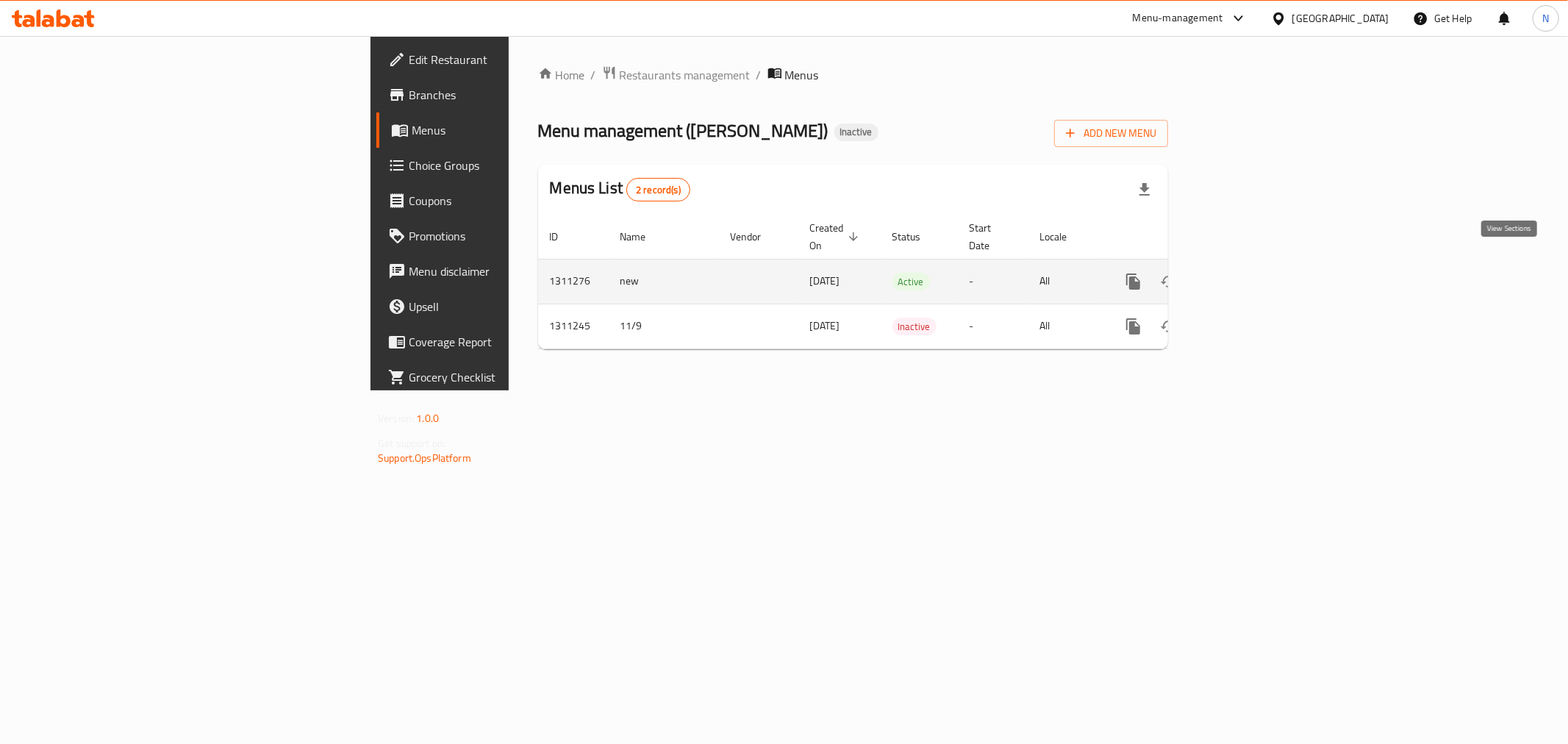
click at [1248, 273] on icon "enhanced table" at bounding box center [1239, 281] width 18 height 18
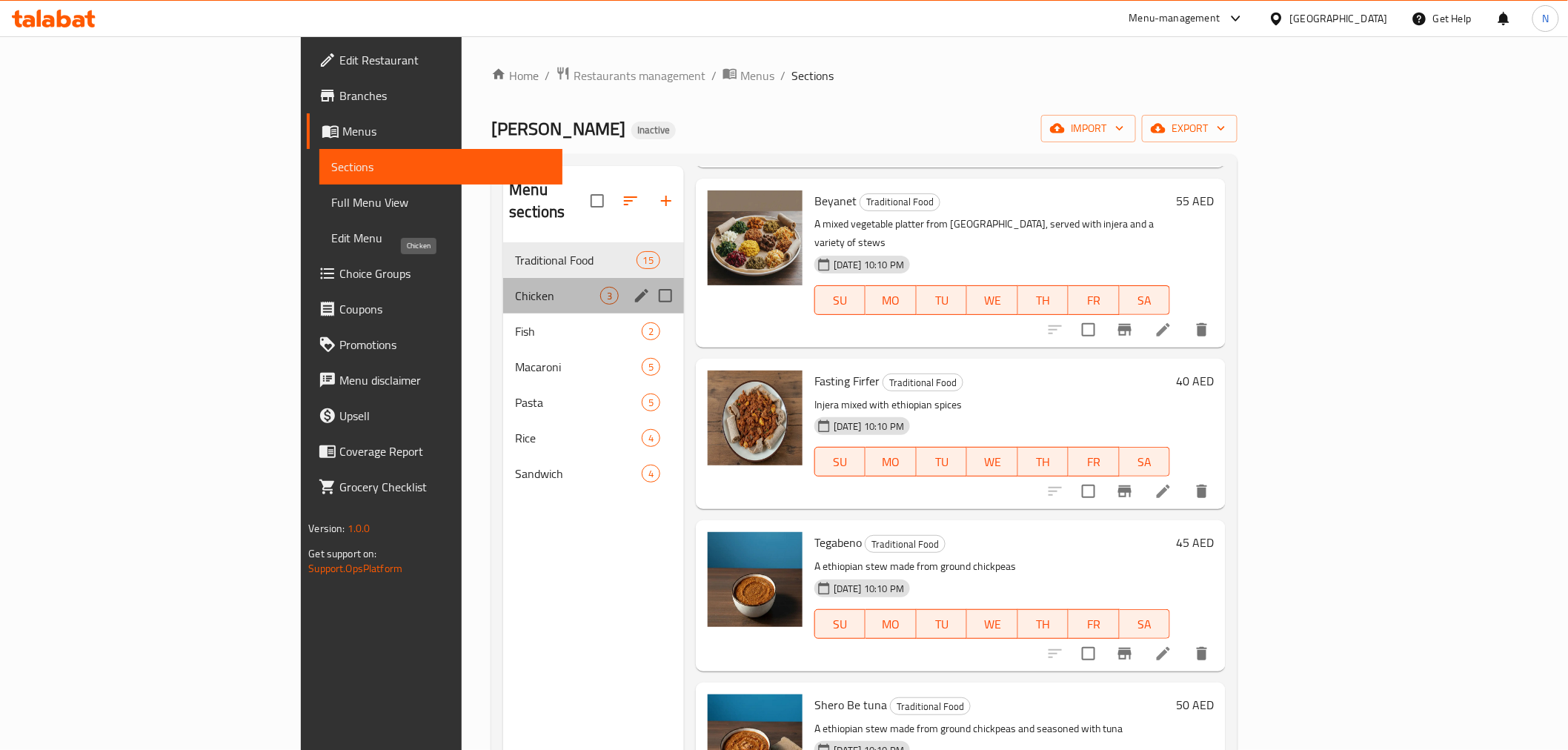
click at [515, 287] on span "Chicken" at bounding box center [557, 296] width 85 height 18
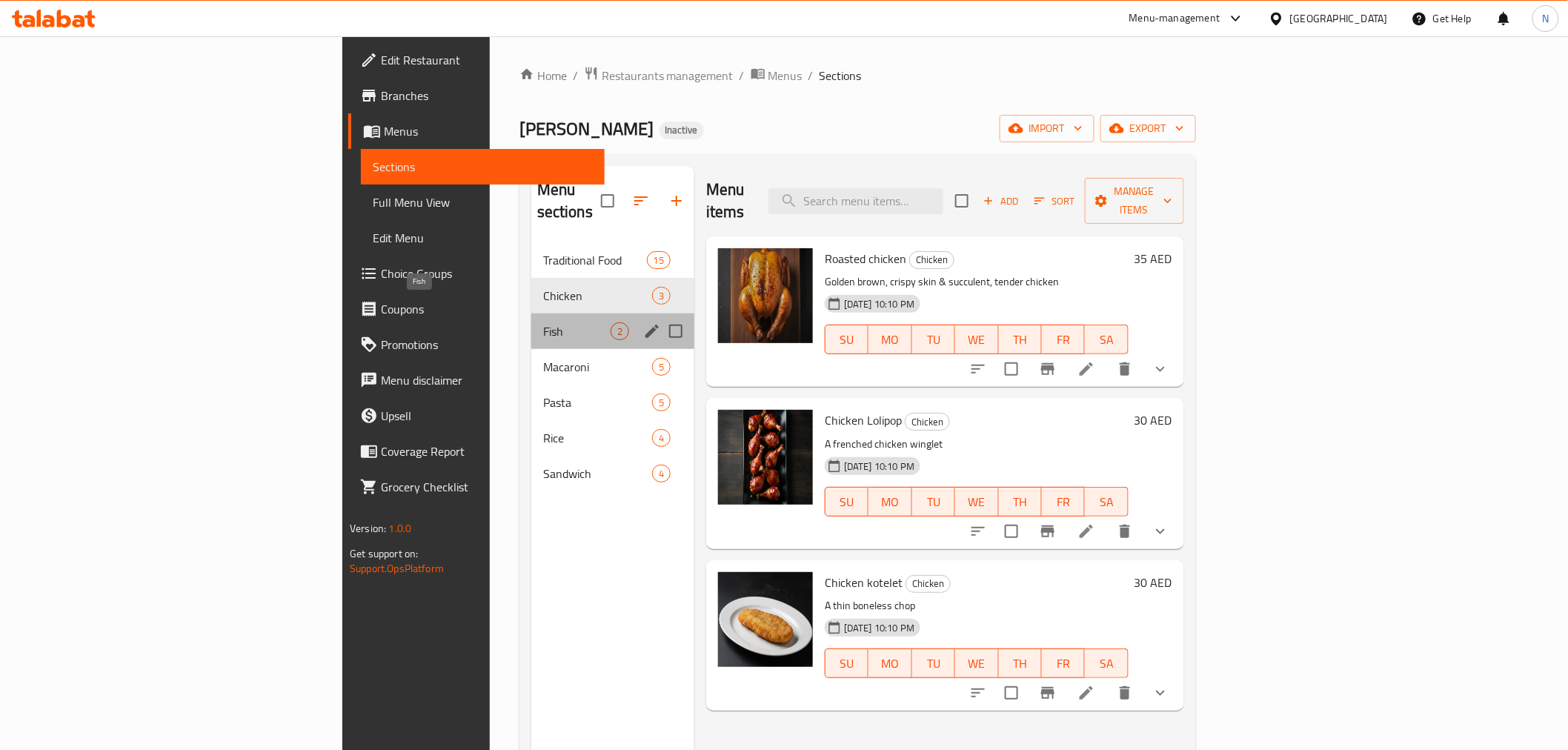
click at [543, 322] on span "Fish" at bounding box center [577, 331] width 68 height 18
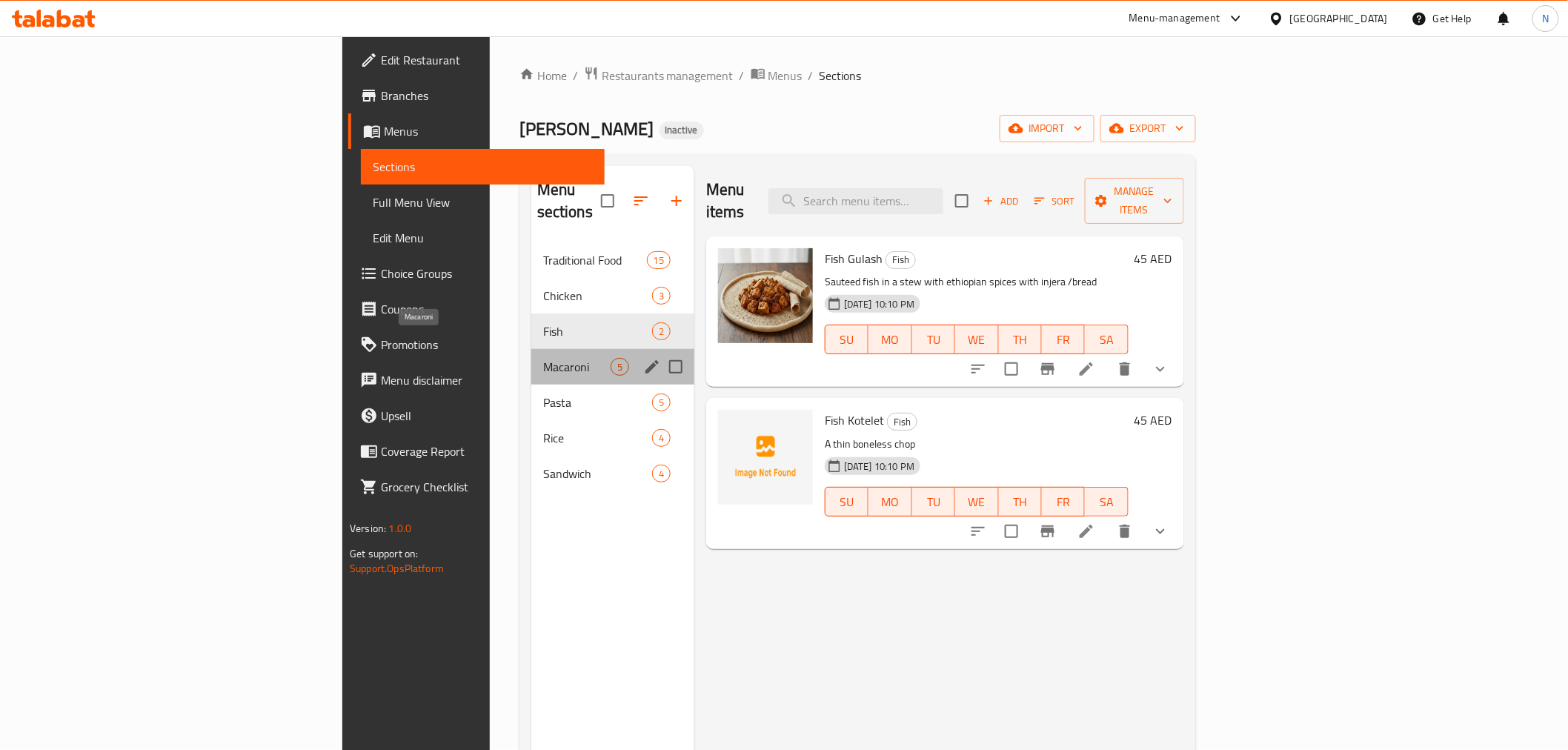
click at [543, 358] on span "Macaroni" at bounding box center [577, 367] width 68 height 18
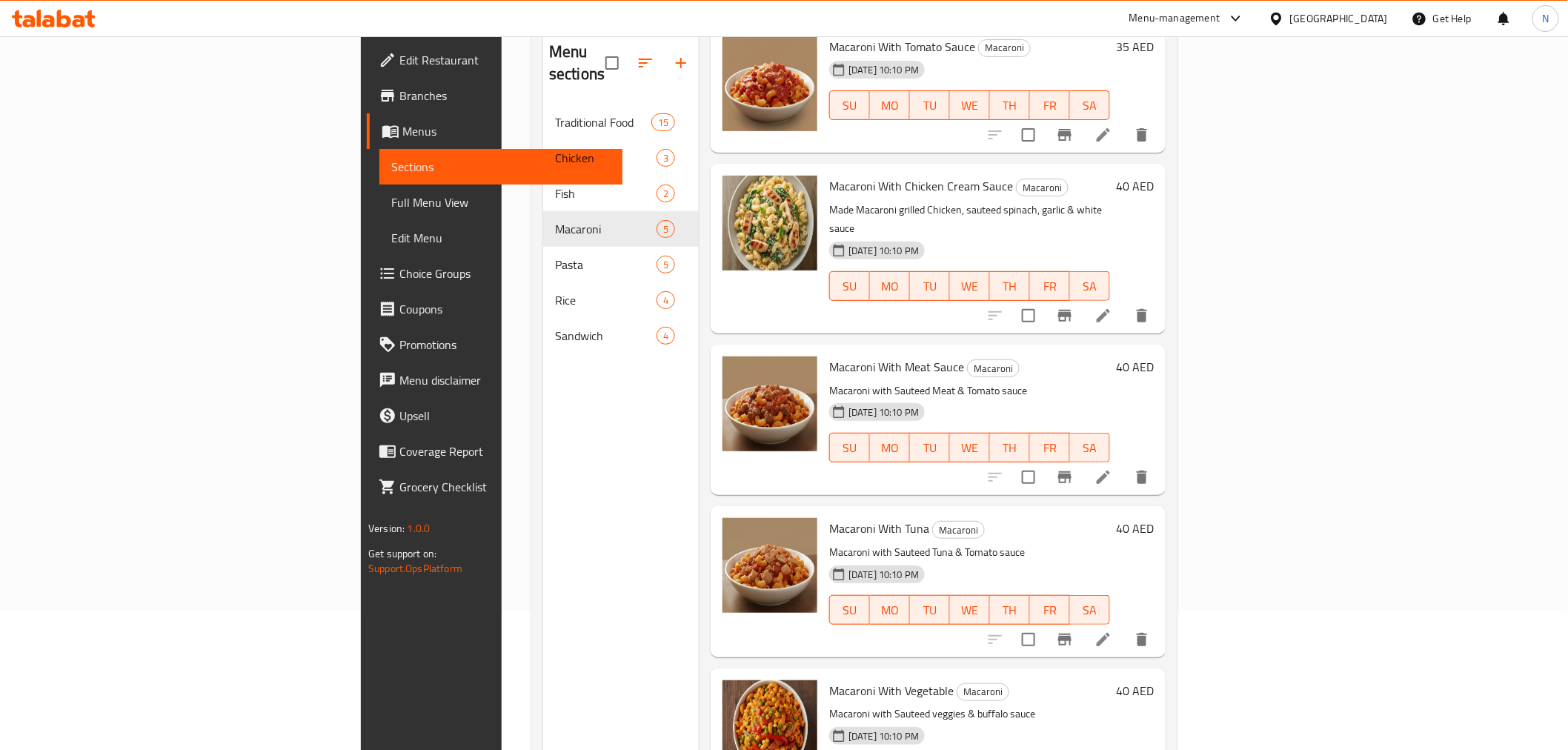
scroll to position [208, 0]
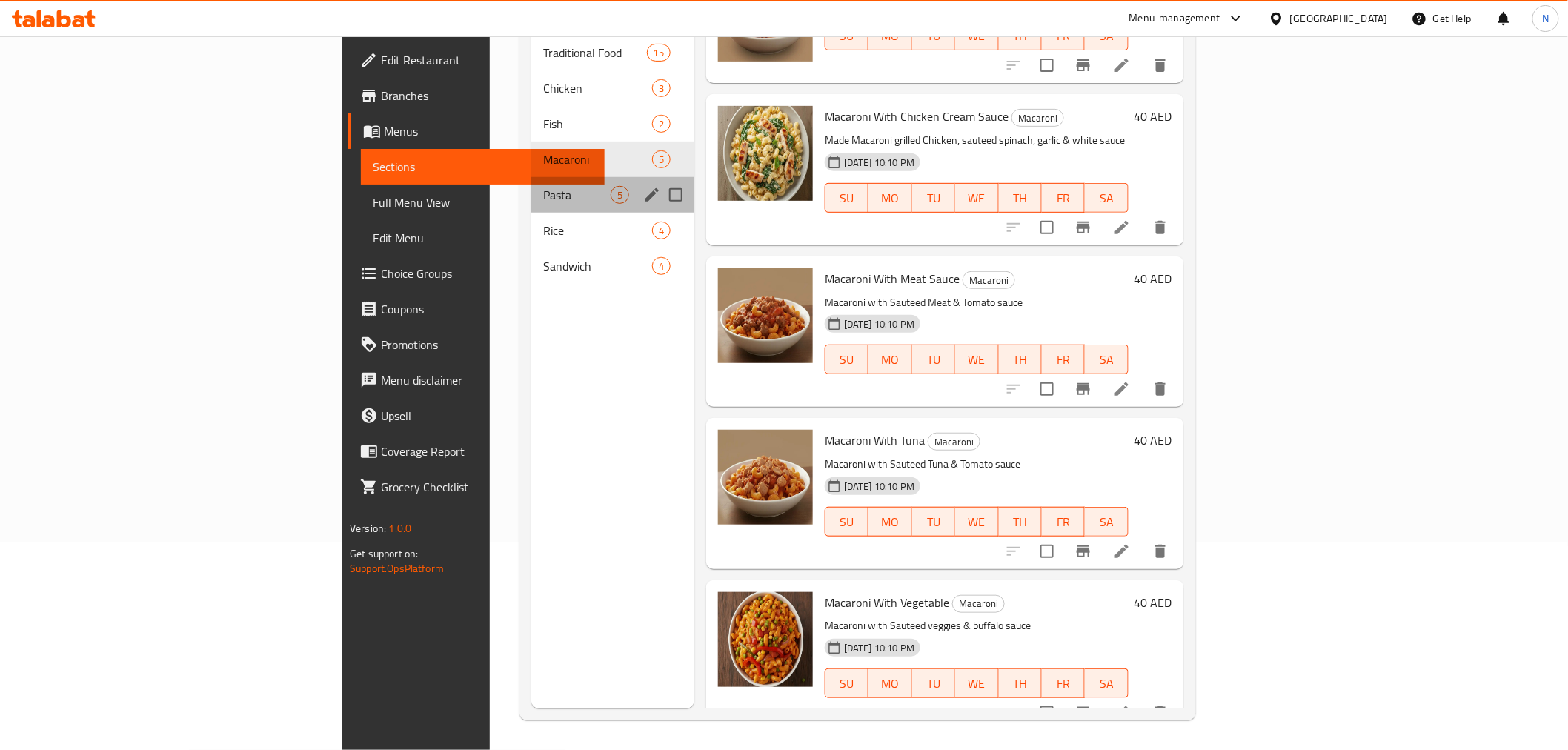
click at [531, 182] on div "Pasta 5" at bounding box center [612, 195] width 163 height 36
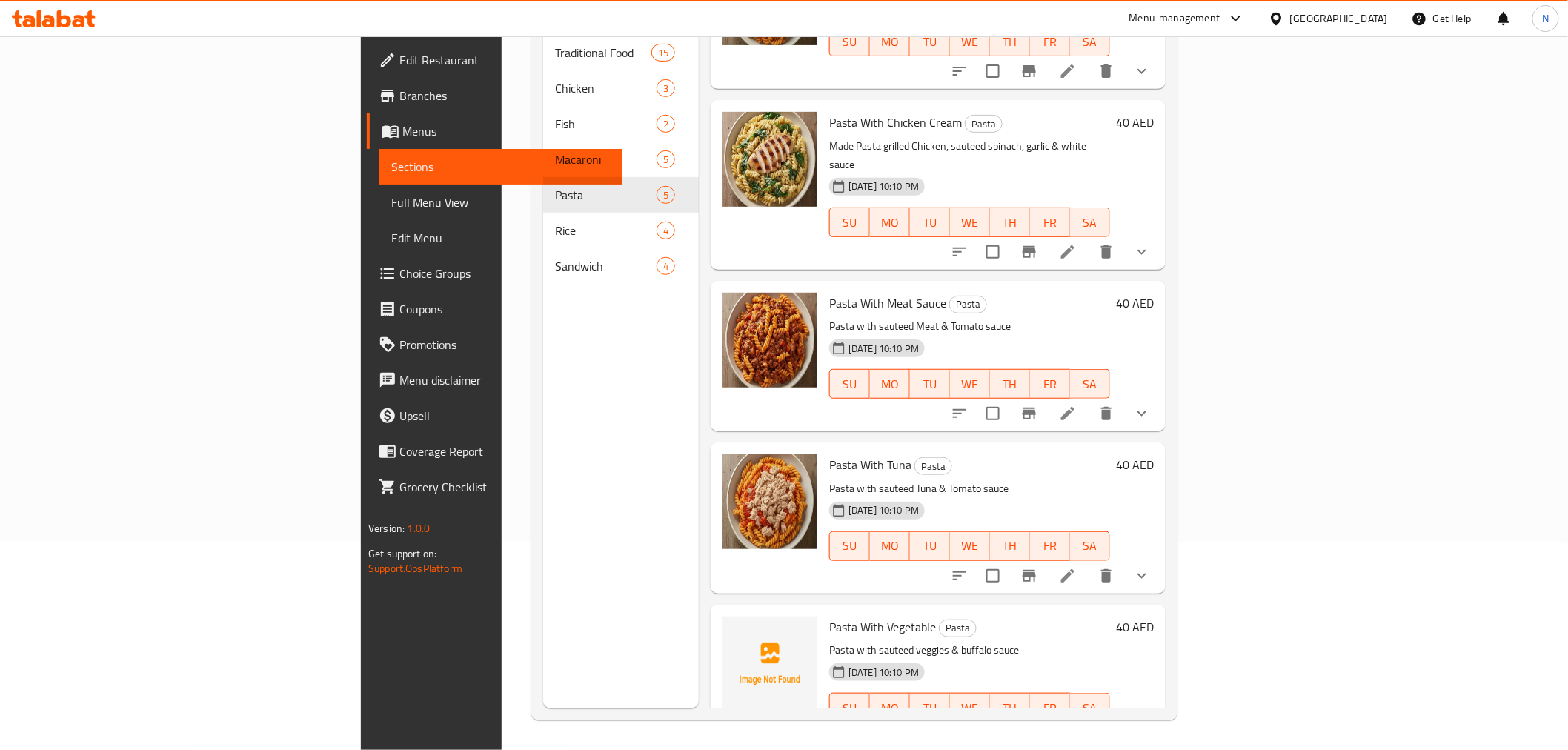
scroll to position [95, 0]
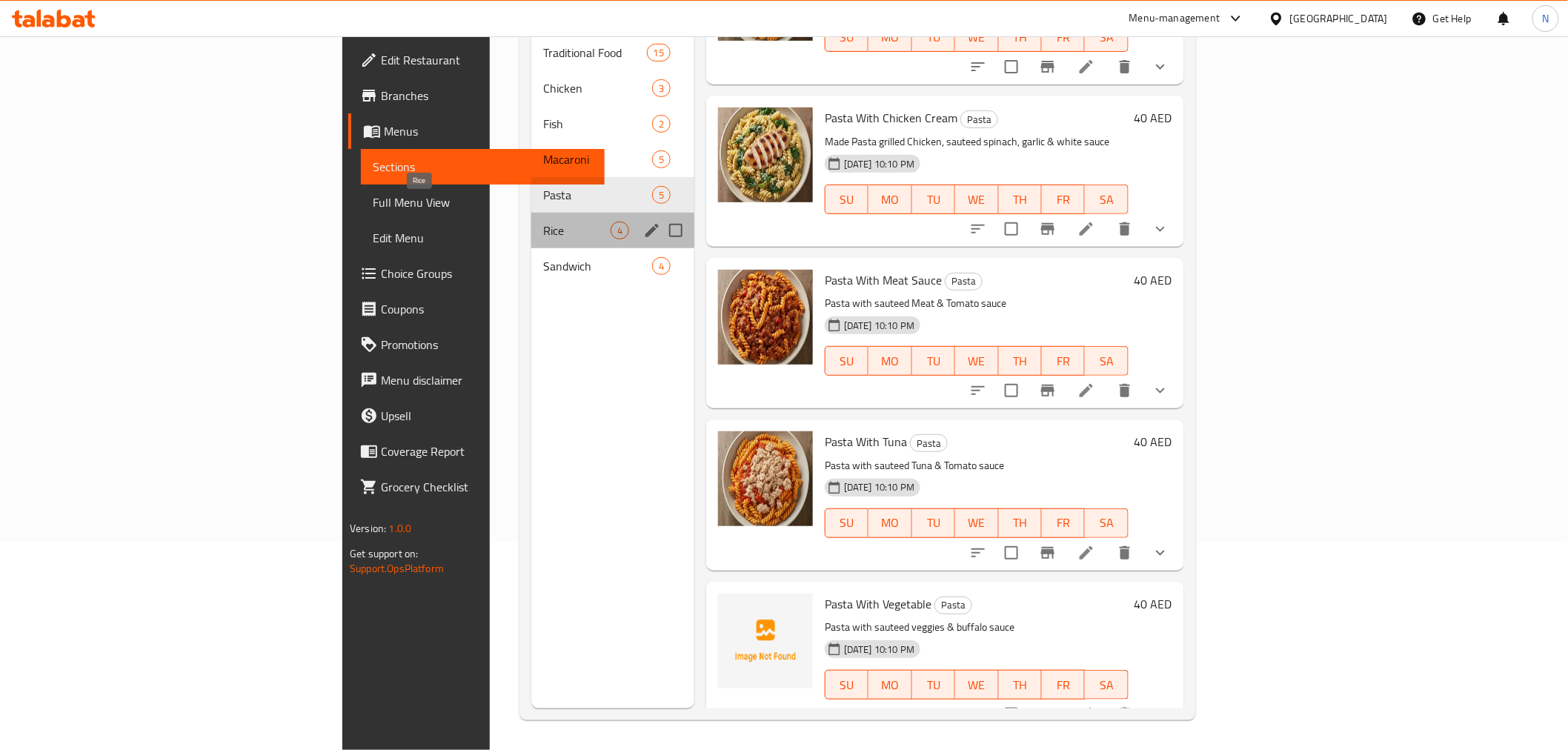
click at [543, 221] on span "Rice" at bounding box center [577, 230] width 68 height 18
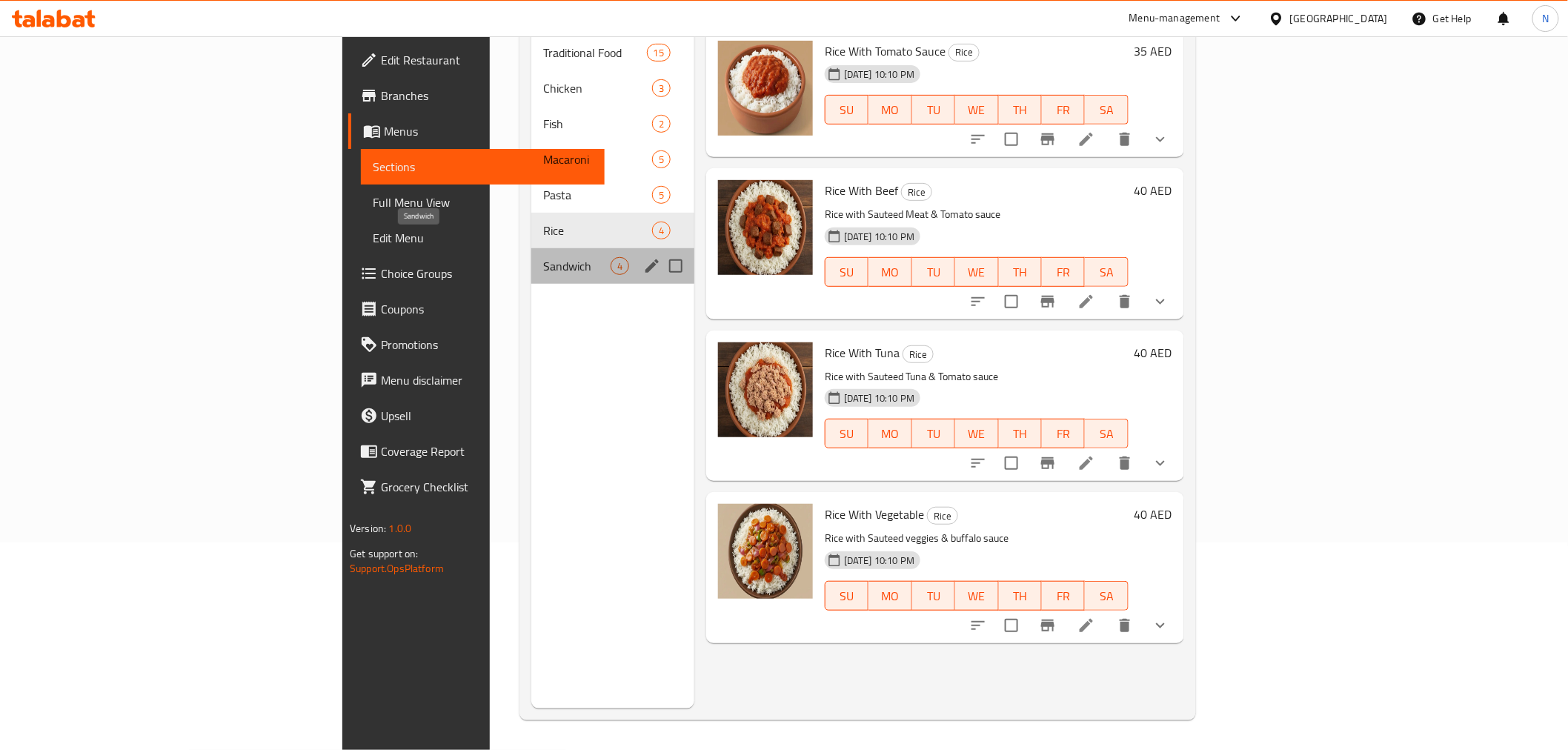
click at [543, 257] on span "Sandwich" at bounding box center [577, 266] width 68 height 18
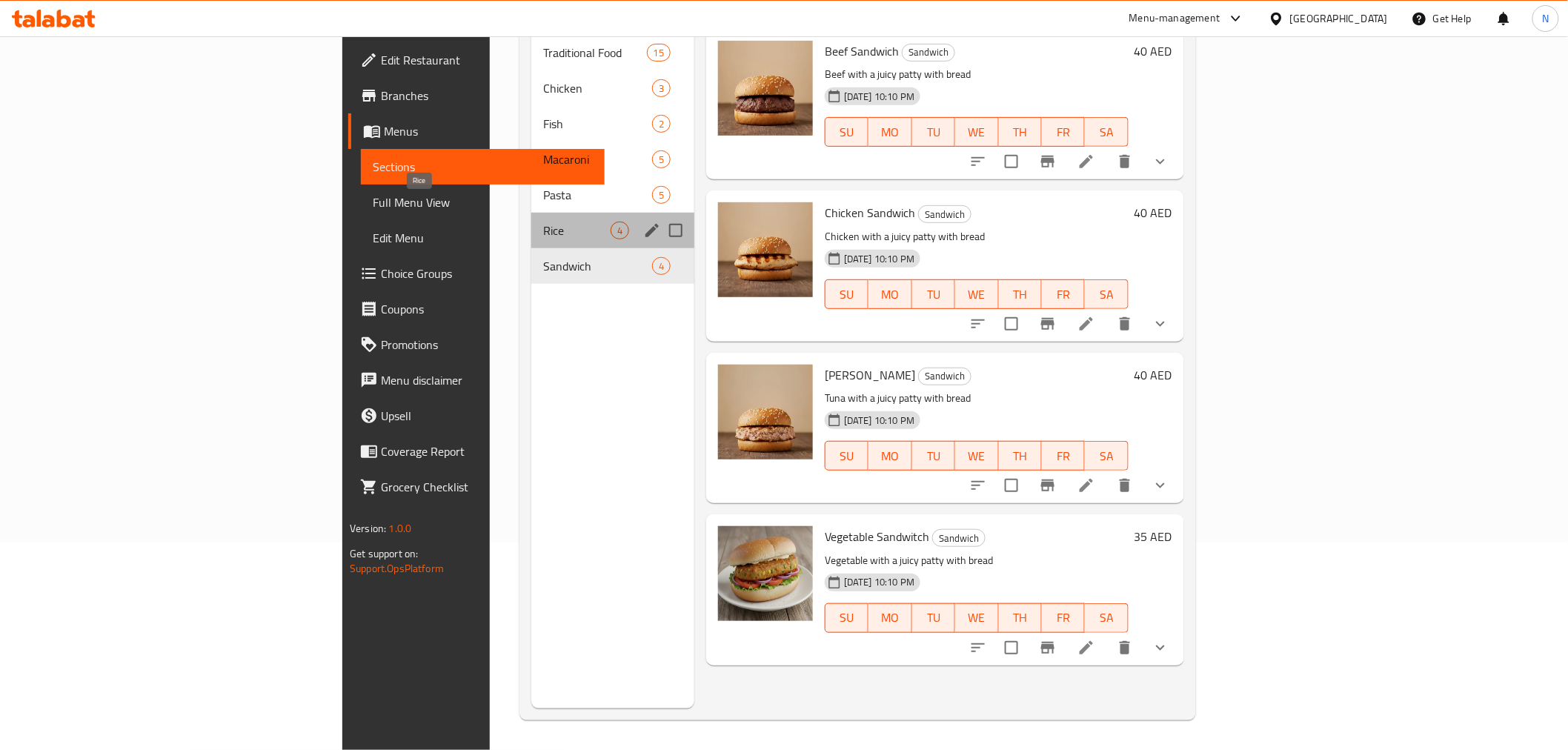
click at [543, 221] on span "Rice" at bounding box center [577, 230] width 68 height 18
